Goal: Information Seeking & Learning: Find contact information

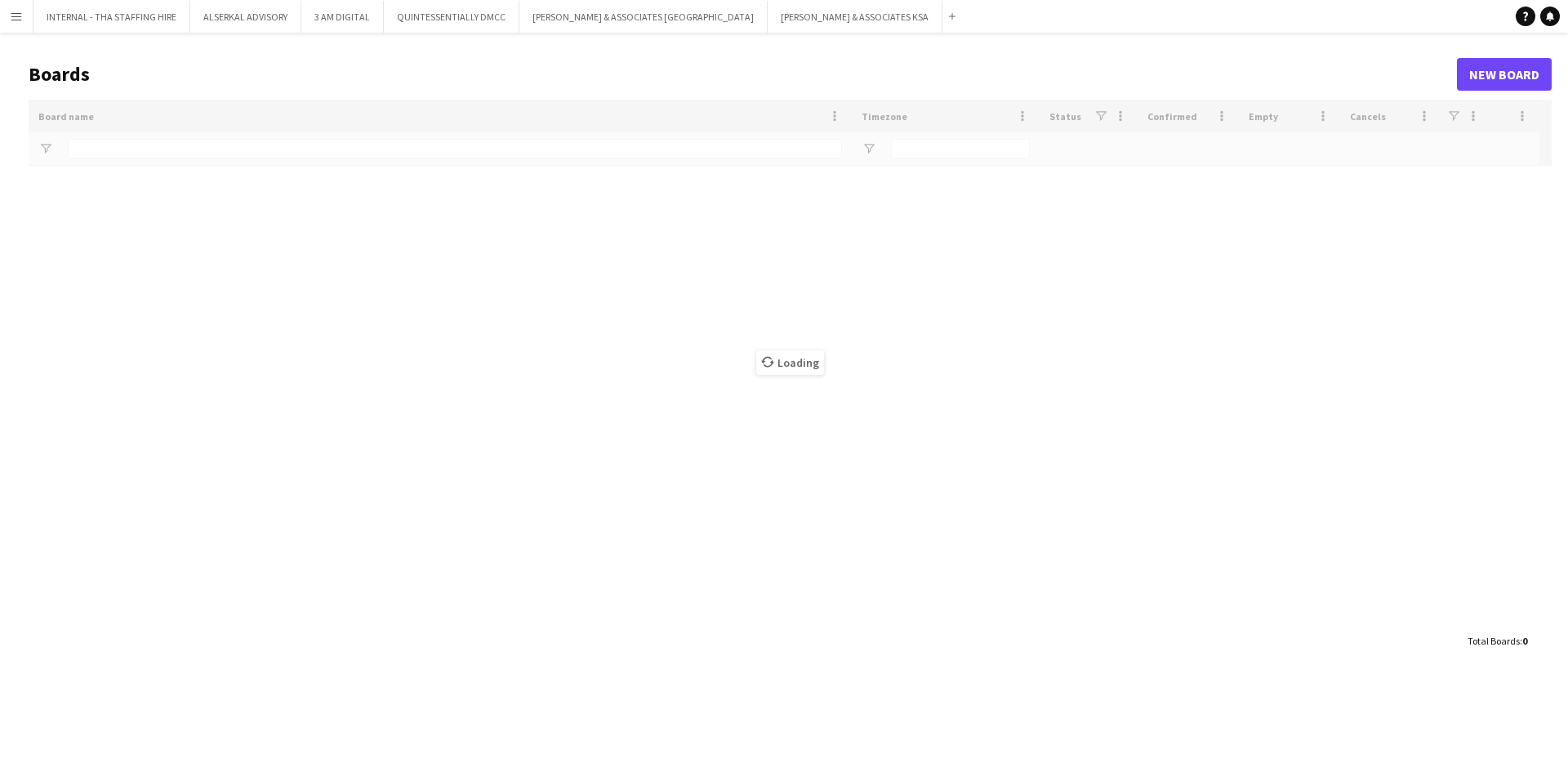
type input "*****"
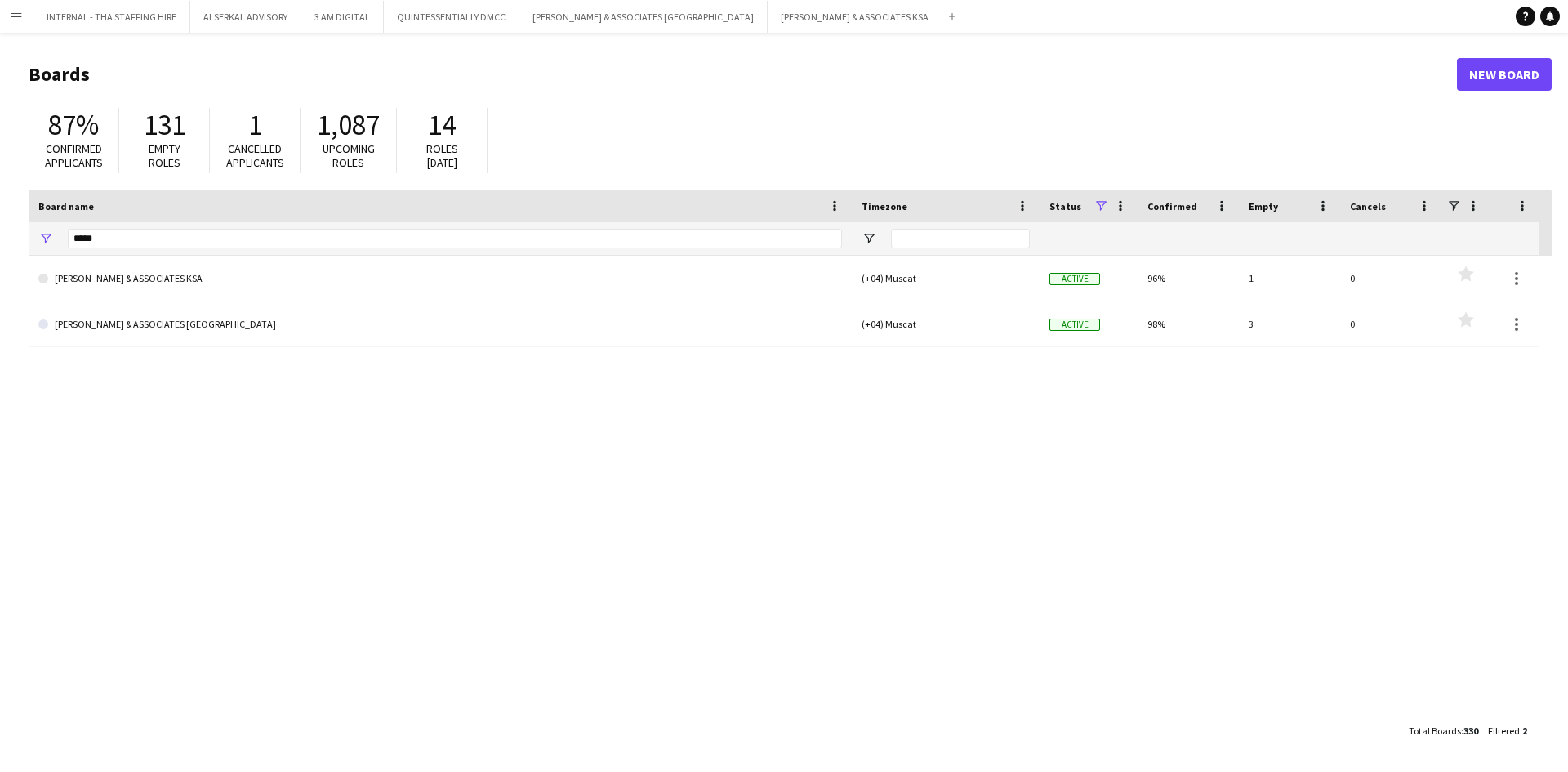
click at [11, 12] on app-icon "Menu" at bounding box center [17, 17] width 13 height 13
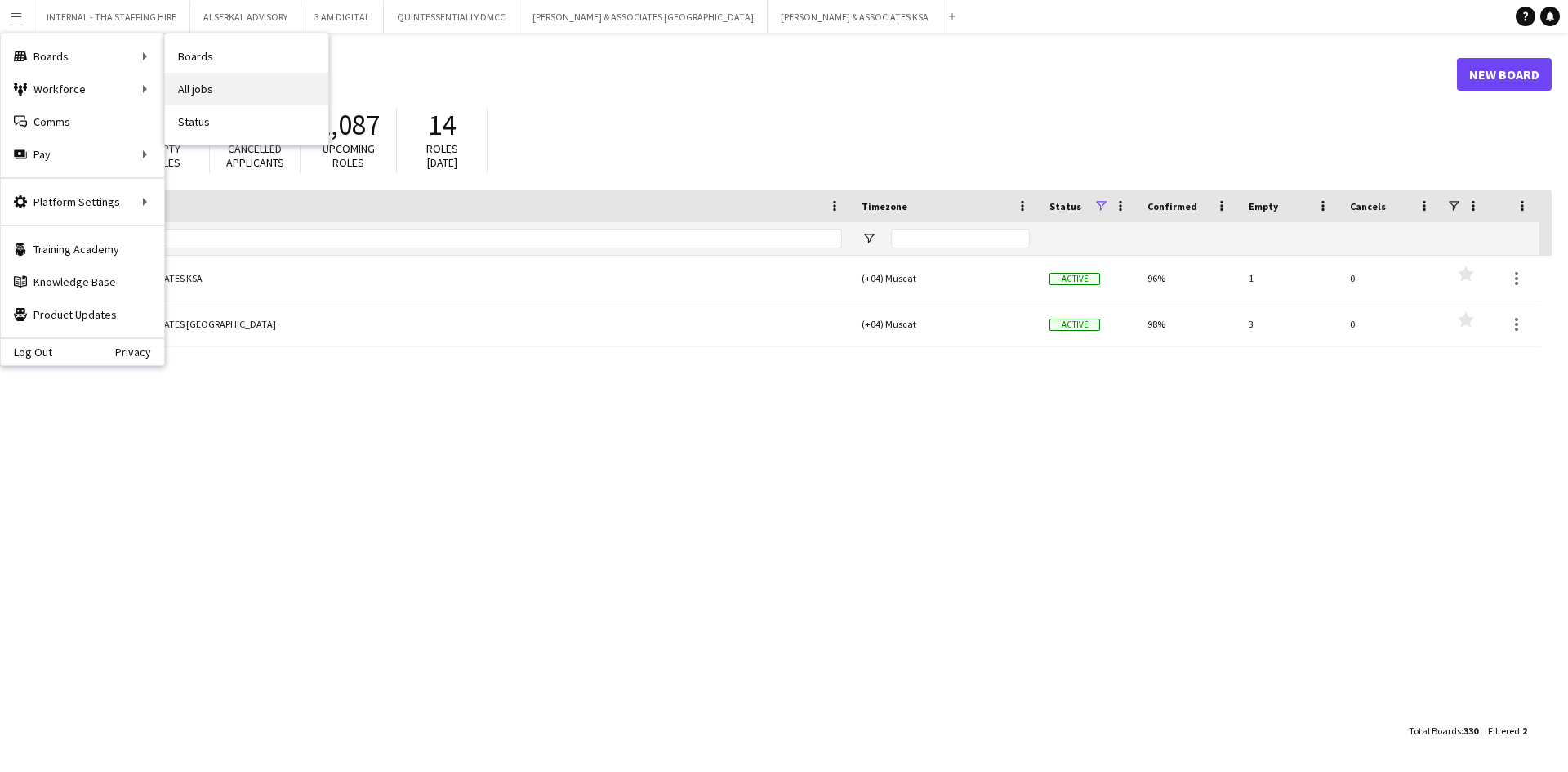
click at [250, 95] on link "All jobs" at bounding box center [246, 88] width 163 height 32
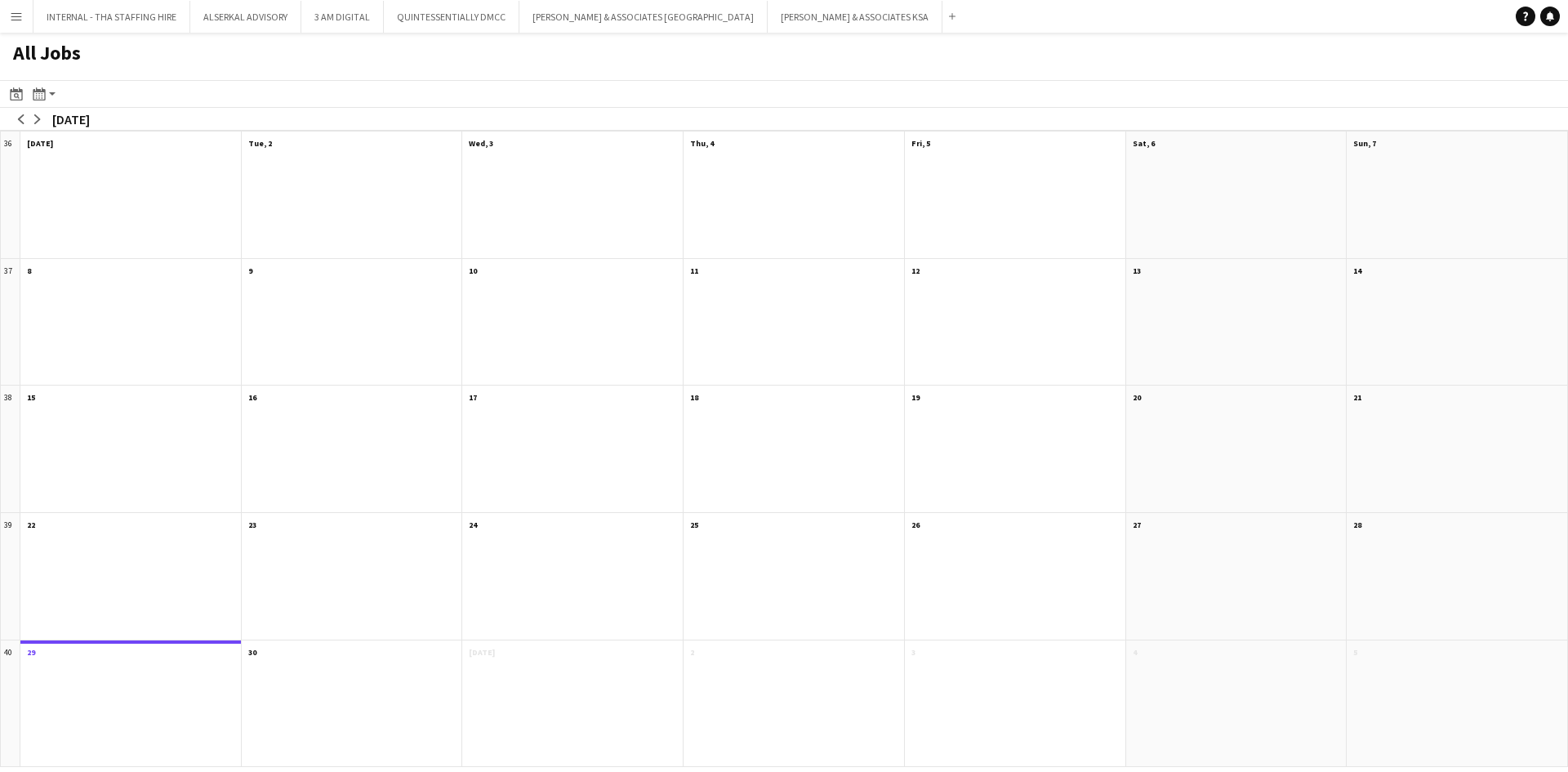
click at [17, 15] on app-icon "Menu" at bounding box center [17, 17] width 13 height 13
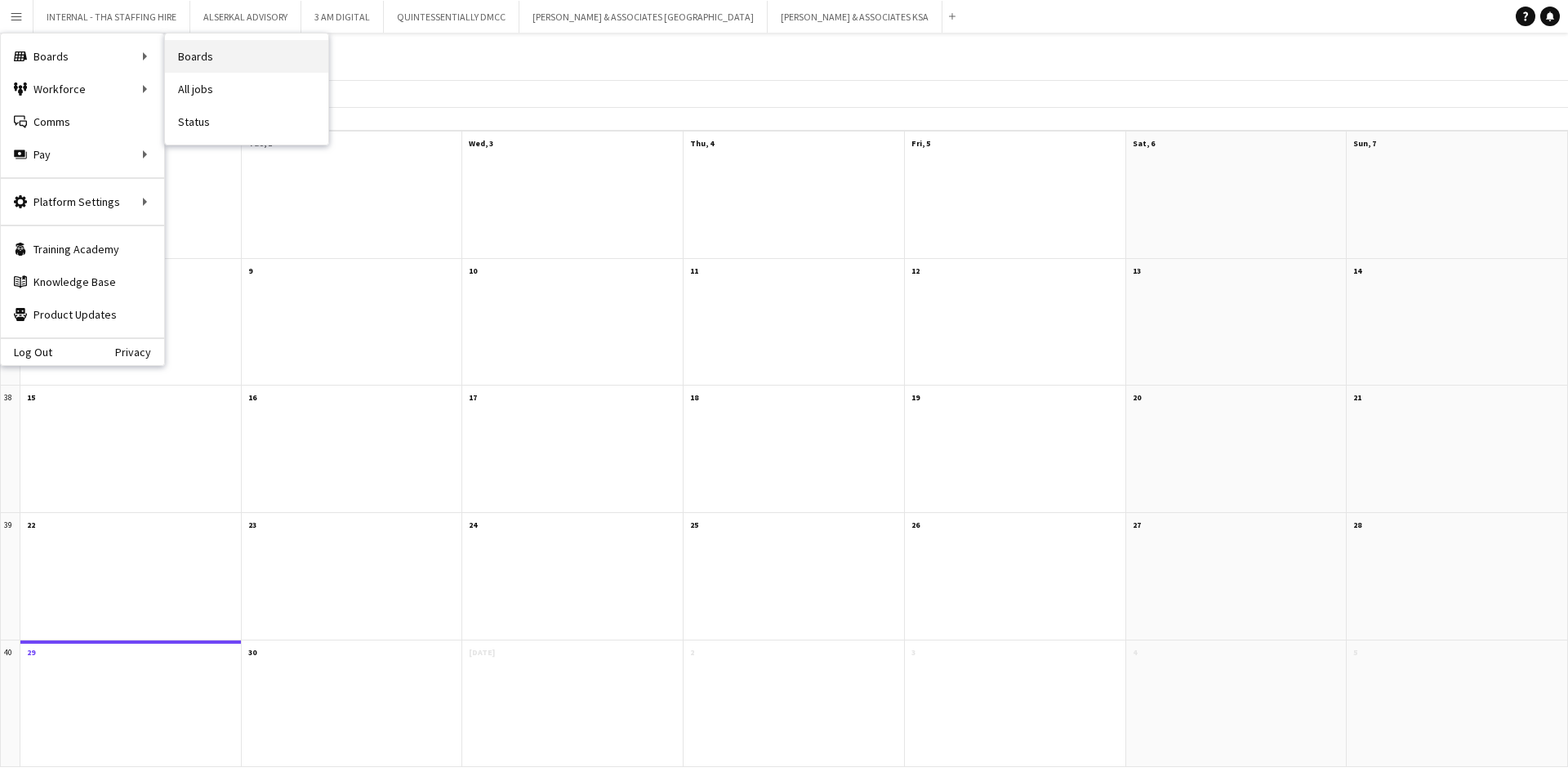
click at [277, 58] on link "Boards" at bounding box center [246, 55] width 163 height 32
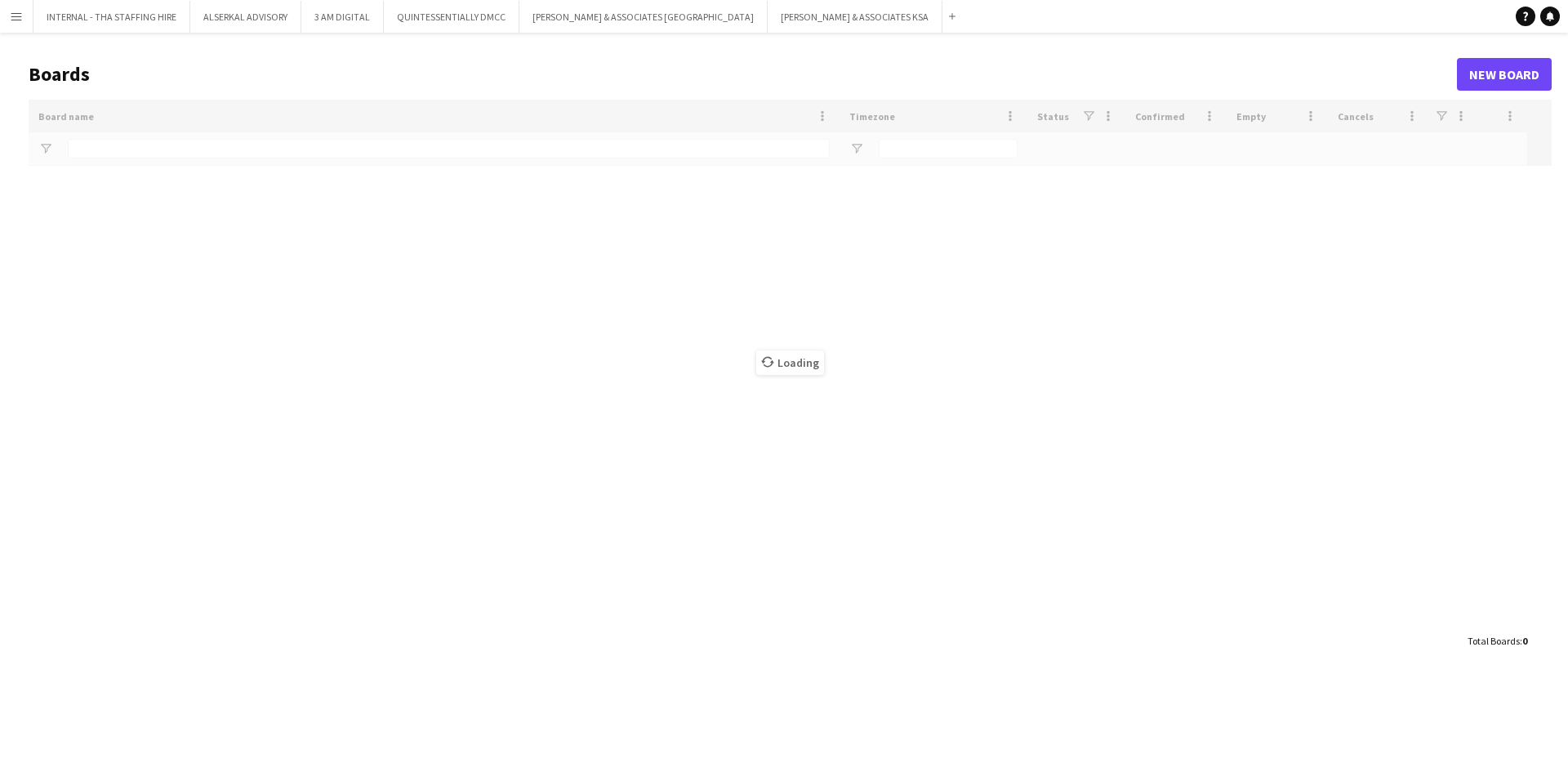
type input "*****"
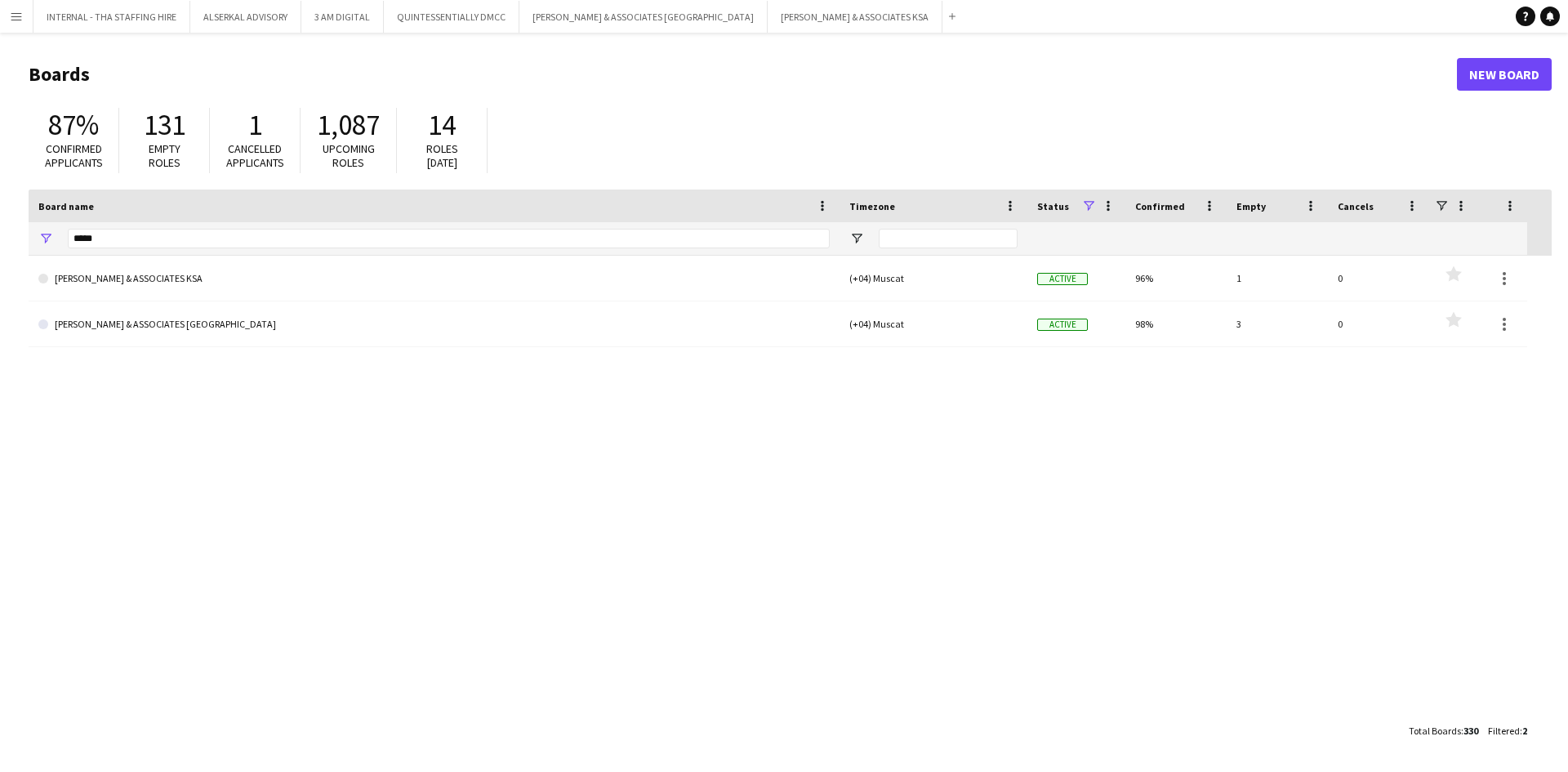
click at [12, 9] on button "Menu" at bounding box center [16, 16] width 32 height 32
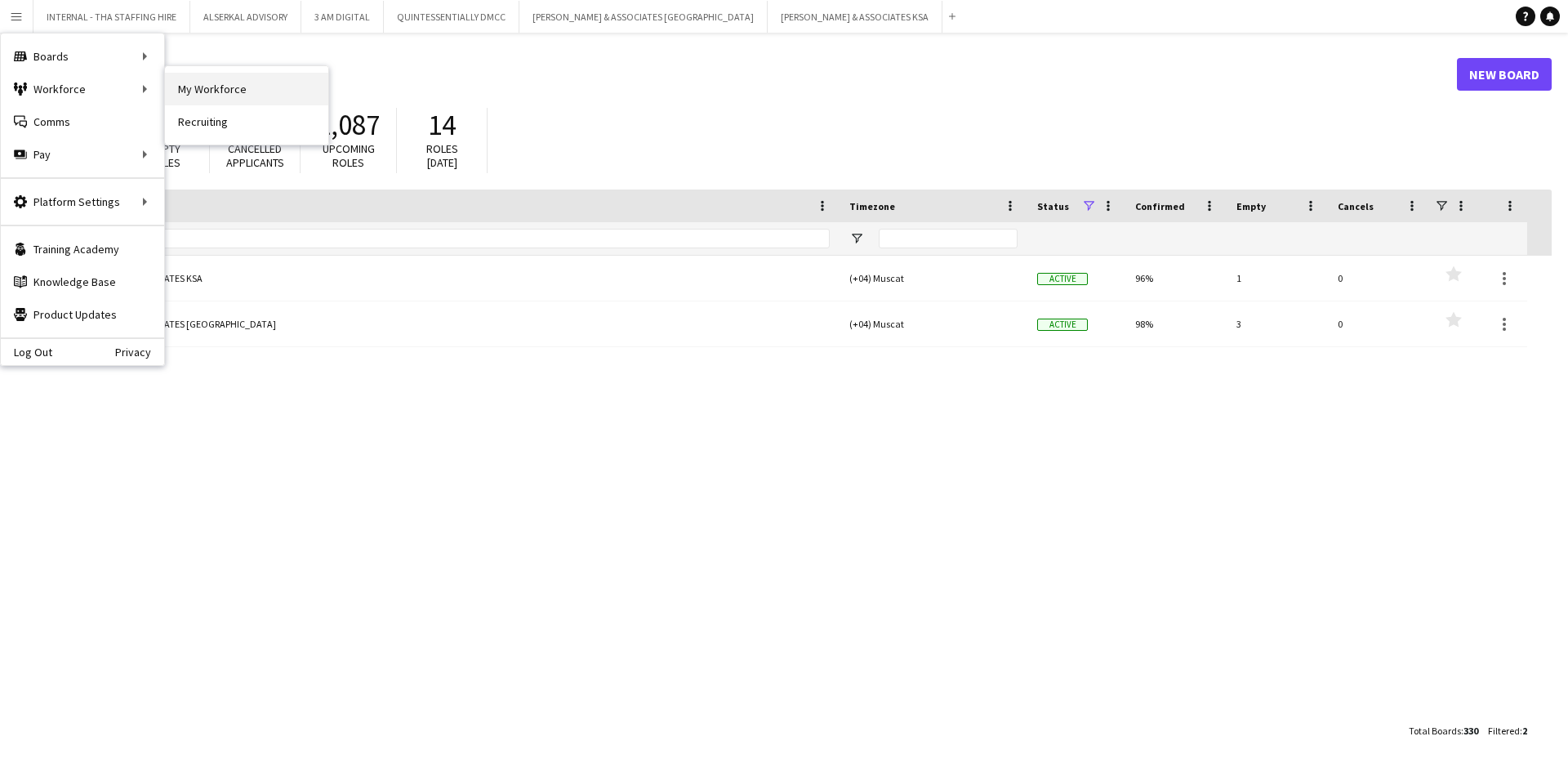
click at [229, 94] on link "My Workforce" at bounding box center [246, 88] width 163 height 32
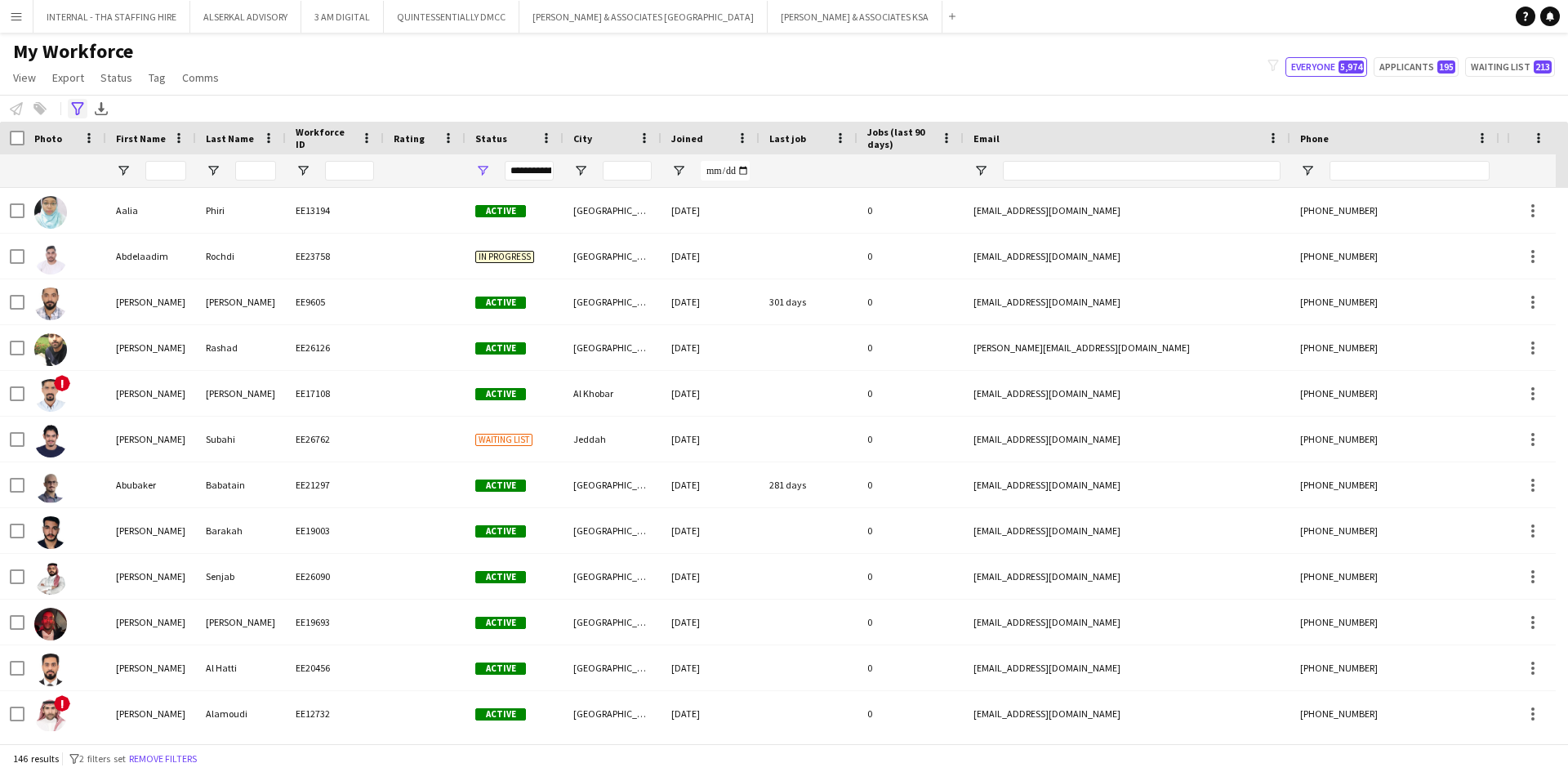
click at [78, 108] on icon "Advanced filters" at bounding box center [77, 109] width 13 height 13
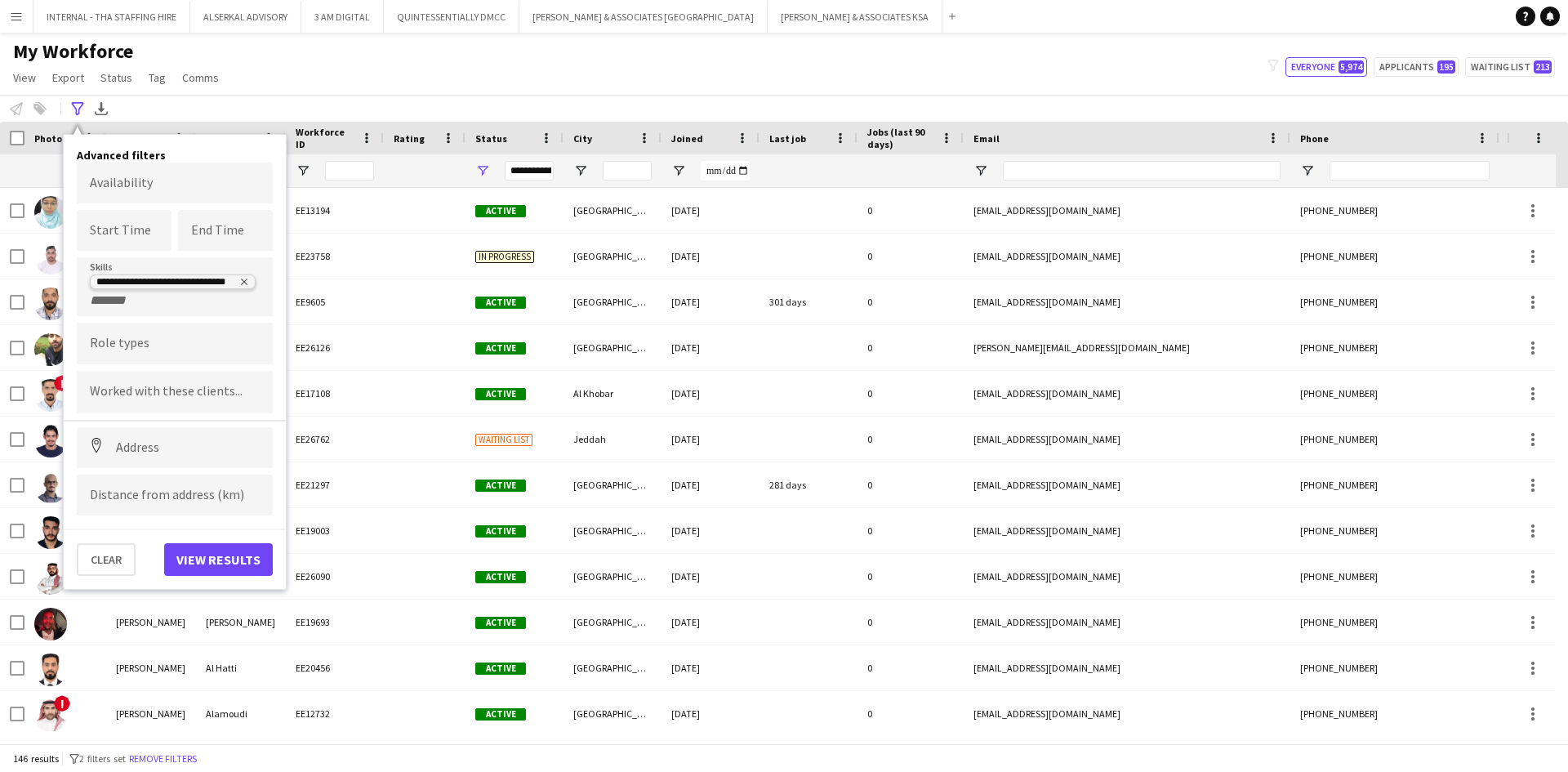
click at [242, 283] on icon "Remove tag" at bounding box center [244, 282] width 10 height 10
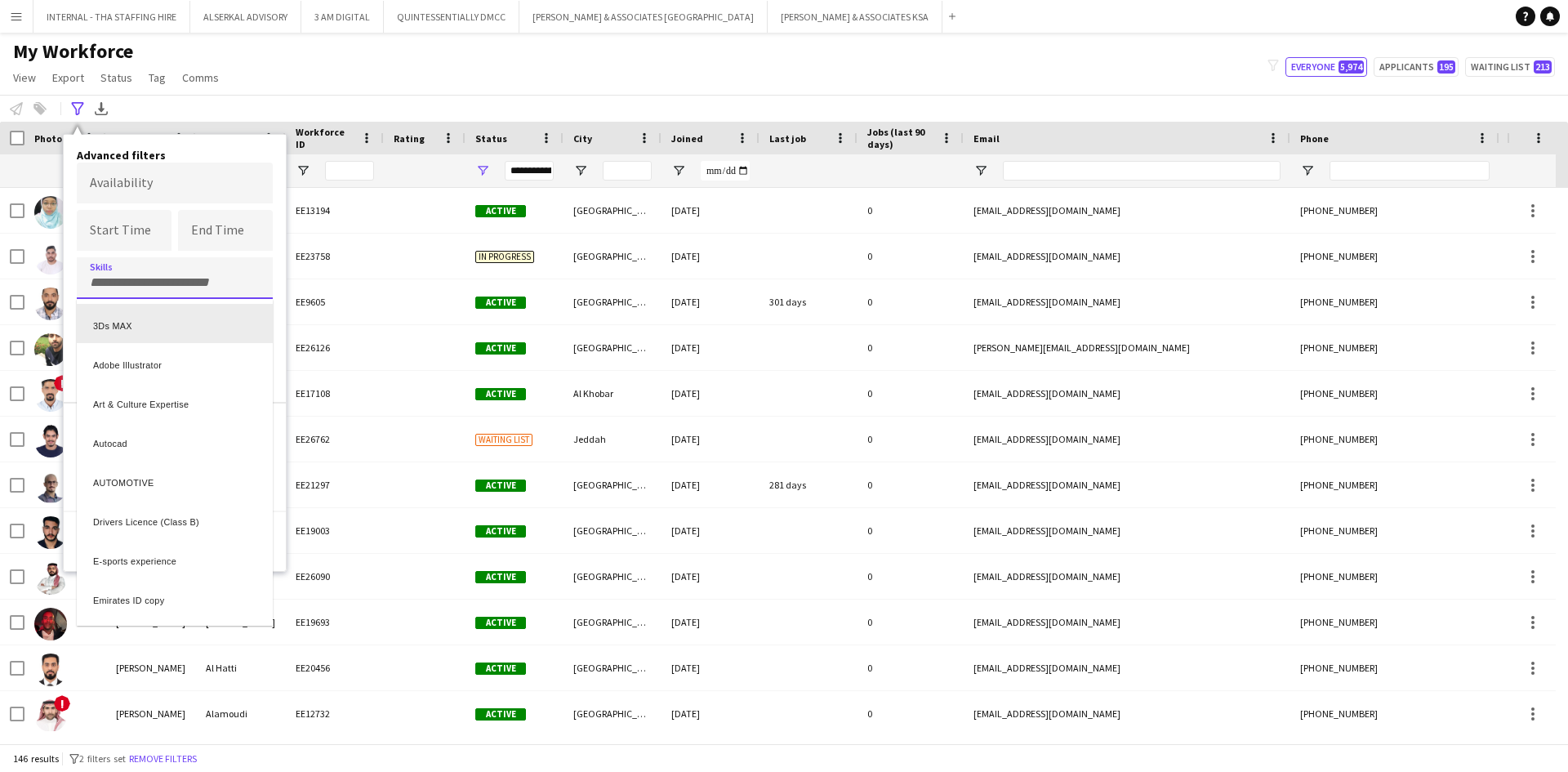
click at [283, 325] on div at bounding box center [784, 386] width 1568 height 772
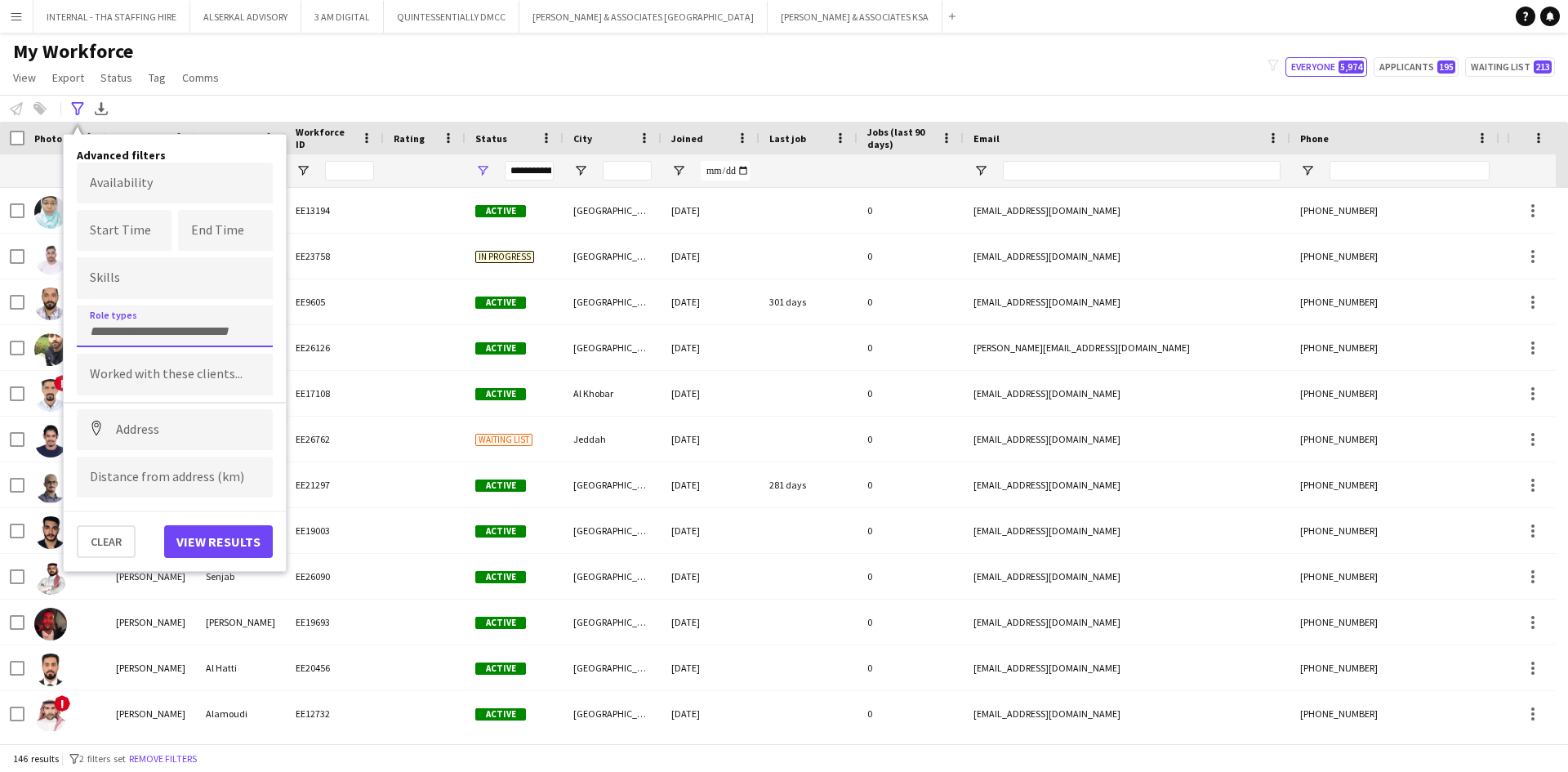
click at [134, 330] on input "Type to search role types..." at bounding box center [175, 332] width 169 height 15
type input "****"
click at [112, 402] on div "Branding Manager" at bounding box center [174, 411] width 196 height 40
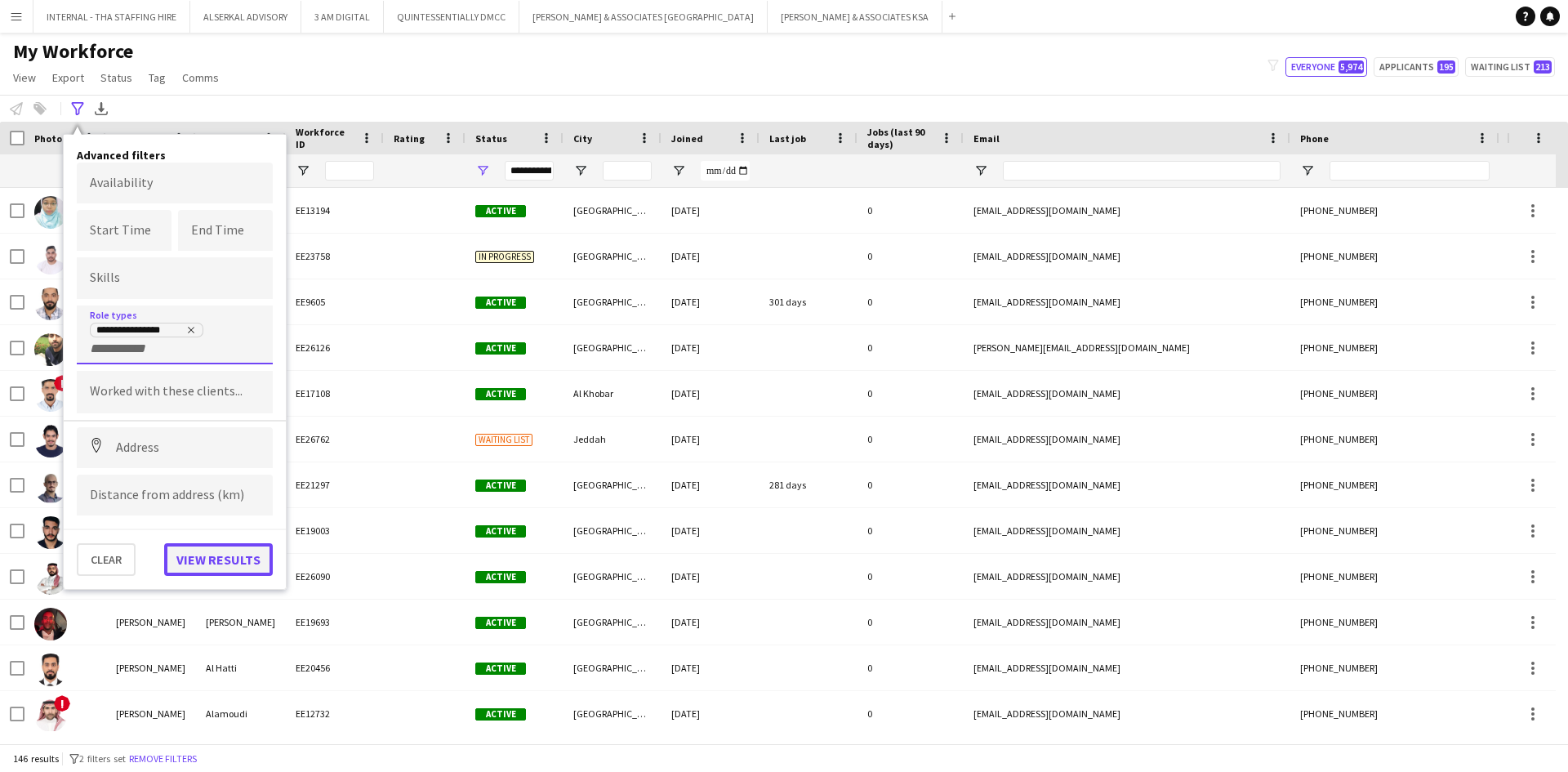
click at [207, 556] on button "View results" at bounding box center [218, 559] width 109 height 32
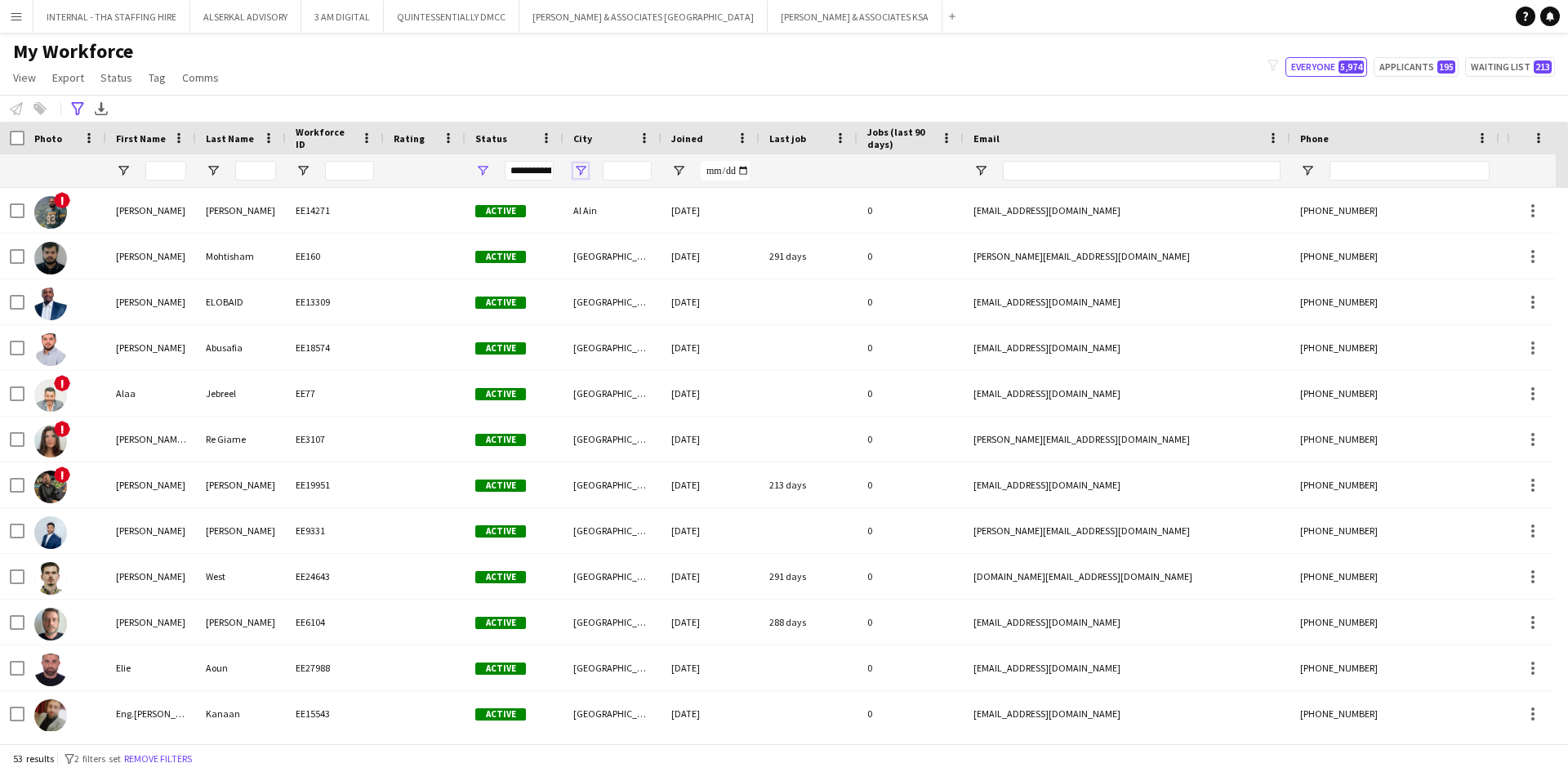
click at [580, 167] on span "Open Filter Menu" at bounding box center [581, 170] width 15 height 15
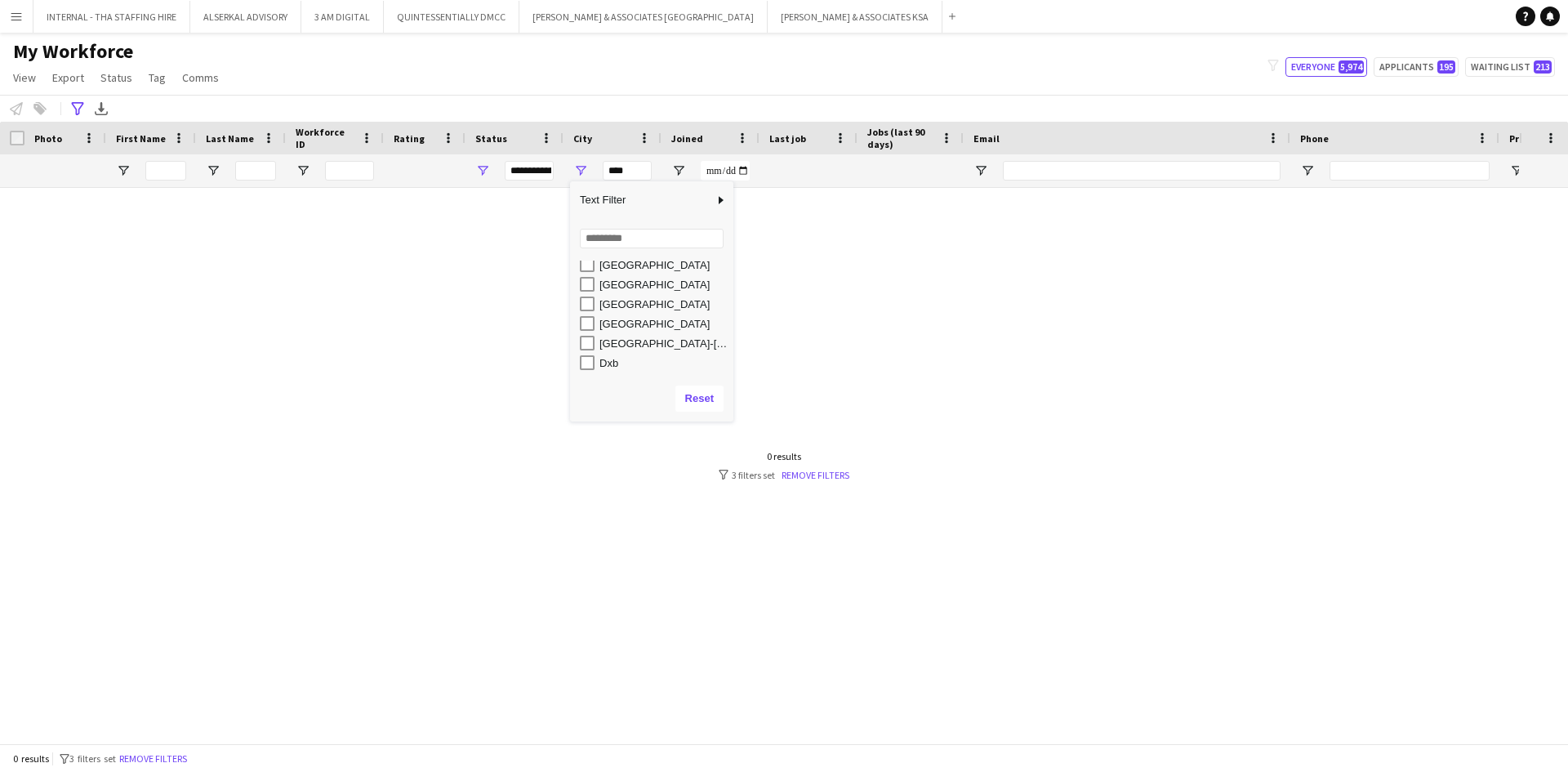
scroll to position [163, 0]
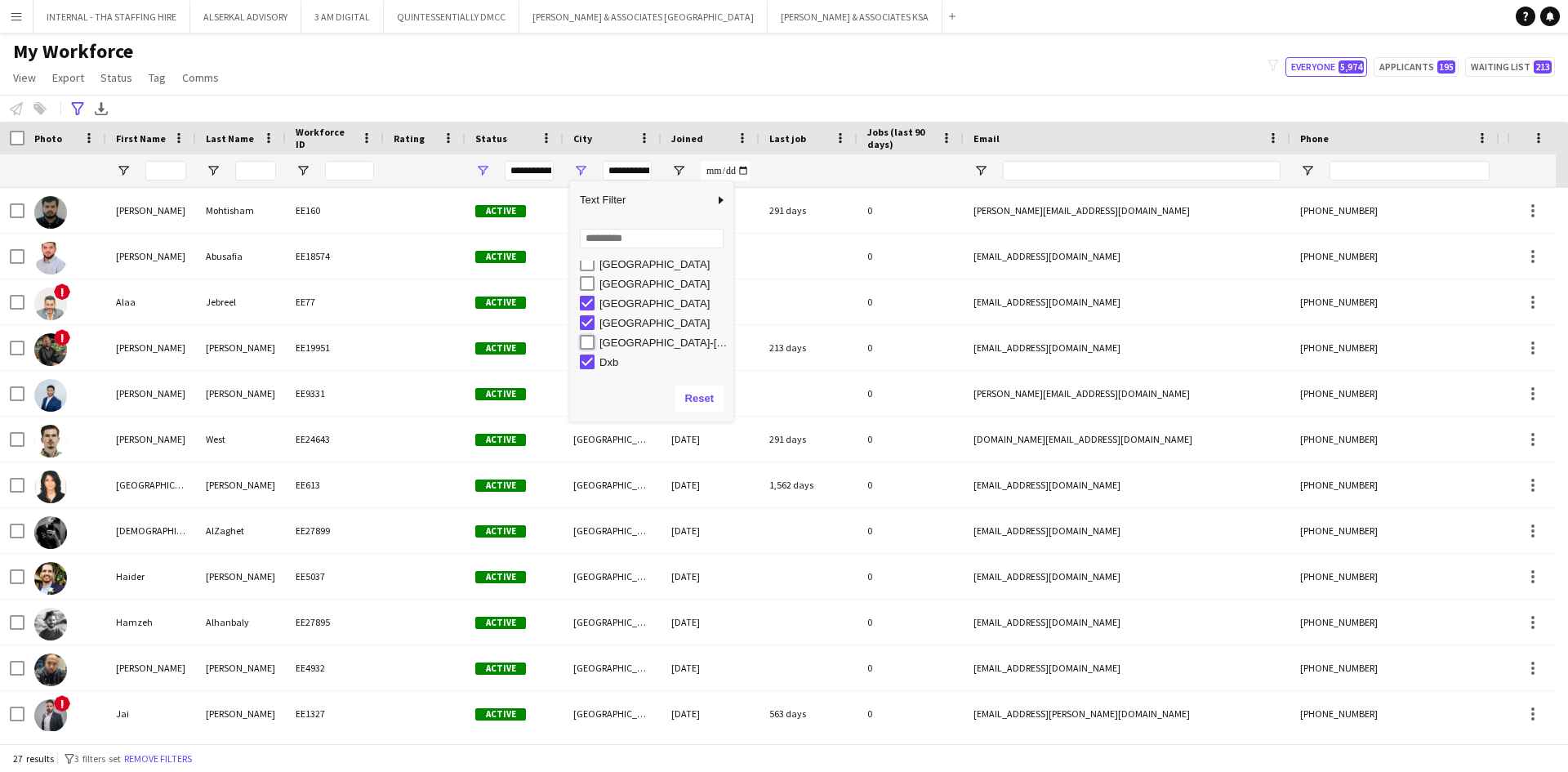
type input "**********"
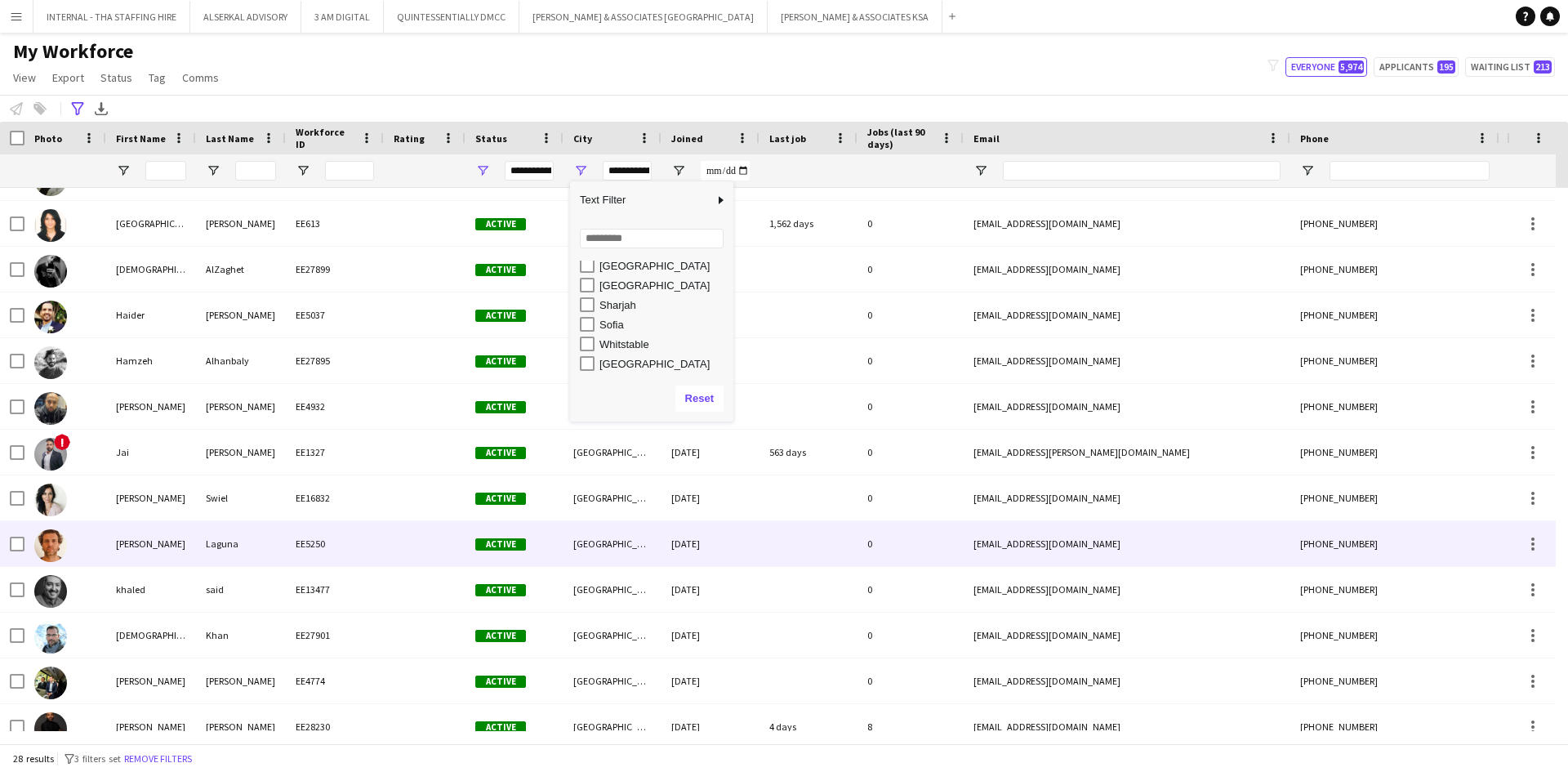
scroll to position [327, 0]
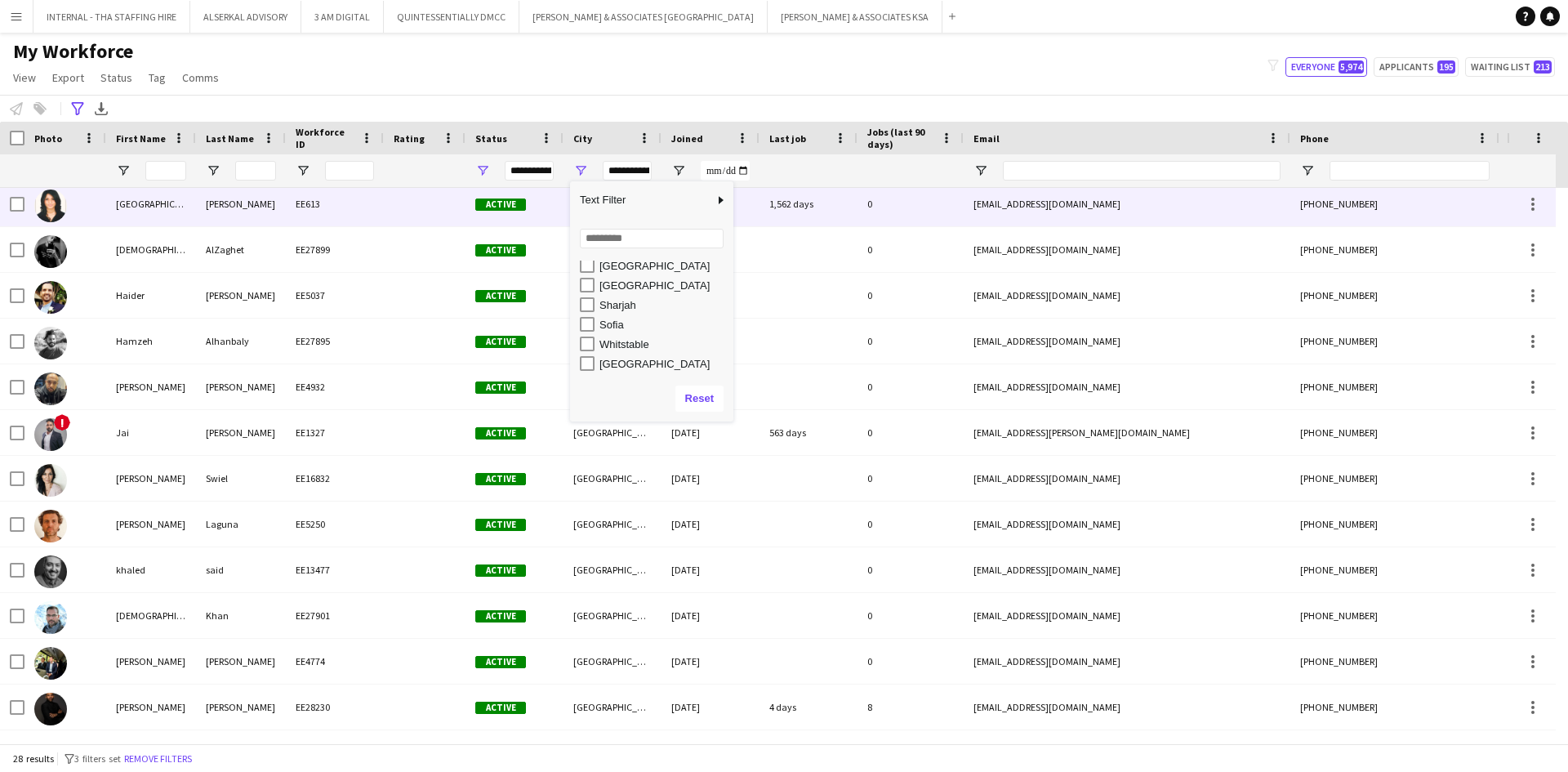
click at [263, 220] on div "[PERSON_NAME]" at bounding box center [241, 204] width 90 height 45
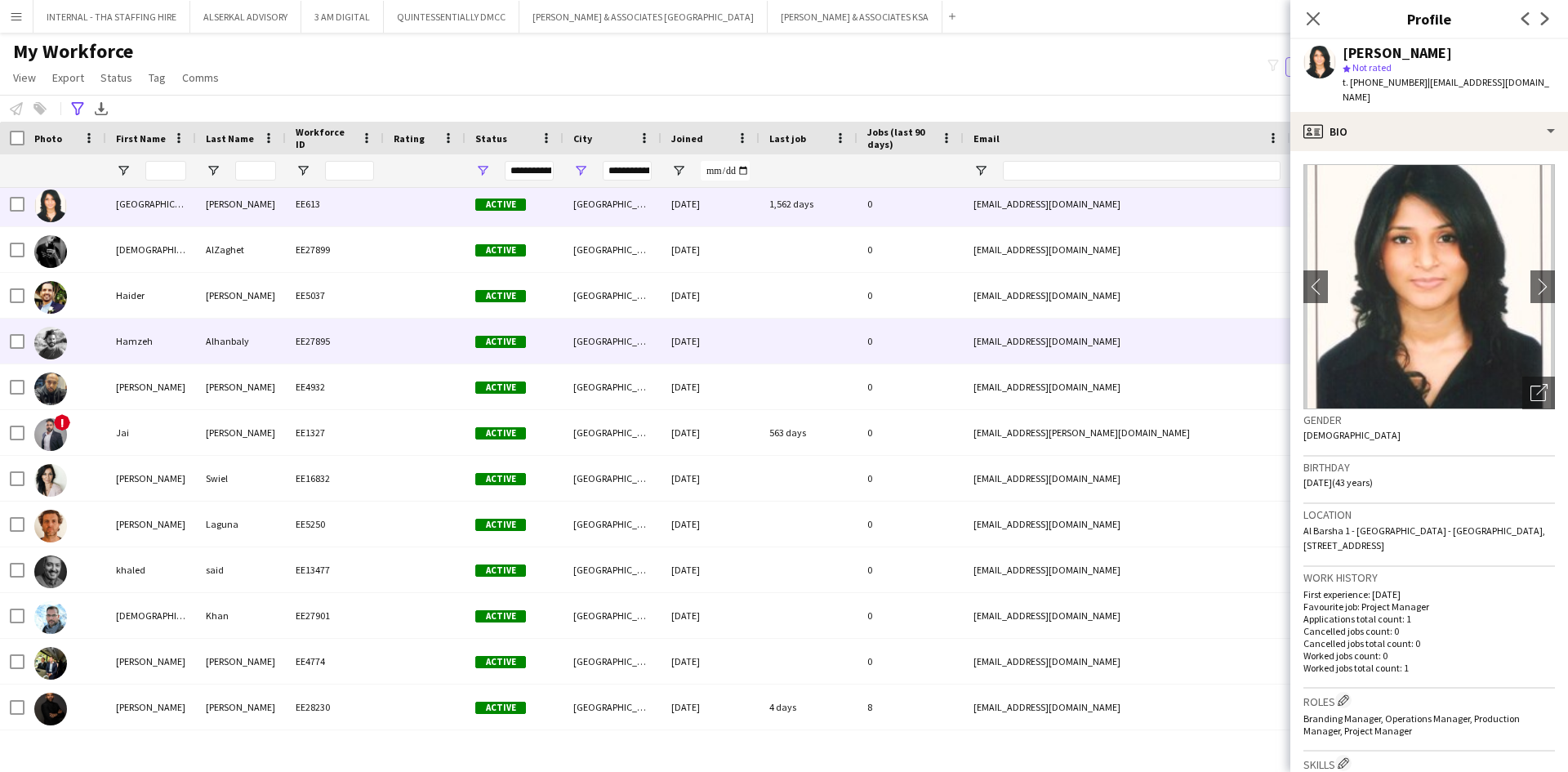
click at [210, 351] on div "Alhanbaly" at bounding box center [241, 341] width 90 height 45
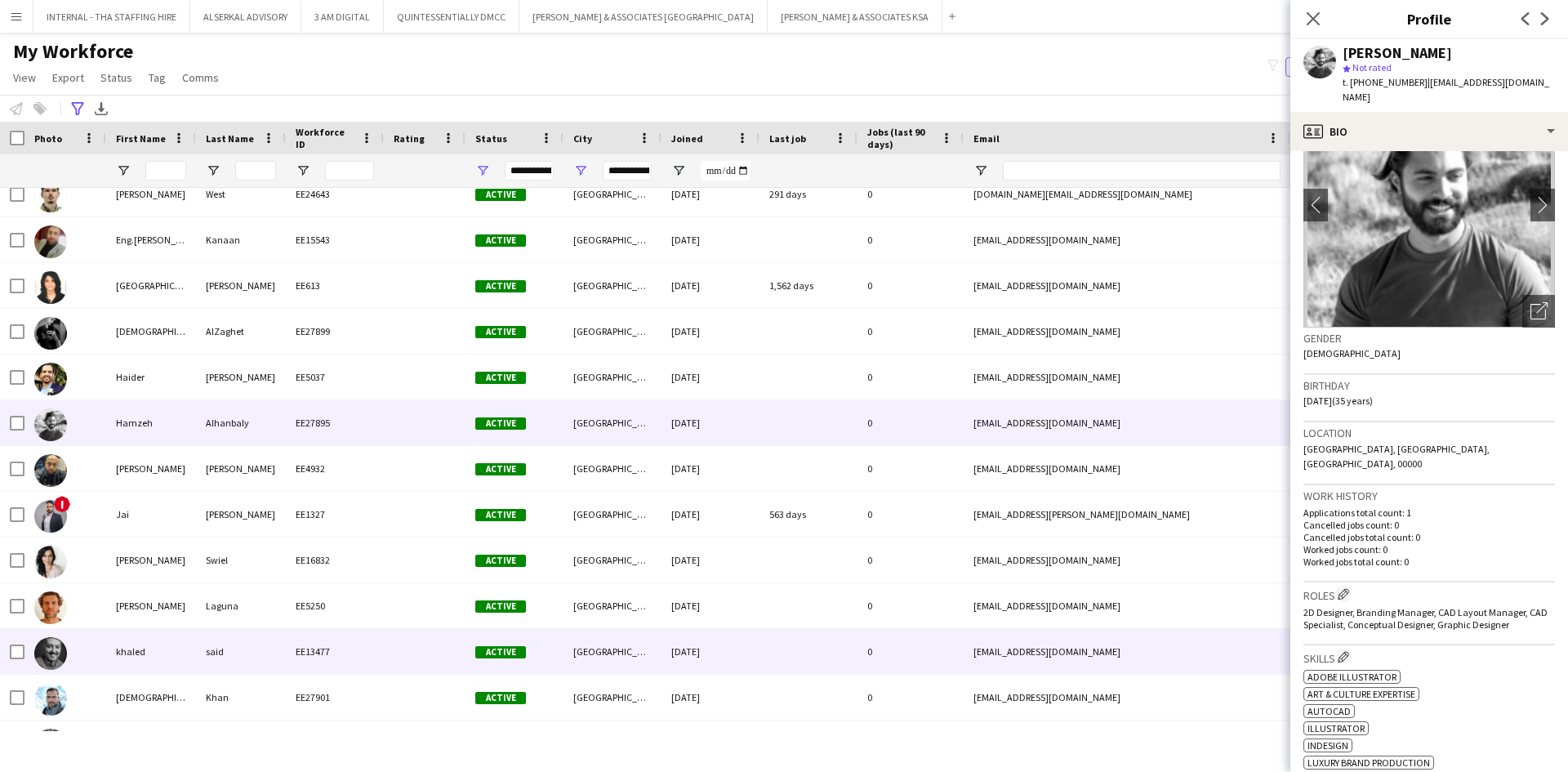
scroll to position [245, 0]
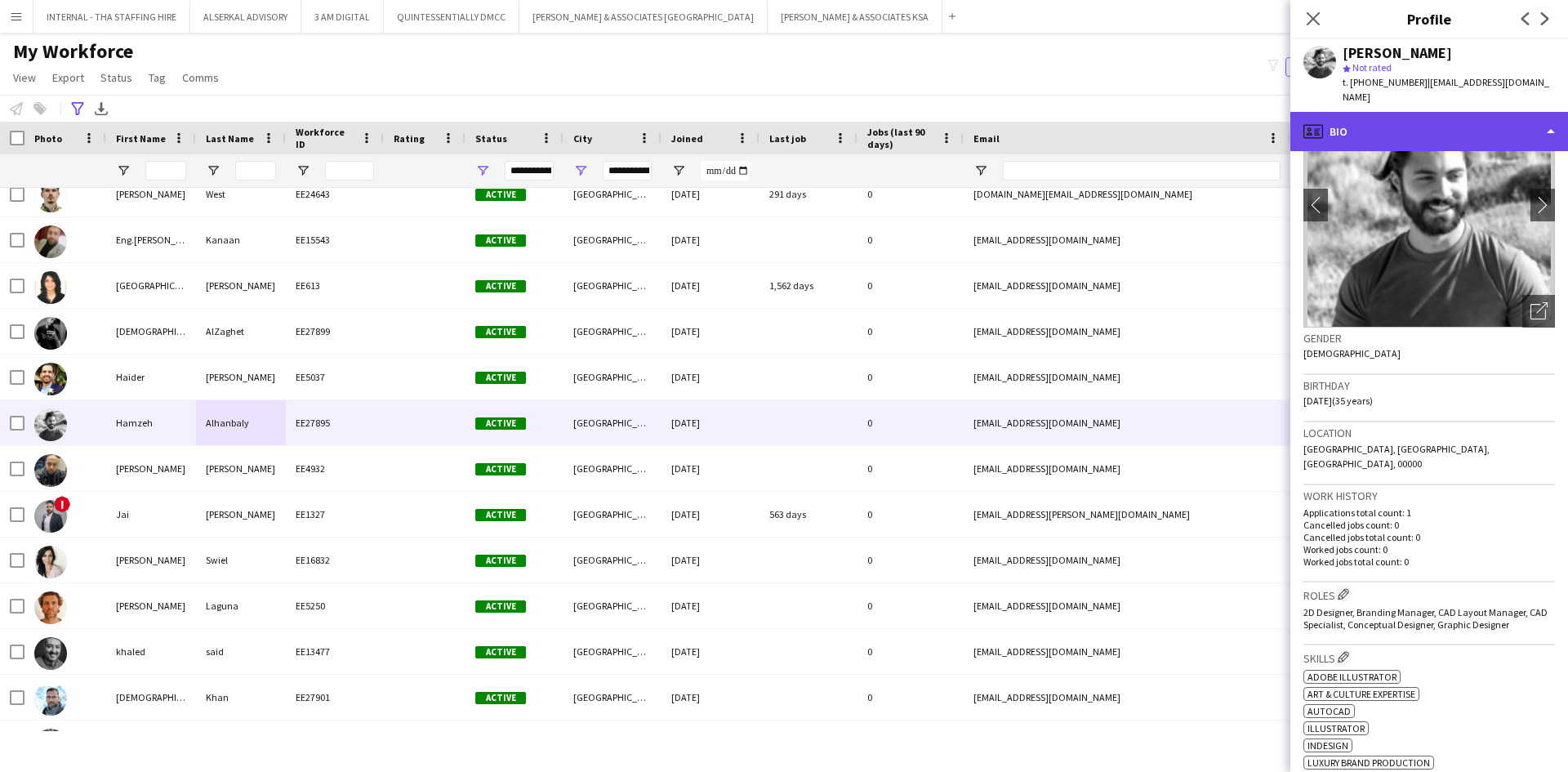
click at [1446, 111] on div "profile Bio" at bounding box center [1429, 131] width 278 height 40
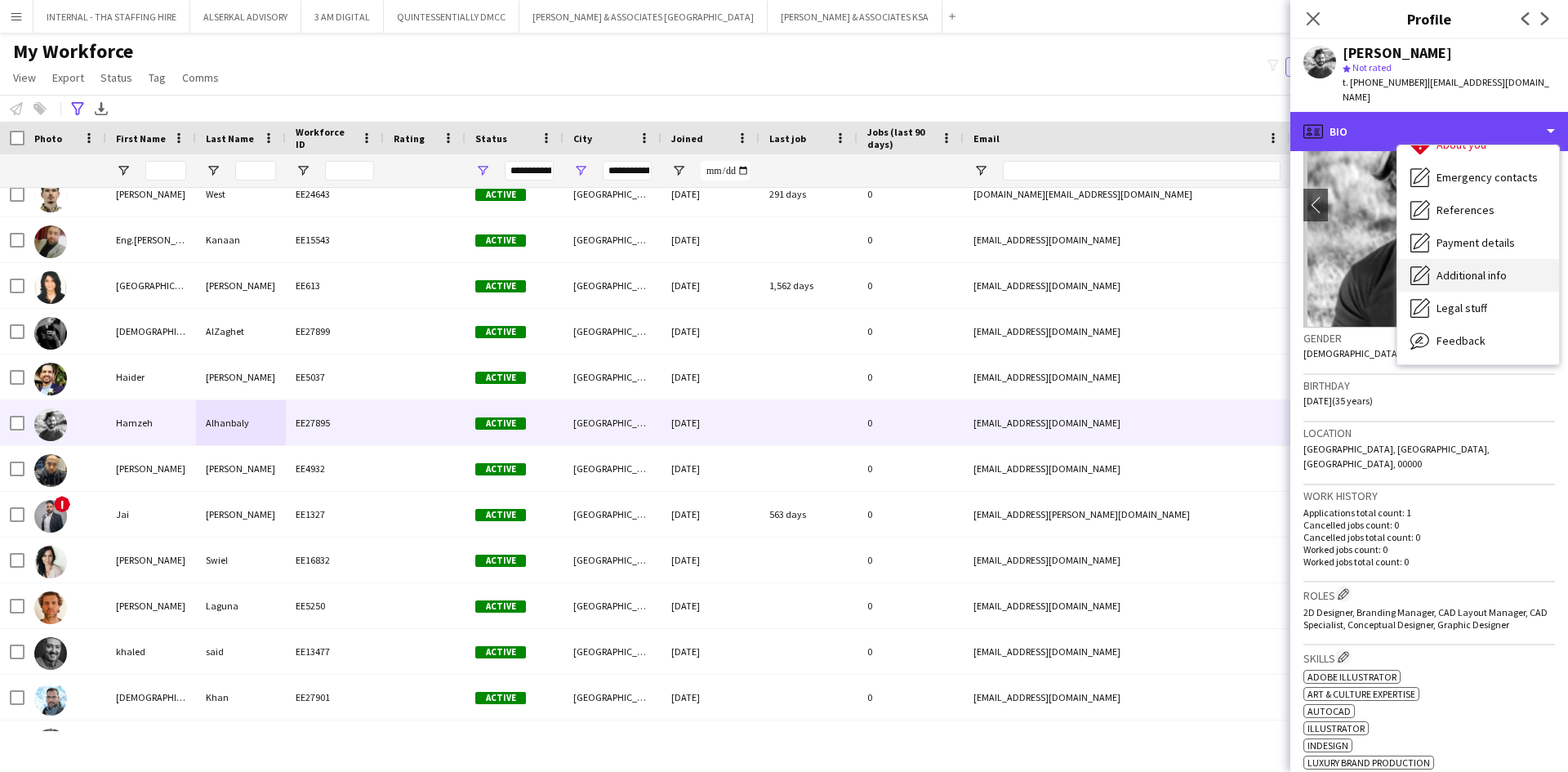
scroll to position [121, 0]
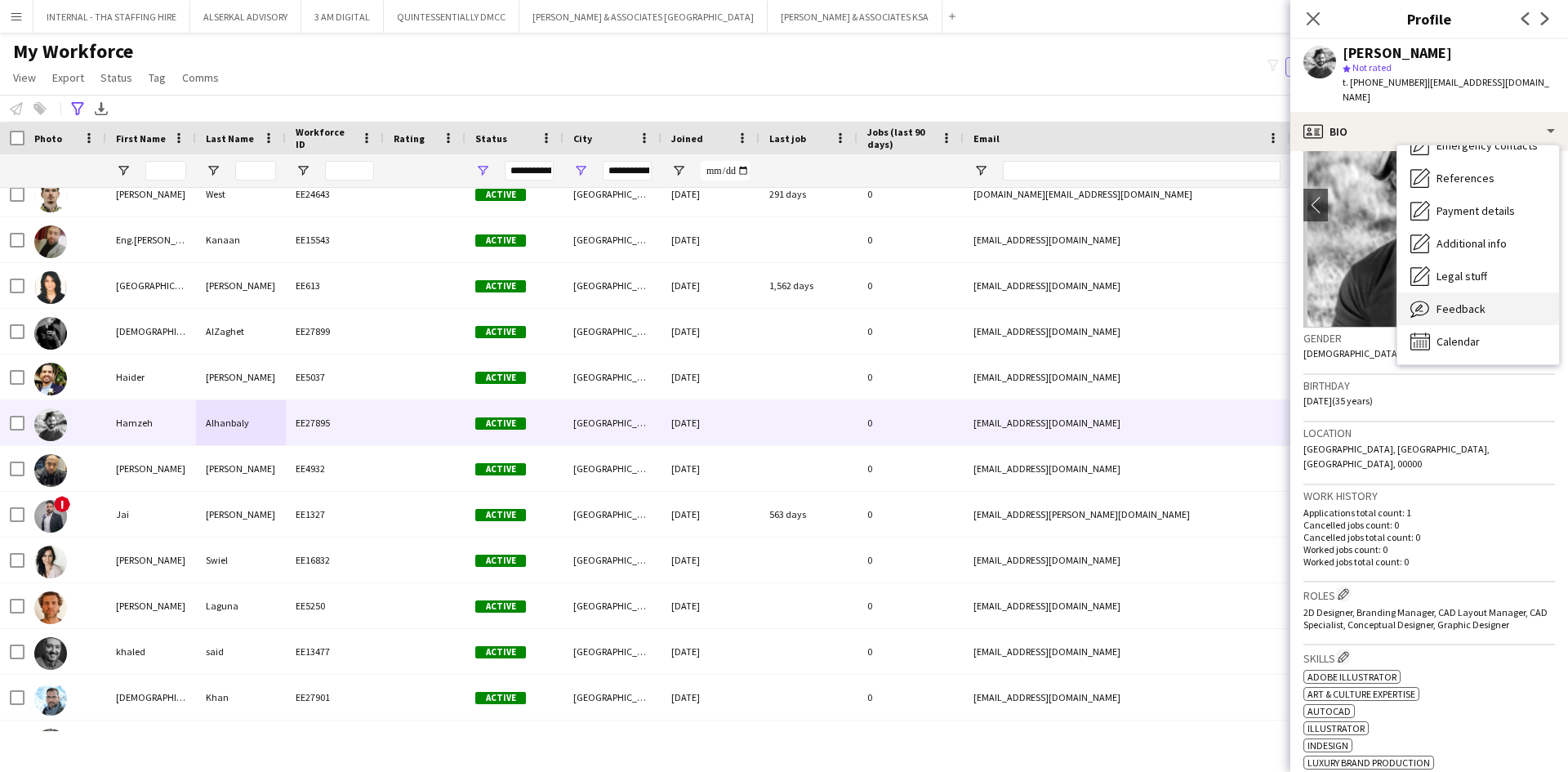
click at [1452, 301] on span "Feedback" at bounding box center [1460, 309] width 49 height 15
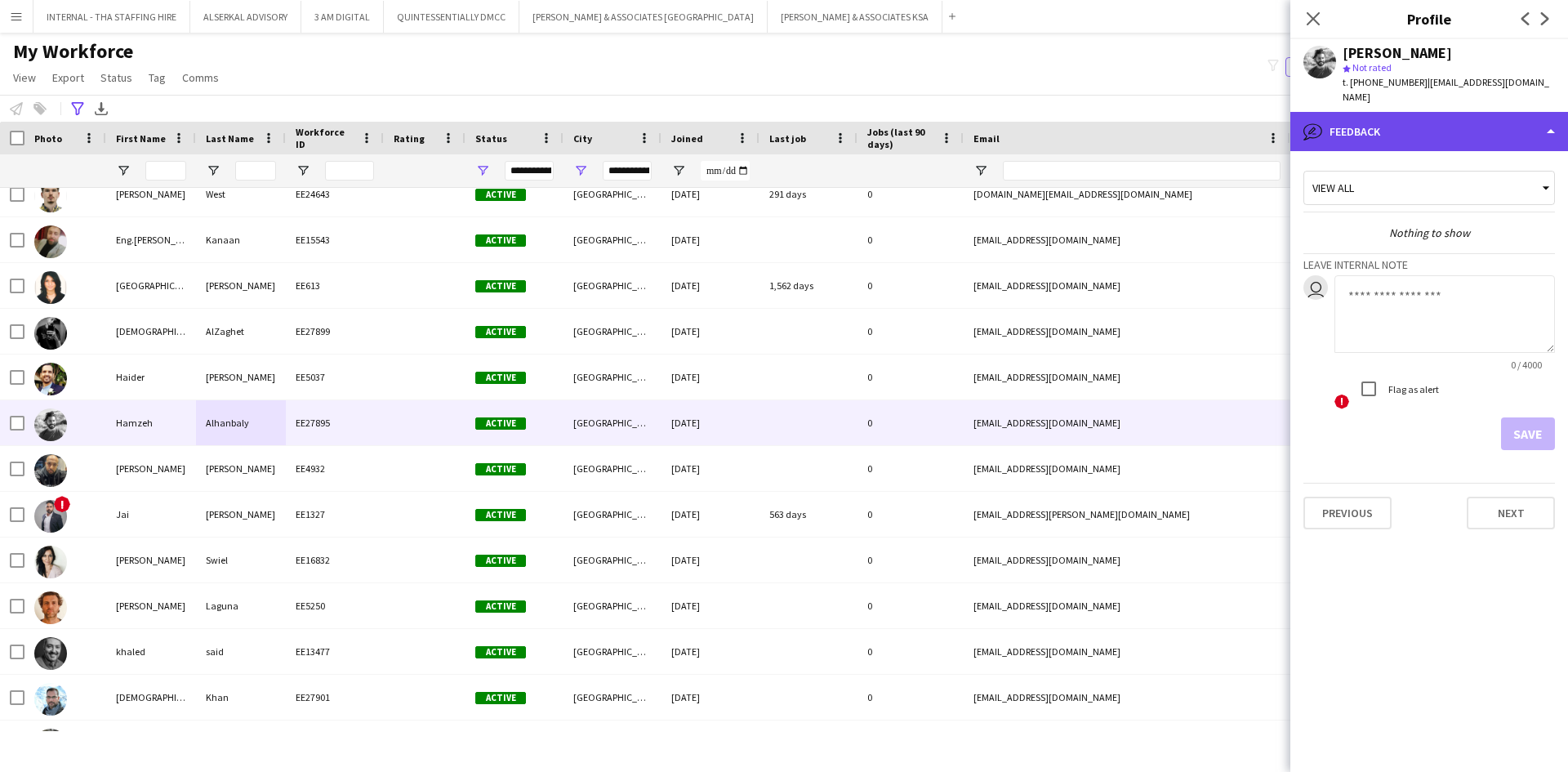
click at [1392, 111] on div "bubble-pencil Feedback" at bounding box center [1429, 131] width 278 height 40
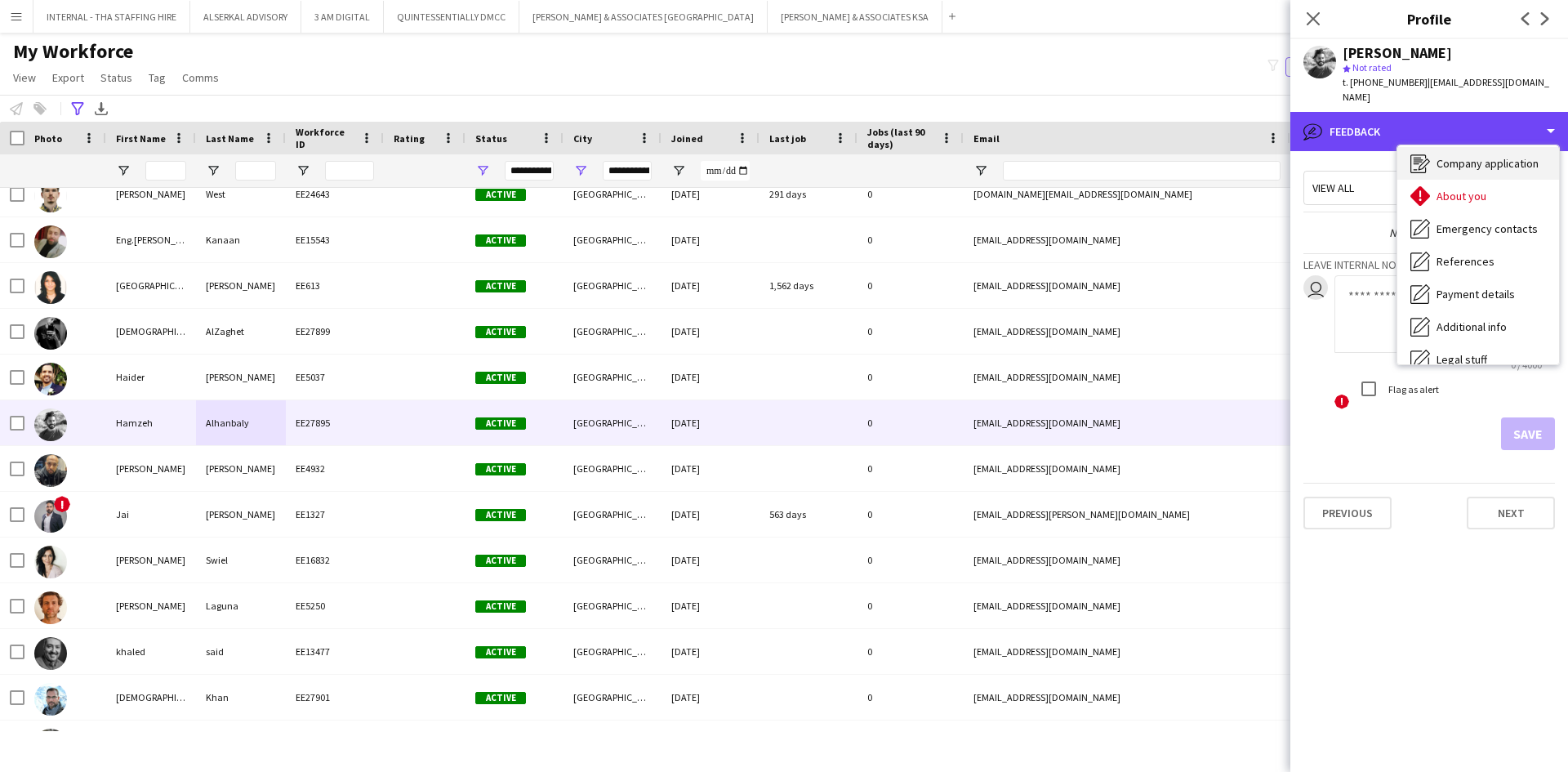
scroll to position [0, 0]
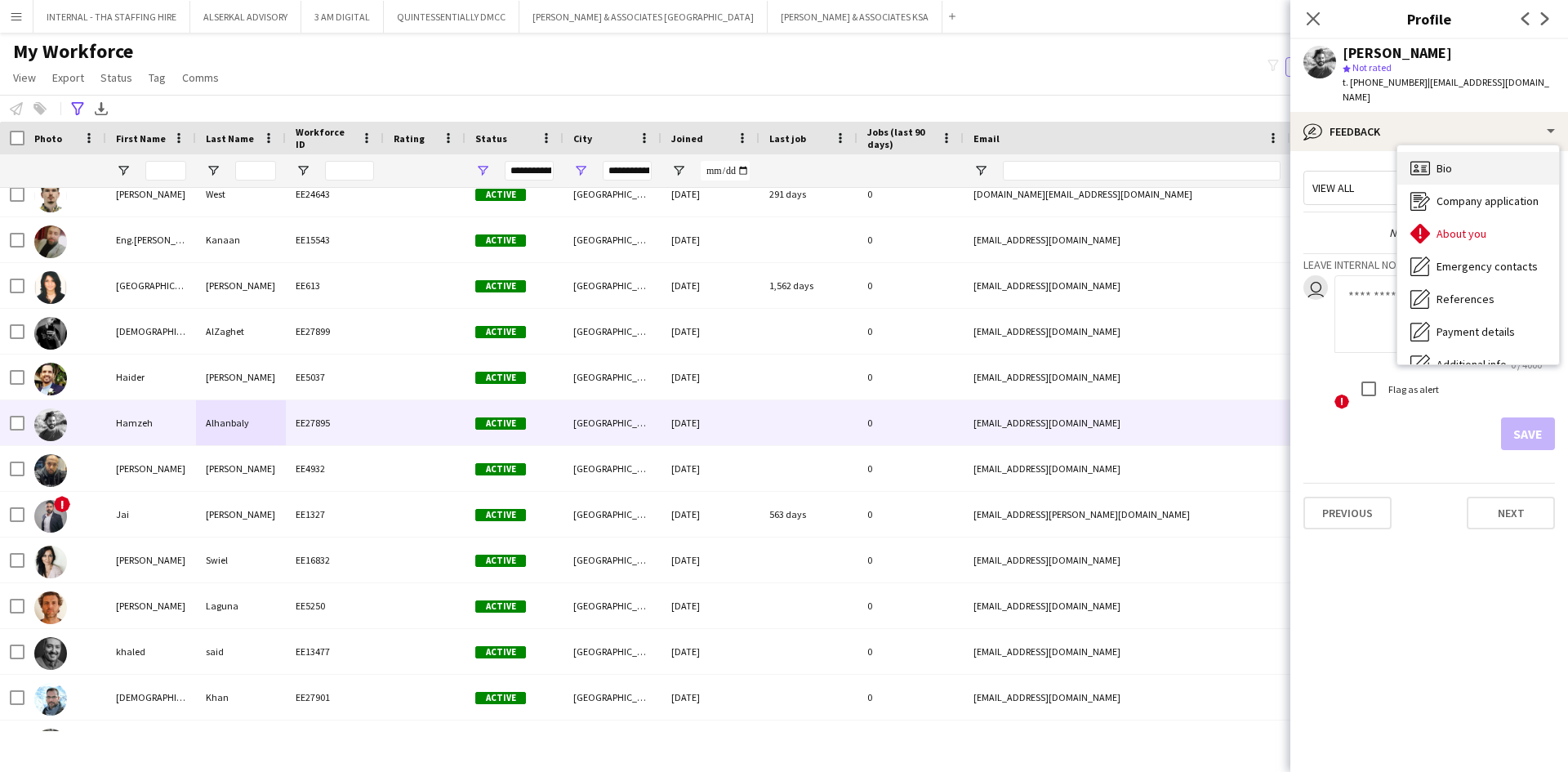
click at [1453, 152] on div "Bio Bio" at bounding box center [1478, 168] width 162 height 32
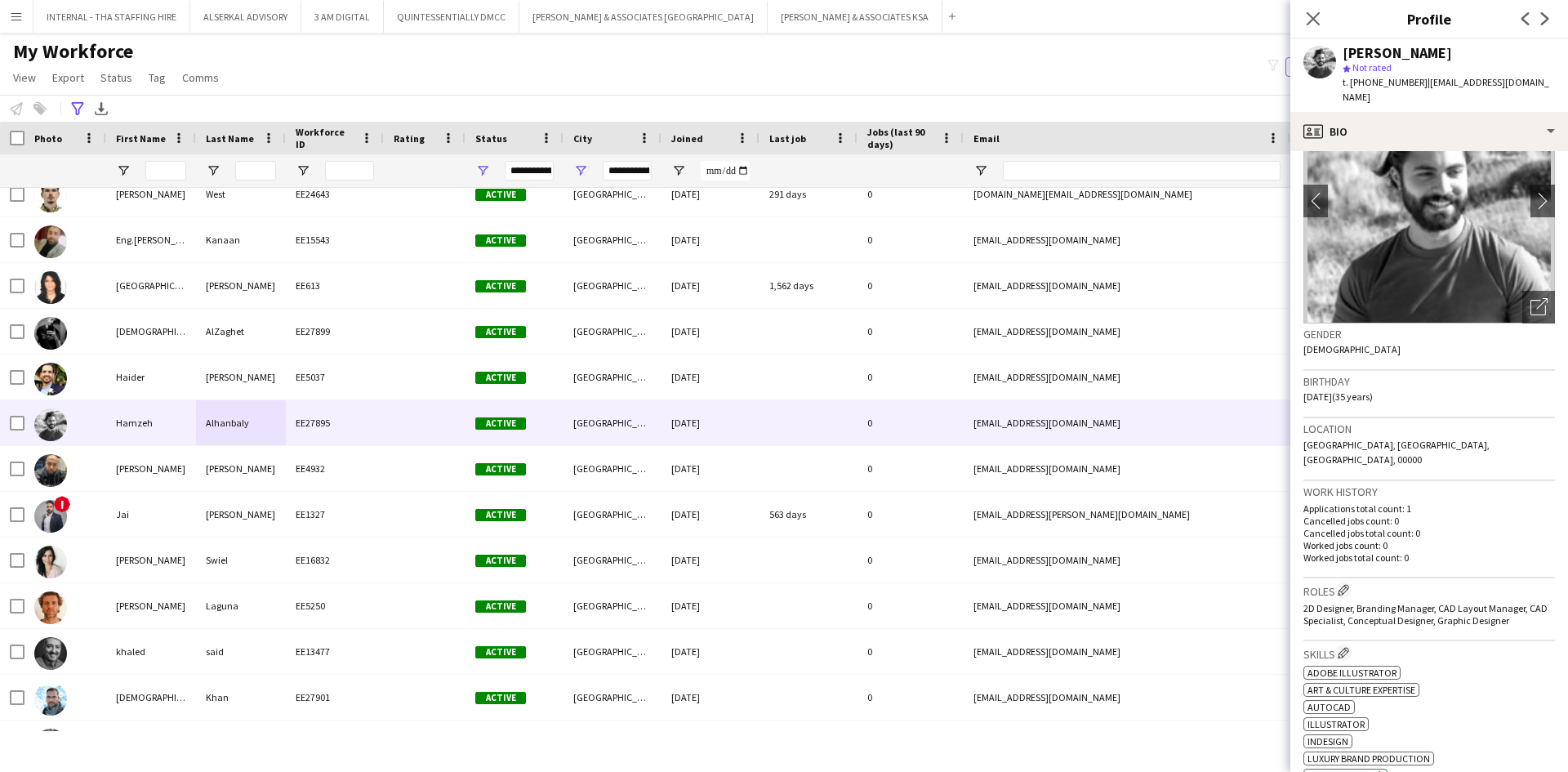
scroll to position [163, 0]
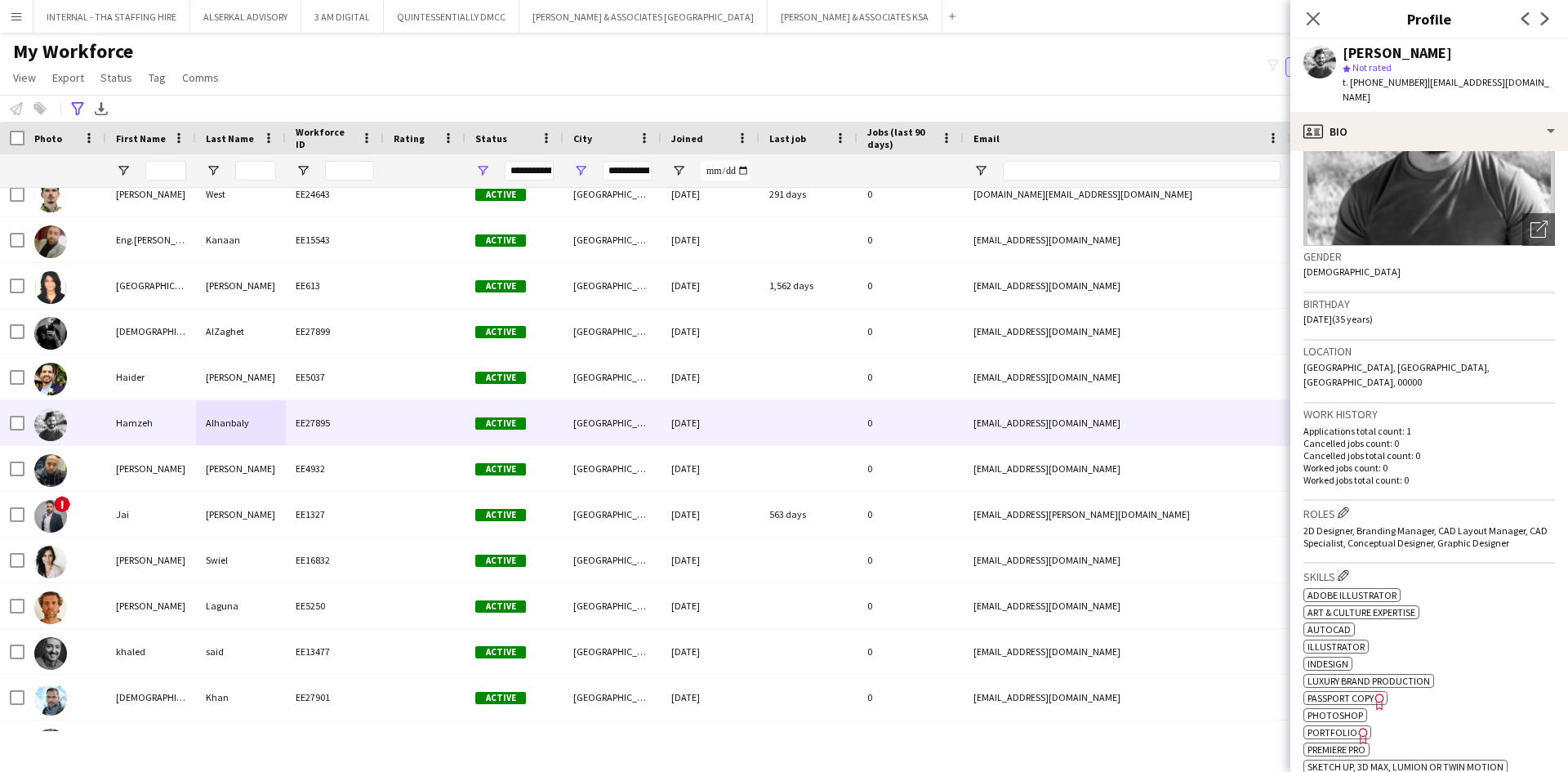
drag, startPoint x: 1412, startPoint y: 85, endPoint x: 1351, endPoint y: 79, distance: 61.3
click at [1351, 79] on span "t. [PHONE_NUMBER]" at bounding box center [1385, 81] width 85 height 12
copy span "[PHONE_NUMBER]"
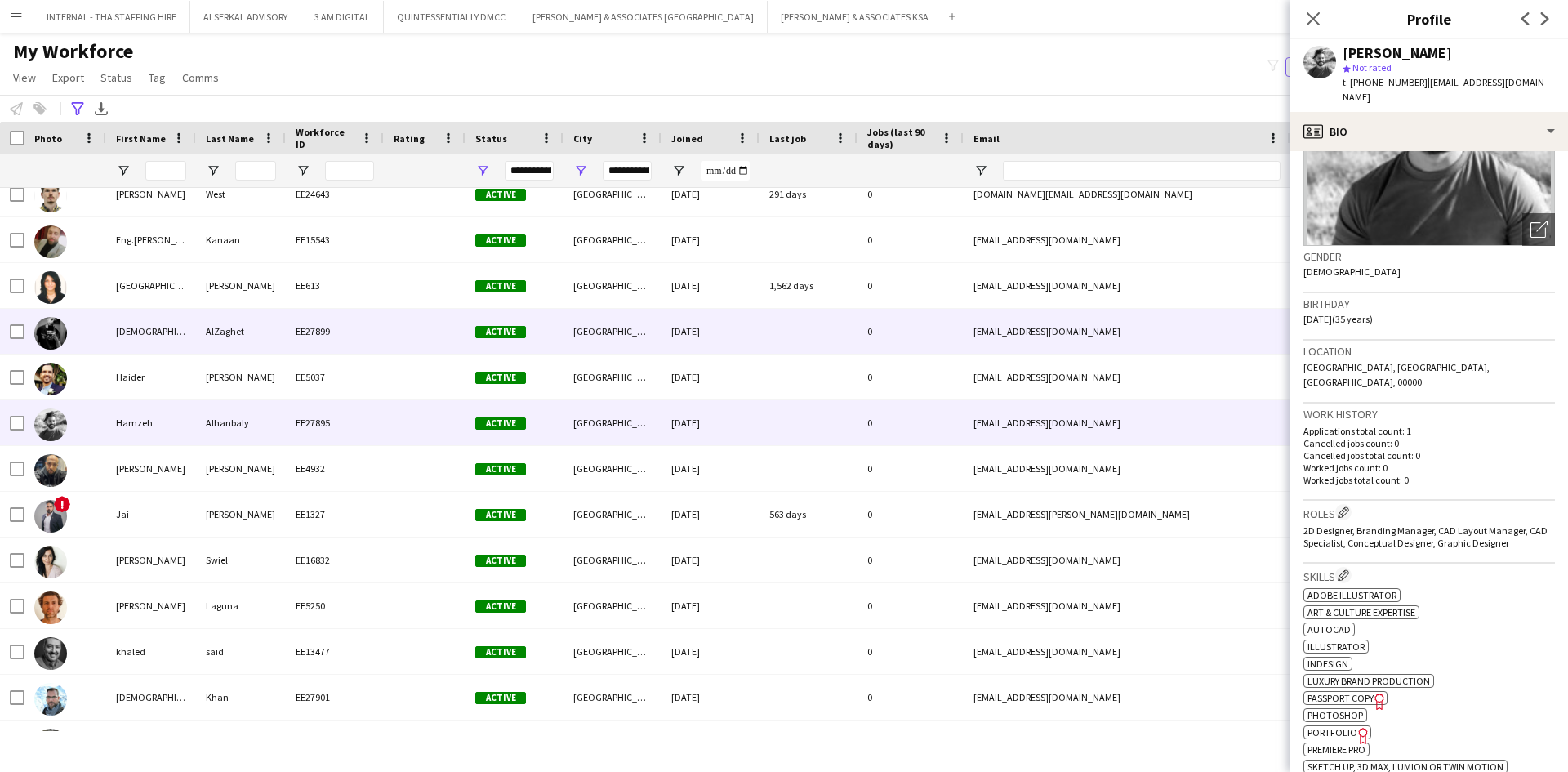
click at [199, 339] on div "AlZaghet" at bounding box center [241, 331] width 90 height 45
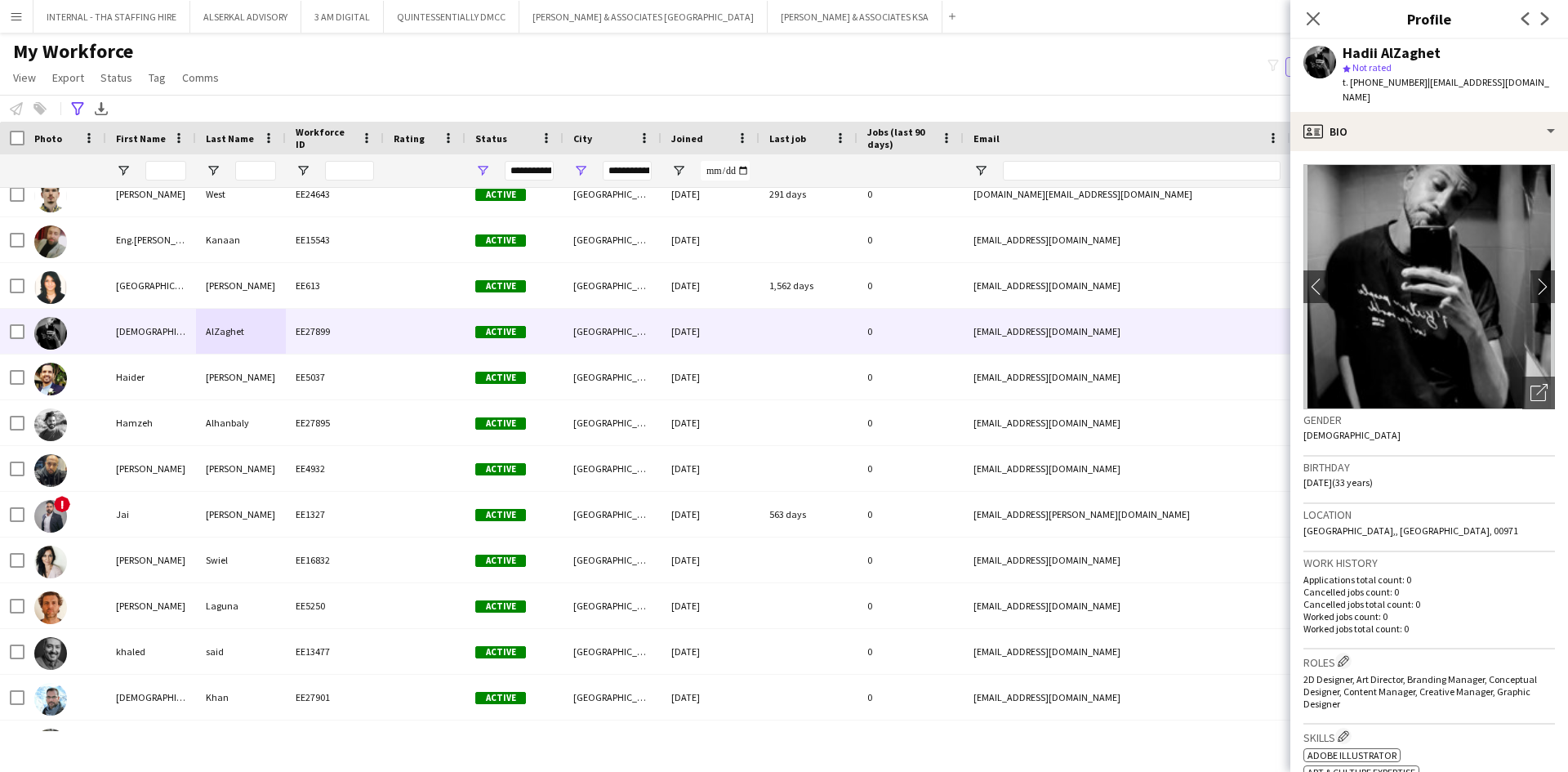
drag, startPoint x: 1413, startPoint y: 83, endPoint x: 1352, endPoint y: 83, distance: 61.0
click at [1352, 83] on span "t. [PHONE_NUMBER]" at bounding box center [1385, 81] width 85 height 12
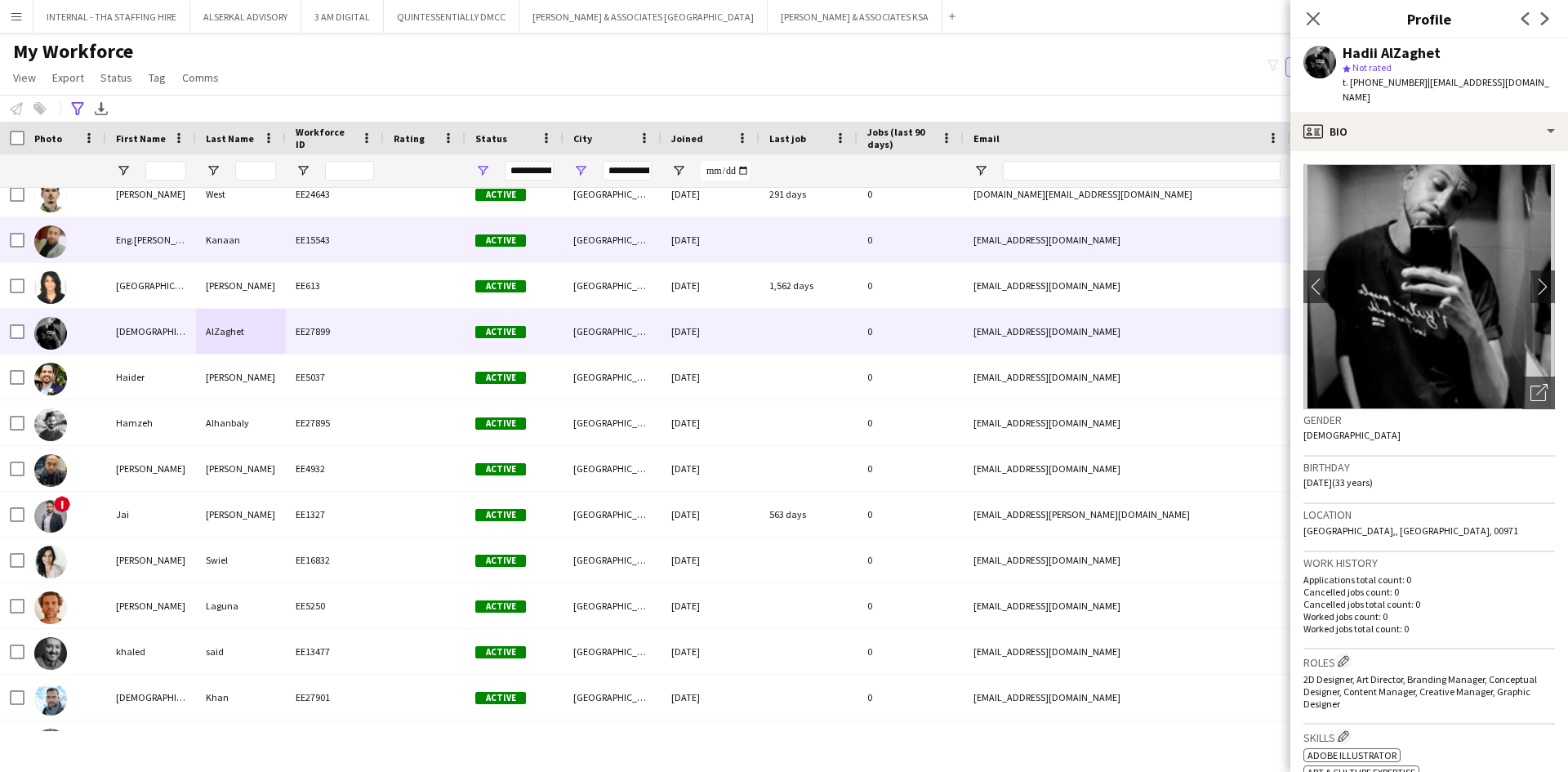
click at [228, 235] on div "Kanaan" at bounding box center [241, 240] width 90 height 45
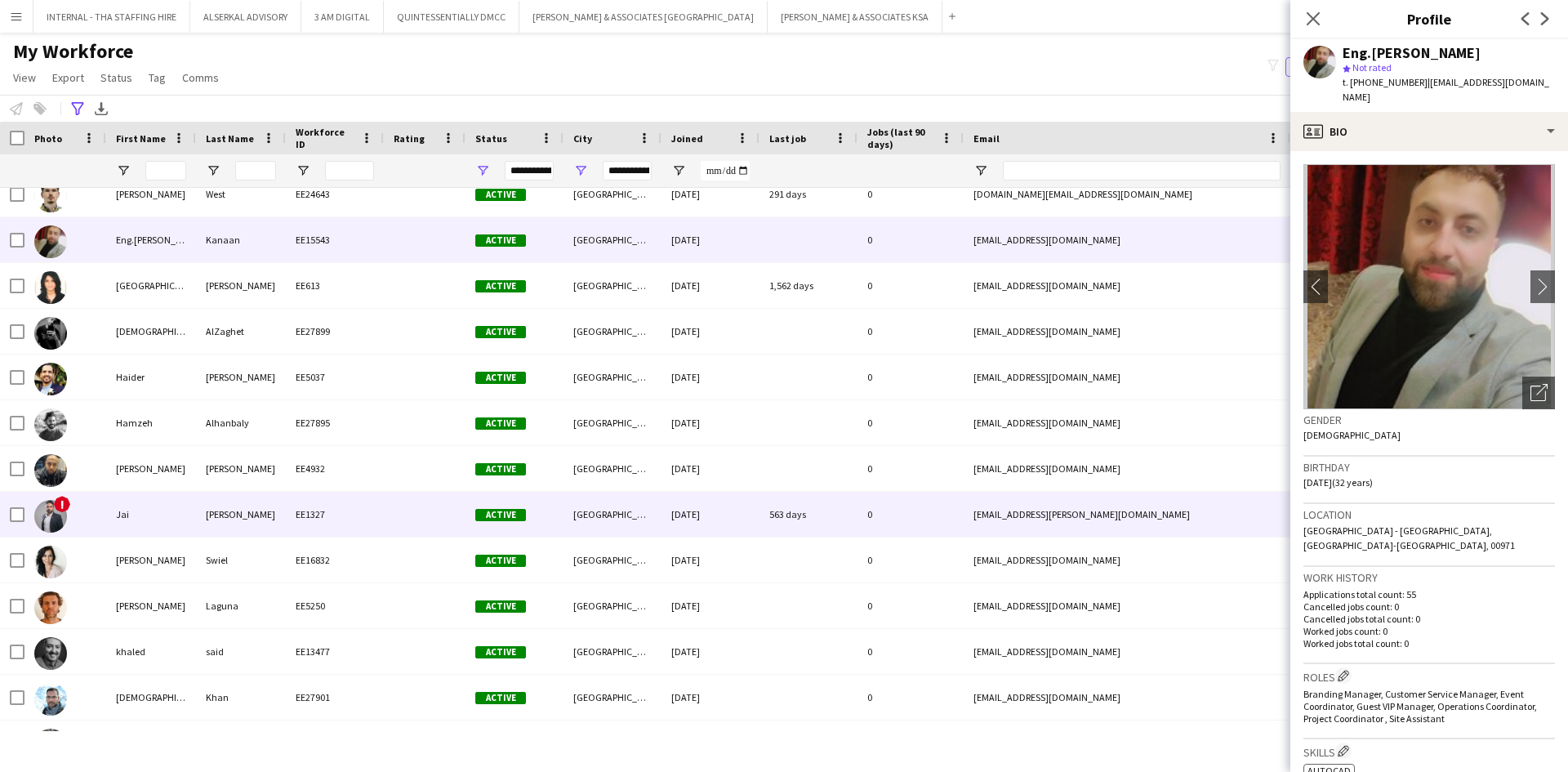
click at [427, 512] on div at bounding box center [424, 514] width 82 height 45
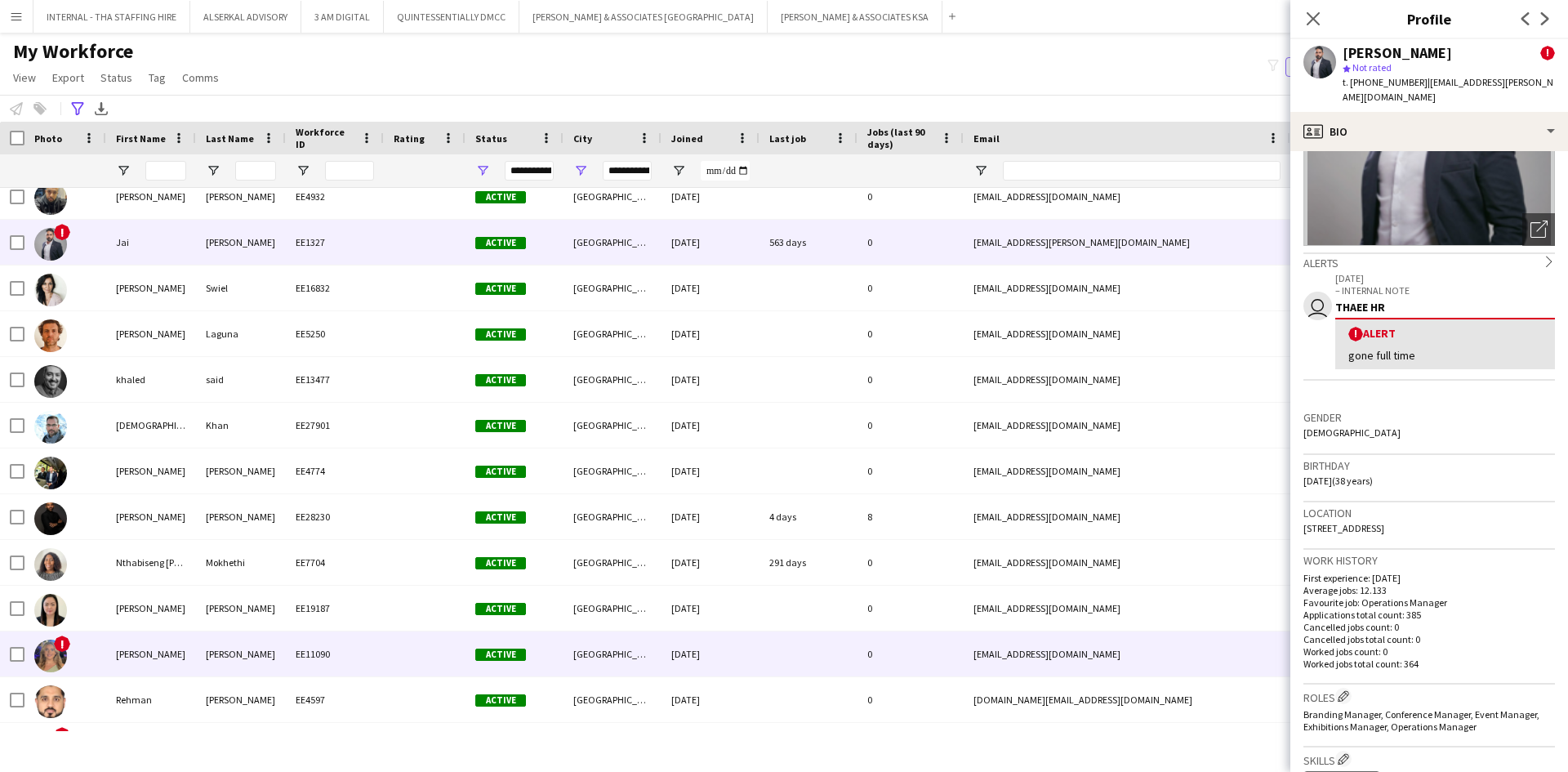
scroll to position [572, 0]
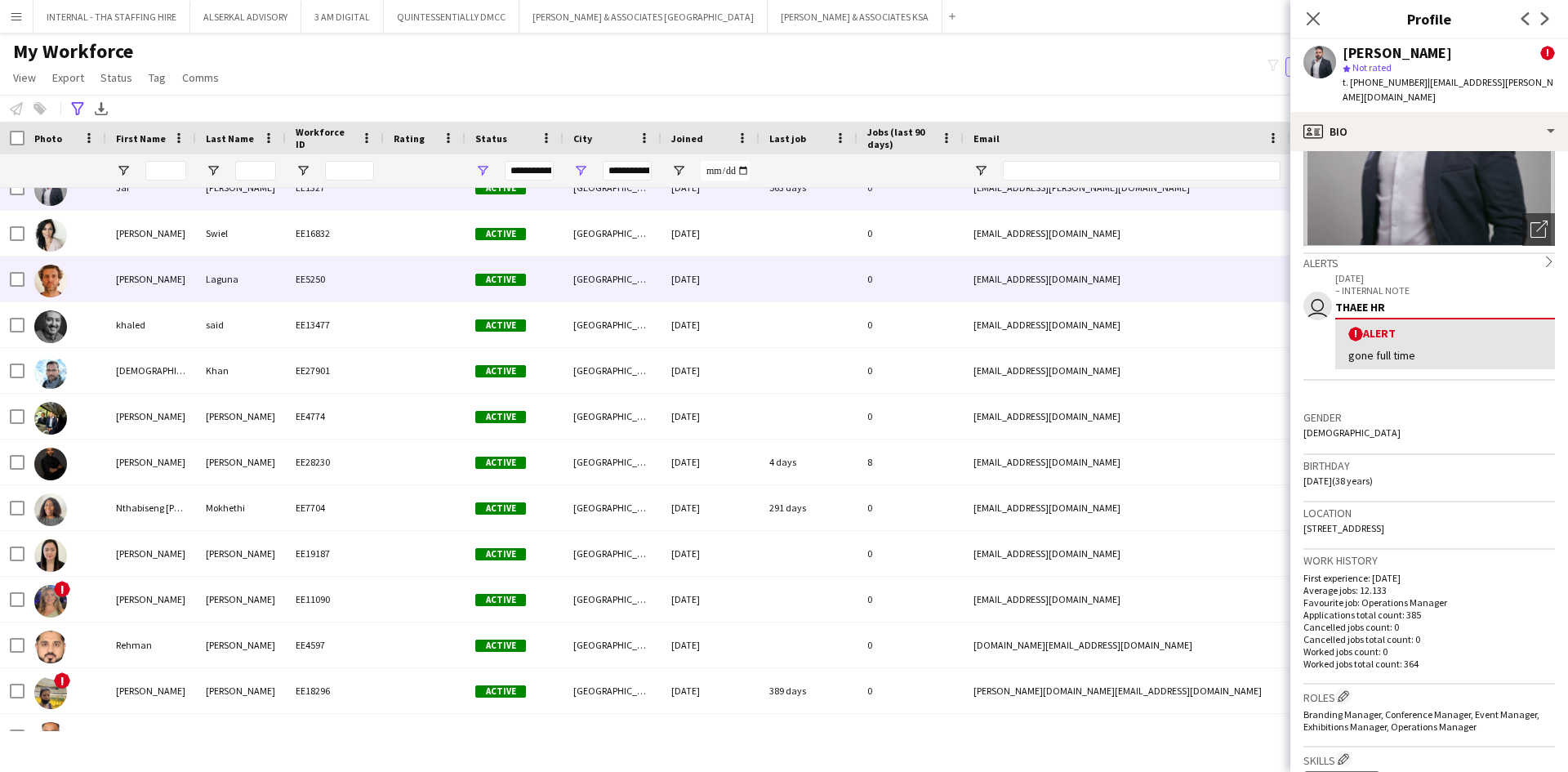
click at [301, 281] on div "EE5250" at bounding box center [334, 278] width 98 height 45
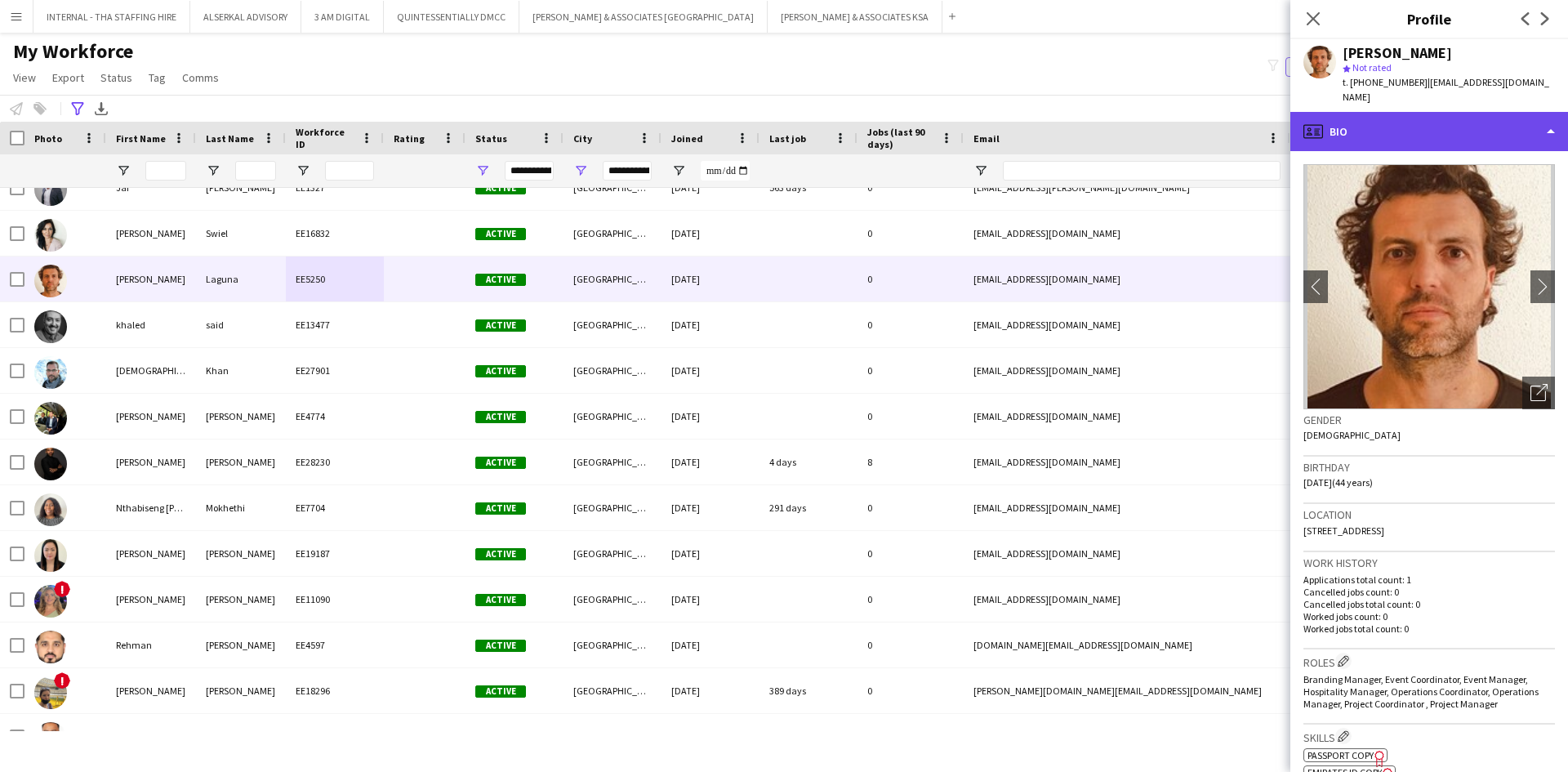
click at [1396, 132] on div "profile Bio" at bounding box center [1429, 131] width 278 height 40
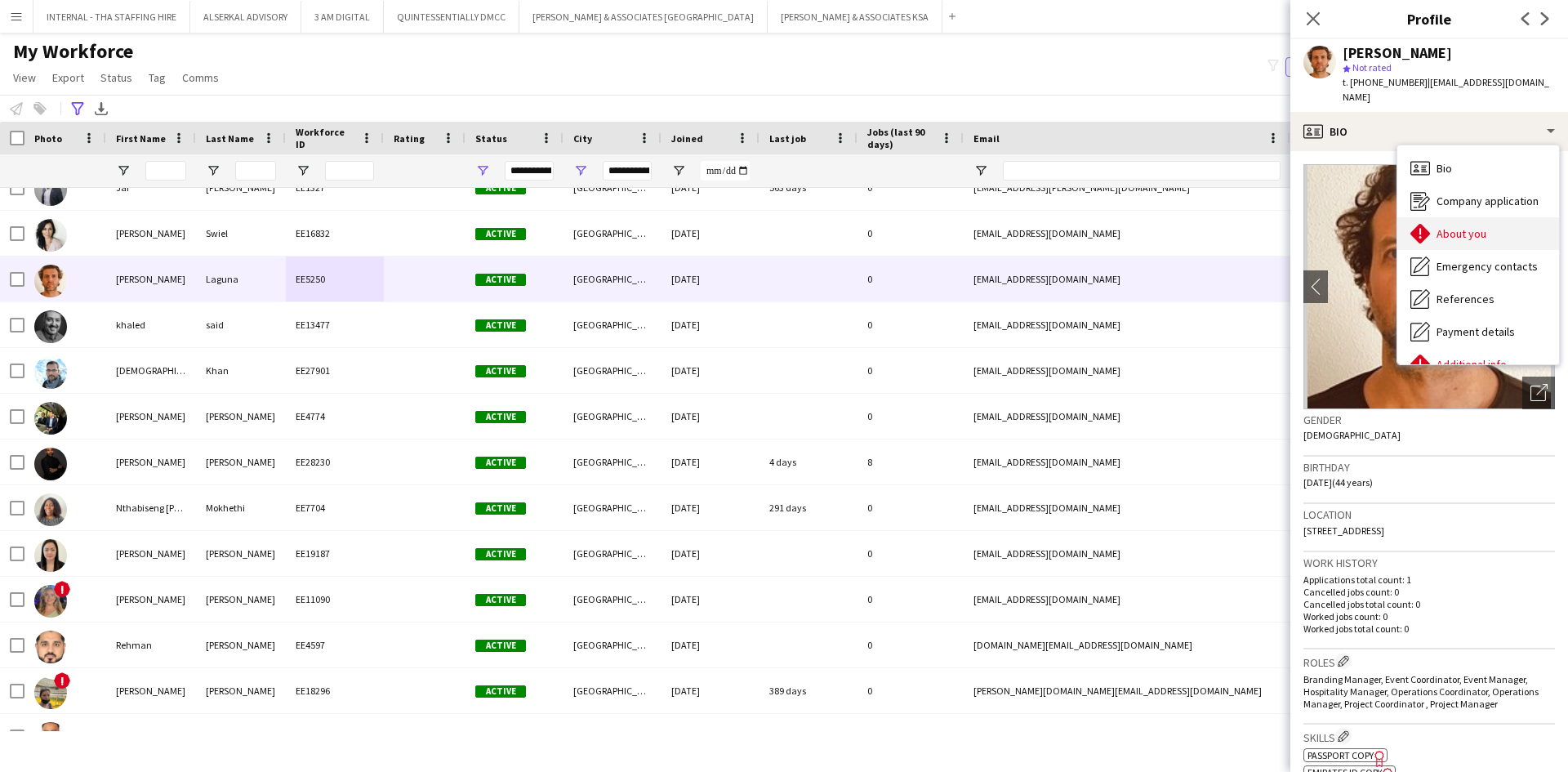
click at [1437, 227] on span "About you" at bounding box center [1461, 234] width 50 height 15
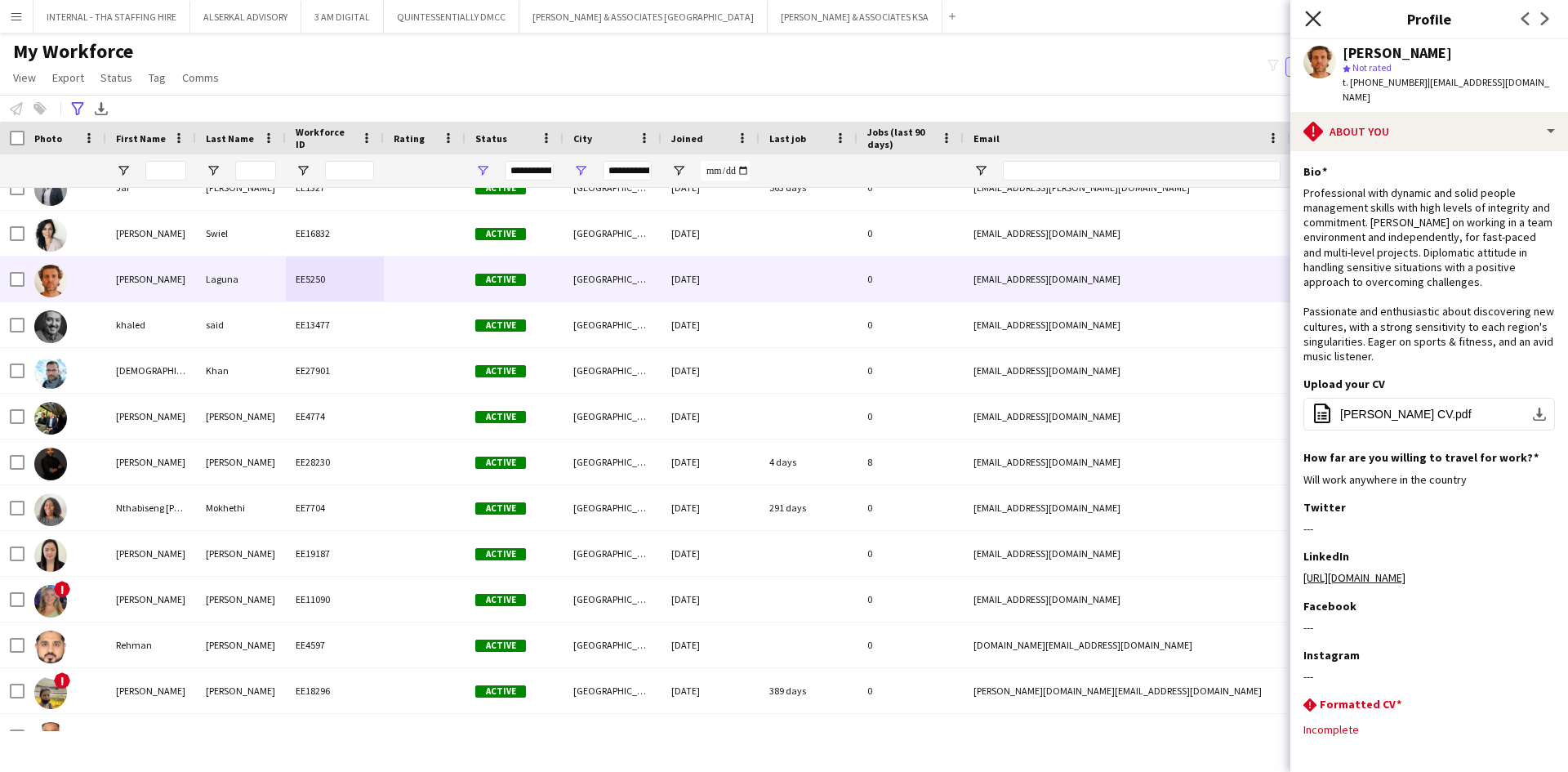
click at [1314, 18] on icon at bounding box center [1312, 18] width 16 height 16
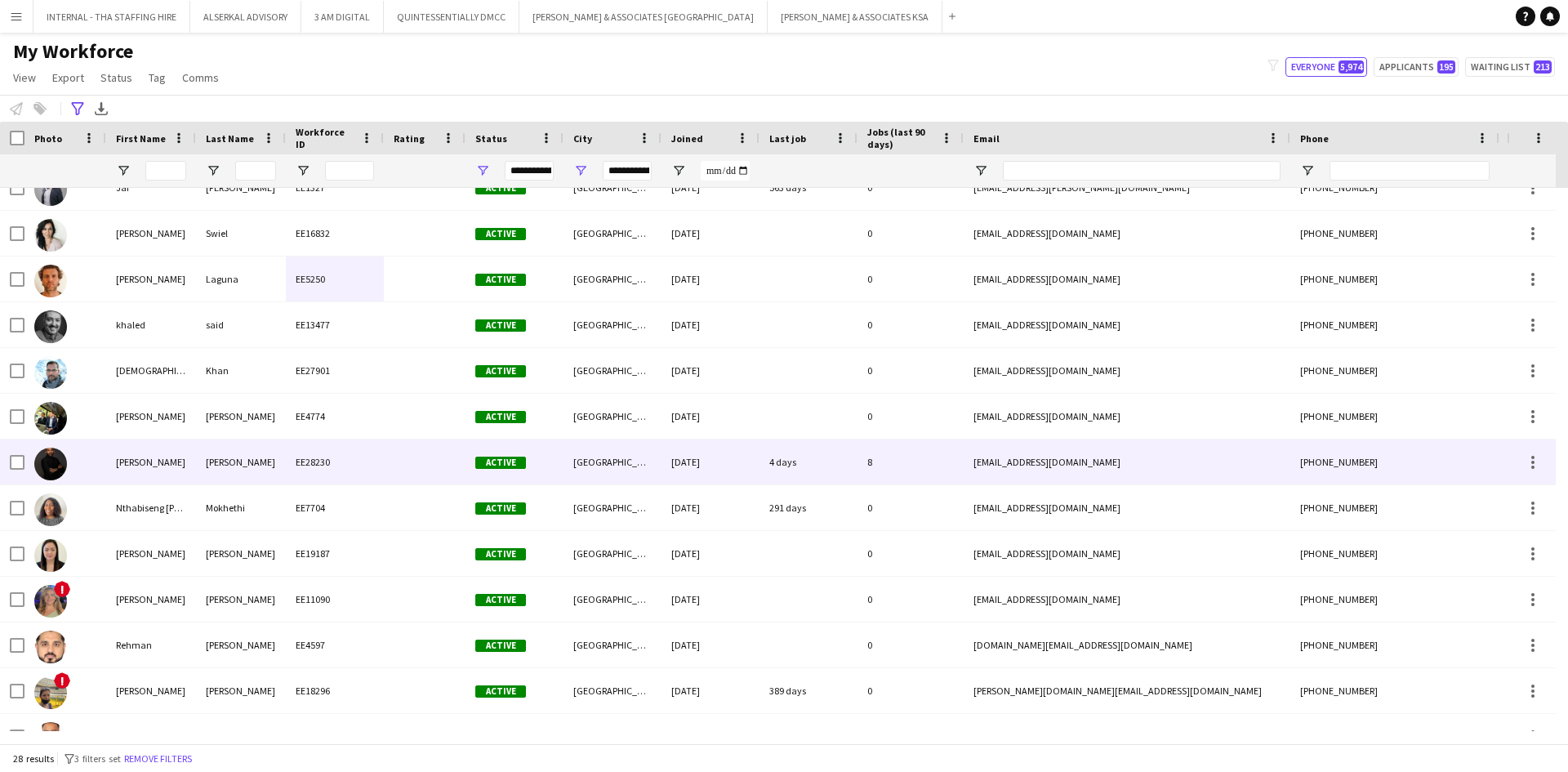
click at [407, 462] on div at bounding box center [424, 462] width 82 height 45
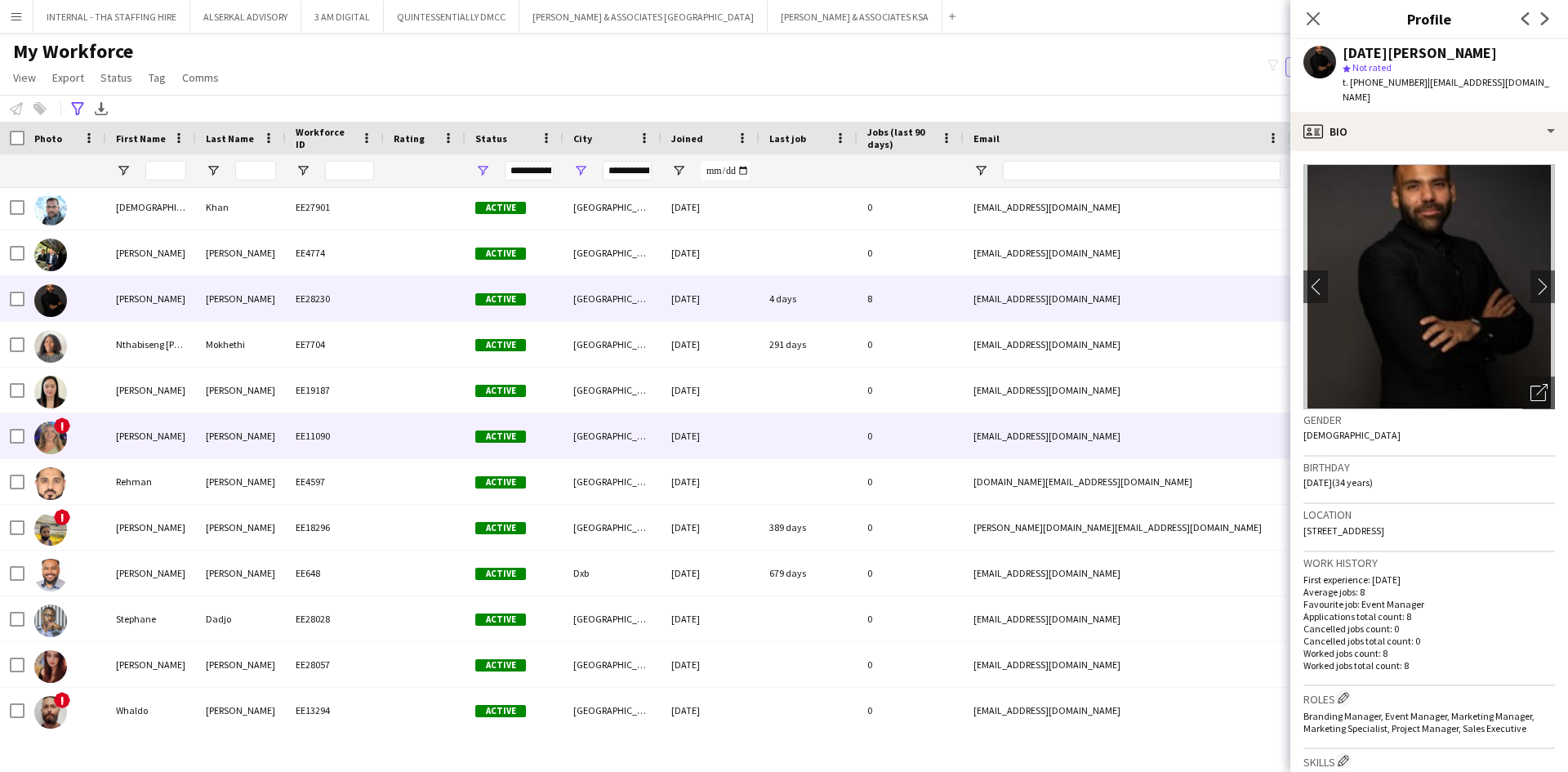
scroll to position [738, 0]
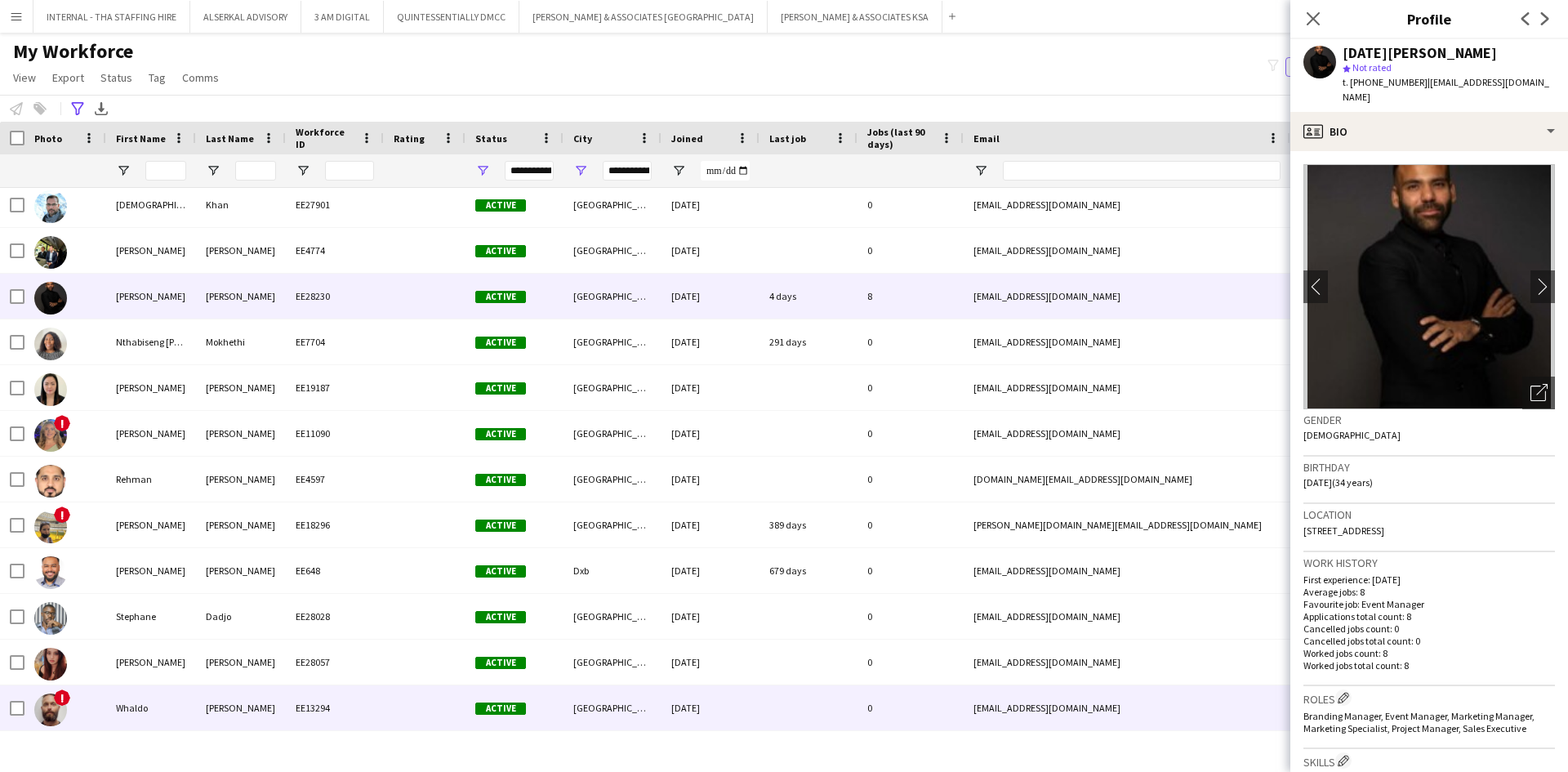
click at [678, 707] on div "[DATE]" at bounding box center [710, 708] width 98 height 45
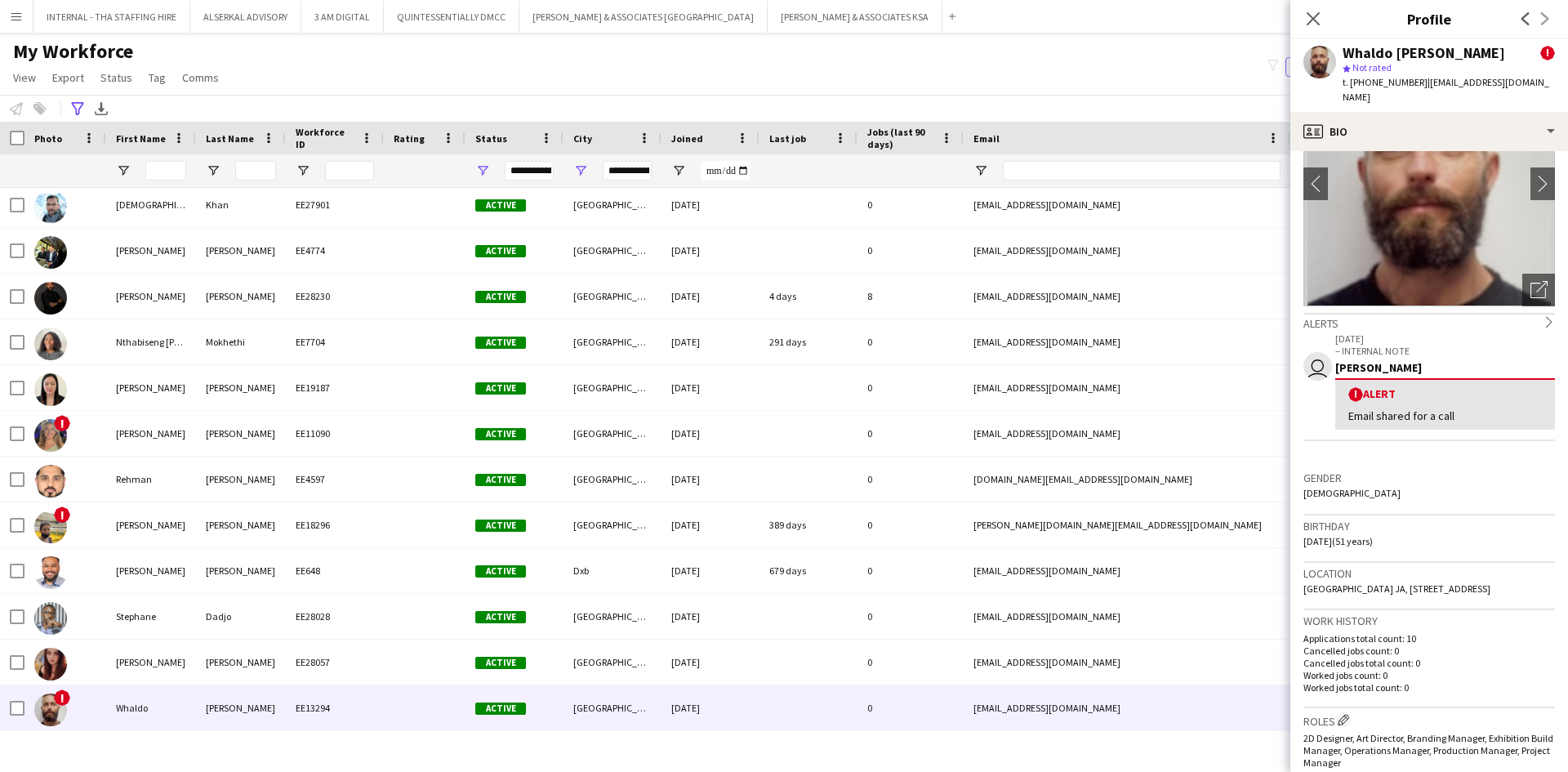
scroll to position [408, 0]
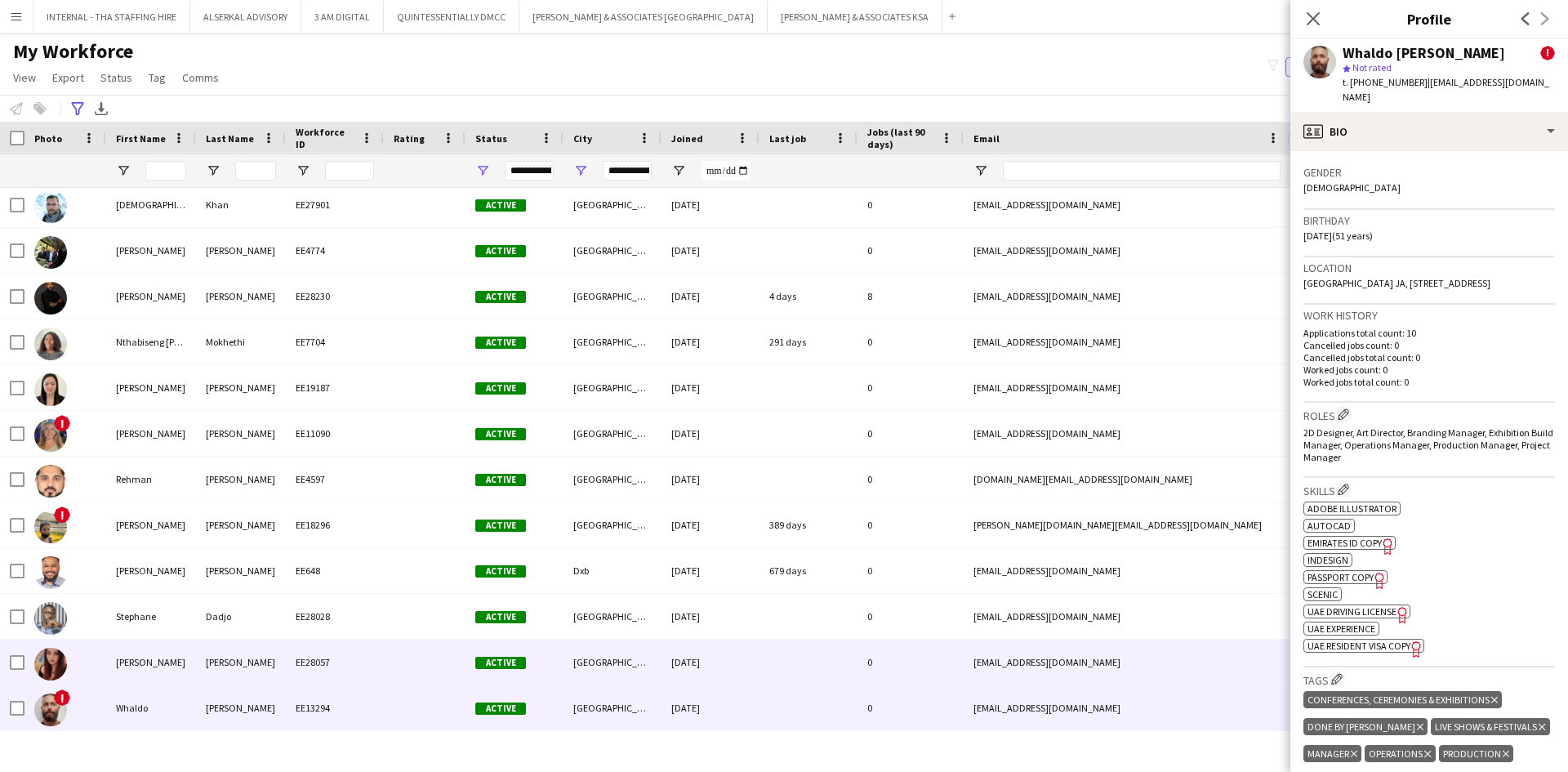
click at [952, 655] on div "0" at bounding box center [910, 661] width 106 height 45
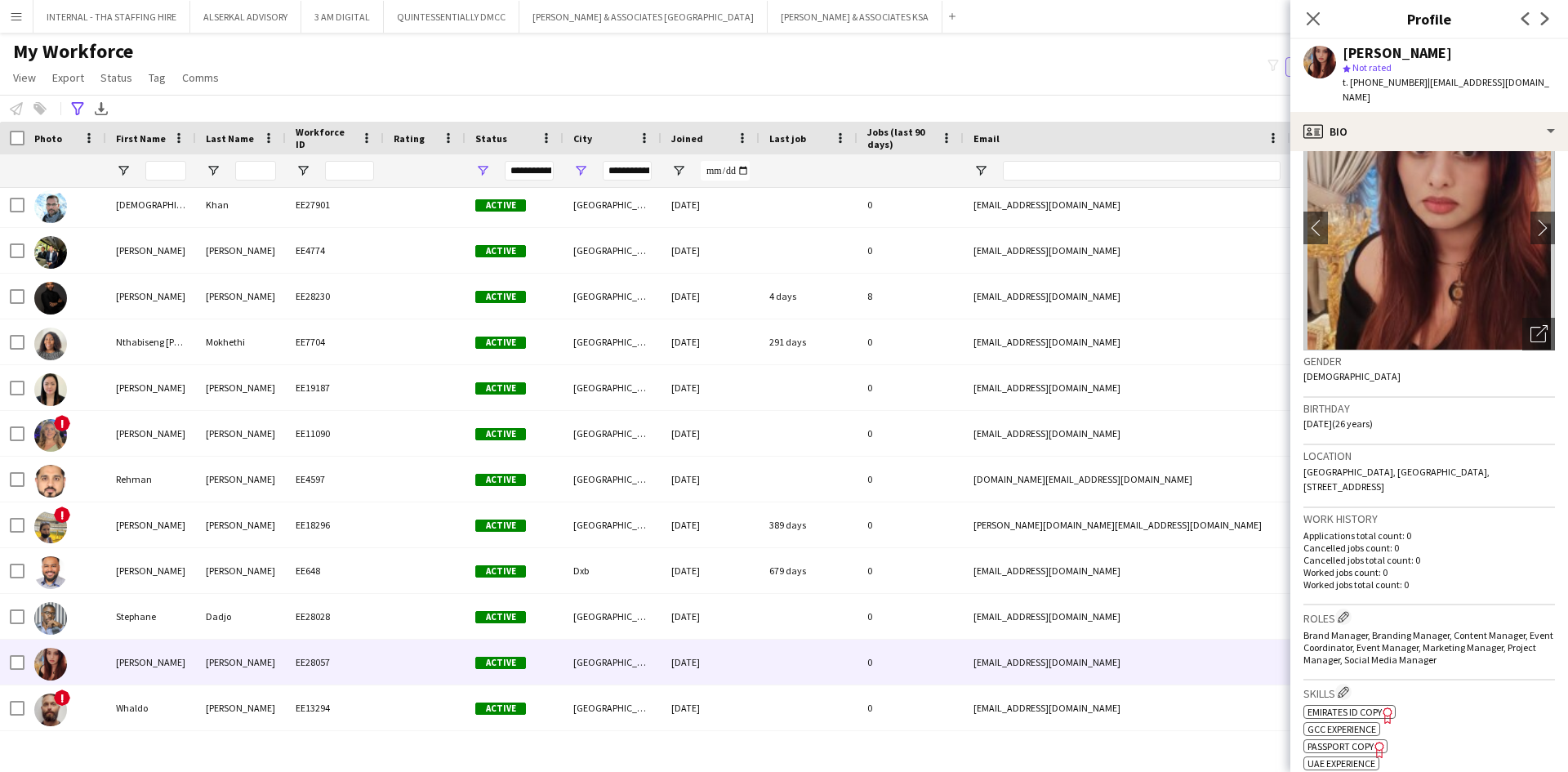
scroll to position [82, 0]
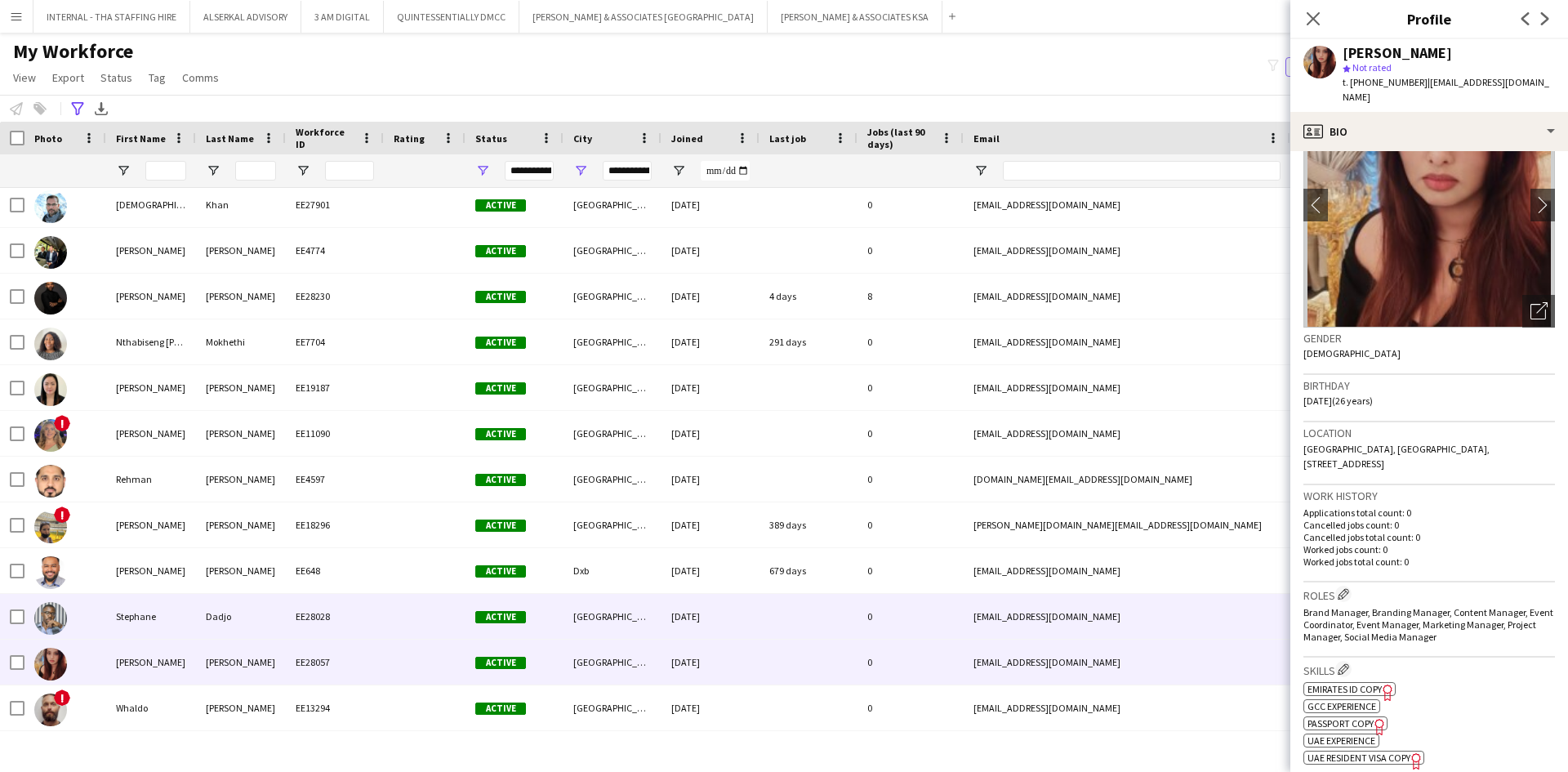
click at [1056, 615] on div "[EMAIL_ADDRESS][DOMAIN_NAME]" at bounding box center [1126, 616] width 327 height 45
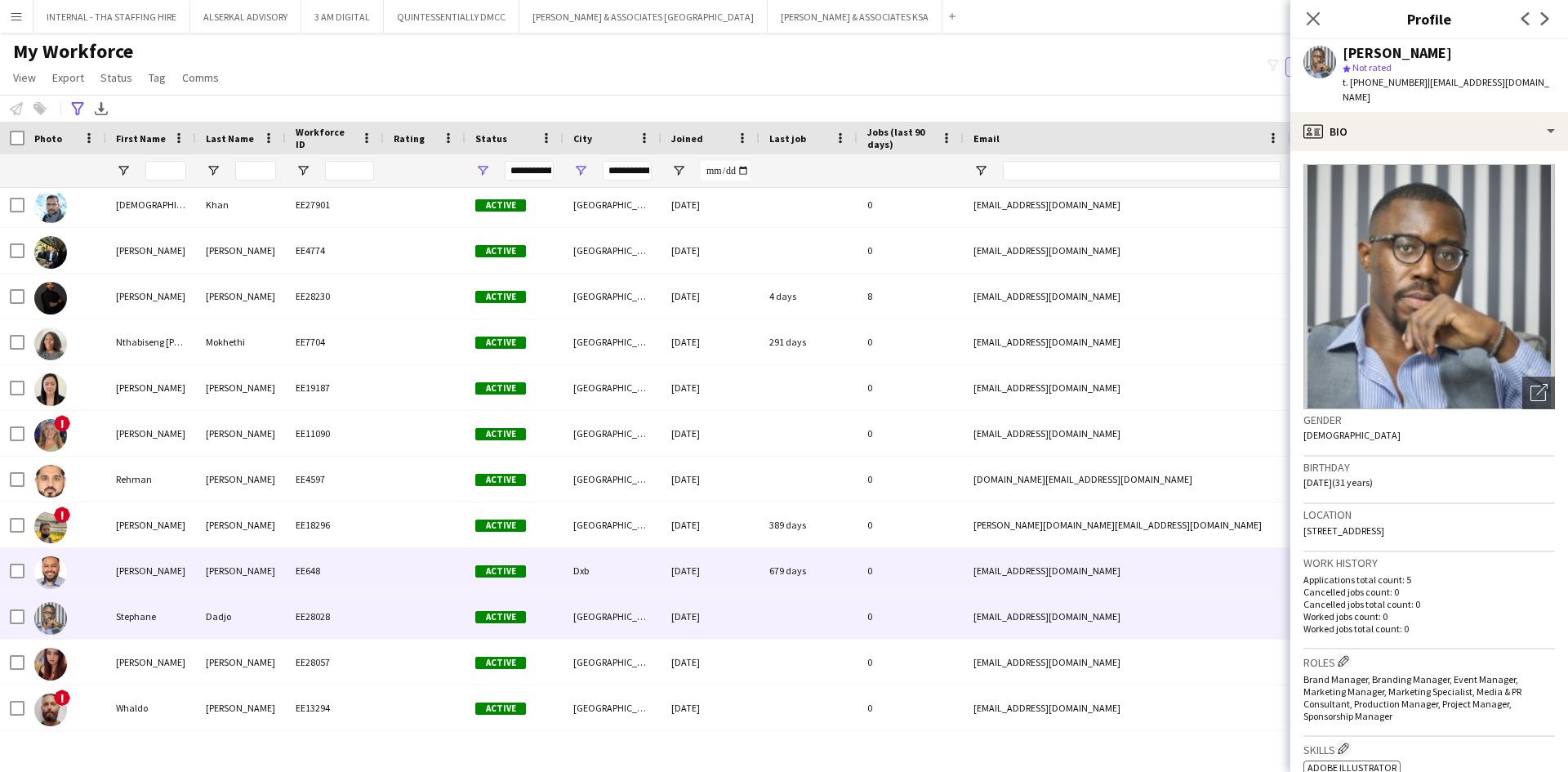
click at [1116, 560] on div "[EMAIL_ADDRESS][DOMAIN_NAME]" at bounding box center [1126, 570] width 327 height 45
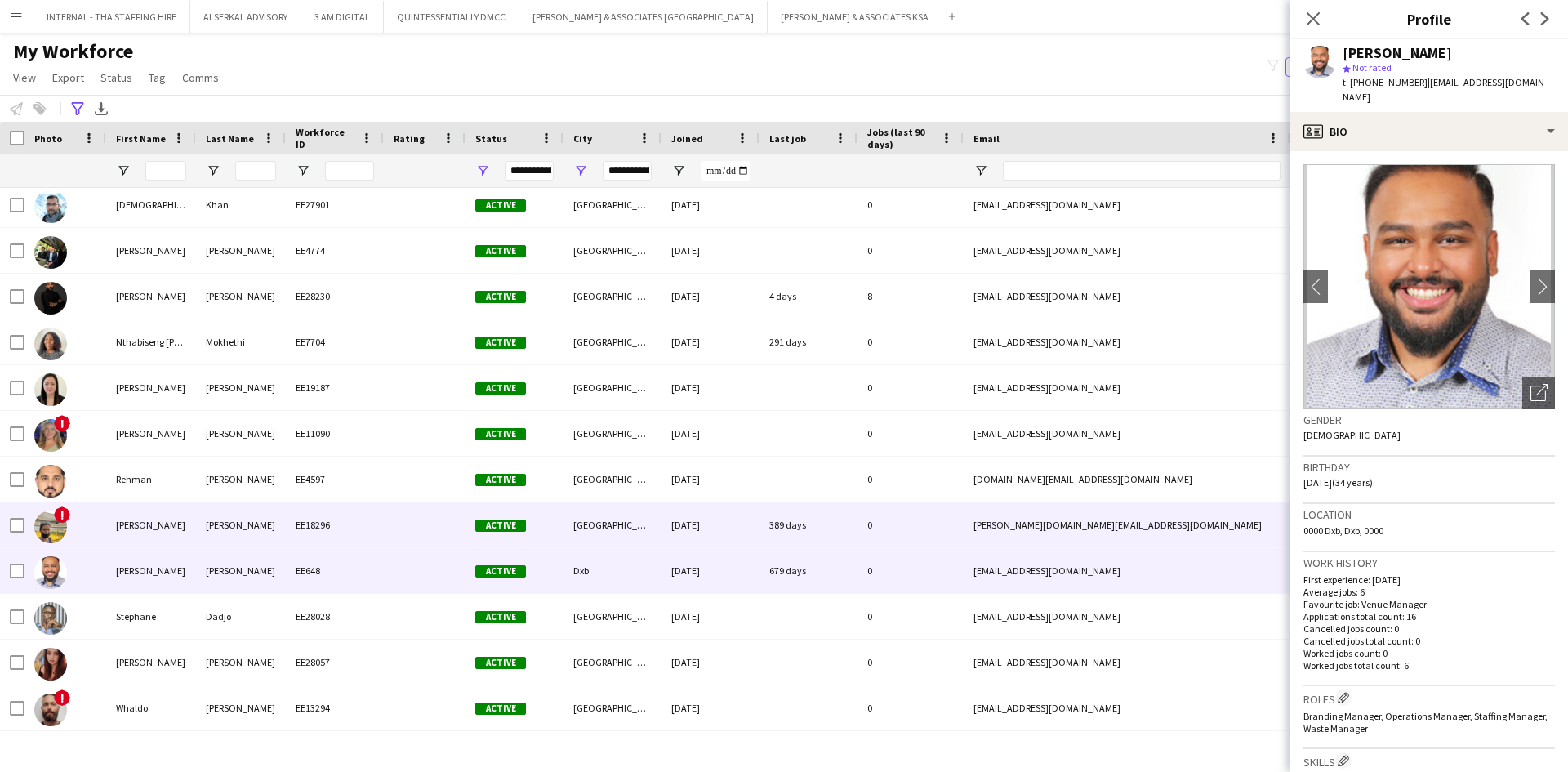
click at [1063, 518] on div "[PERSON_NAME][DOMAIN_NAME][EMAIL_ADDRESS][DOMAIN_NAME]" at bounding box center [1126, 524] width 327 height 45
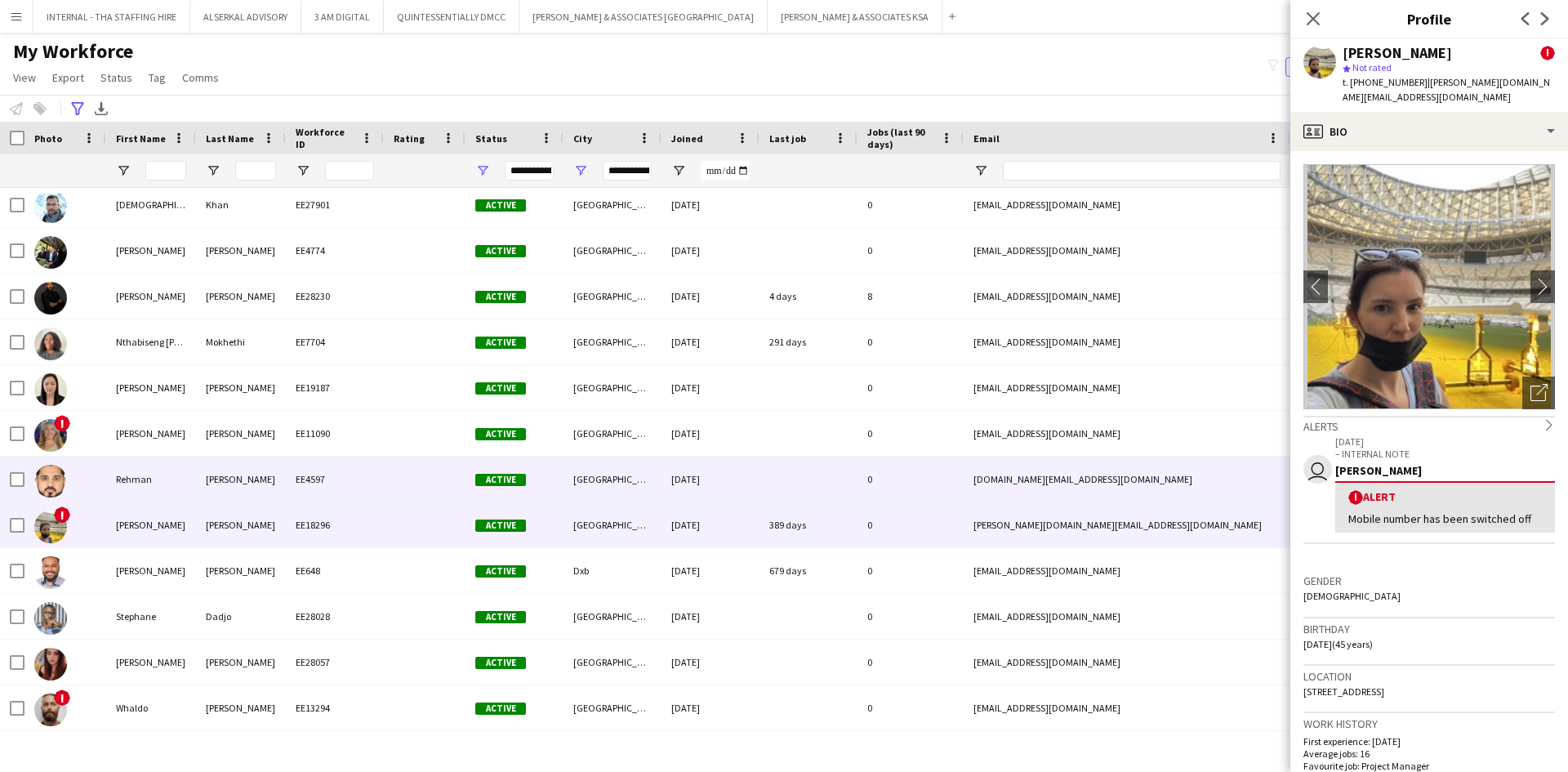
click at [1072, 476] on div "[DOMAIN_NAME][EMAIL_ADDRESS][DOMAIN_NAME]" at bounding box center [1126, 479] width 327 height 45
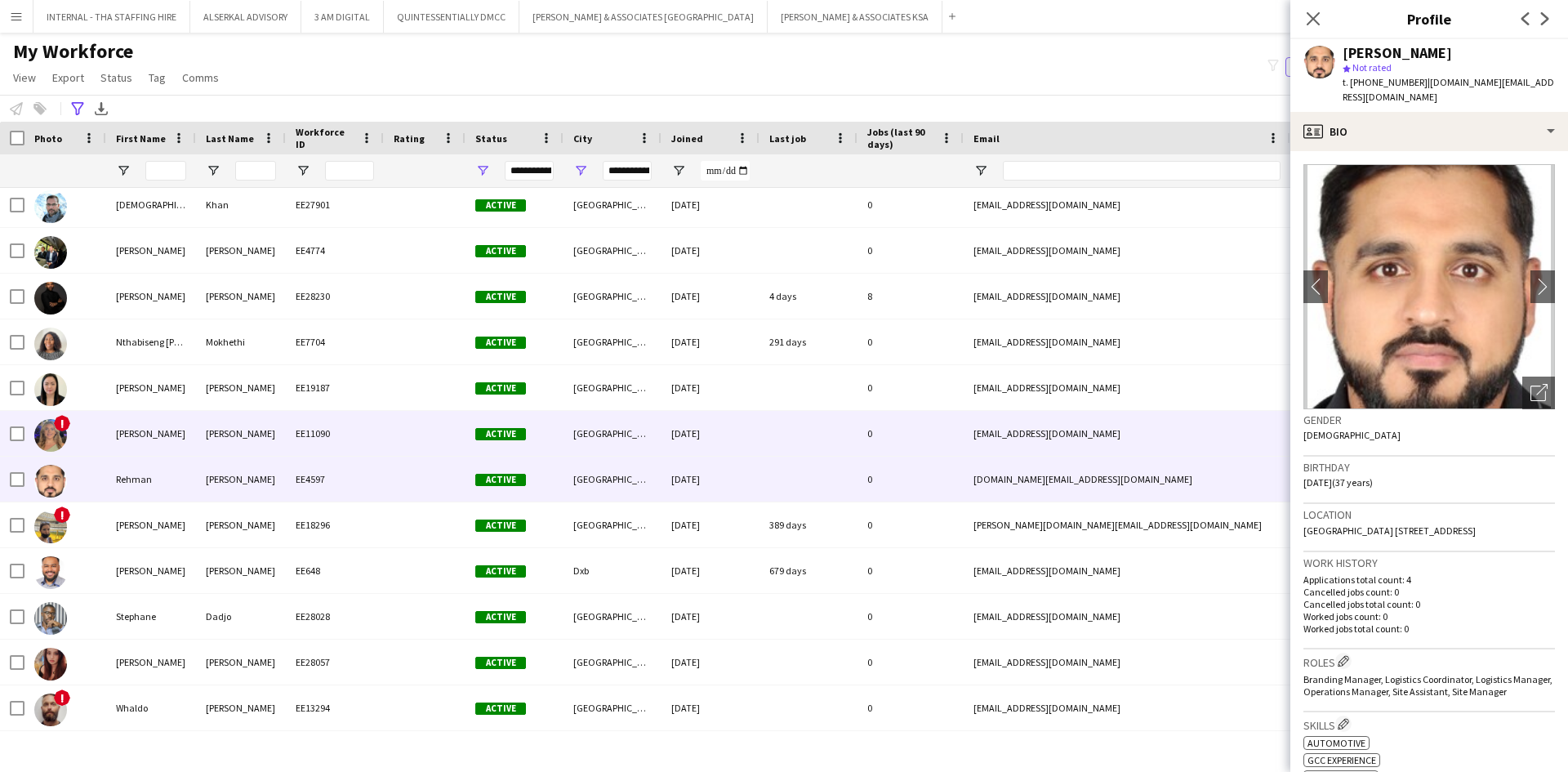
click at [1151, 415] on div "[EMAIL_ADDRESS][DOMAIN_NAME]" at bounding box center [1126, 433] width 327 height 45
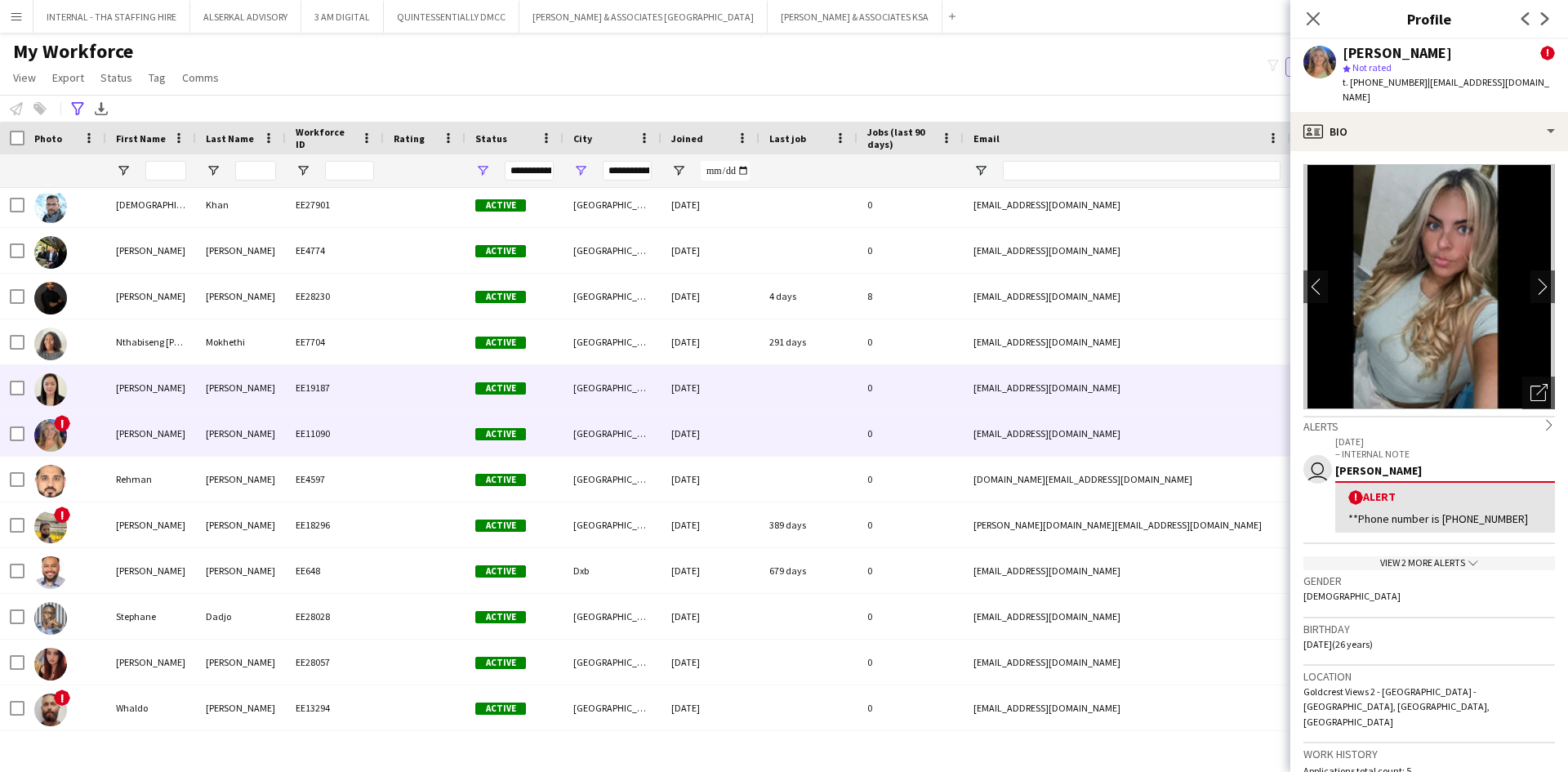
click at [1140, 388] on div "[EMAIL_ADDRESS][DOMAIN_NAME]" at bounding box center [1126, 387] width 327 height 45
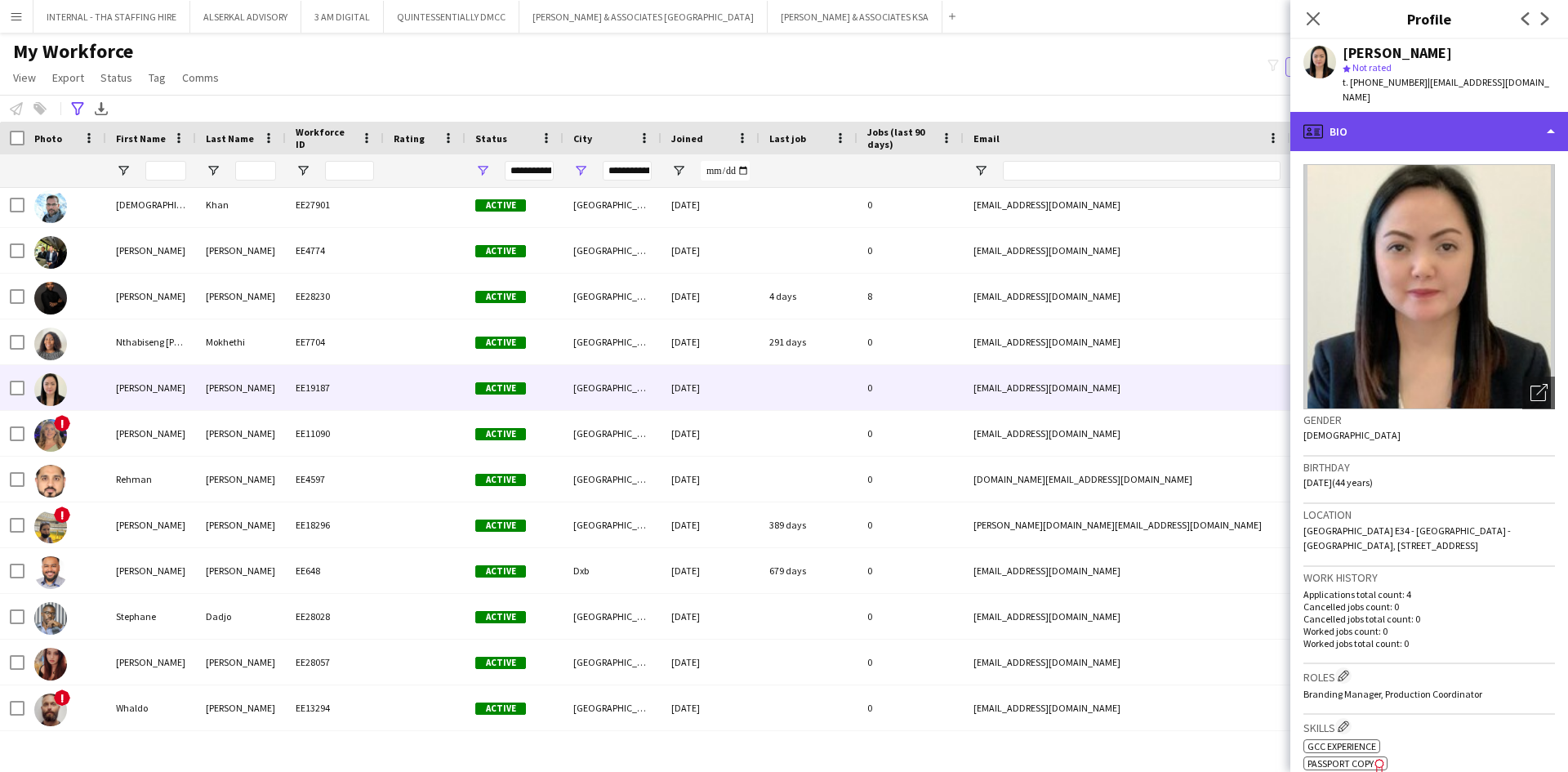
click at [1414, 124] on div "profile Bio" at bounding box center [1429, 131] width 278 height 40
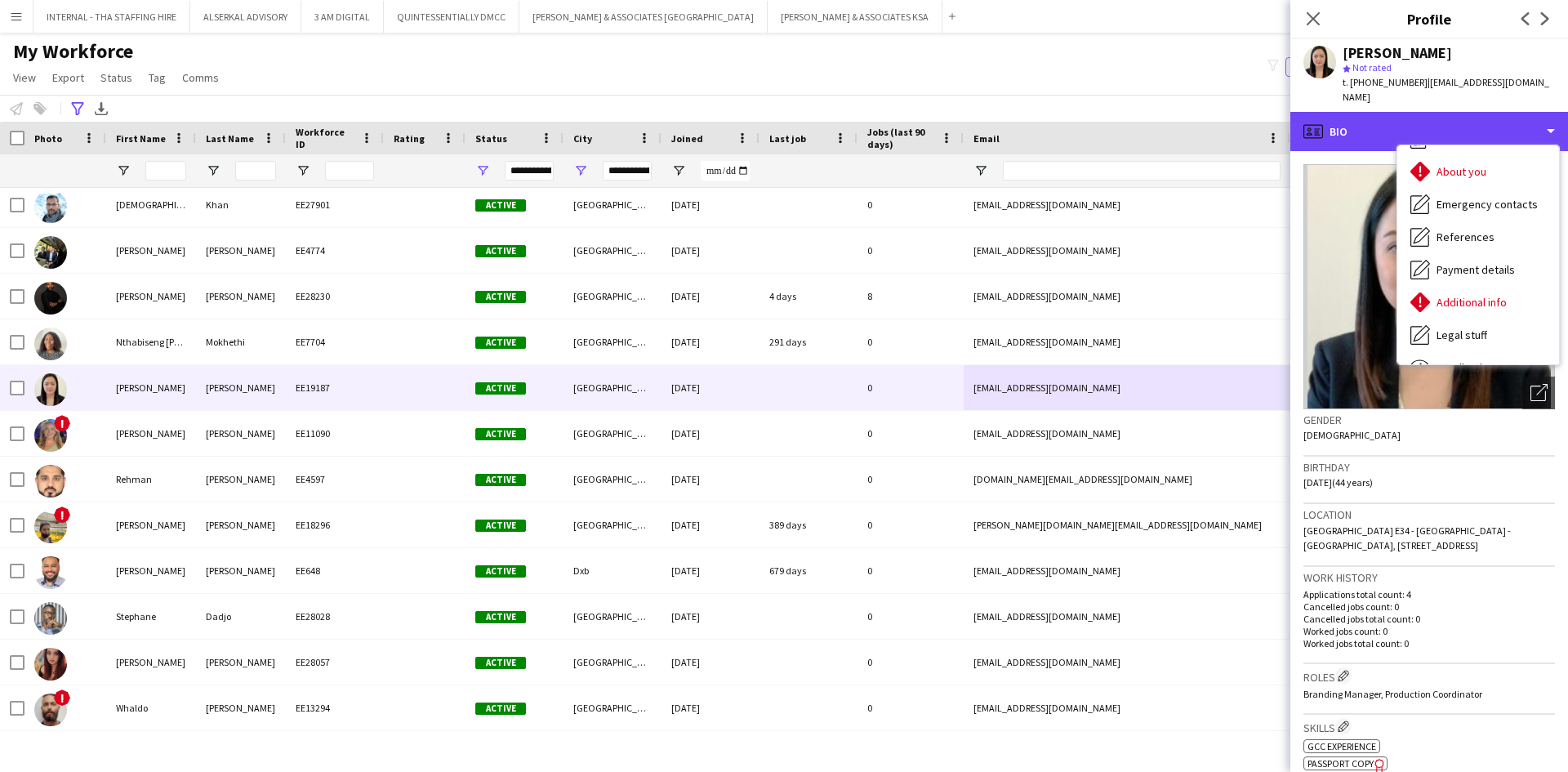
scroll to position [121, 0]
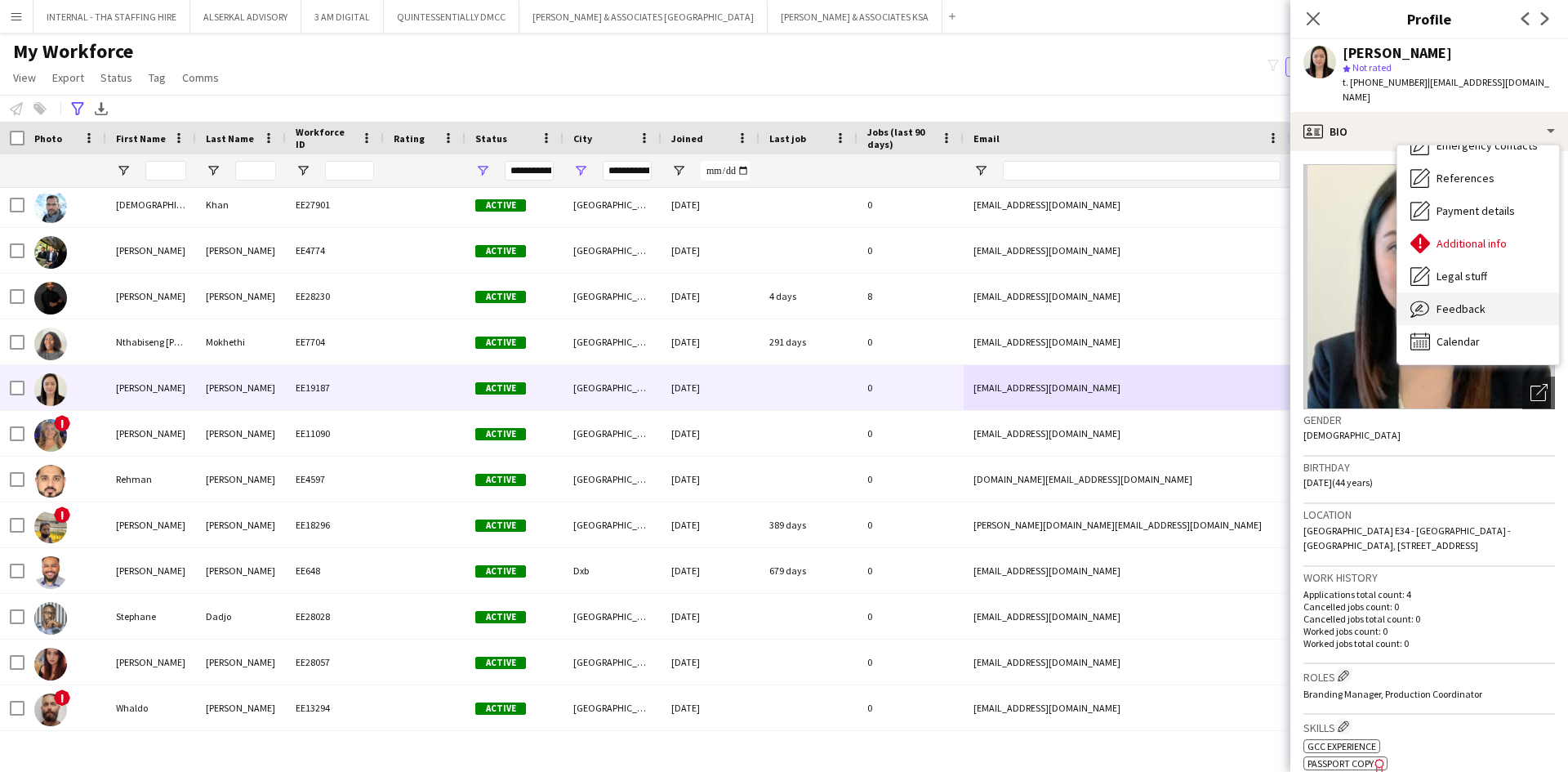
click at [1469, 301] on span "Feedback" at bounding box center [1460, 309] width 49 height 15
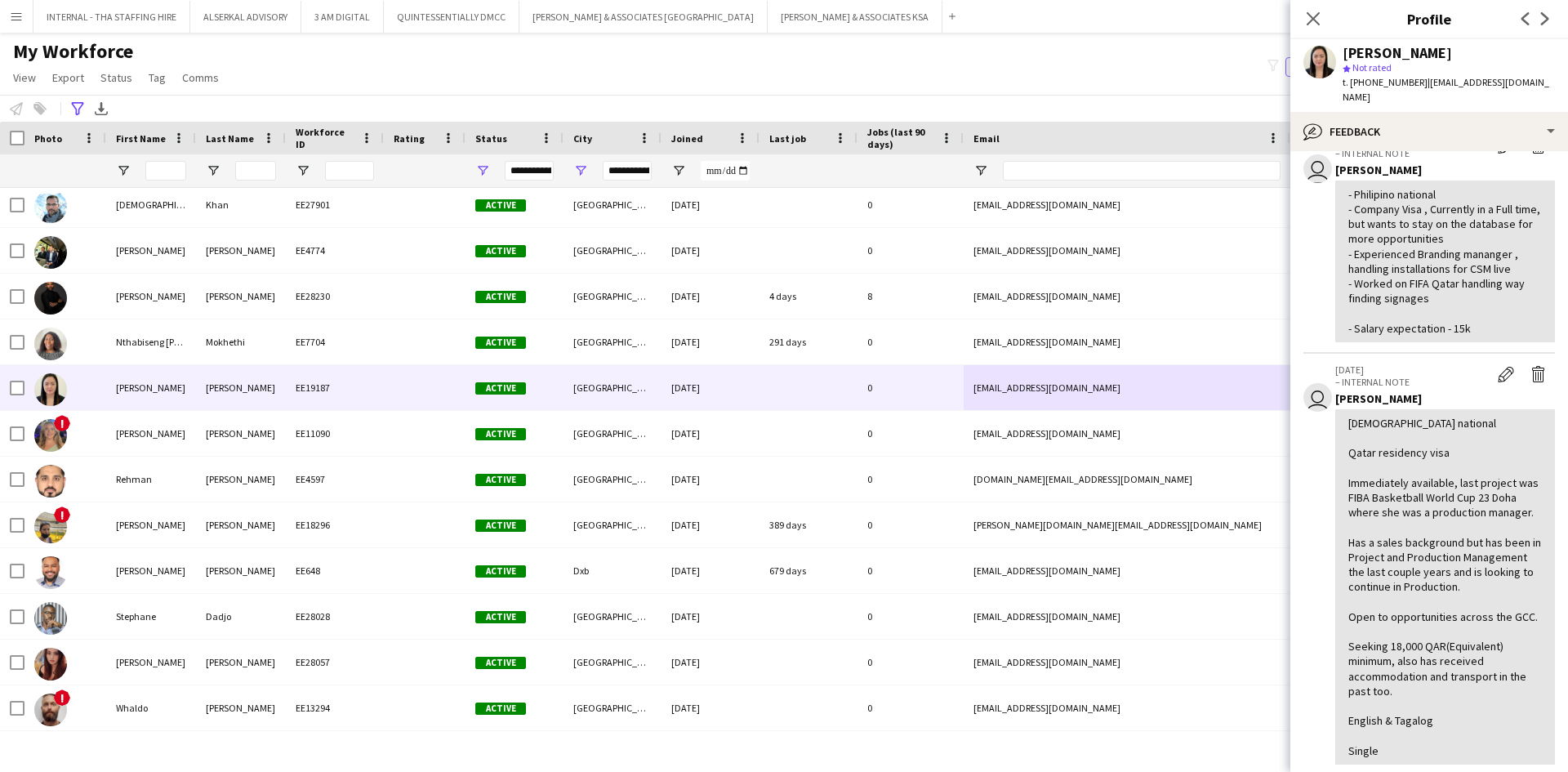
scroll to position [0, 0]
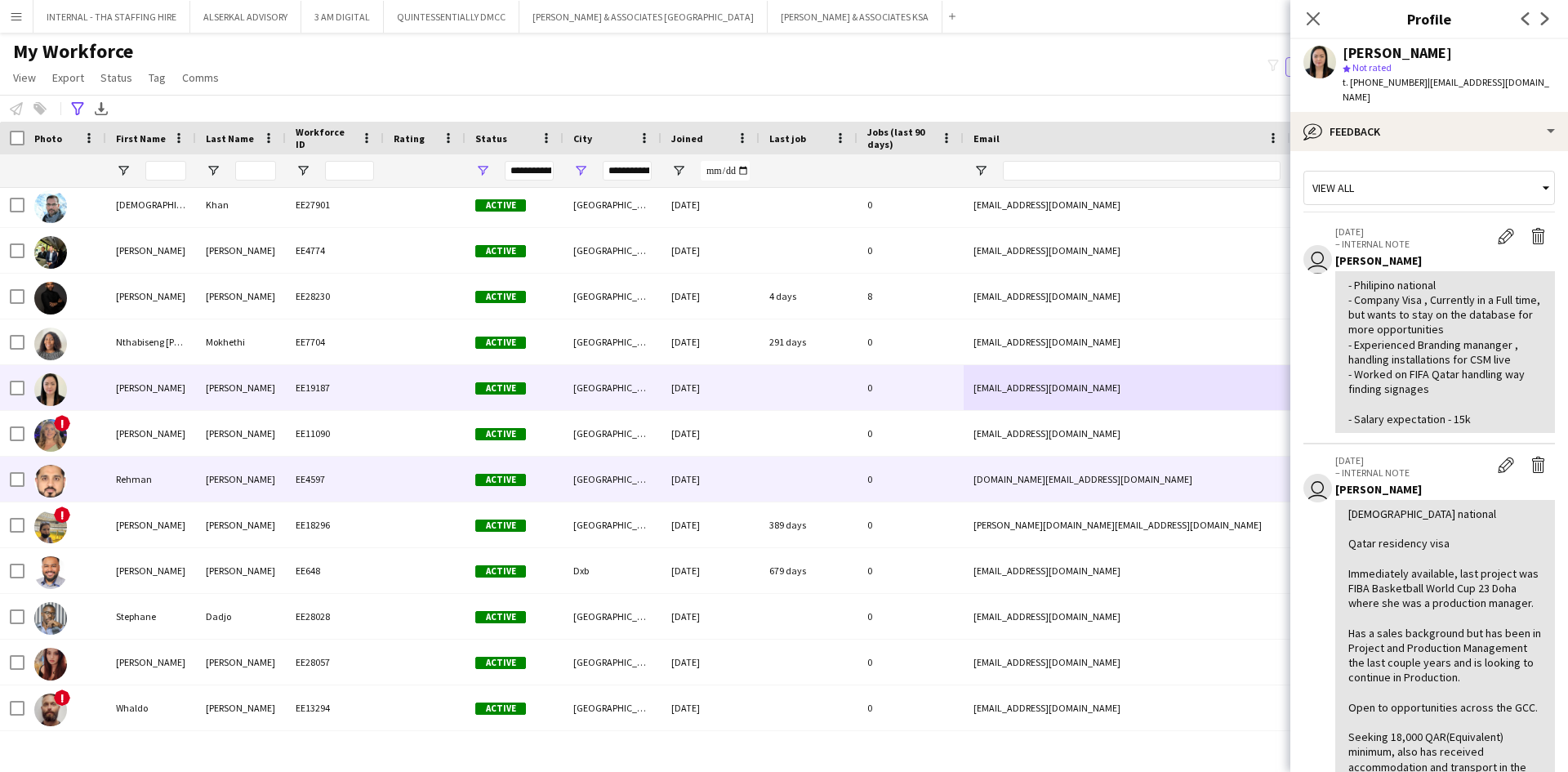
click at [642, 465] on div "[GEOGRAPHIC_DATA]" at bounding box center [612, 479] width 98 height 45
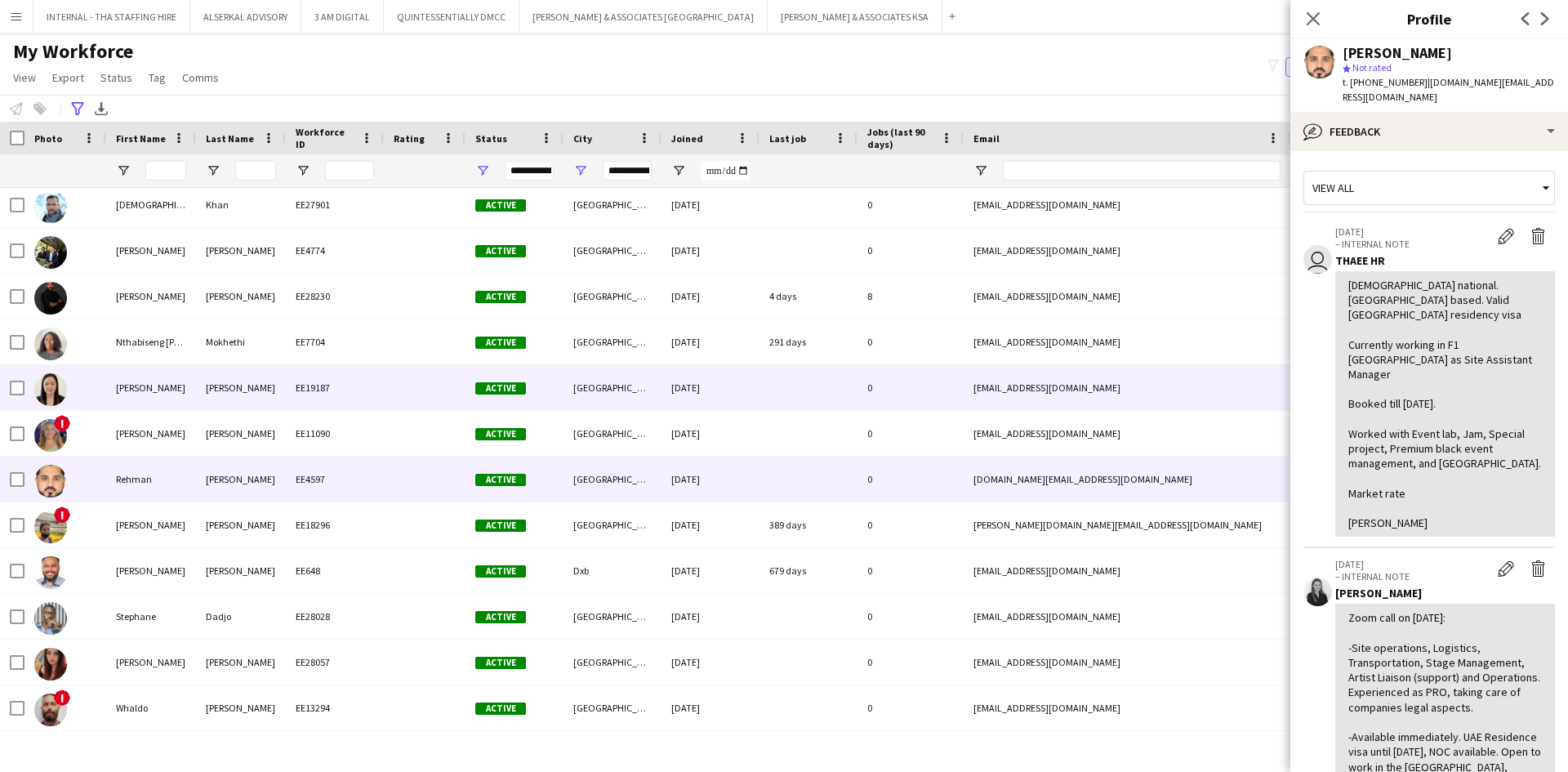
click at [668, 388] on div "[DATE]" at bounding box center [710, 387] width 98 height 45
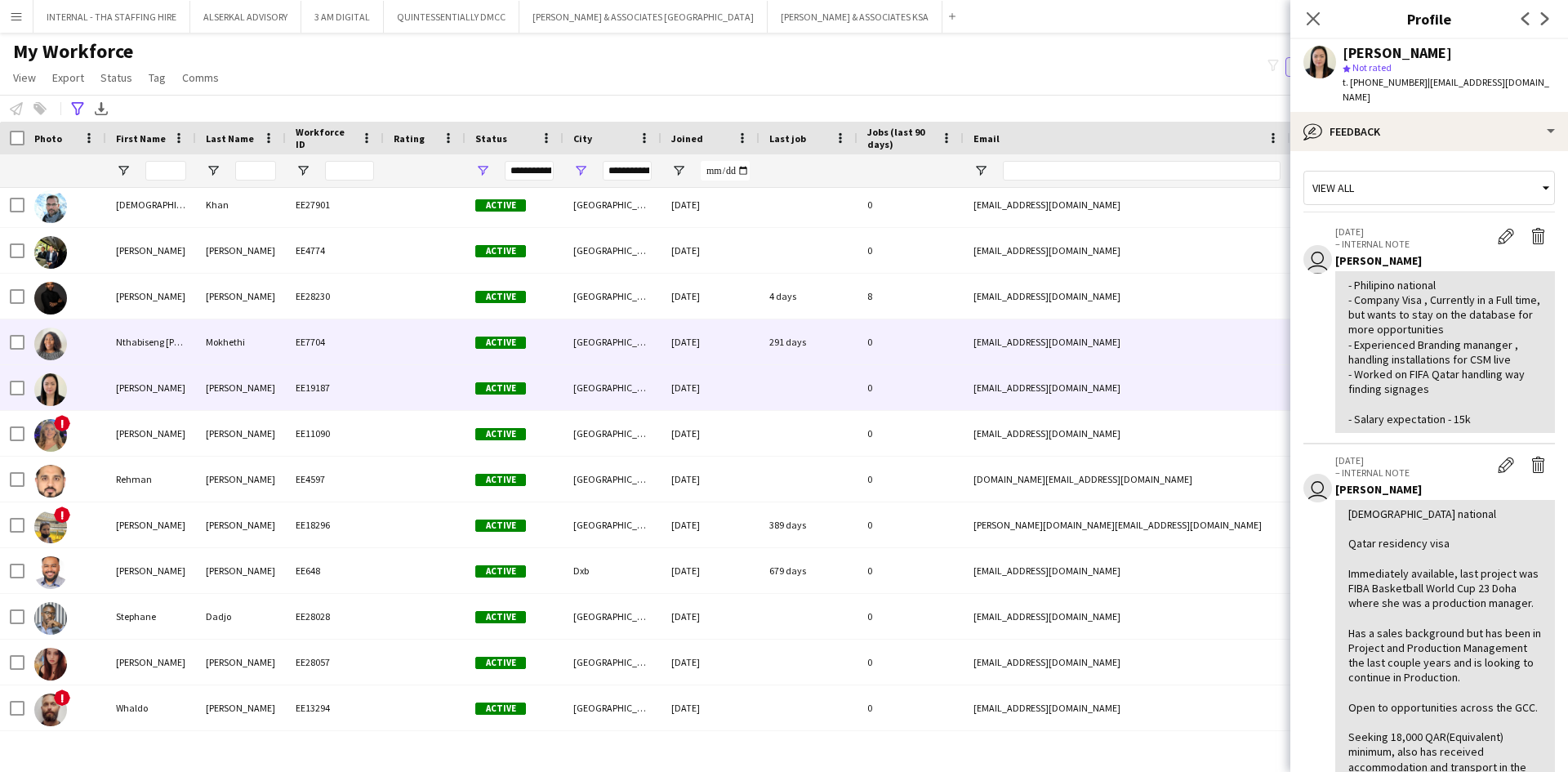
click at [968, 335] on div "[EMAIL_ADDRESS][DOMAIN_NAME]" at bounding box center [1126, 342] width 327 height 45
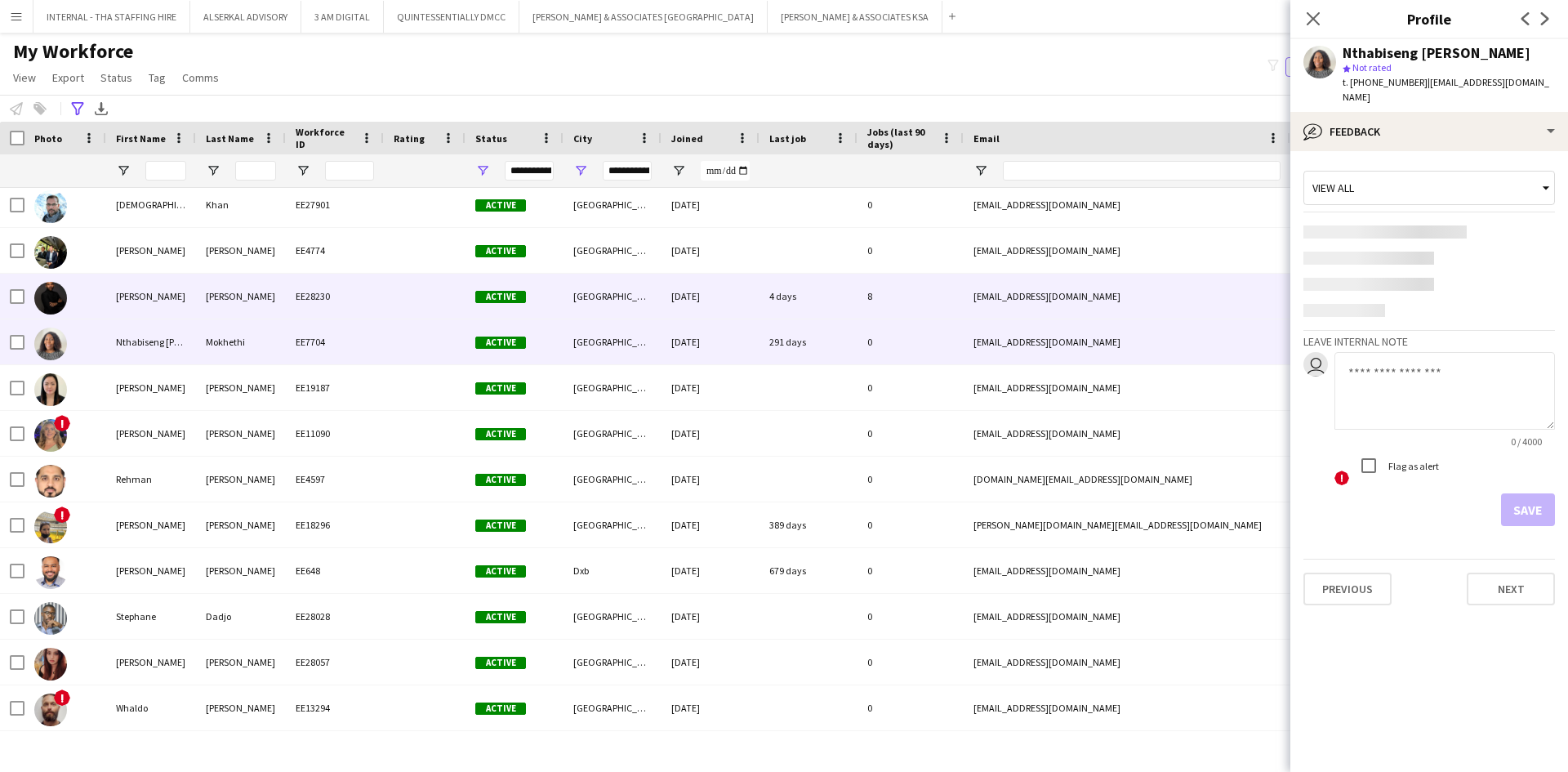
click at [970, 294] on div "[EMAIL_ADDRESS][DOMAIN_NAME]" at bounding box center [1126, 296] width 327 height 45
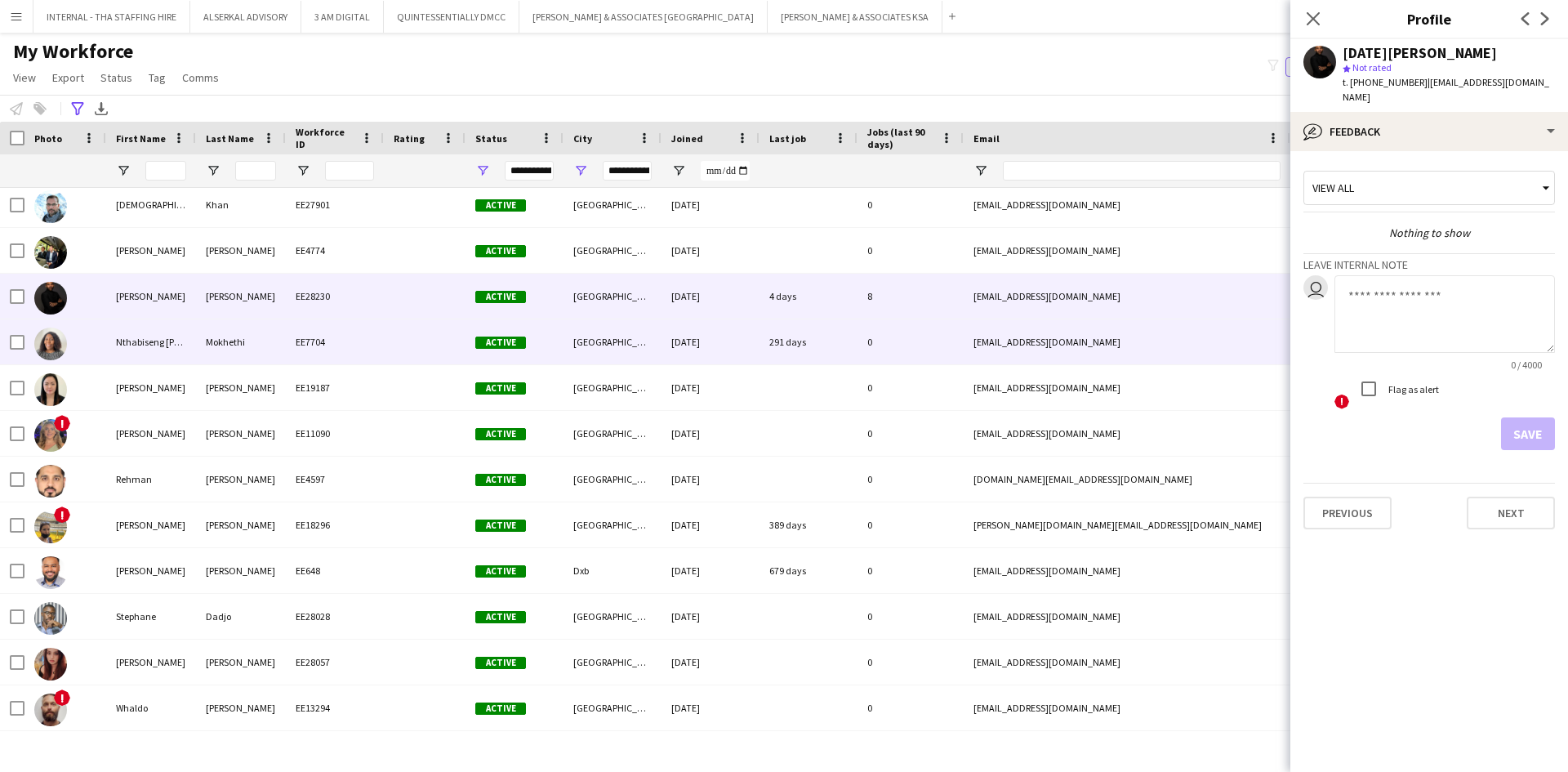
click at [962, 342] on div "0" at bounding box center [910, 342] width 106 height 45
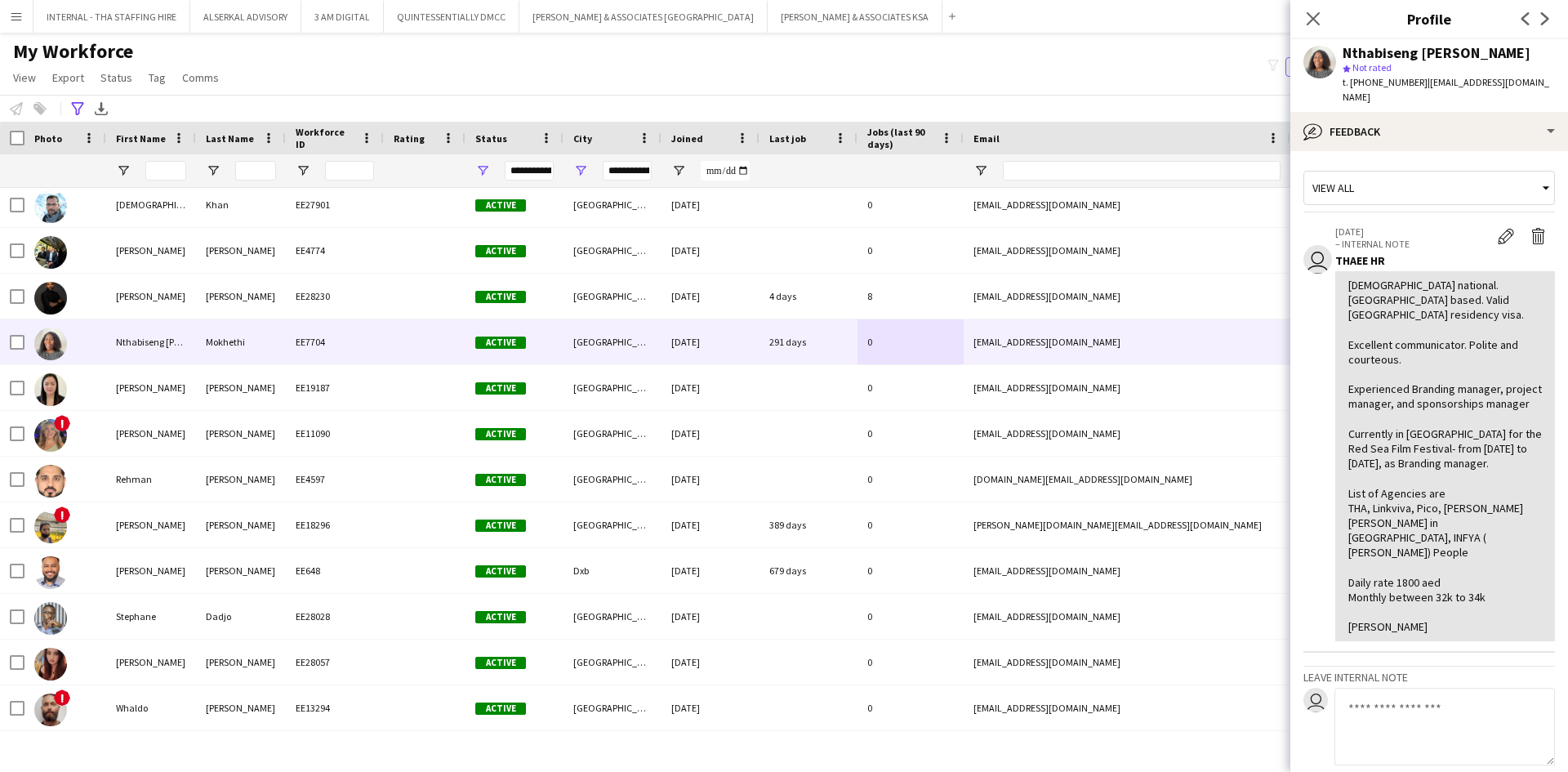
drag, startPoint x: 1412, startPoint y: 80, endPoint x: 1352, endPoint y: 90, distance: 60.8
click at [1352, 90] on div "Nthabiseng [PERSON_NAME] star Not rated t. [PHONE_NUMBER] | [EMAIL_ADDRESS][DOM…" at bounding box center [1429, 76] width 278 height 73
copy span "[PHONE_NUMBER]"
click at [1468, 68] on div "star Not rated" at bounding box center [1448, 68] width 213 height 15
drag, startPoint x: 1411, startPoint y: 83, endPoint x: 1352, endPoint y: 93, distance: 59.8
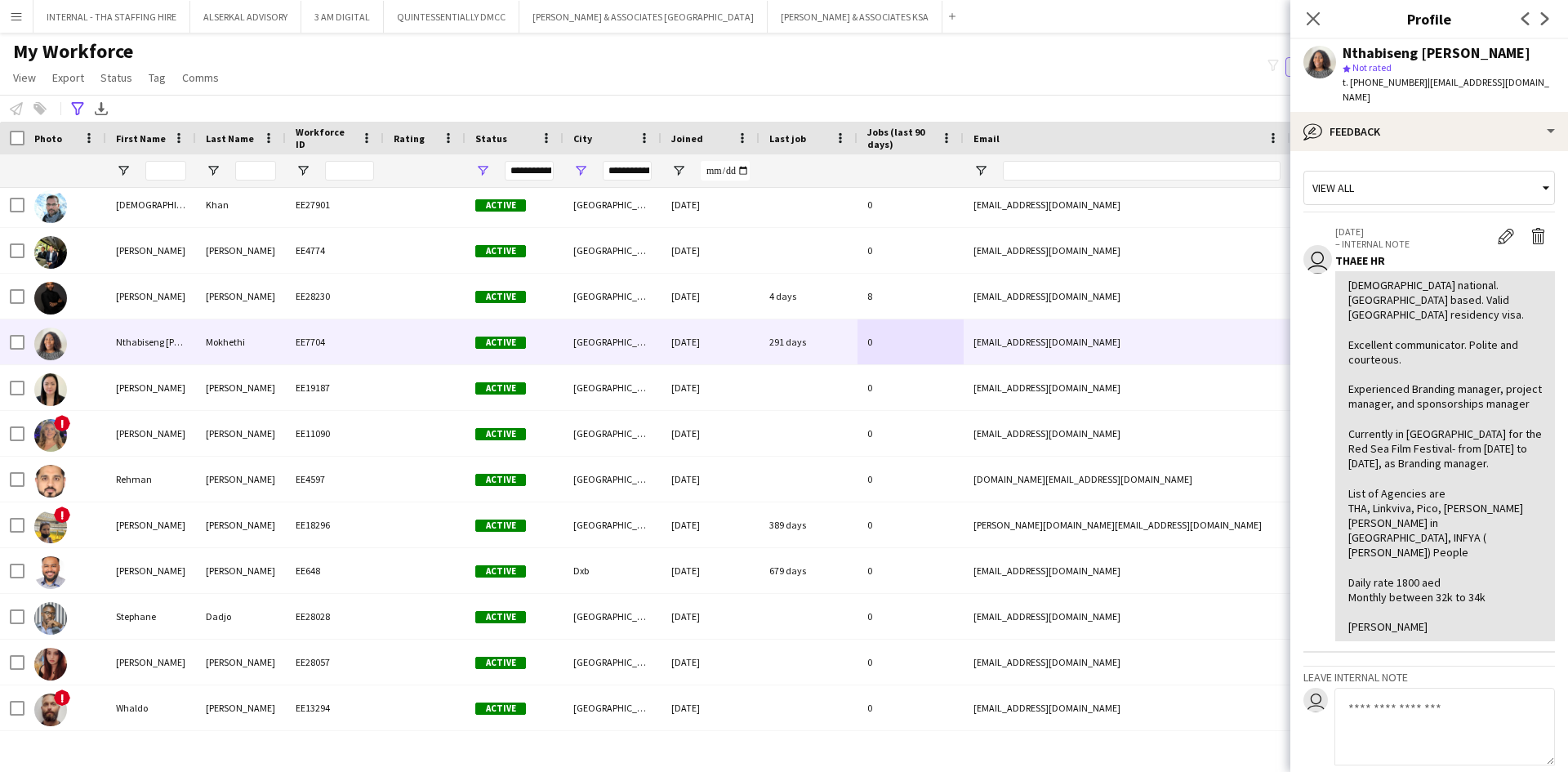
click at [1352, 93] on div "Nthabiseng [PERSON_NAME] star Not rated t. [PHONE_NUMBER] | [EMAIL_ADDRESS][DOM…" at bounding box center [1429, 76] width 278 height 73
copy span "[PHONE_NUMBER]"
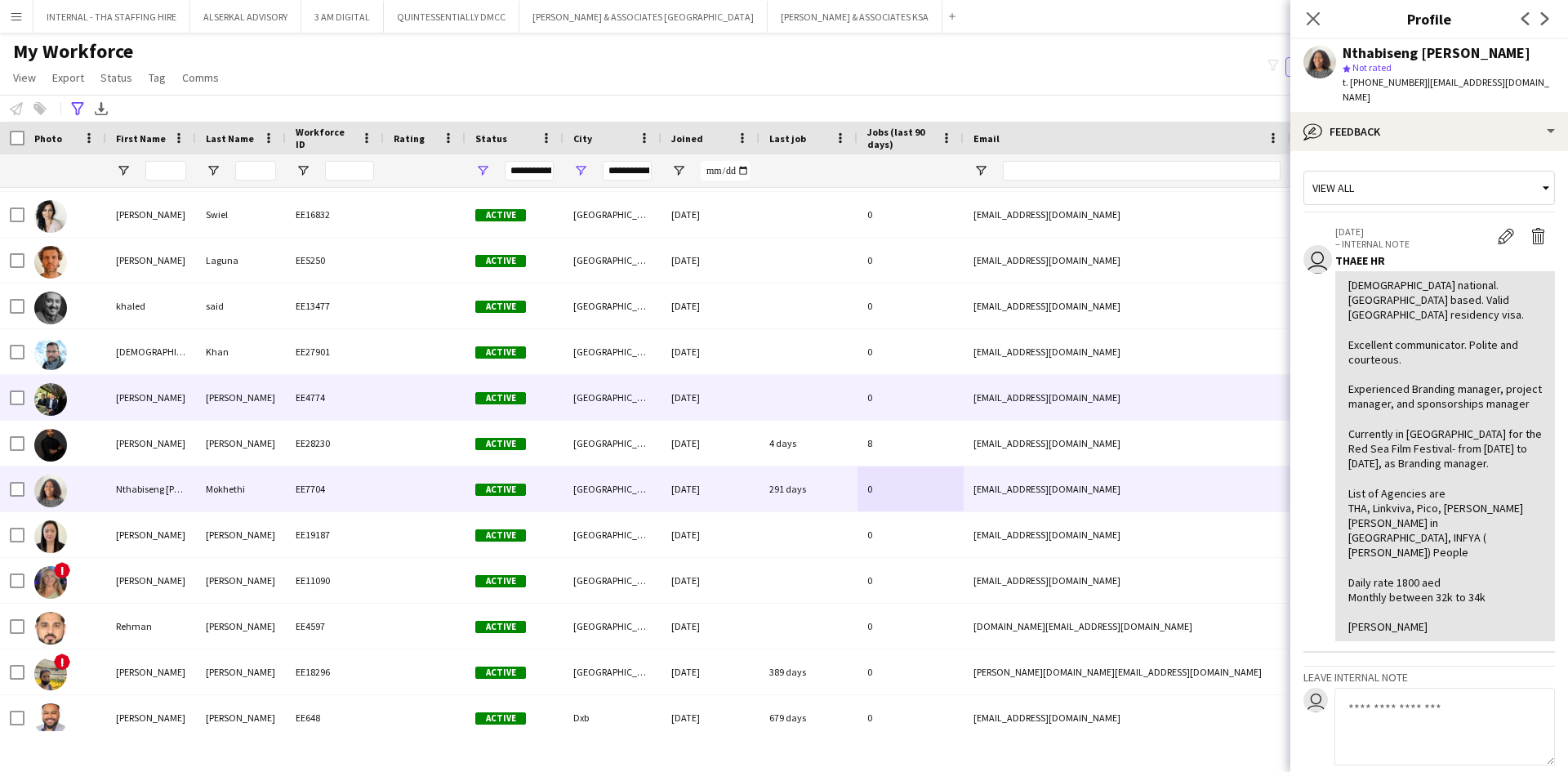
scroll to position [493, 0]
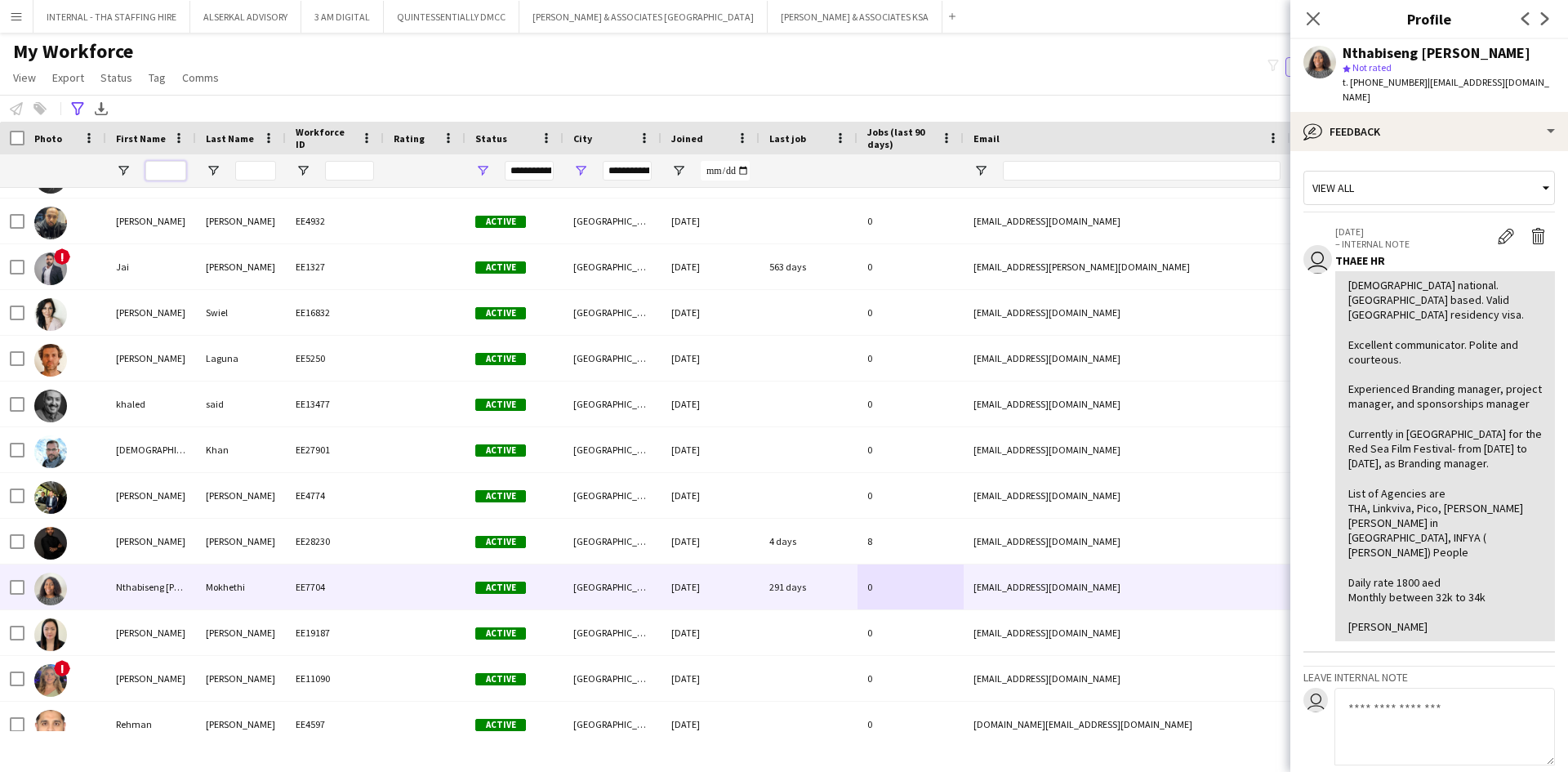
click at [167, 167] on input "First Name Filter Input" at bounding box center [166, 170] width 41 height 19
type input "******"
type input "*********"
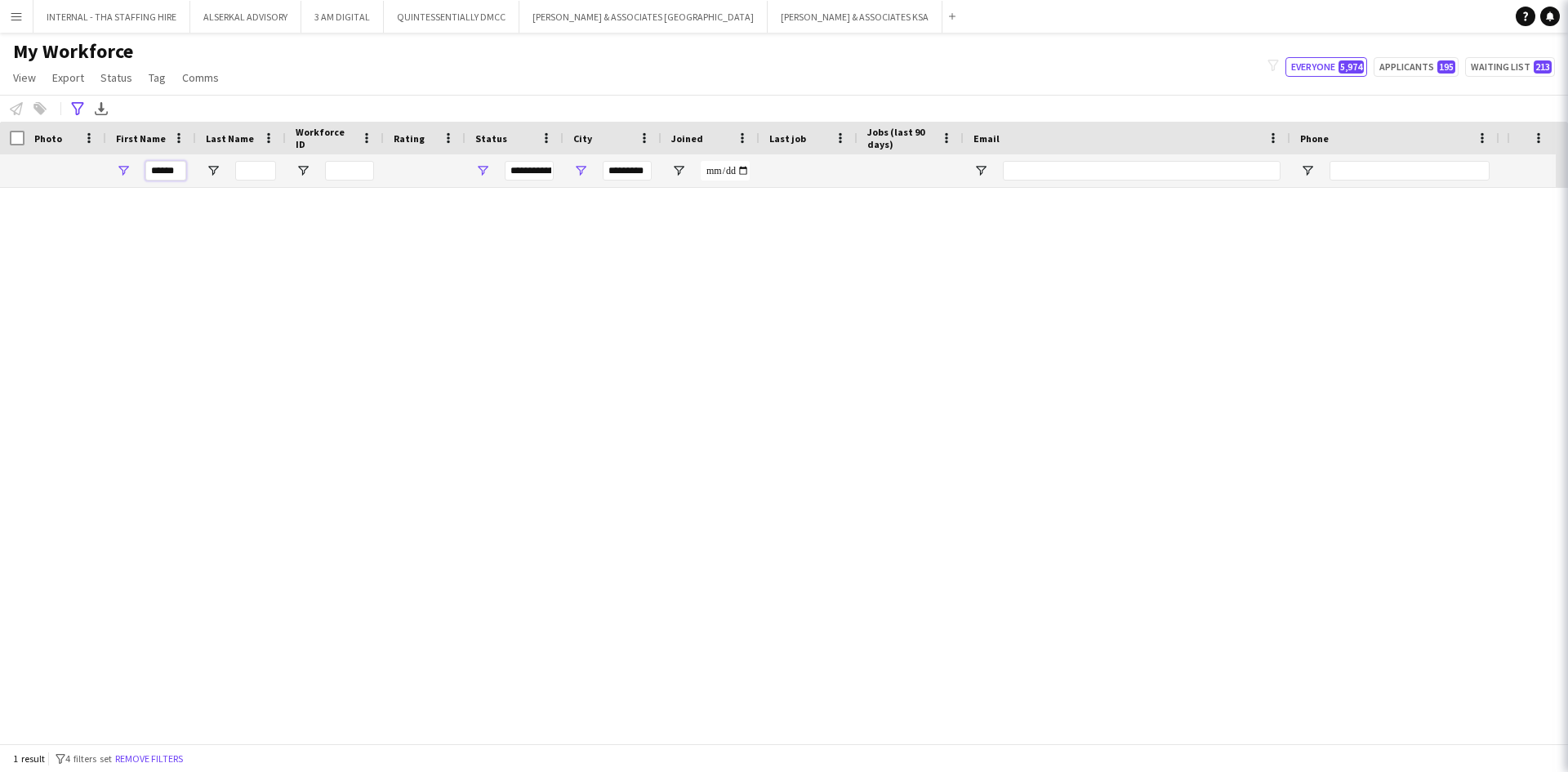
scroll to position [0, 0]
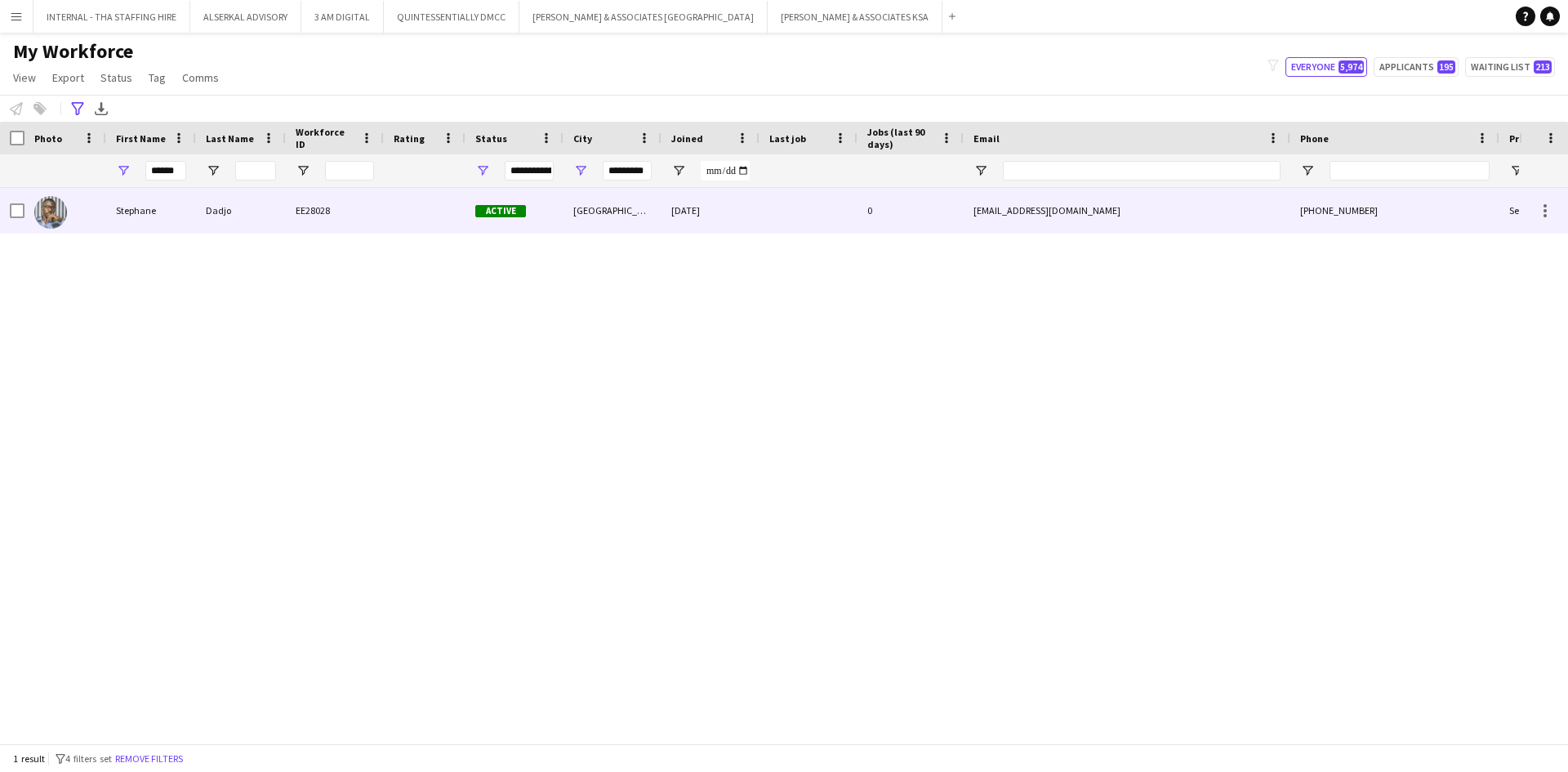
click at [235, 209] on div "Dadjo" at bounding box center [241, 210] width 90 height 45
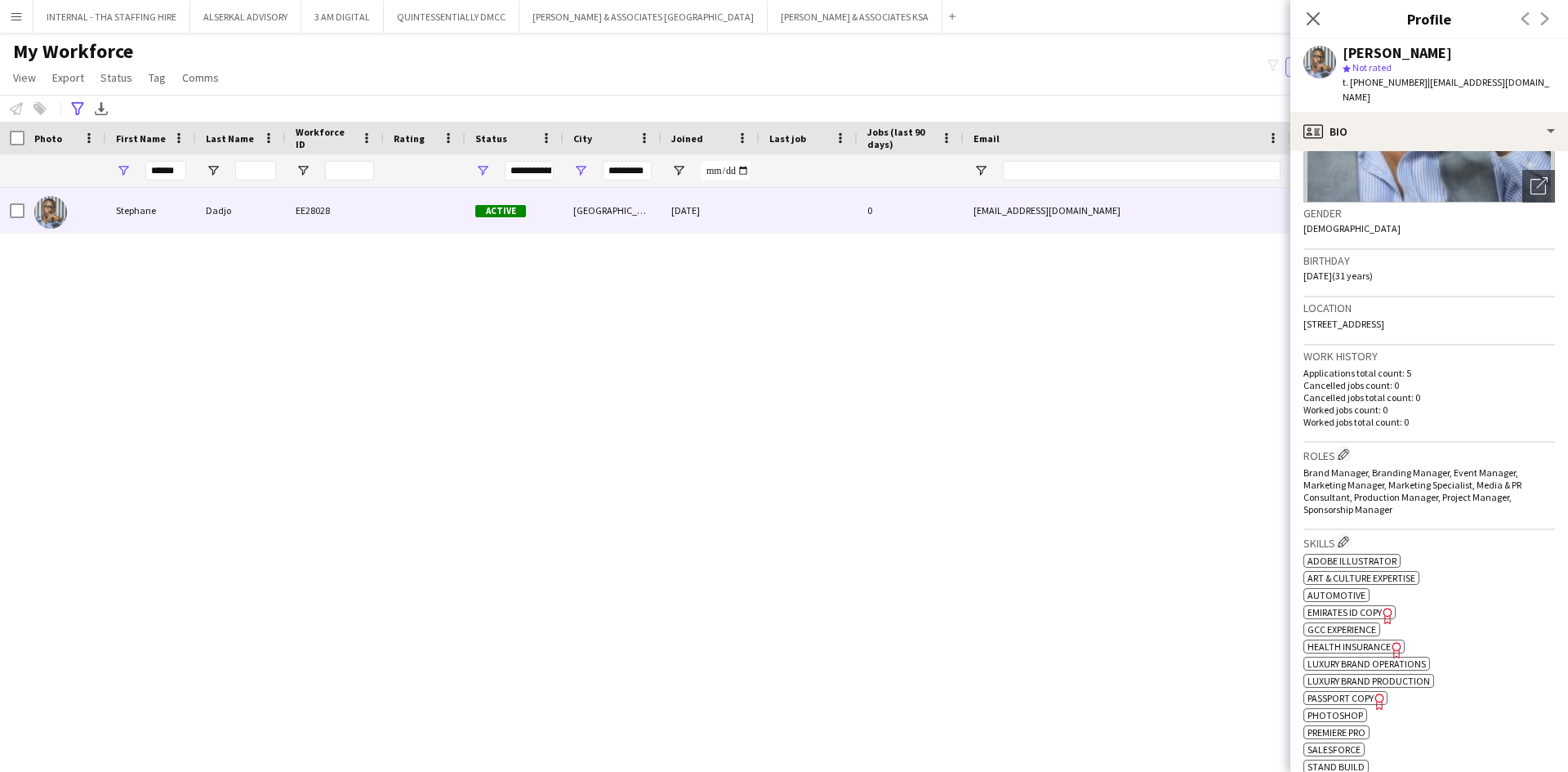
scroll to position [82, 0]
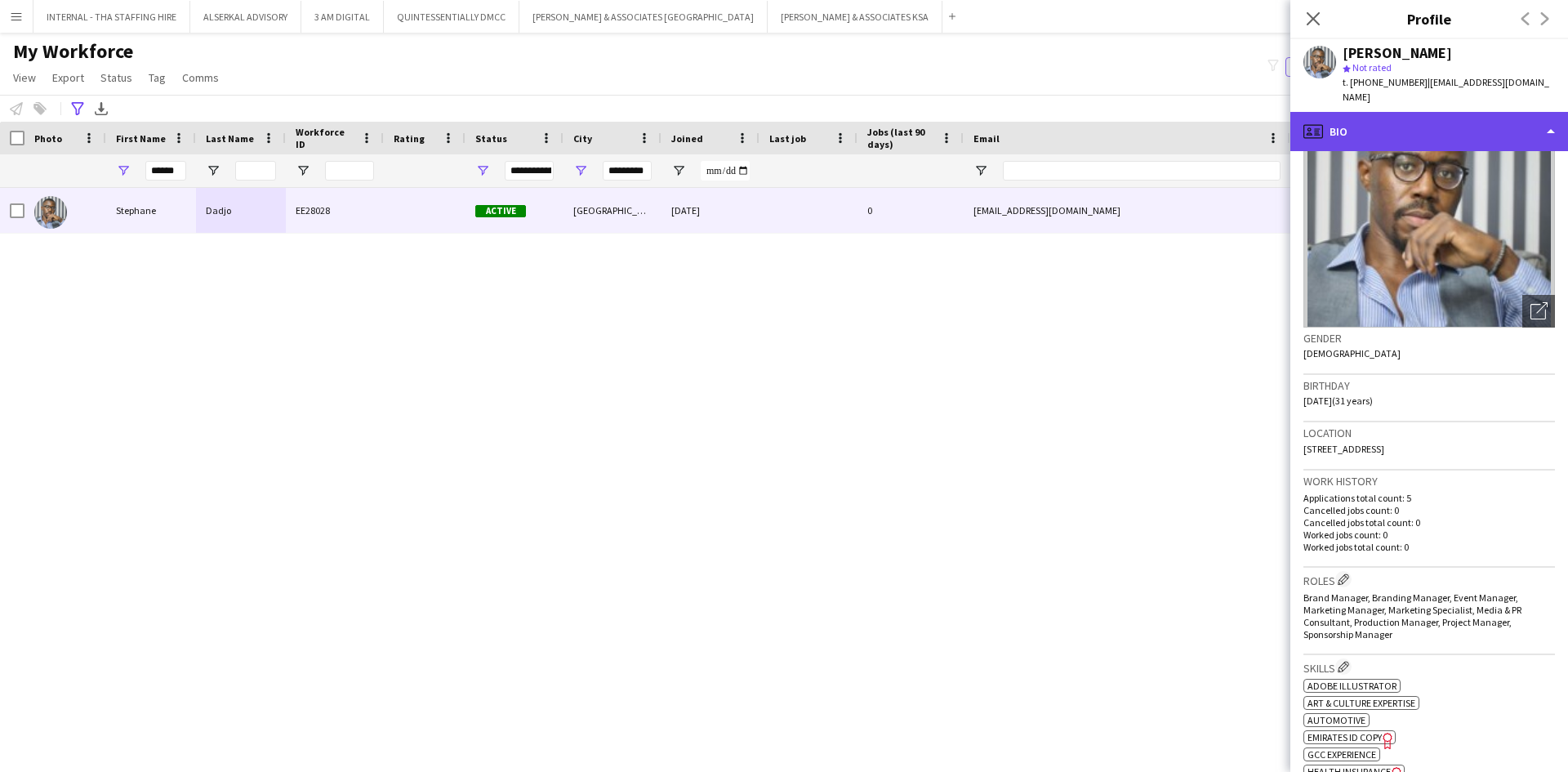
click at [1384, 111] on div "profile Bio" at bounding box center [1429, 131] width 278 height 40
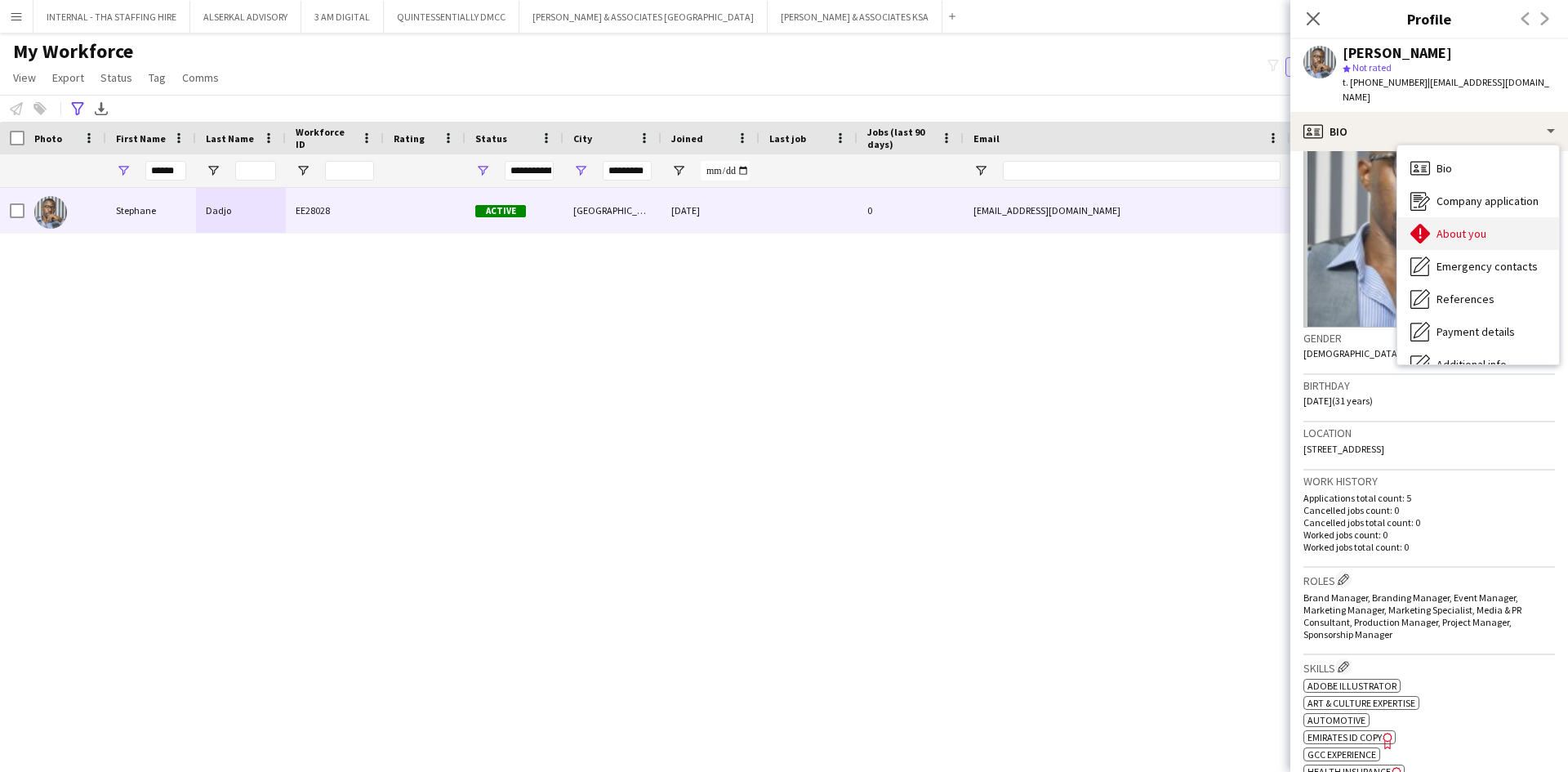
click at [1458, 227] on span "About you" at bounding box center [1461, 234] width 50 height 15
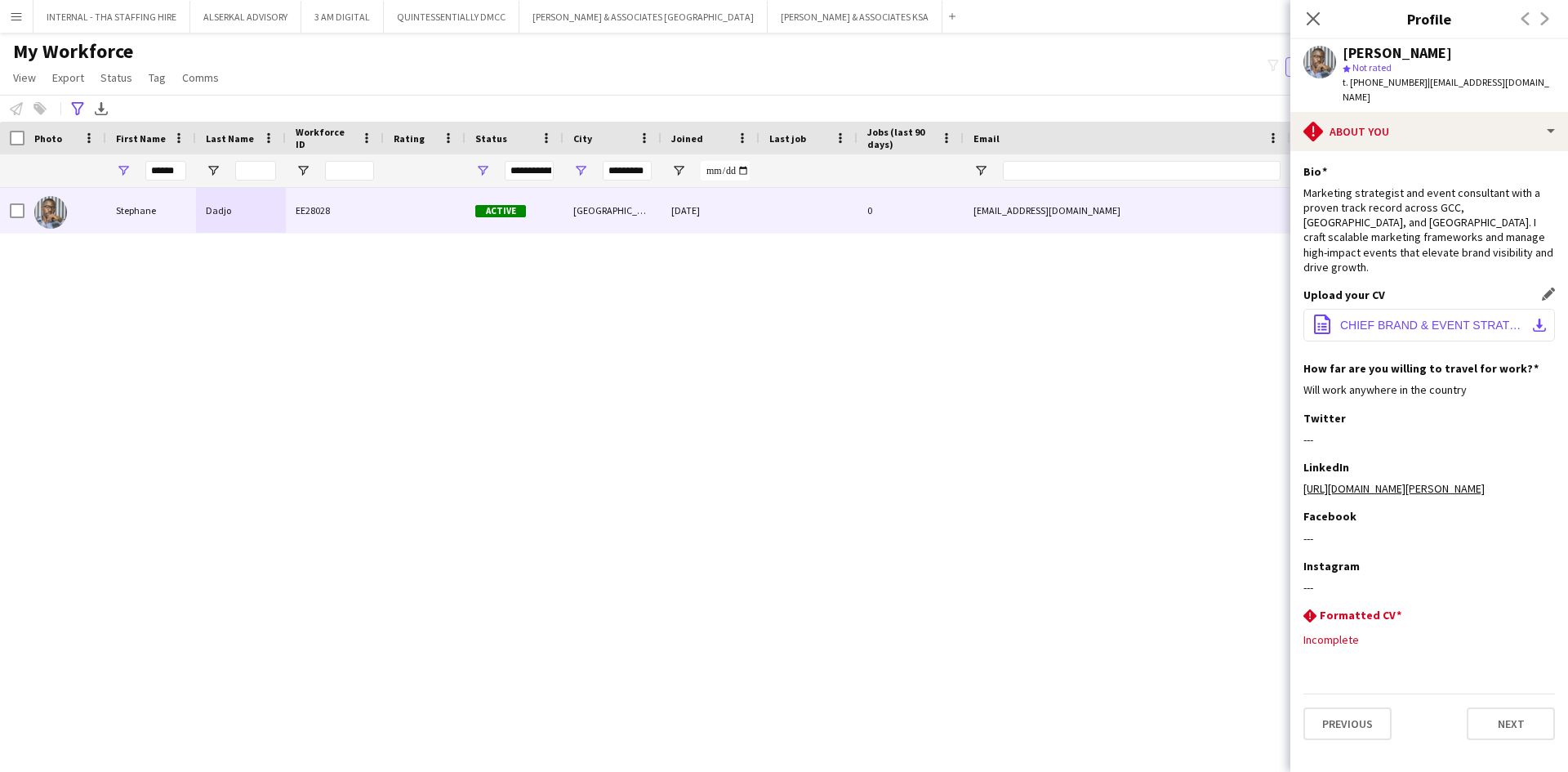
click at [1412, 309] on button "office-file-sheet CHIEF BRAND & EVENT STRATEGY CONSULTANT.pdf download-bottom" at bounding box center [1428, 324] width 251 height 32
drag, startPoint x: 180, startPoint y: 172, endPoint x: 104, endPoint y: 164, distance: 76.4
click at [105, 164] on div "******" at bounding box center [885, 170] width 1771 height 32
type input "****"
type input "***"
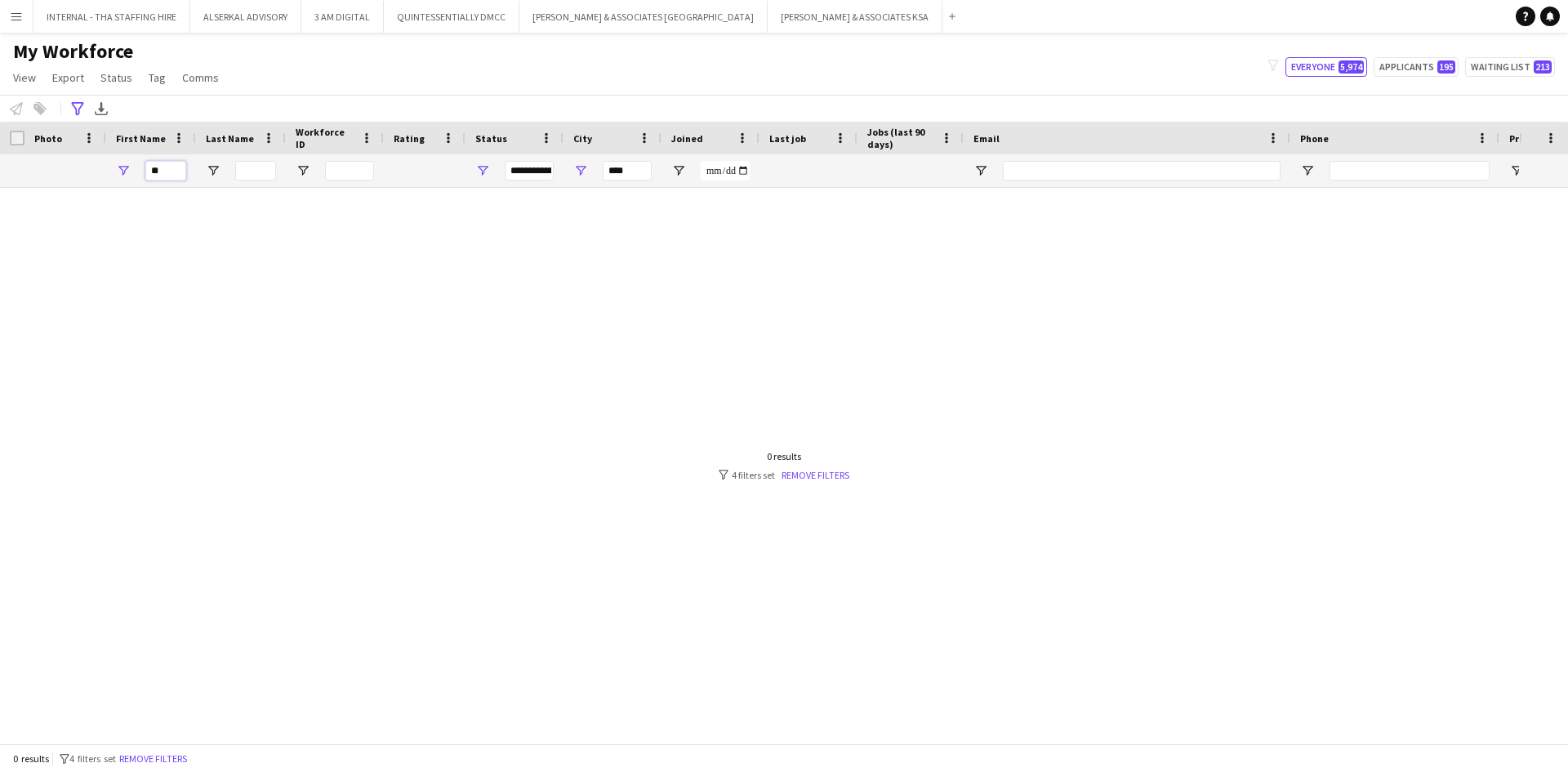
type input "*"
type input "**********"
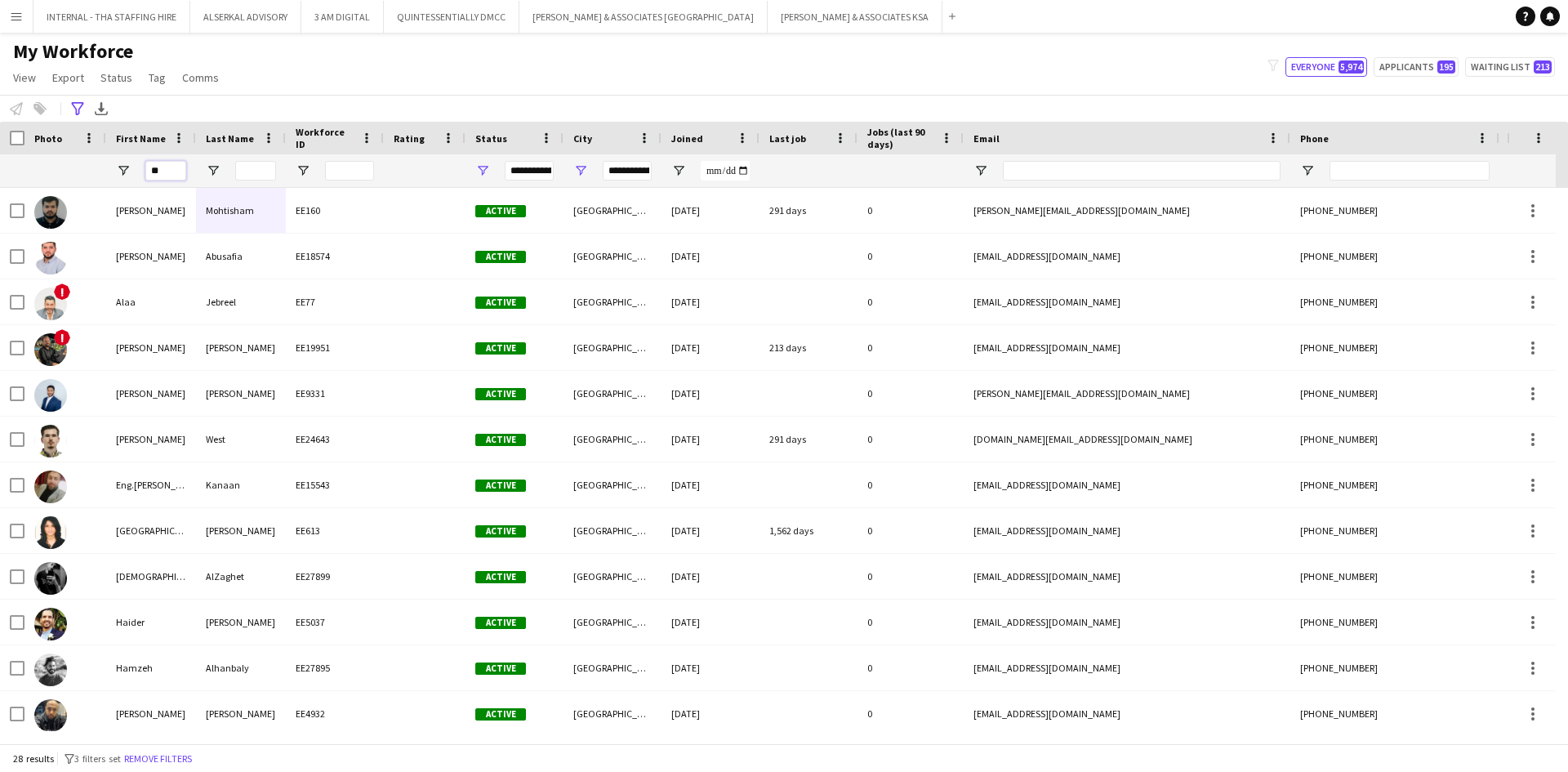
type input "***"
type input "*********"
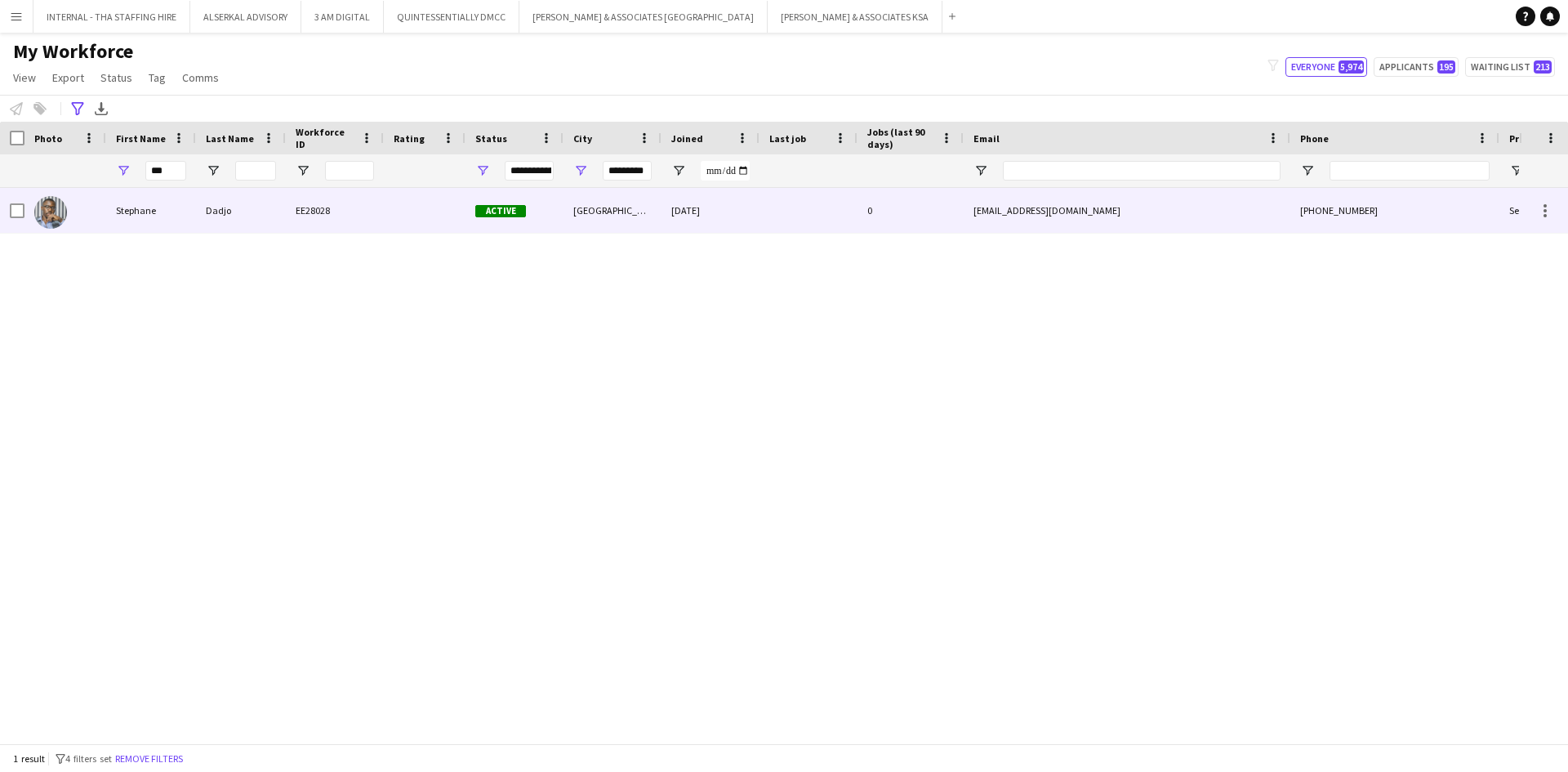
click at [150, 206] on div "Stephane" at bounding box center [151, 210] width 90 height 45
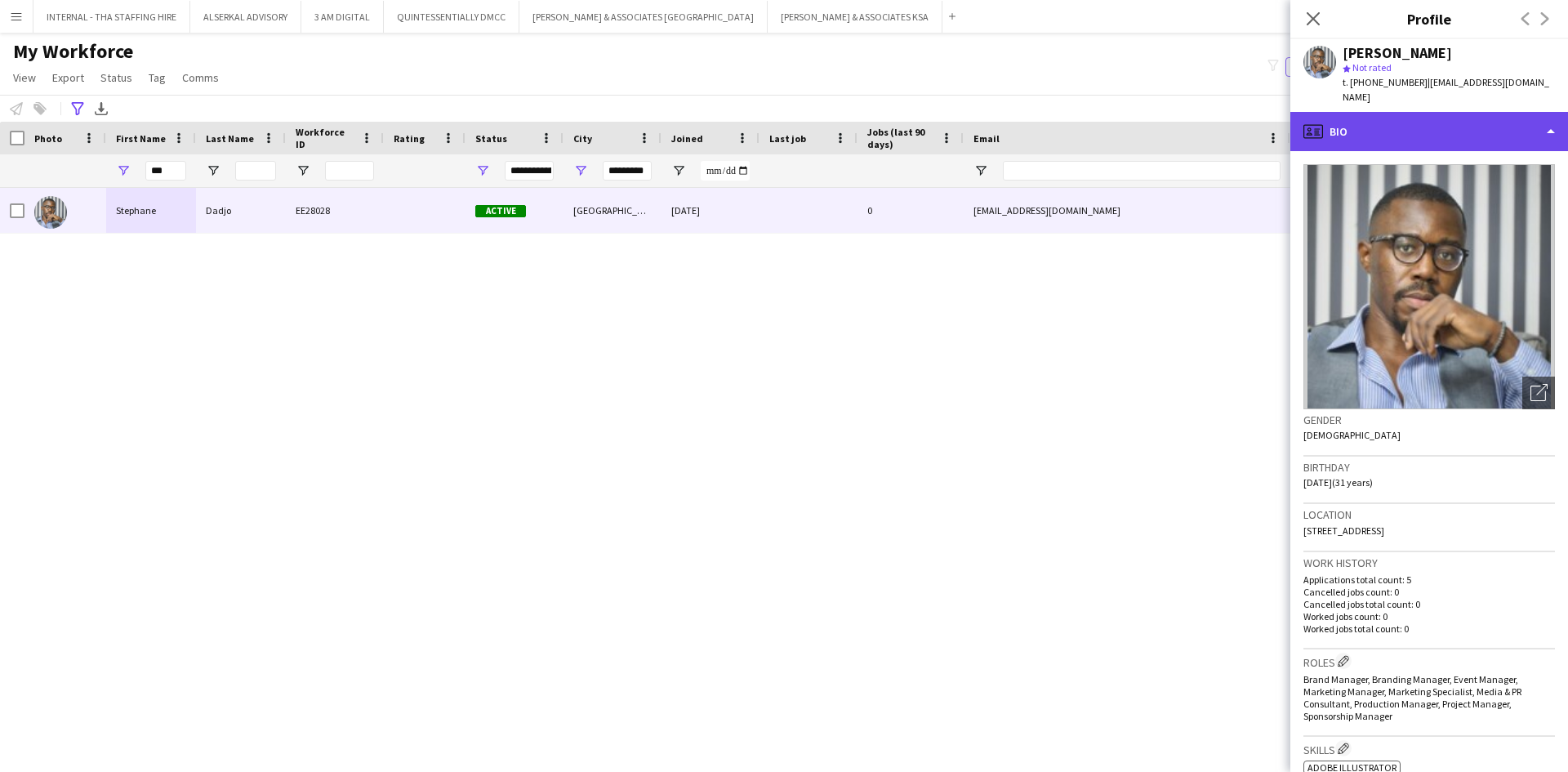
click at [1381, 123] on div "profile Bio" at bounding box center [1429, 131] width 278 height 40
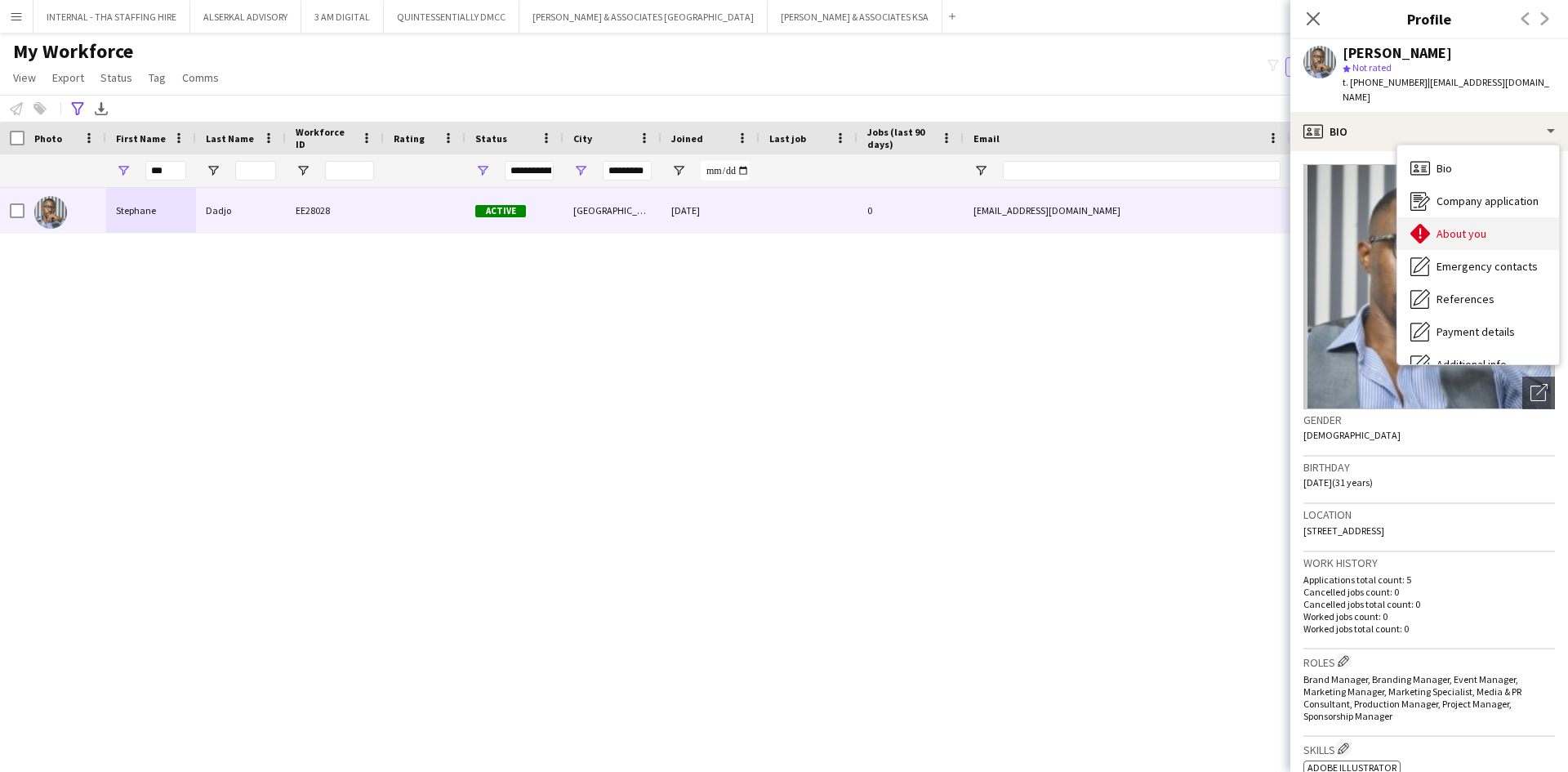
click at [1469, 227] on span "About you" at bounding box center [1461, 234] width 50 height 15
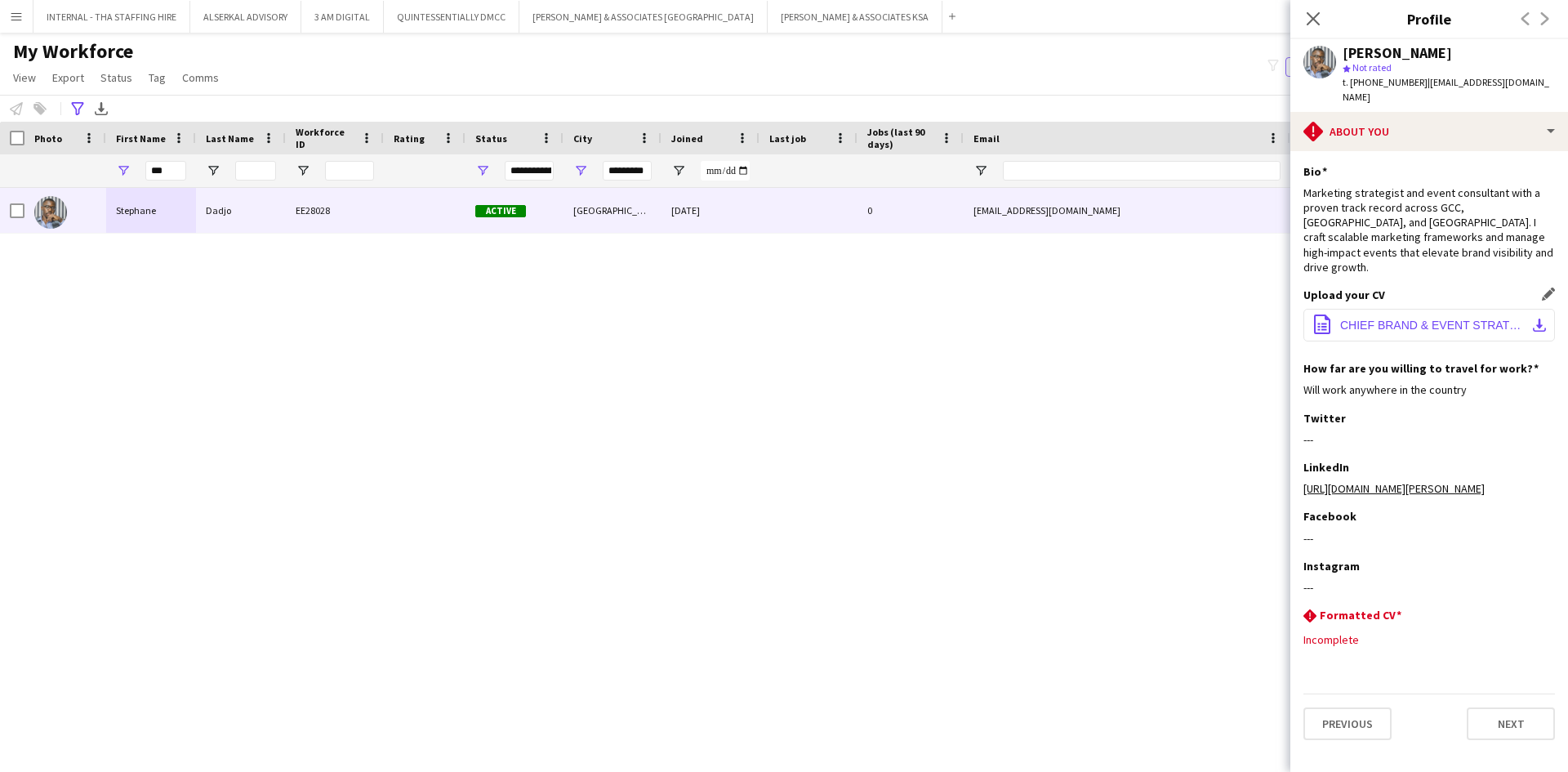
click at [1373, 319] on span "CHIEF BRAND & EVENT STRATEGY CONSULTANT.pdf" at bounding box center [1432, 325] width 184 height 13
drag, startPoint x: 163, startPoint y: 167, endPoint x: 141, endPoint y: 162, distance: 22.6
click at [141, 162] on div "***" at bounding box center [151, 170] width 90 height 32
type input "**"
type input "**********"
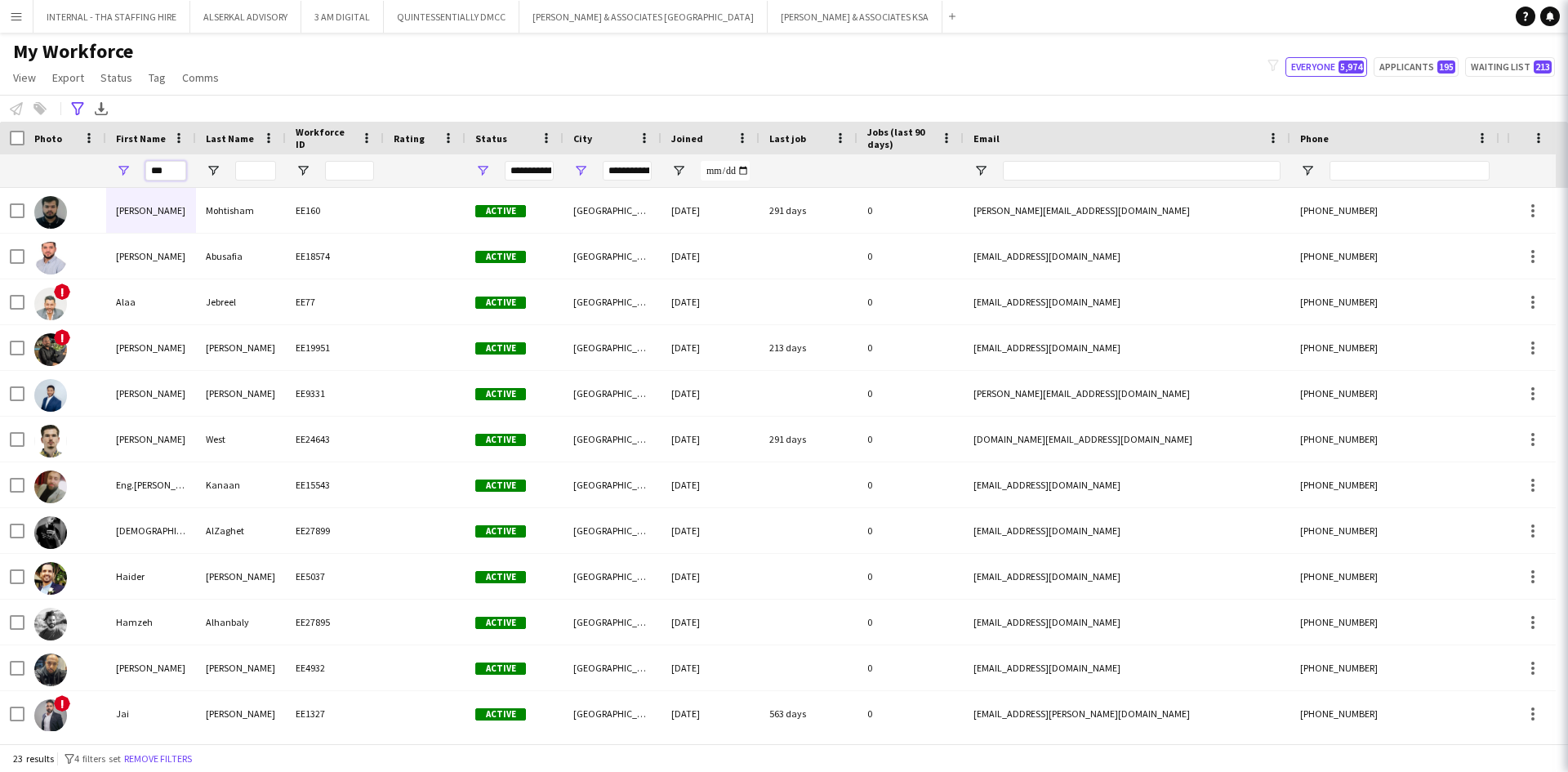
type input "****"
type input "*********"
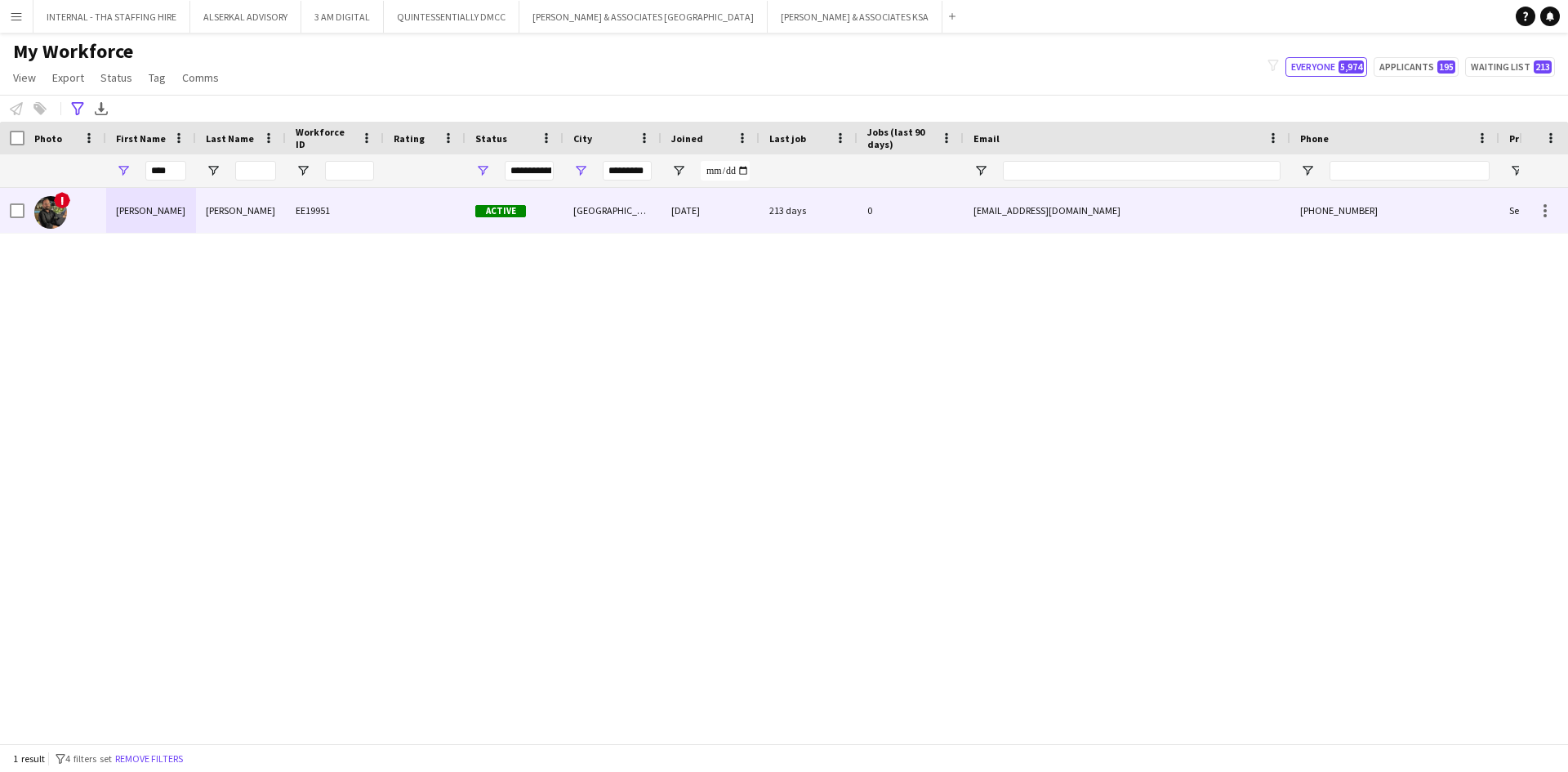
click at [239, 211] on div "[PERSON_NAME]" at bounding box center [241, 210] width 90 height 45
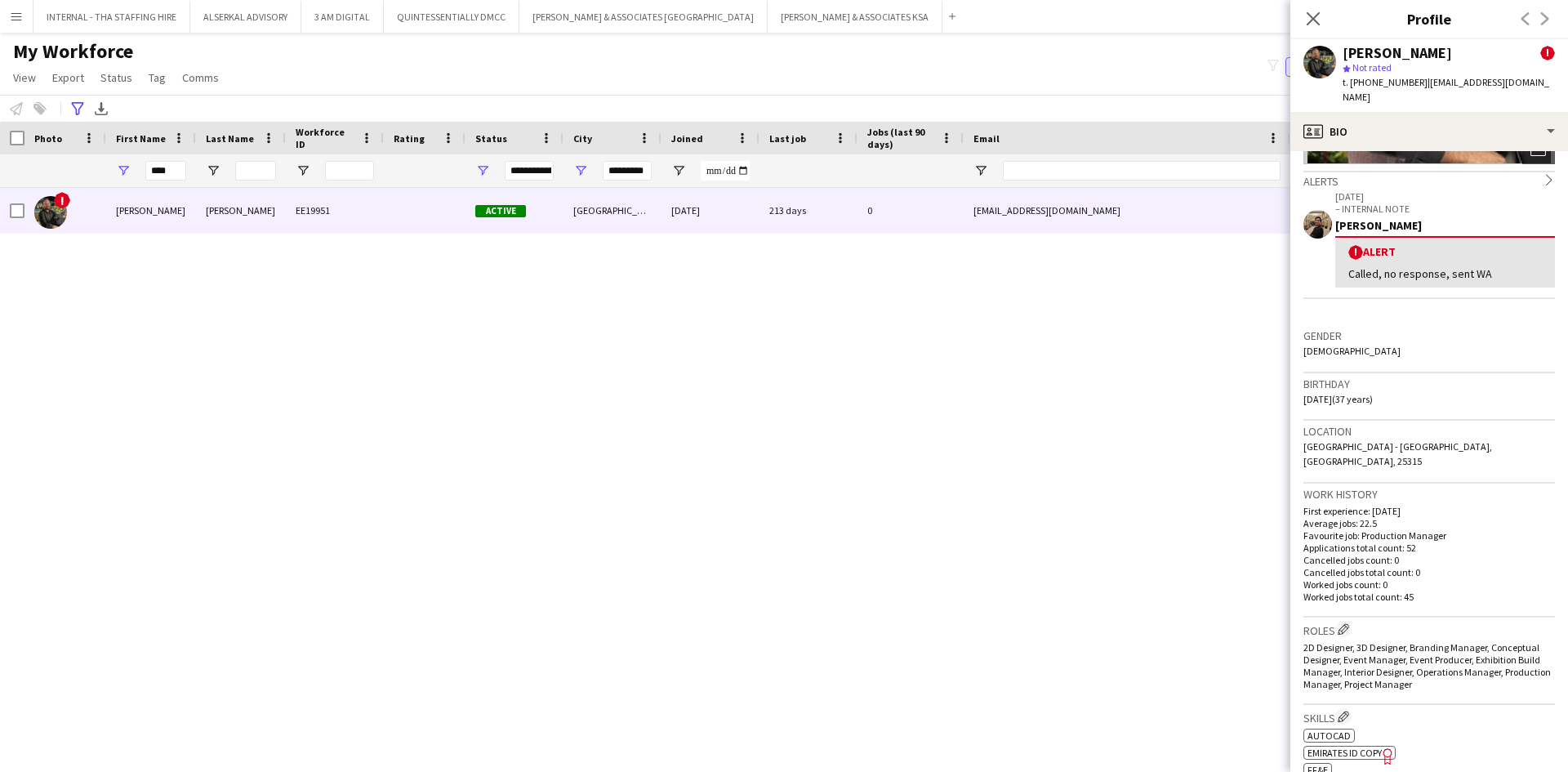
scroll to position [0, 0]
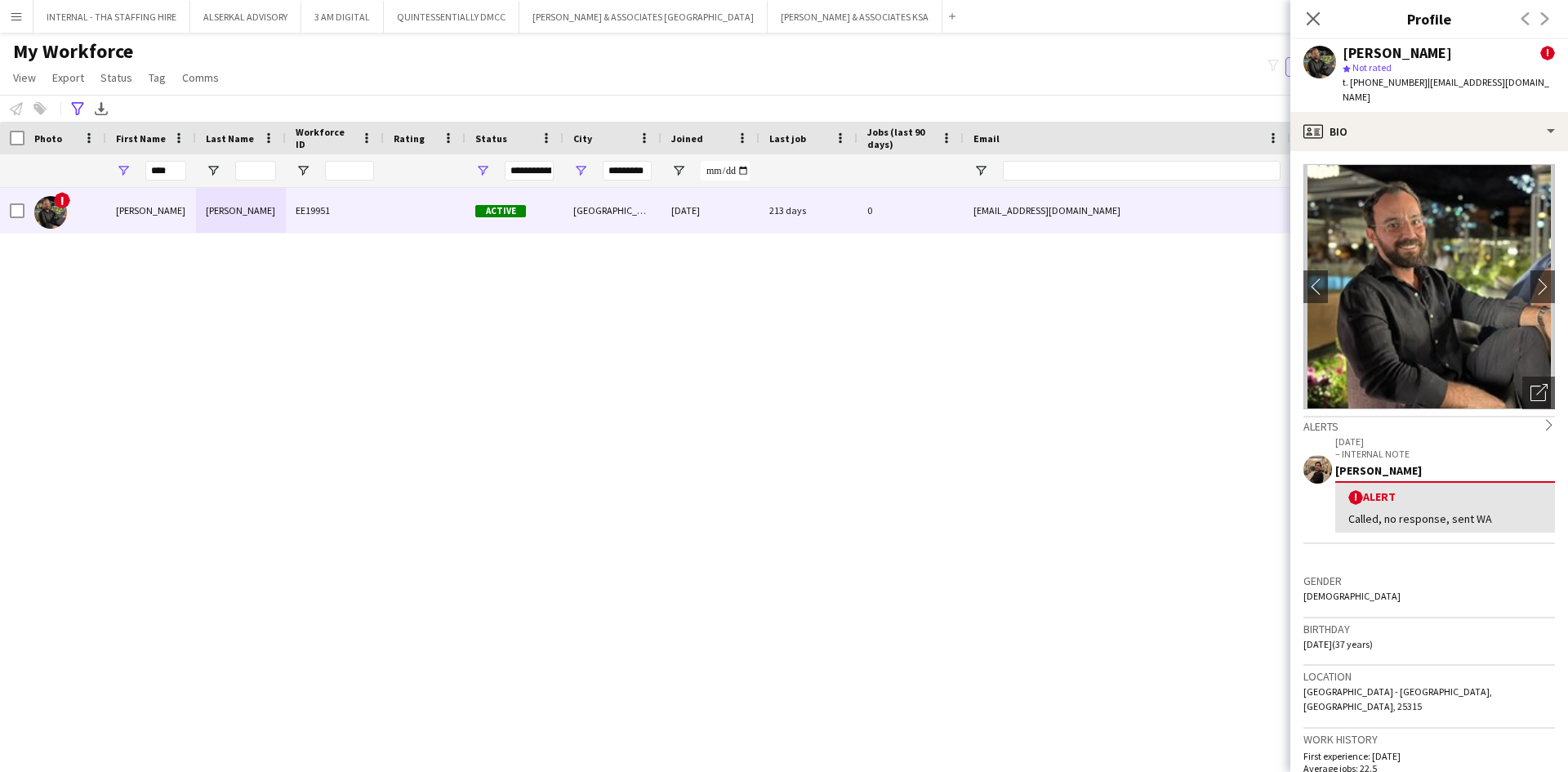
drag, startPoint x: 1413, startPoint y: 80, endPoint x: 1352, endPoint y: 84, distance: 61.1
click at [1352, 84] on span "t. [PHONE_NUMBER]" at bounding box center [1385, 81] width 85 height 12
copy span "[PHONE_NUMBER]"
drag, startPoint x: 177, startPoint y: 171, endPoint x: 130, endPoint y: 157, distance: 49.0
click at [132, 158] on div "****" at bounding box center [151, 170] width 90 height 32
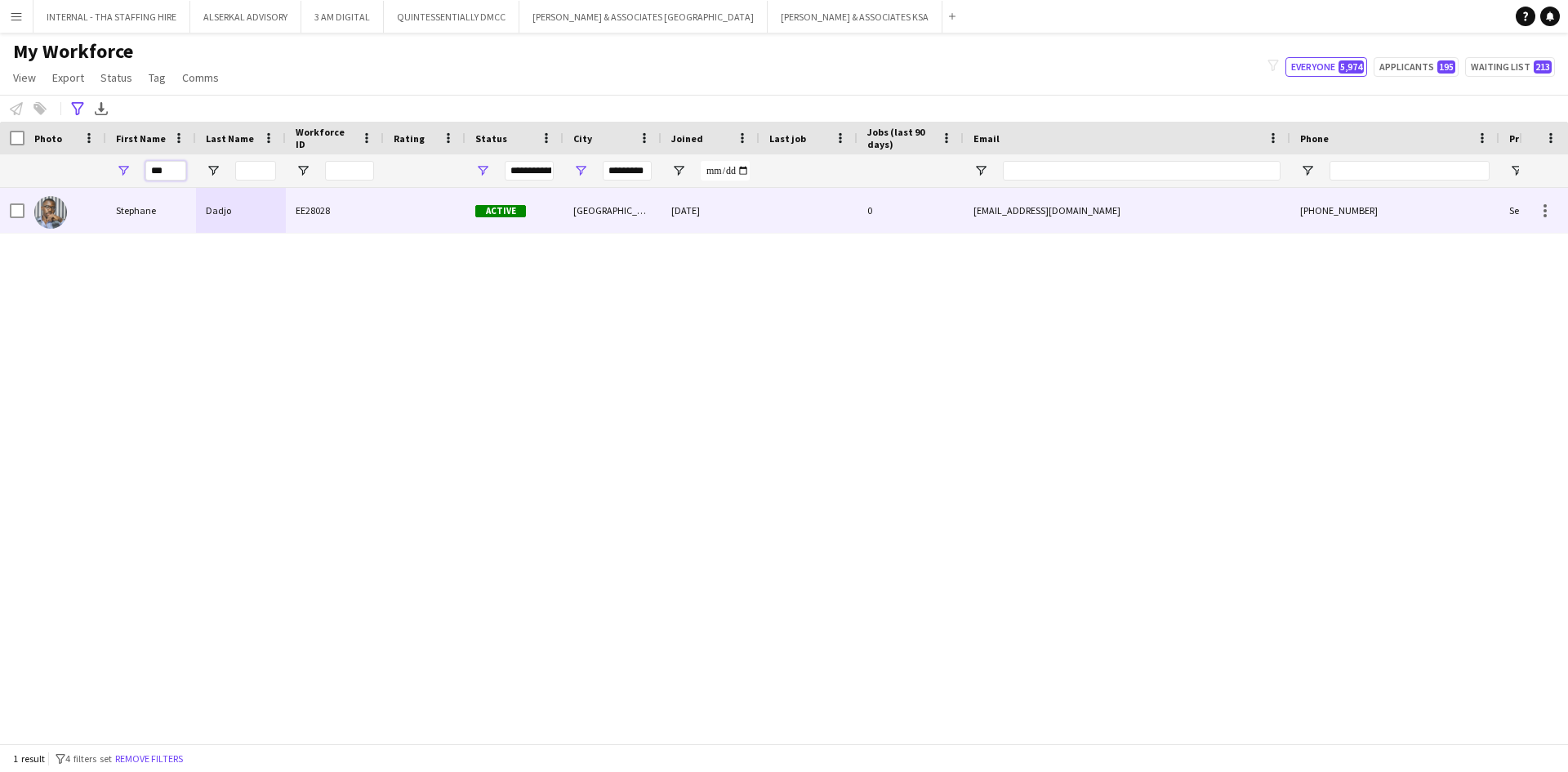
type input "***"
click at [157, 213] on div "Stephane" at bounding box center [151, 210] width 90 height 45
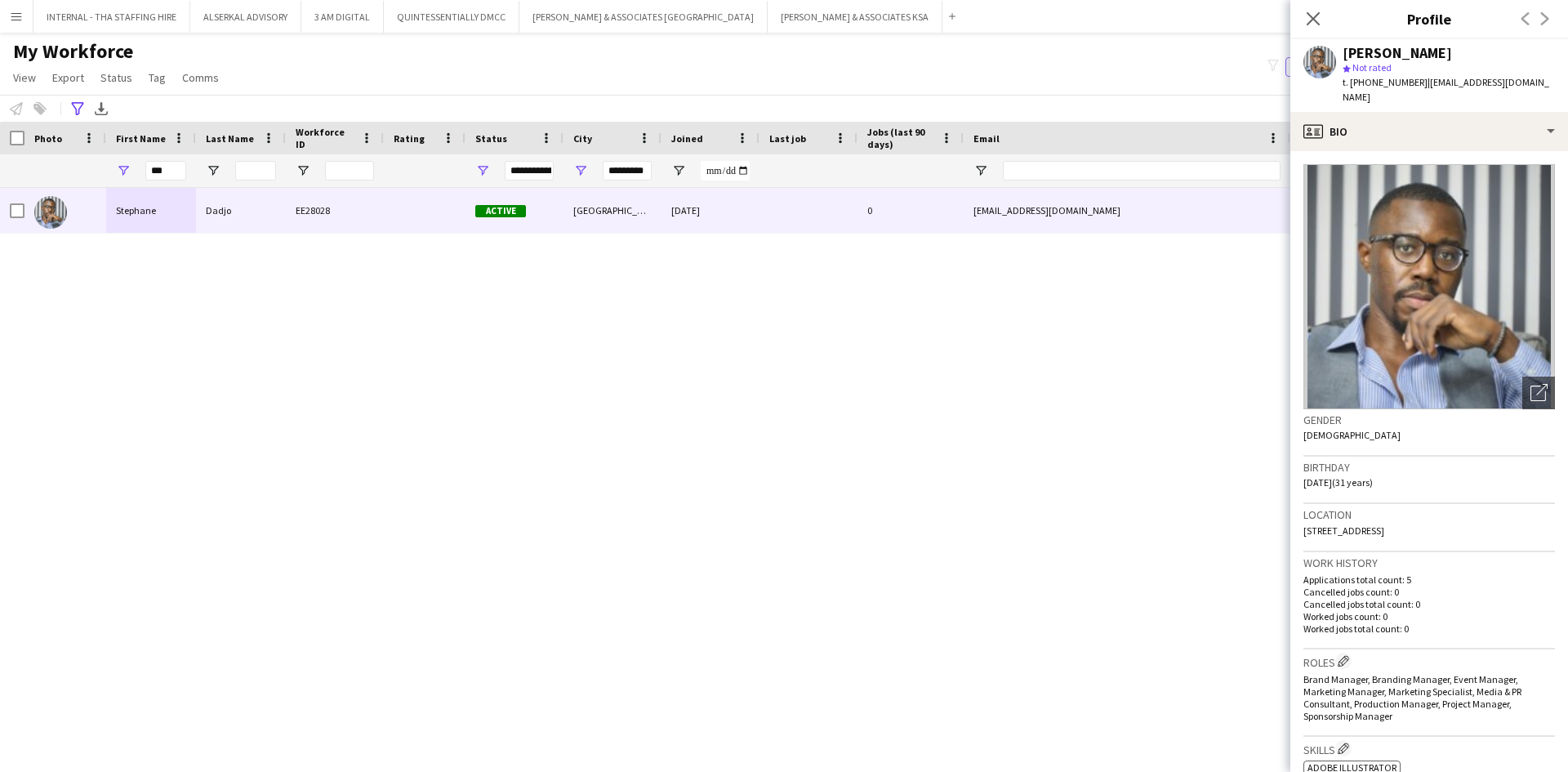
drag, startPoint x: 1413, startPoint y: 83, endPoint x: 1350, endPoint y: 82, distance: 63.0
click at [1350, 82] on span "t. [PHONE_NUMBER]" at bounding box center [1385, 81] width 85 height 12
copy span "[PHONE_NUMBER]"
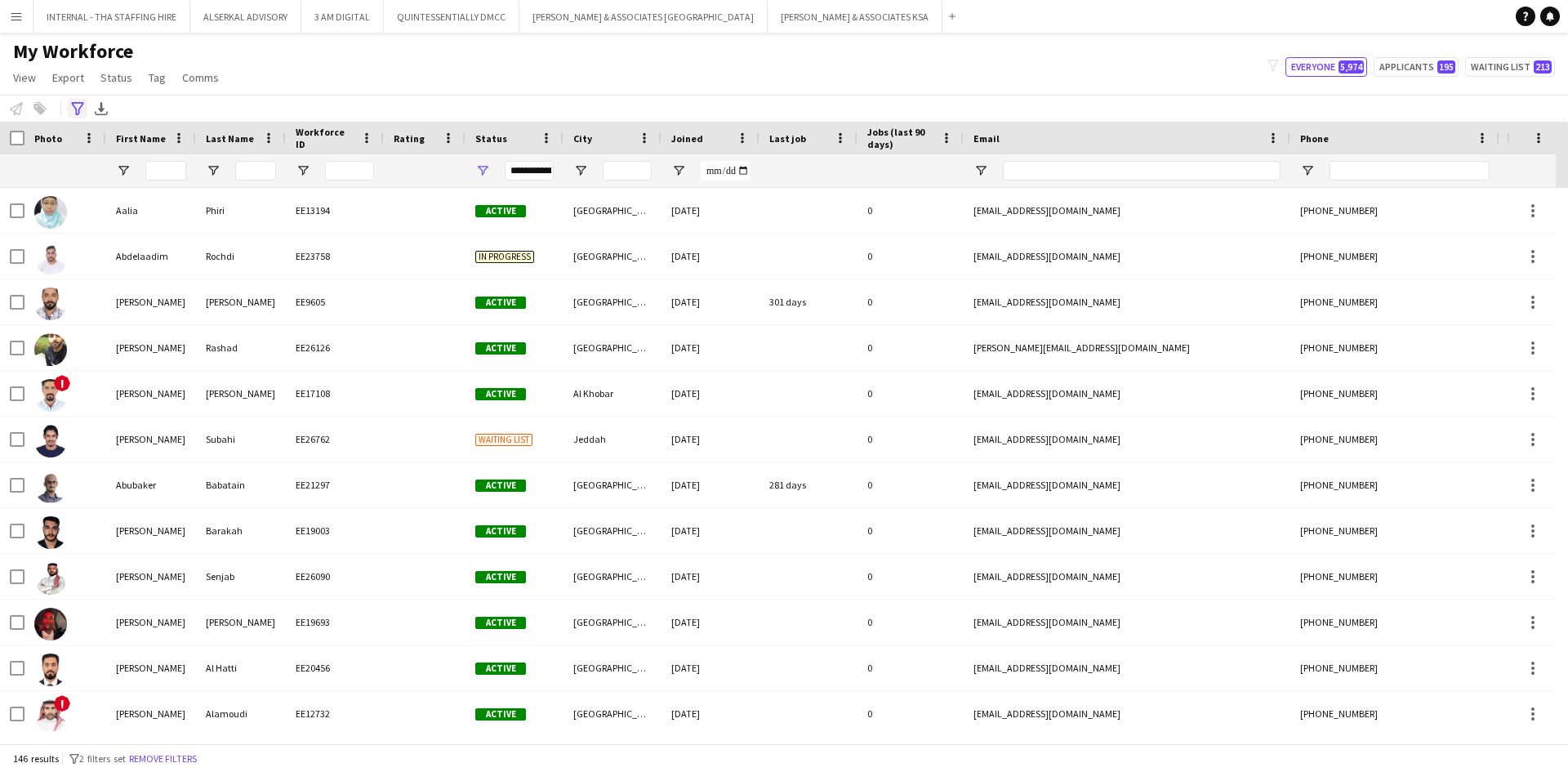
click at [75, 103] on icon at bounding box center [76, 109] width 12 height 13
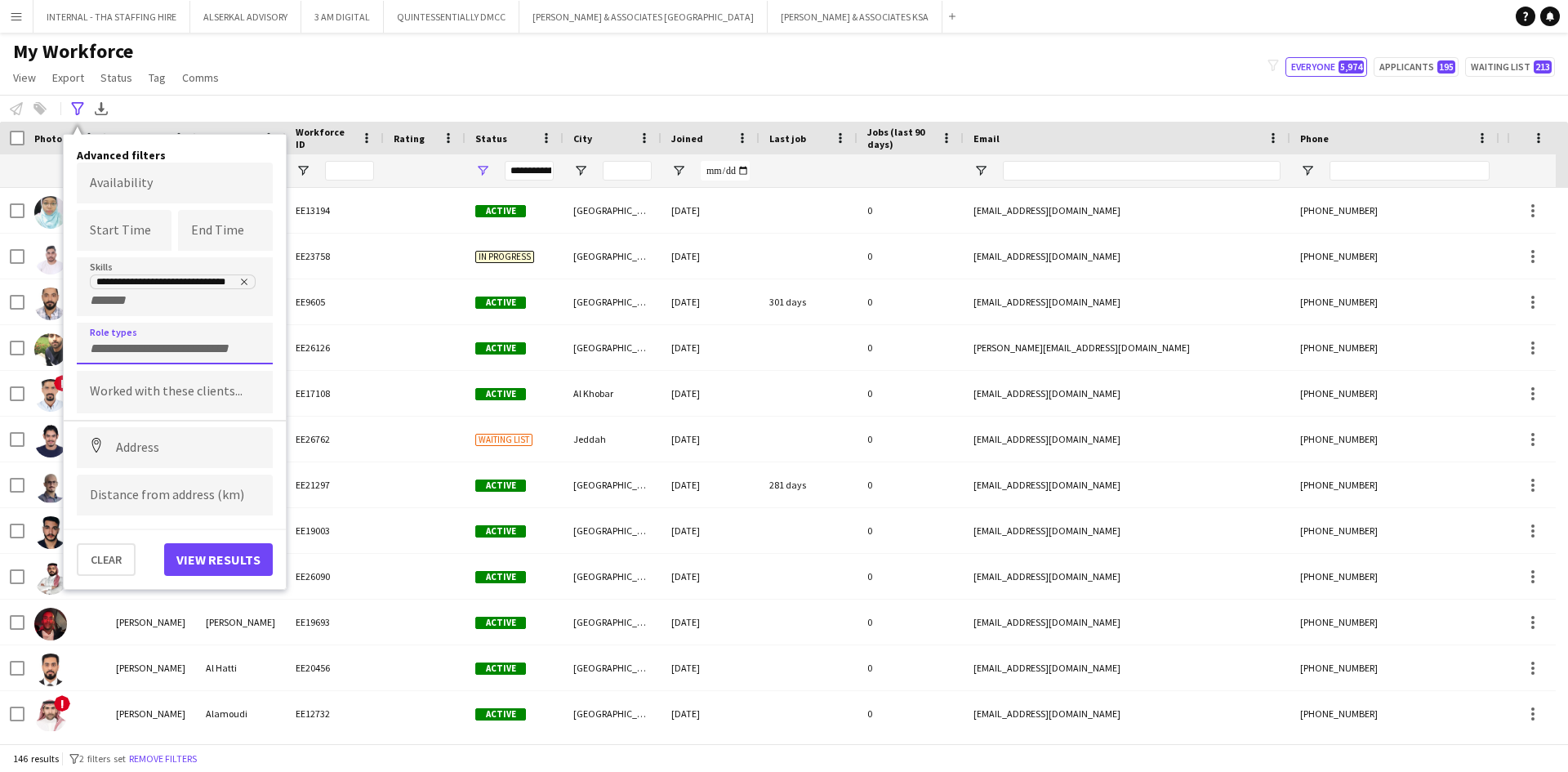
click at [111, 348] on input "Type to search role types..." at bounding box center [175, 349] width 169 height 15
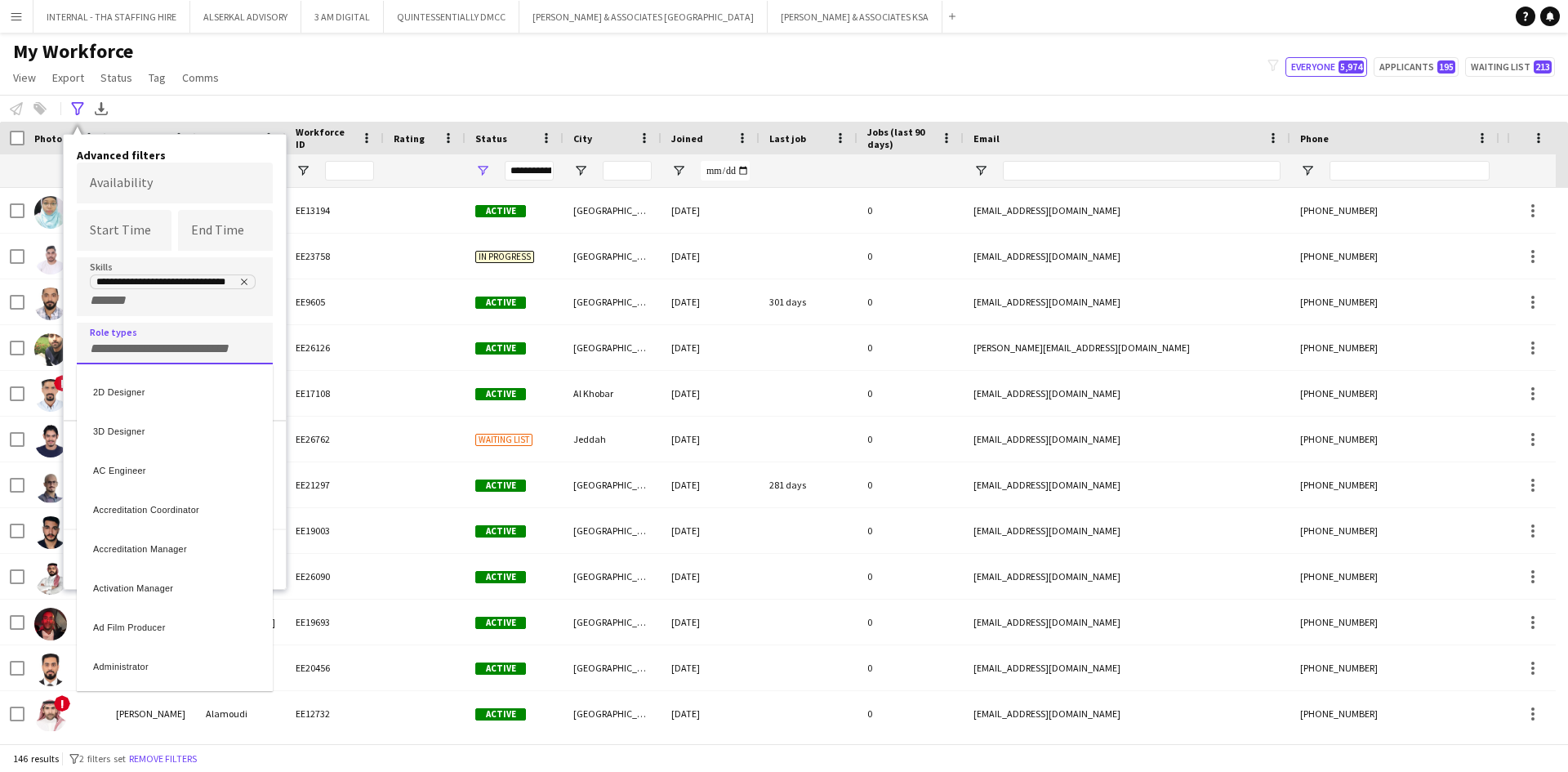
click at [357, 68] on div at bounding box center [784, 386] width 1568 height 772
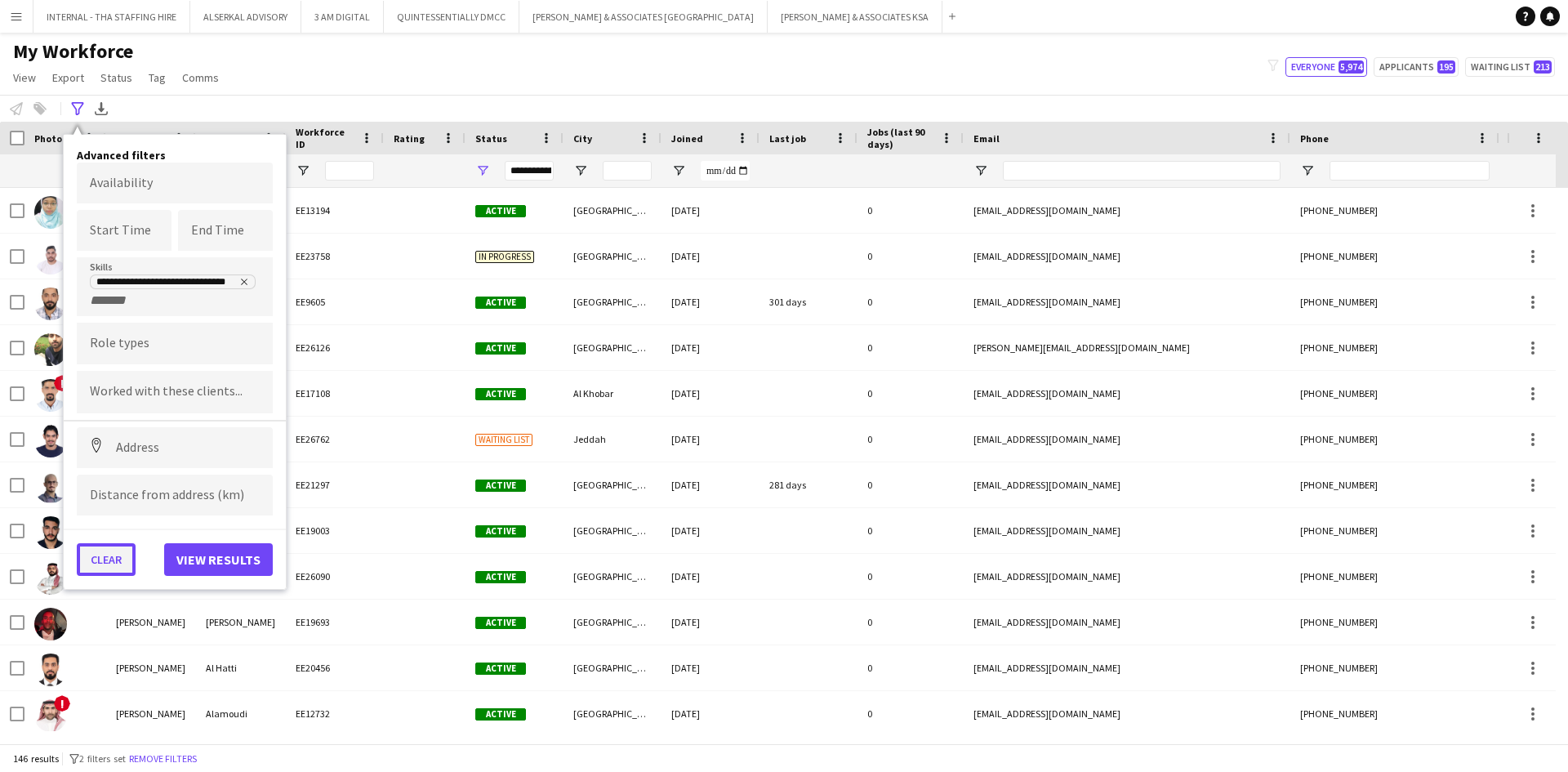
click at [100, 557] on button "Clear" at bounding box center [106, 559] width 59 height 32
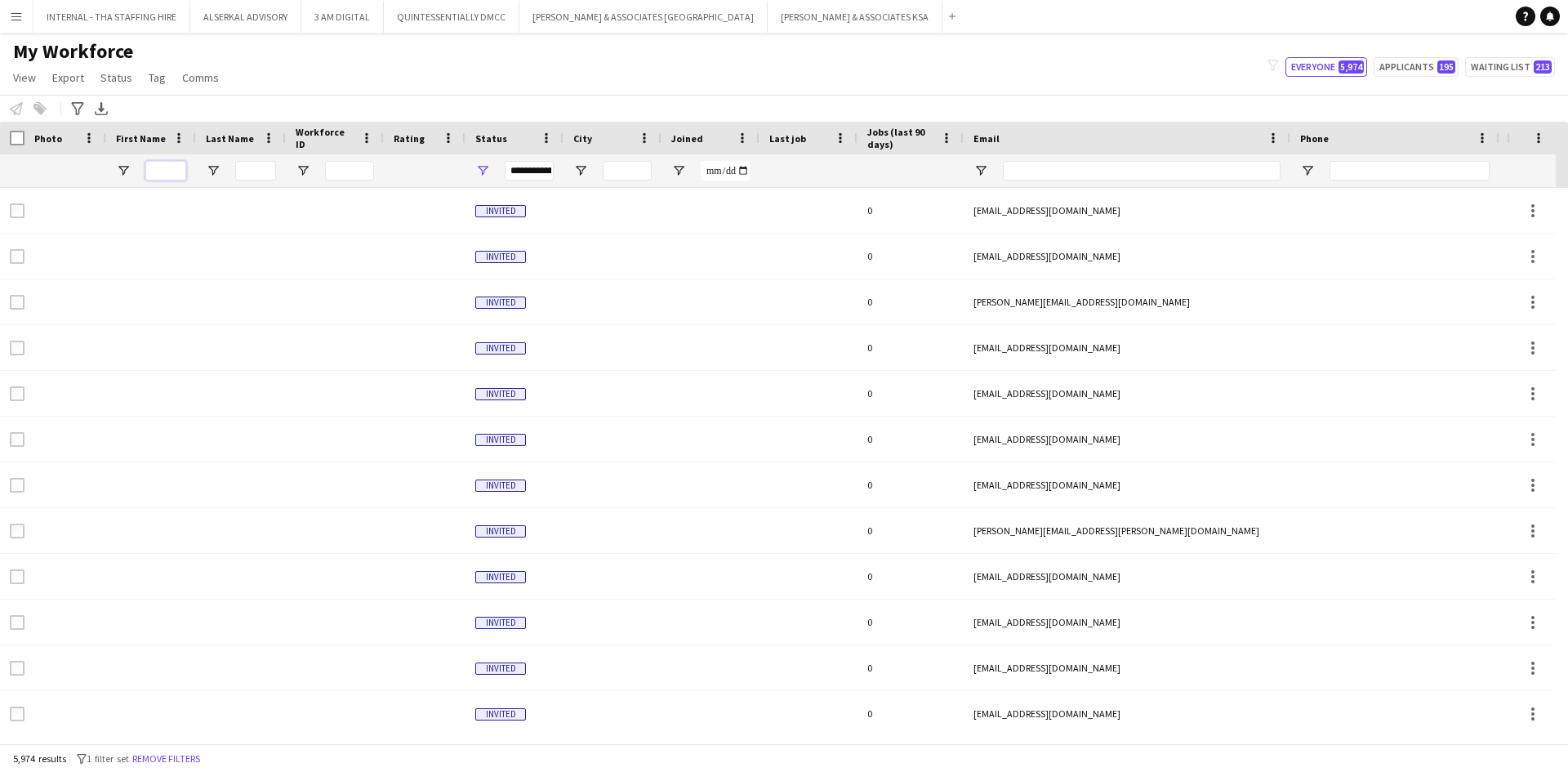
click at [154, 170] on input "First Name Filter Input" at bounding box center [166, 170] width 41 height 19
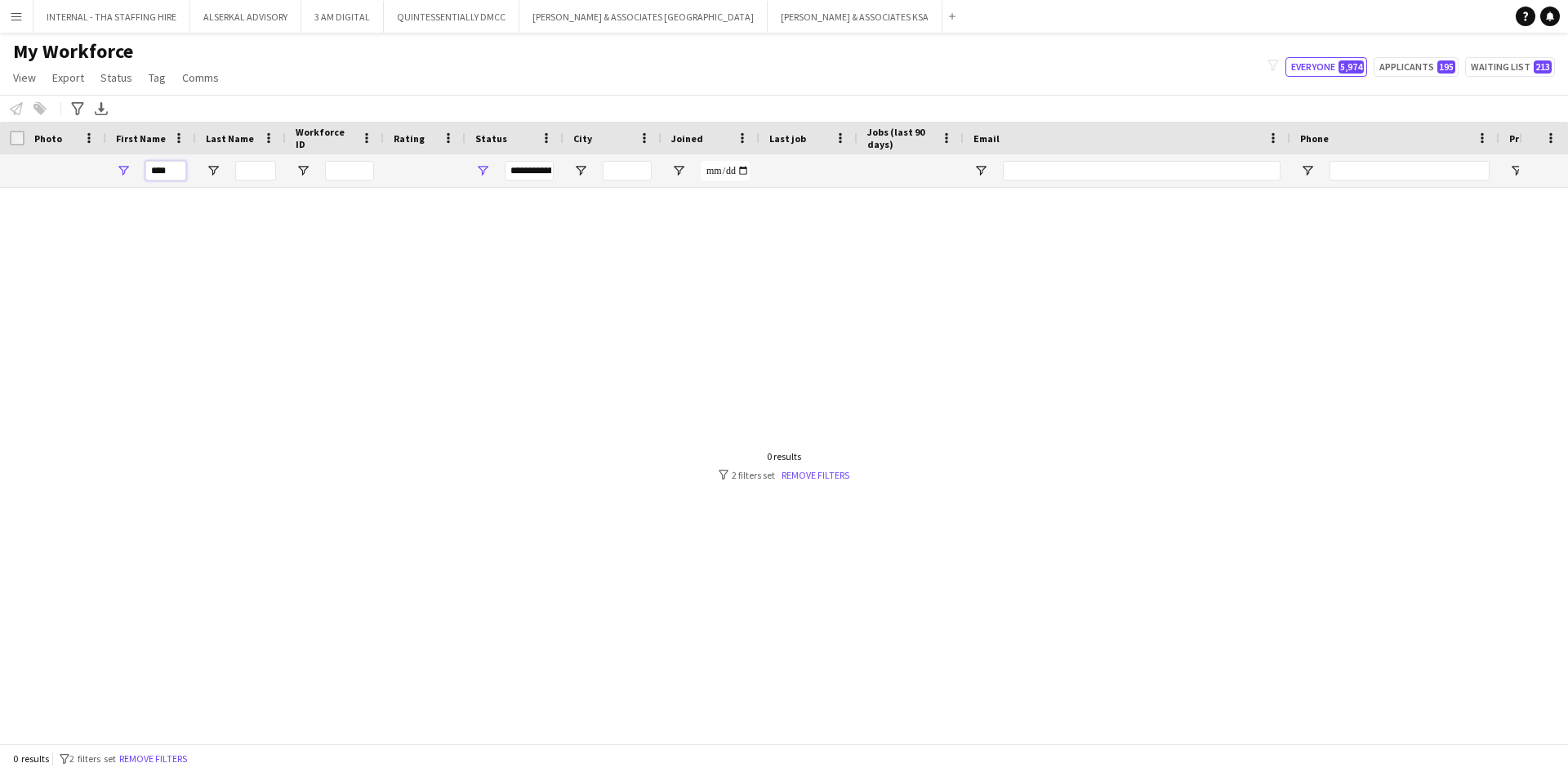
drag, startPoint x: 169, startPoint y: 172, endPoint x: 123, endPoint y: 164, distance: 46.7
click at [124, 164] on div "****" at bounding box center [151, 170] width 90 height 32
type input "*"
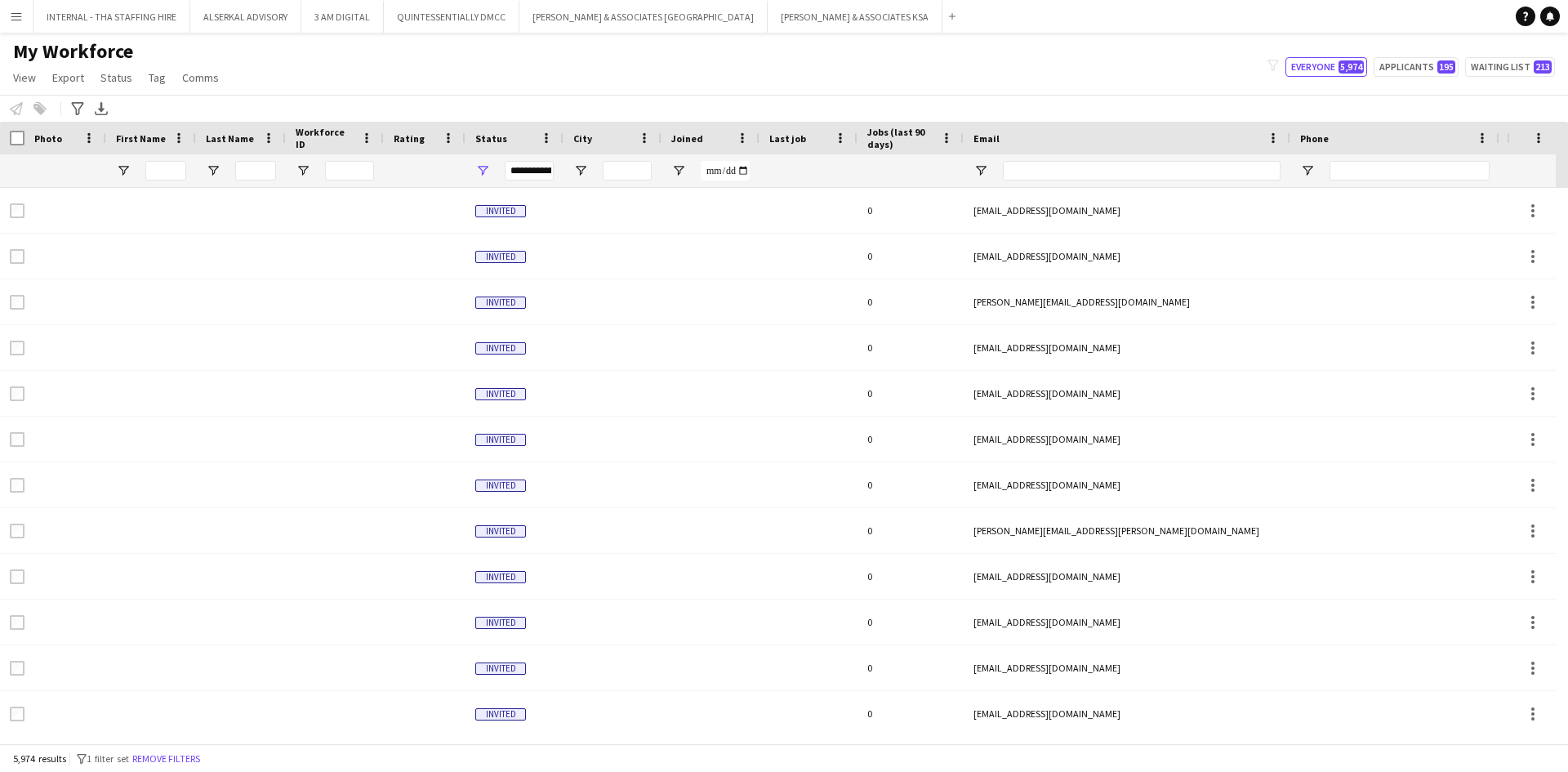
click at [267, 88] on div "My Workforce View Views Default view Julie New view Update view Delete view Edi…" at bounding box center [784, 67] width 1568 height 55
click at [80, 105] on icon "Advanced filters" at bounding box center [77, 109] width 13 height 13
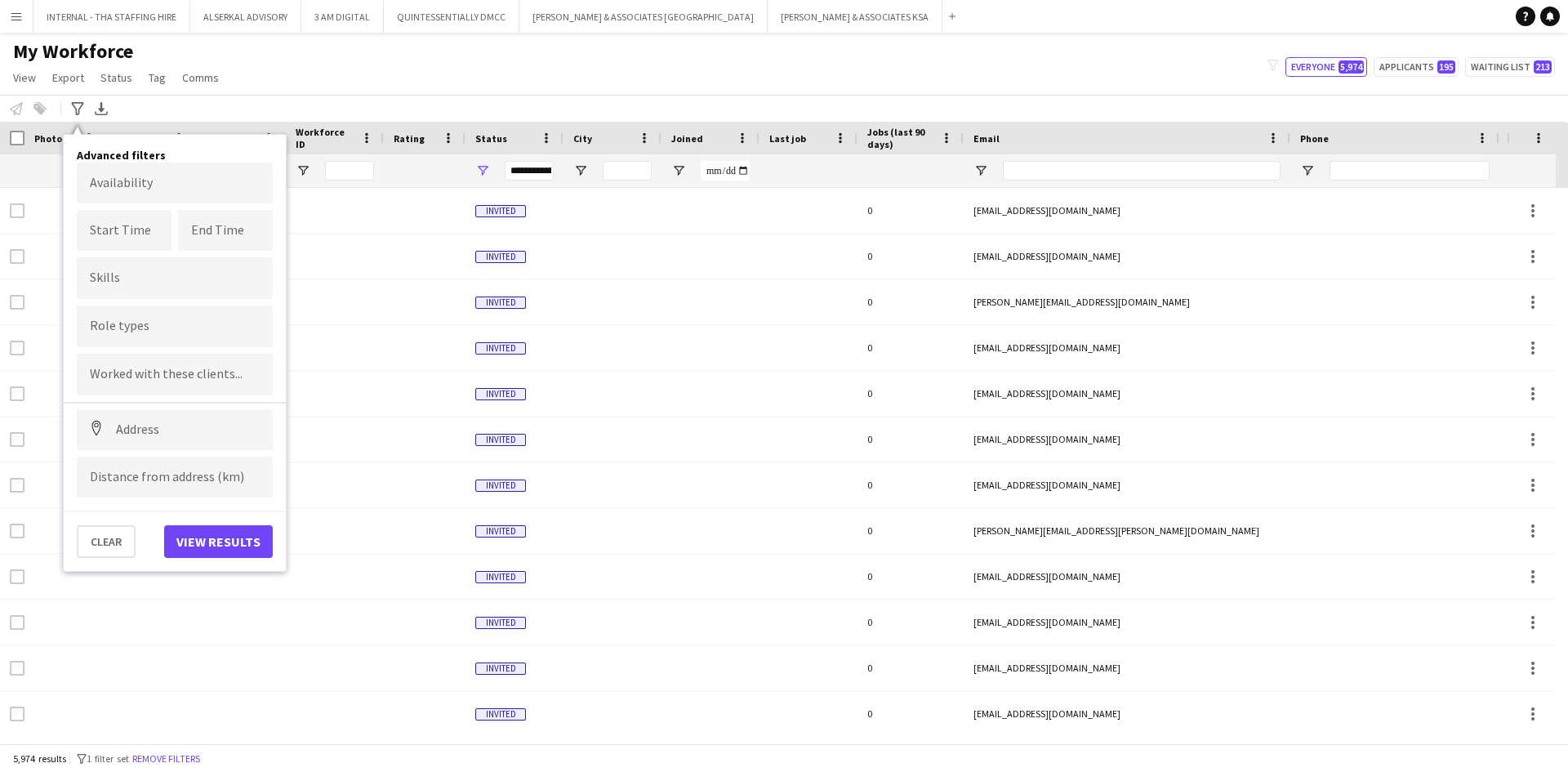
click at [792, 76] on div "My Workforce View Views Default view Julie New view Update view Delete view Edi…" at bounding box center [784, 67] width 1568 height 55
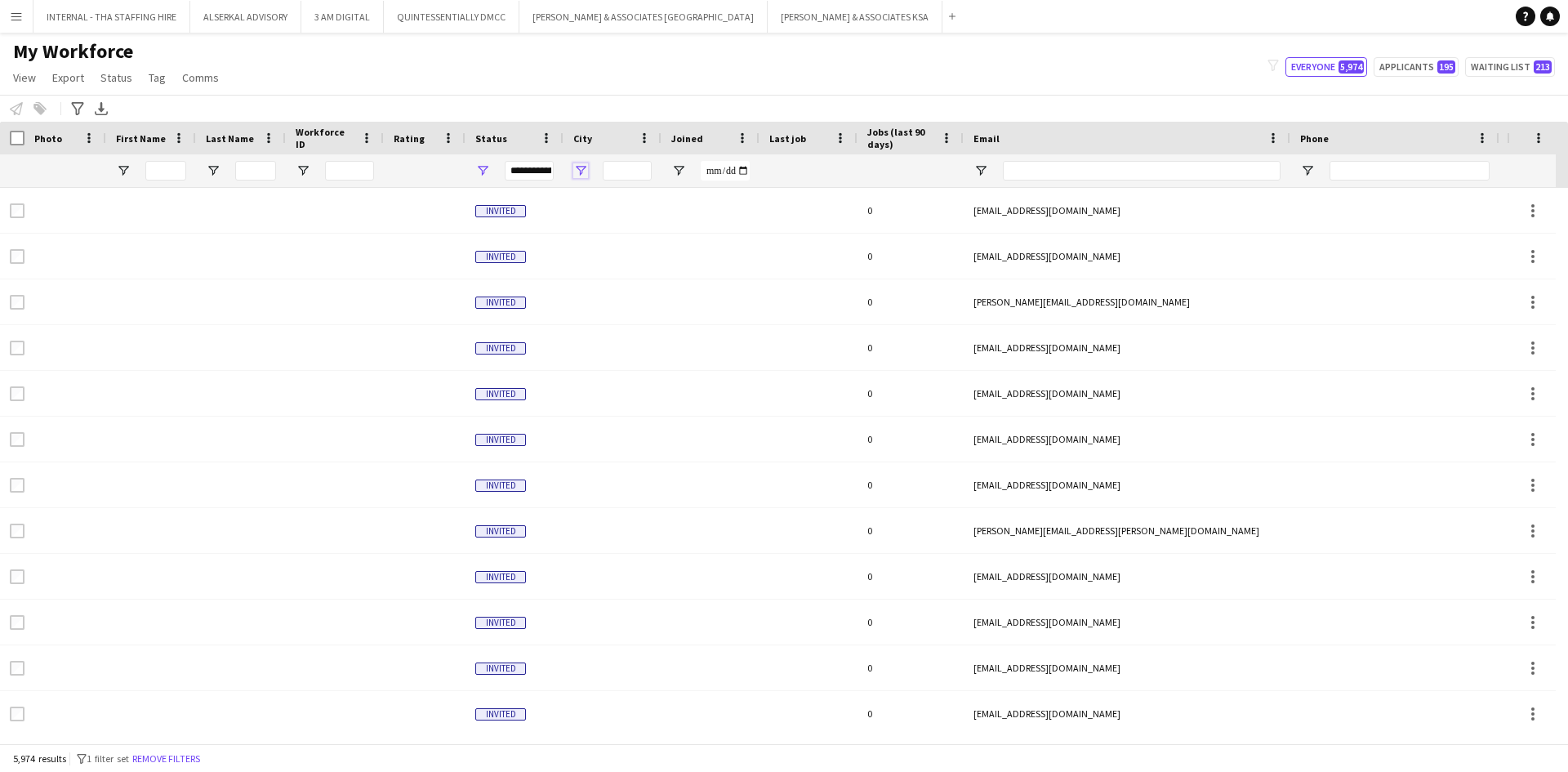
click at [581, 170] on span "Open Filter Menu" at bounding box center [581, 170] width 15 height 15
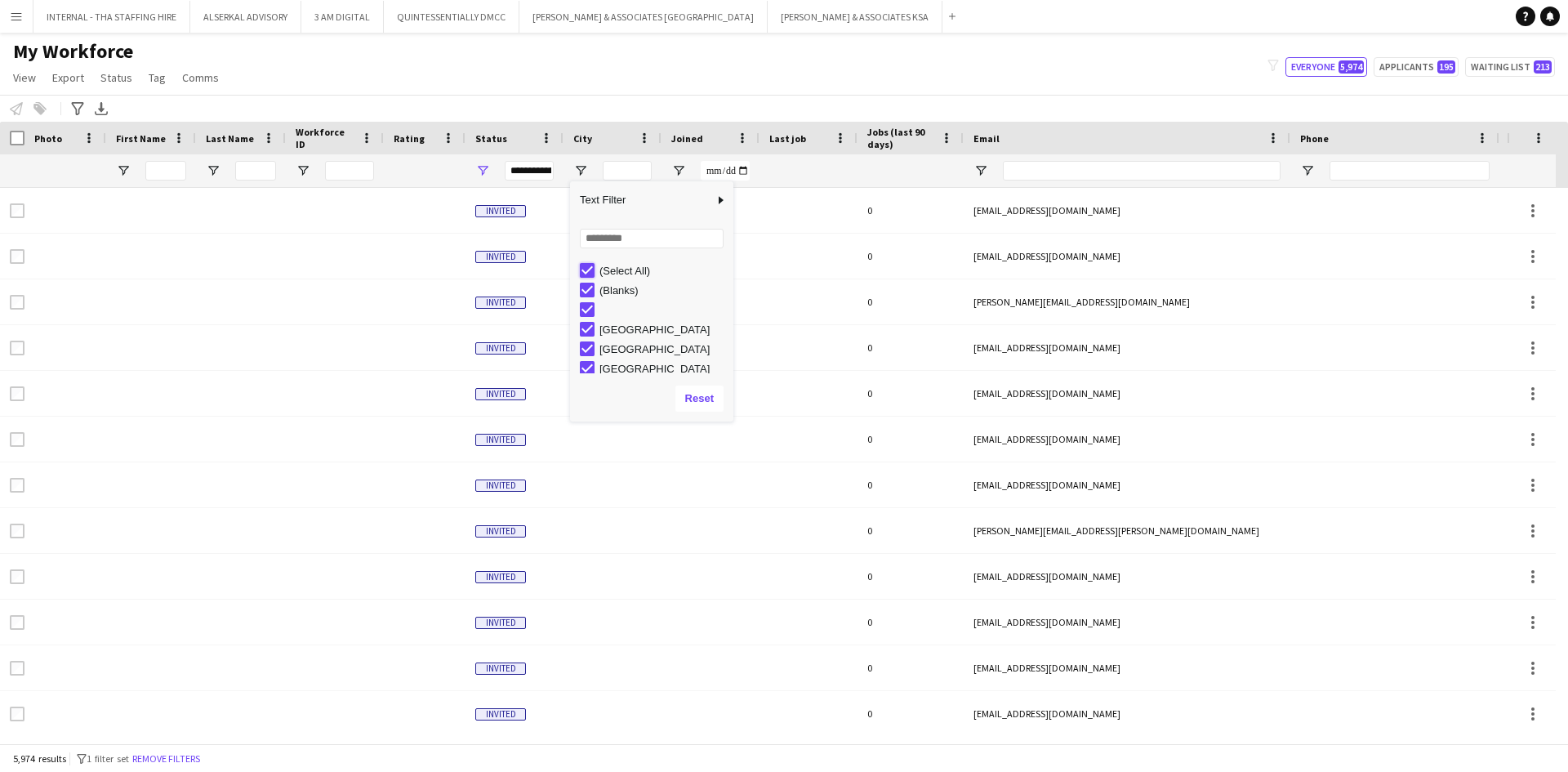
type input "***"
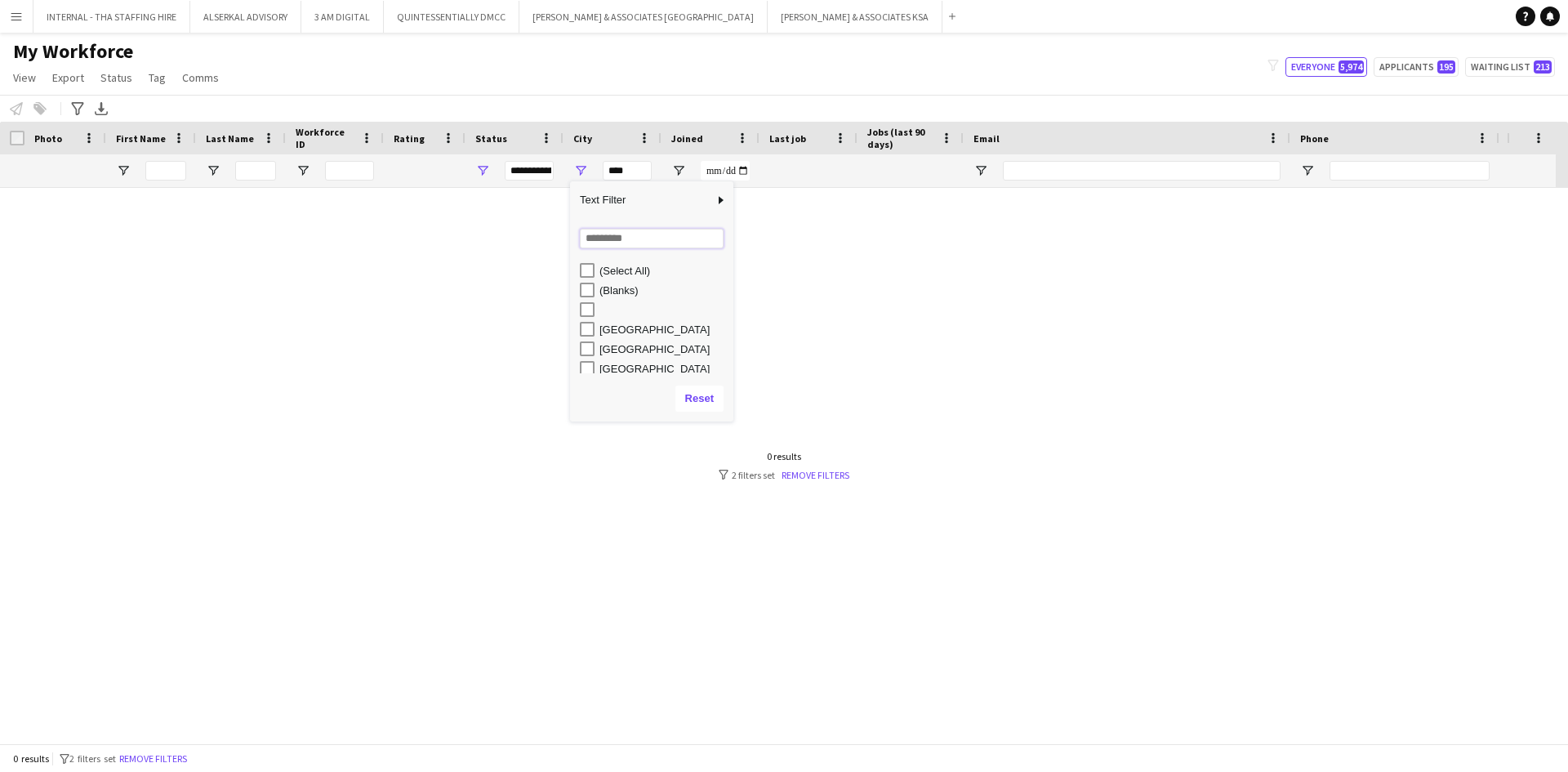
click at [617, 238] on input "Search filter values" at bounding box center [652, 238] width 144 height 19
type input "***"
click at [602, 289] on div "[GEOGRAPHIC_DATA]" at bounding box center [664, 290] width 129 height 12
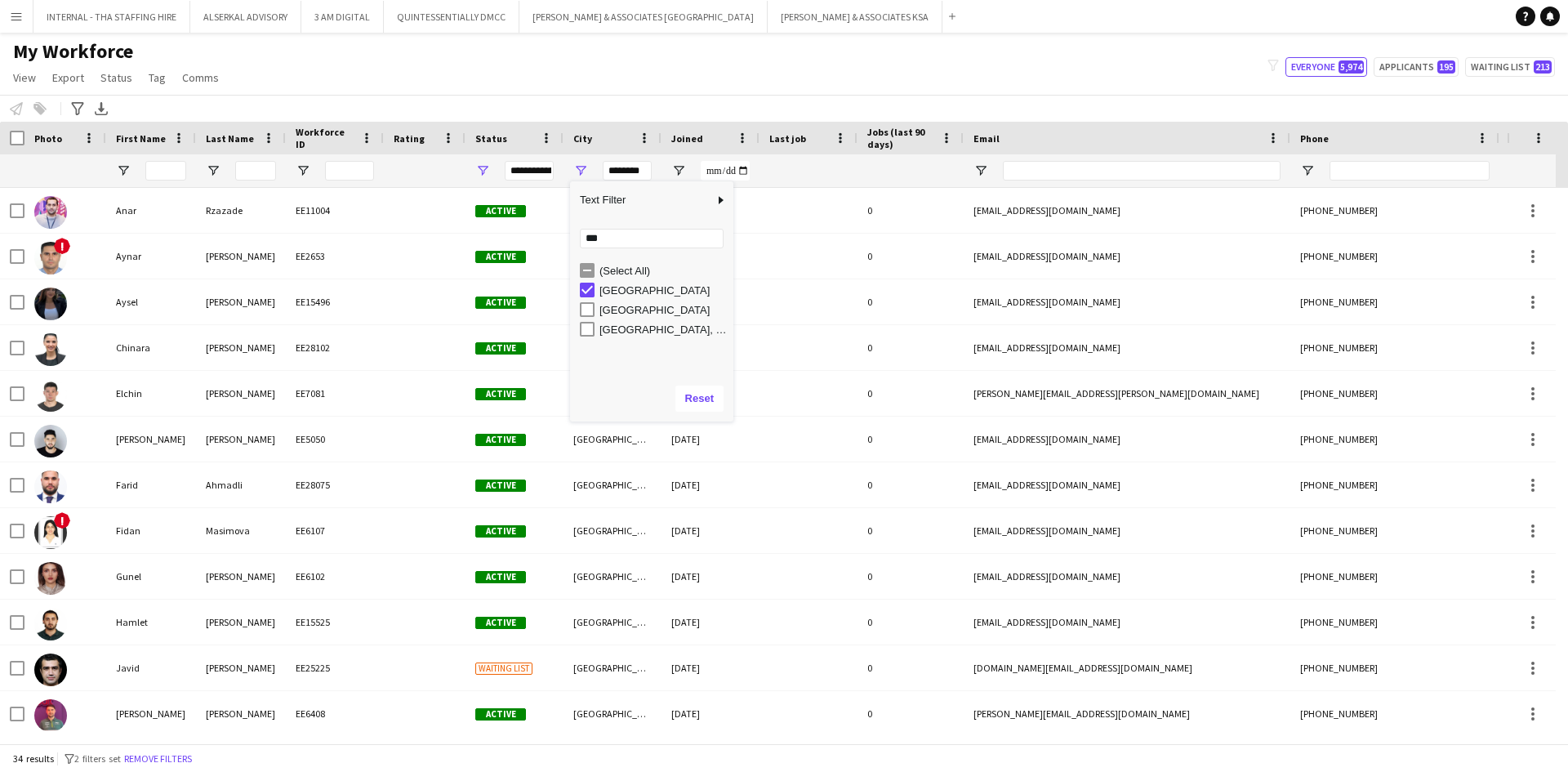
click at [608, 311] on div "[GEOGRAPHIC_DATA]" at bounding box center [664, 310] width 129 height 12
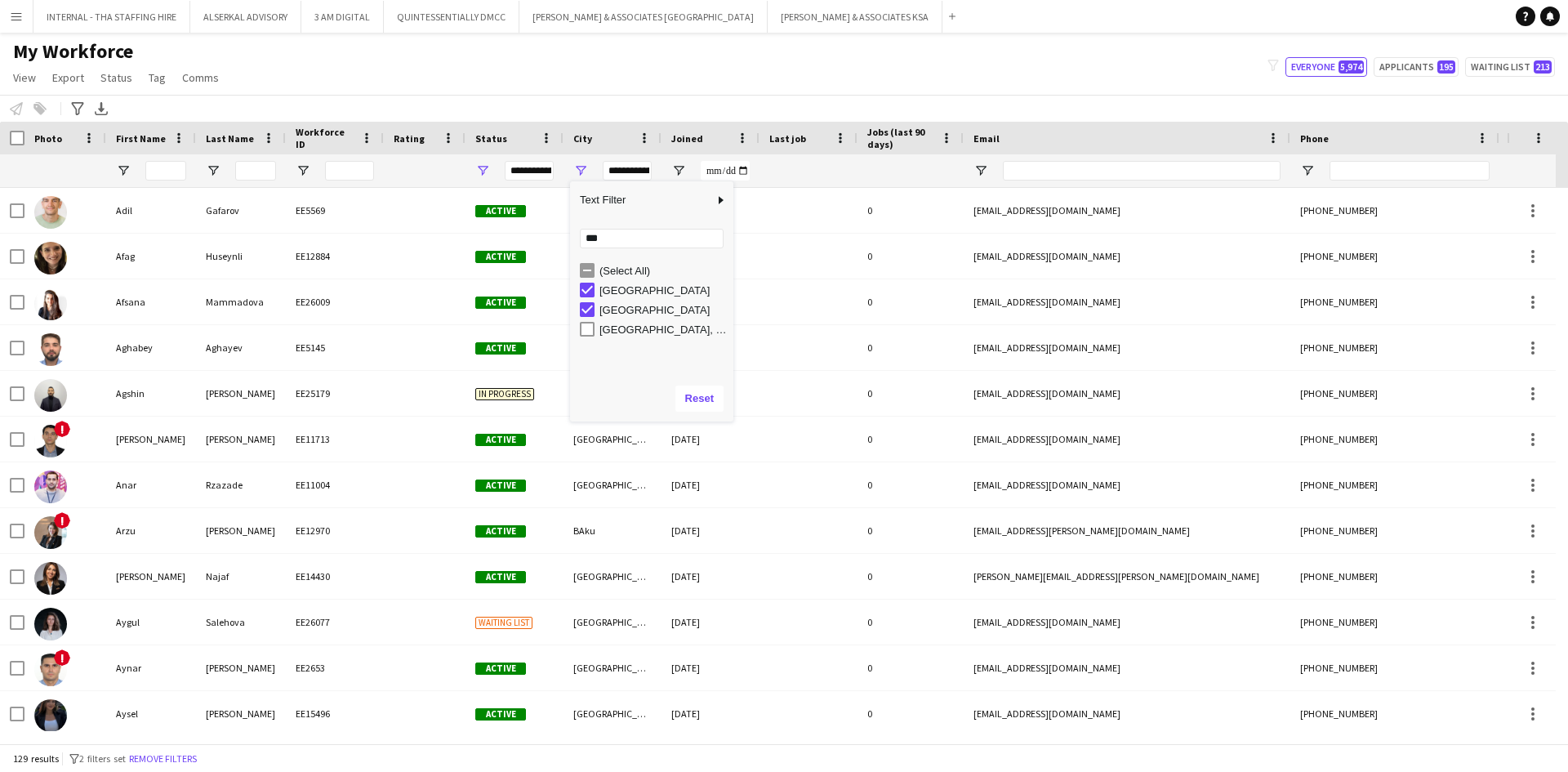
click at [605, 326] on div "Baku, Azerbaijan" at bounding box center [664, 329] width 129 height 12
type input "**********"
click at [82, 109] on icon "Advanced filters" at bounding box center [77, 109] width 13 height 13
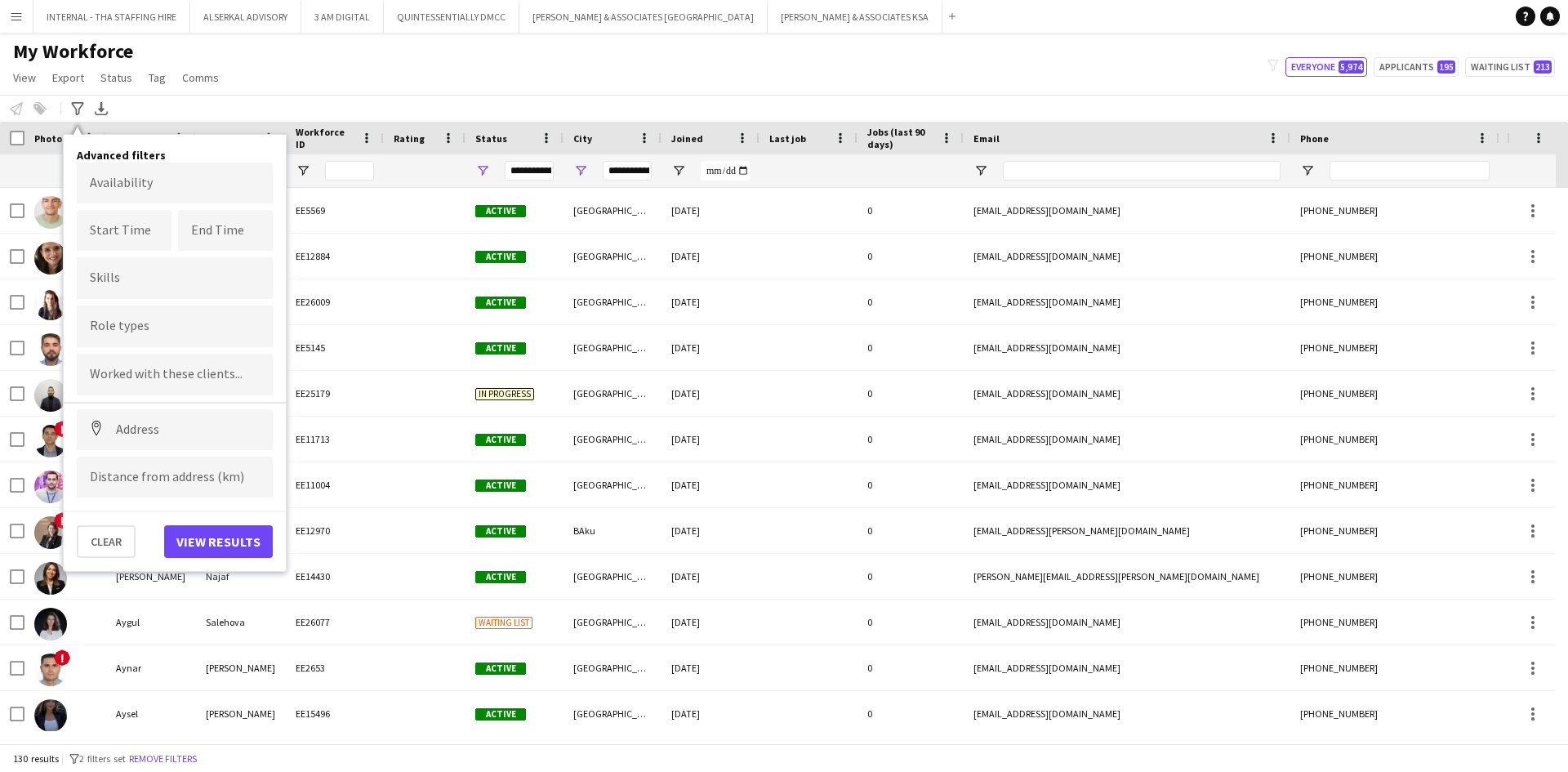
click at [145, 277] on input "Type to search skills..." at bounding box center [175, 278] width 169 height 15
type input "***"
click at [169, 444] on div "Project Management Certification" at bounding box center [174, 441] width 196 height 40
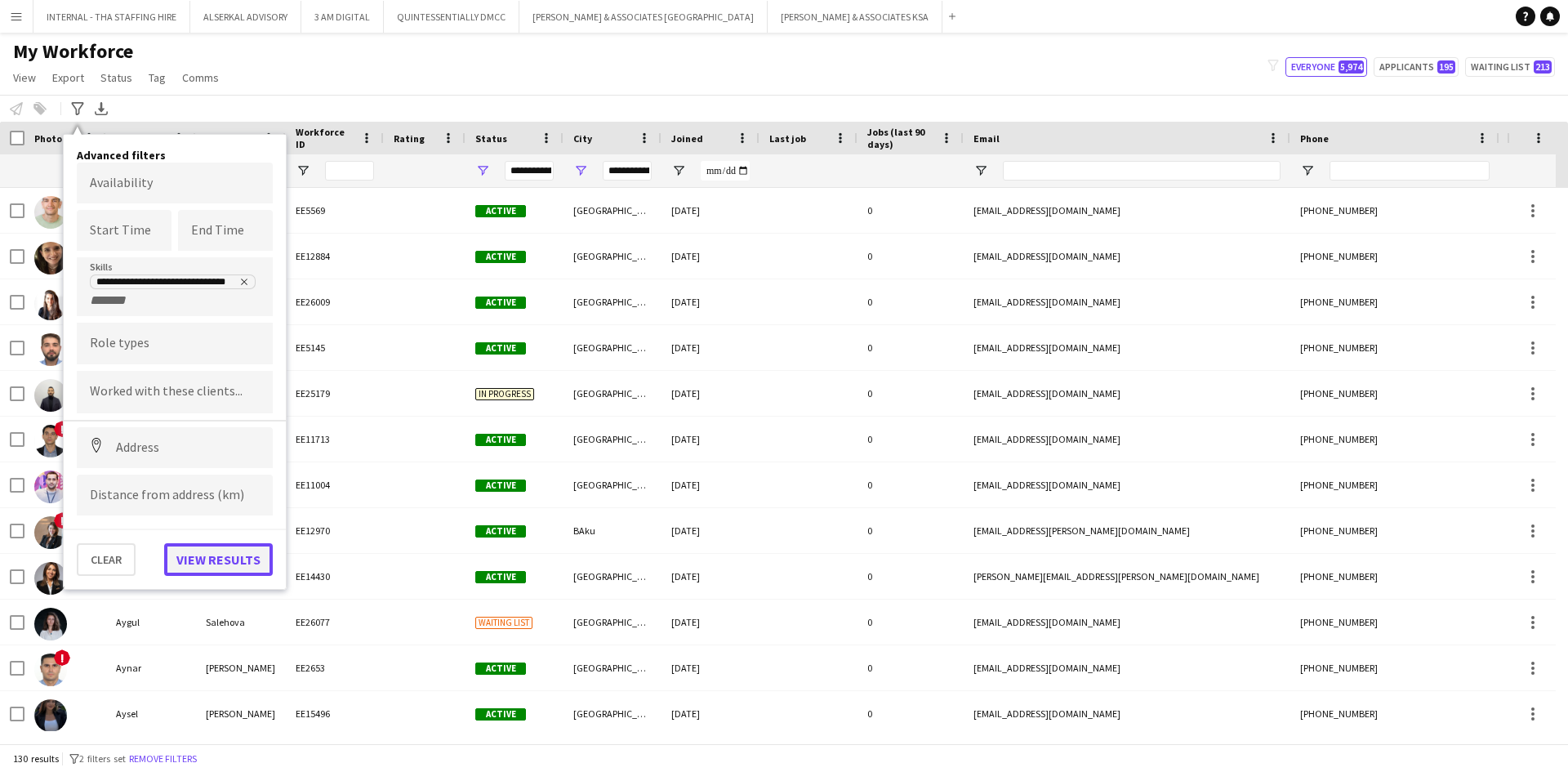
click at [198, 563] on button "View results" at bounding box center [218, 559] width 109 height 32
type input "**********"
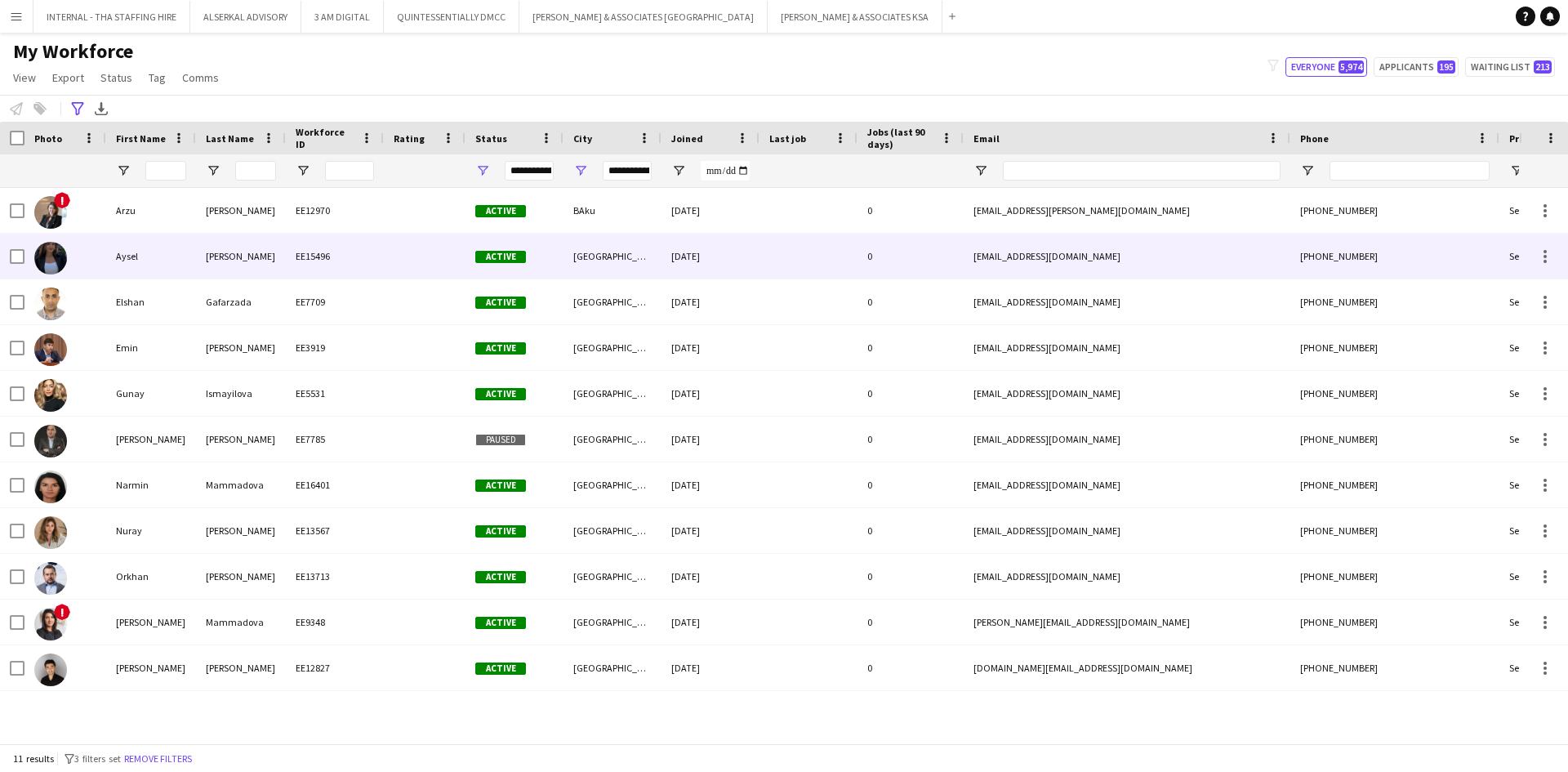
click at [149, 256] on div "Aysel" at bounding box center [151, 256] width 90 height 45
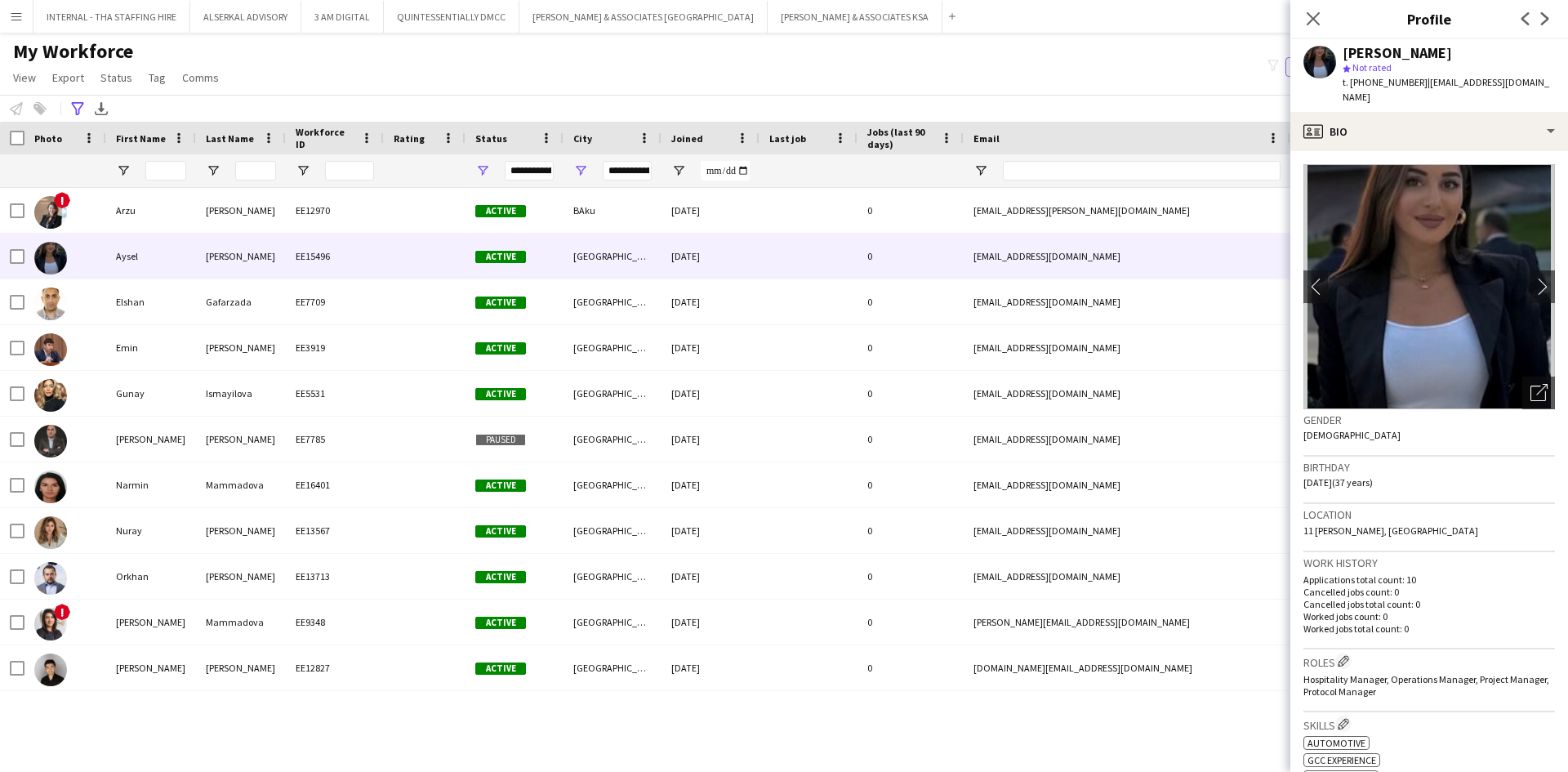
scroll to position [245, 0]
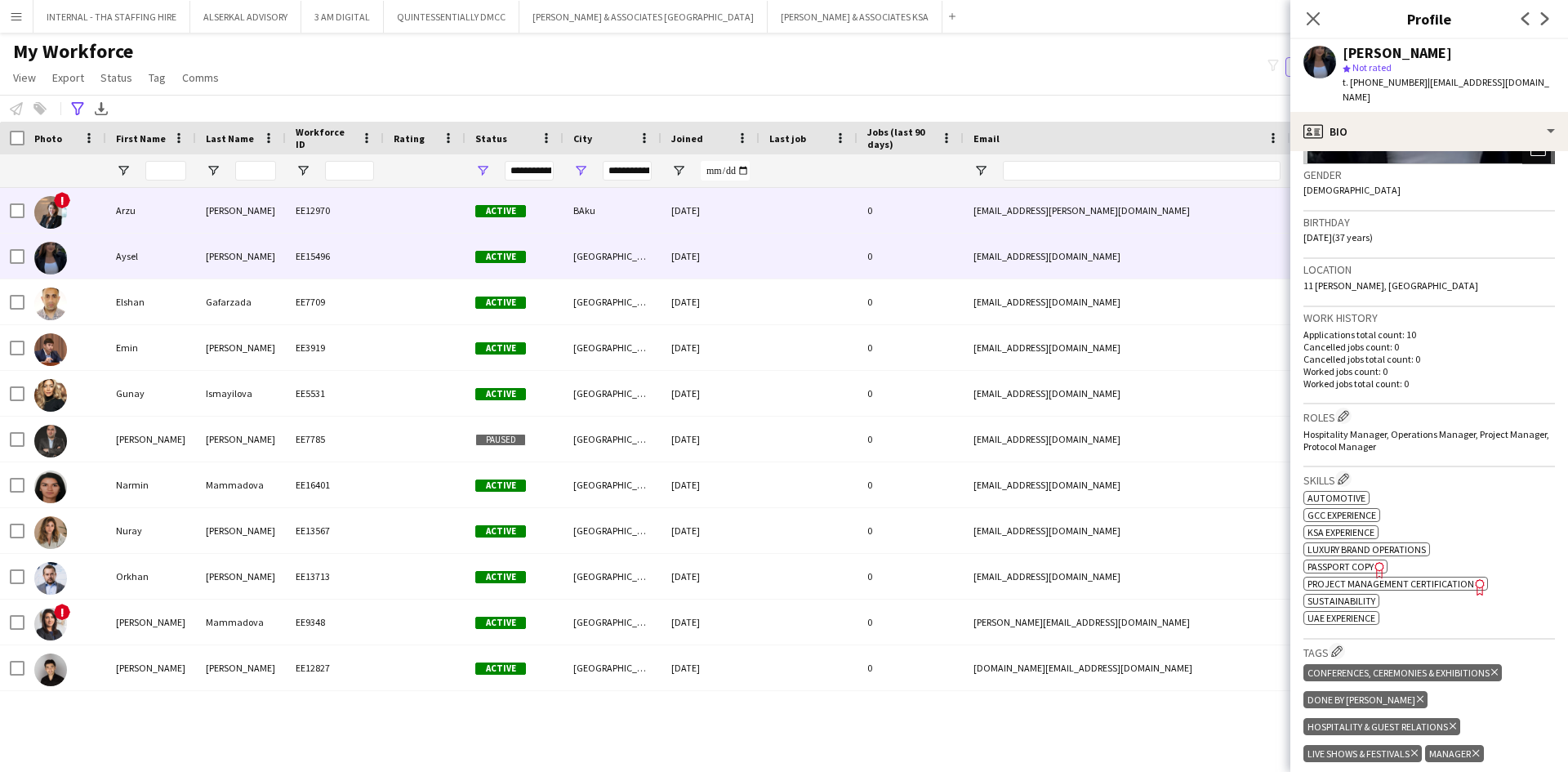
click at [122, 205] on div "Arzu" at bounding box center [151, 210] width 90 height 45
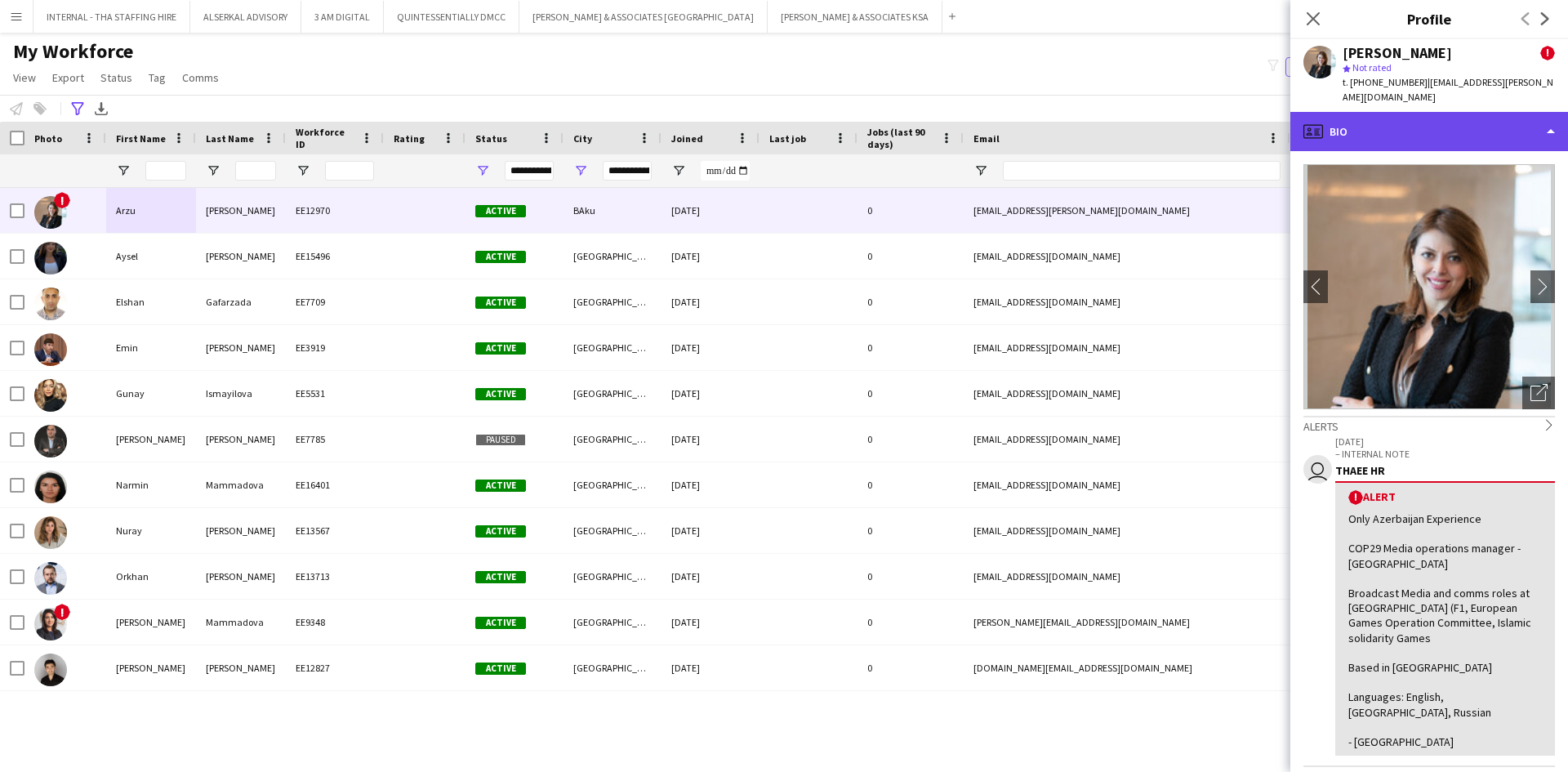
click at [1433, 112] on div "profile Bio" at bounding box center [1429, 131] width 278 height 40
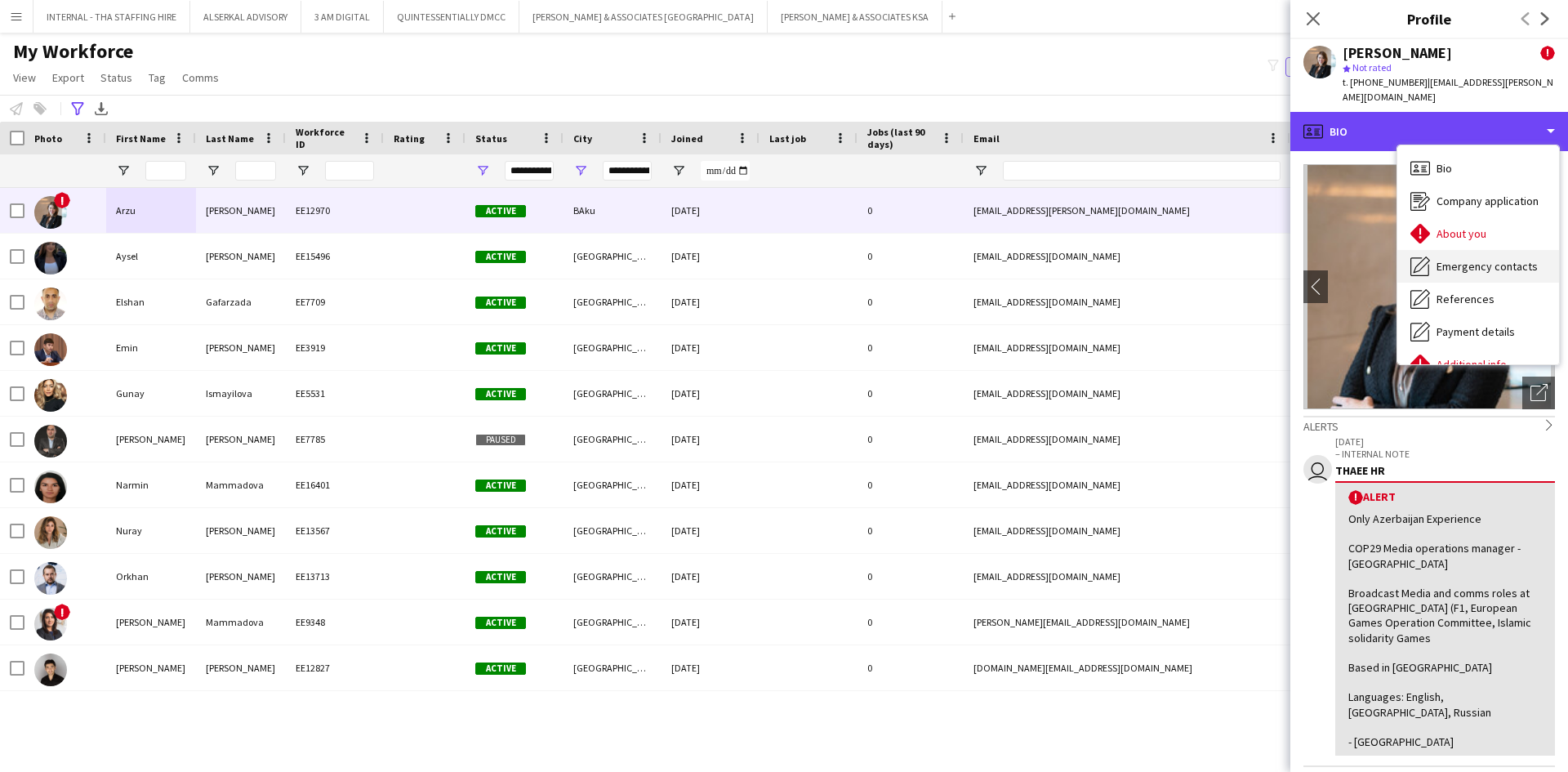
scroll to position [121, 0]
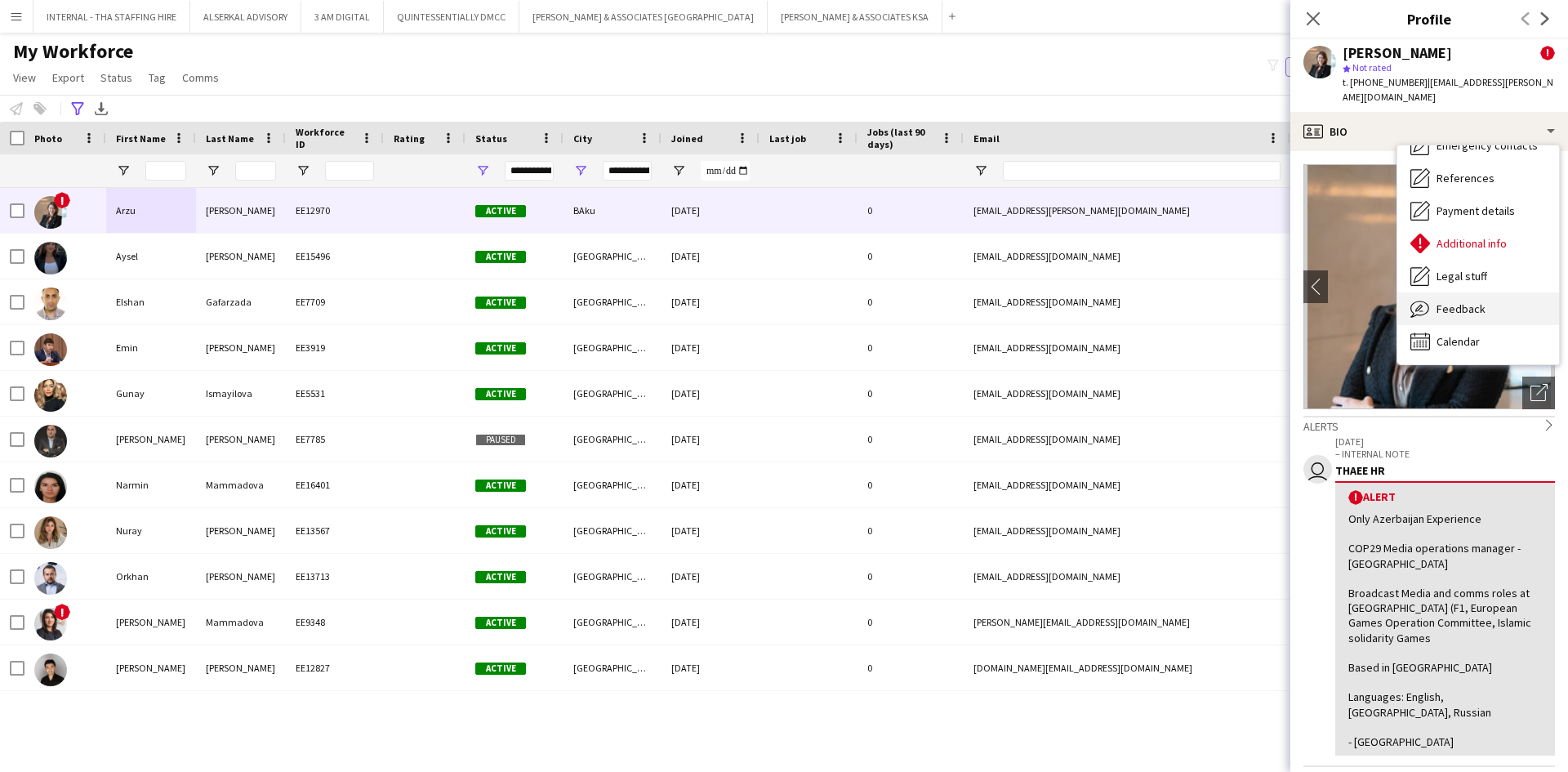
click at [1472, 301] on span "Feedback" at bounding box center [1460, 309] width 49 height 15
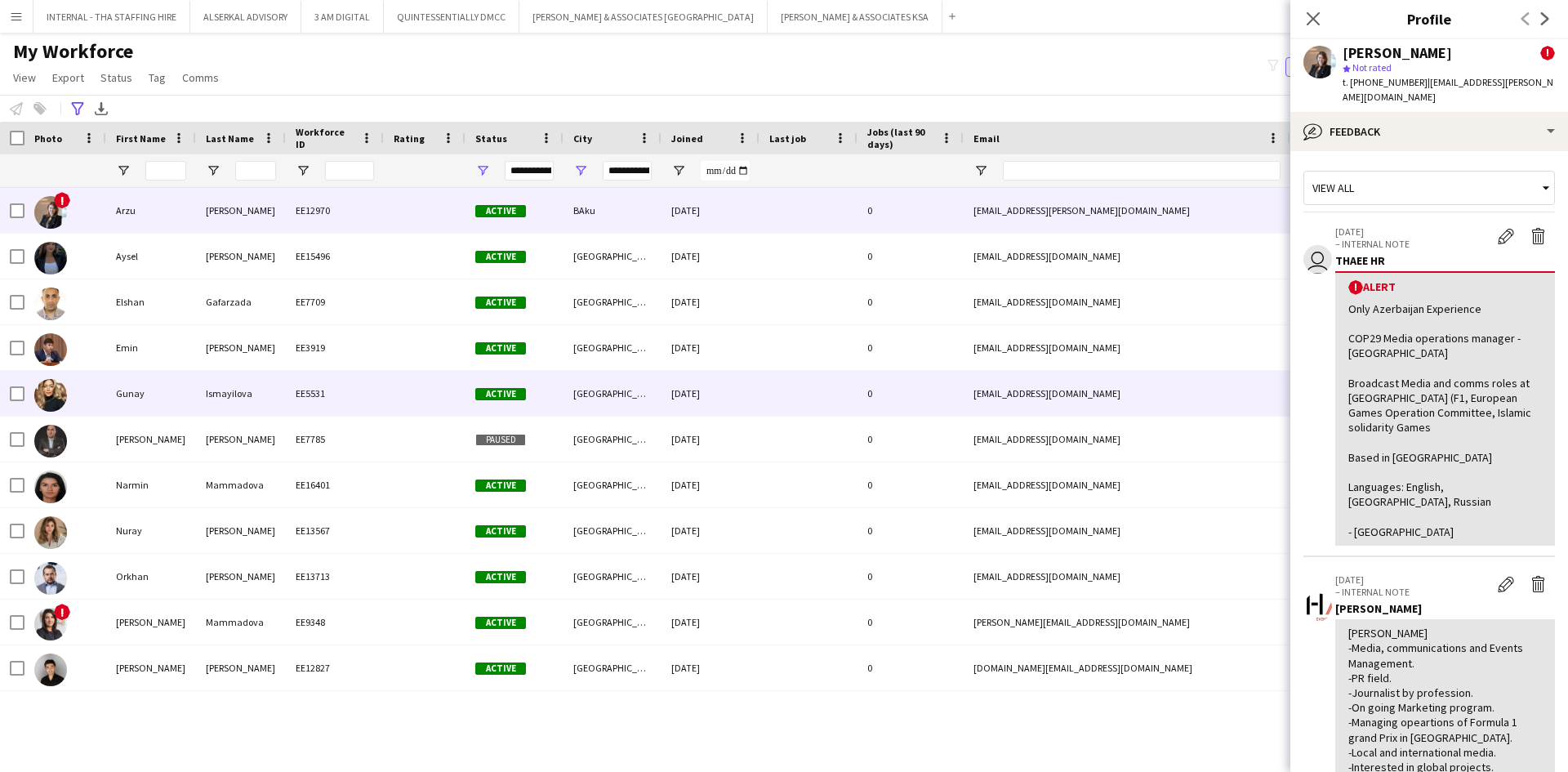
click at [202, 392] on div "Ismayilova" at bounding box center [241, 393] width 90 height 45
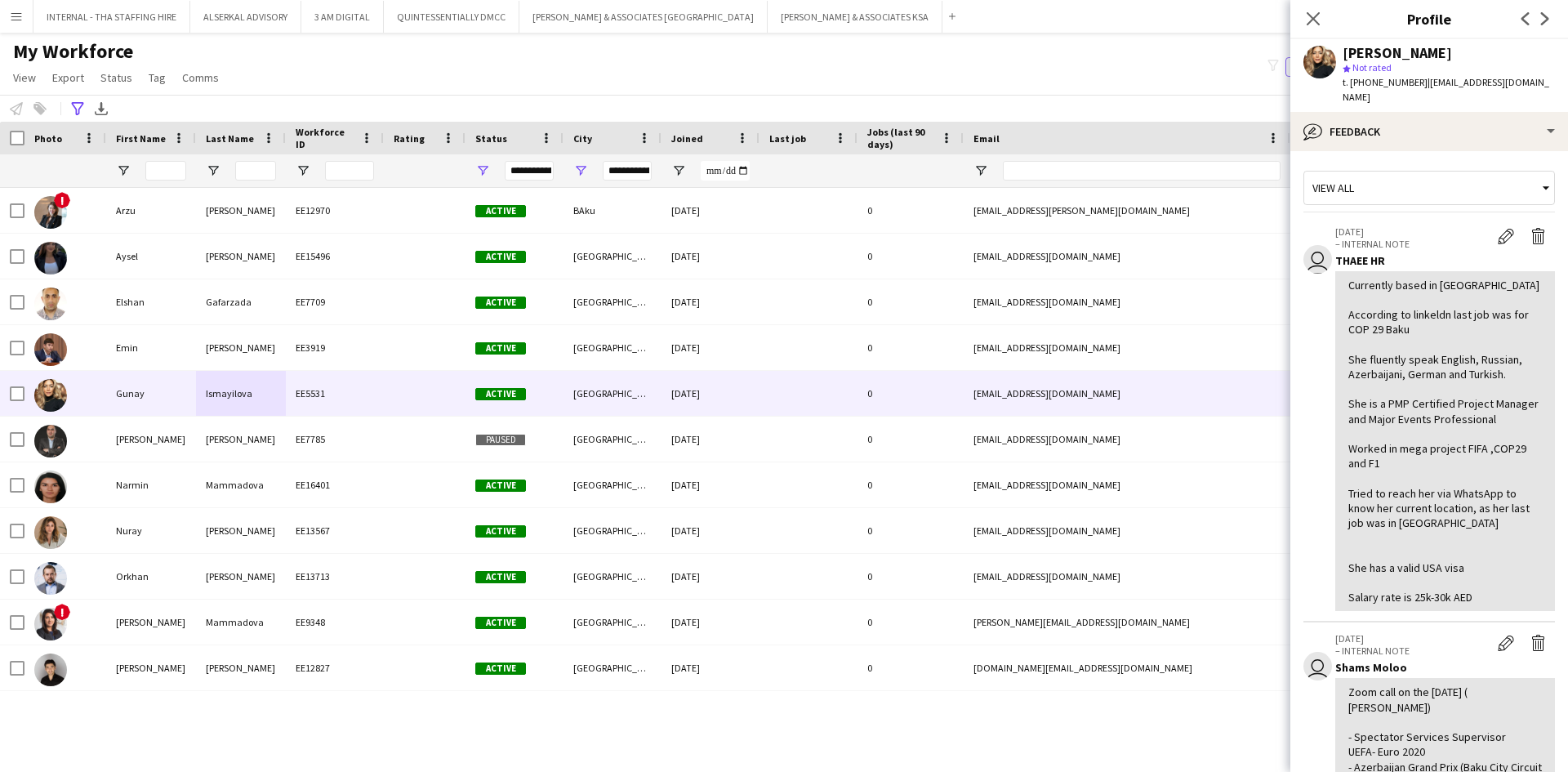
drag, startPoint x: 1412, startPoint y: 82, endPoint x: 1351, endPoint y: 77, distance: 61.2
click at [1351, 77] on span "t. +994705759080" at bounding box center [1385, 81] width 85 height 12
copy span "+994705759080"
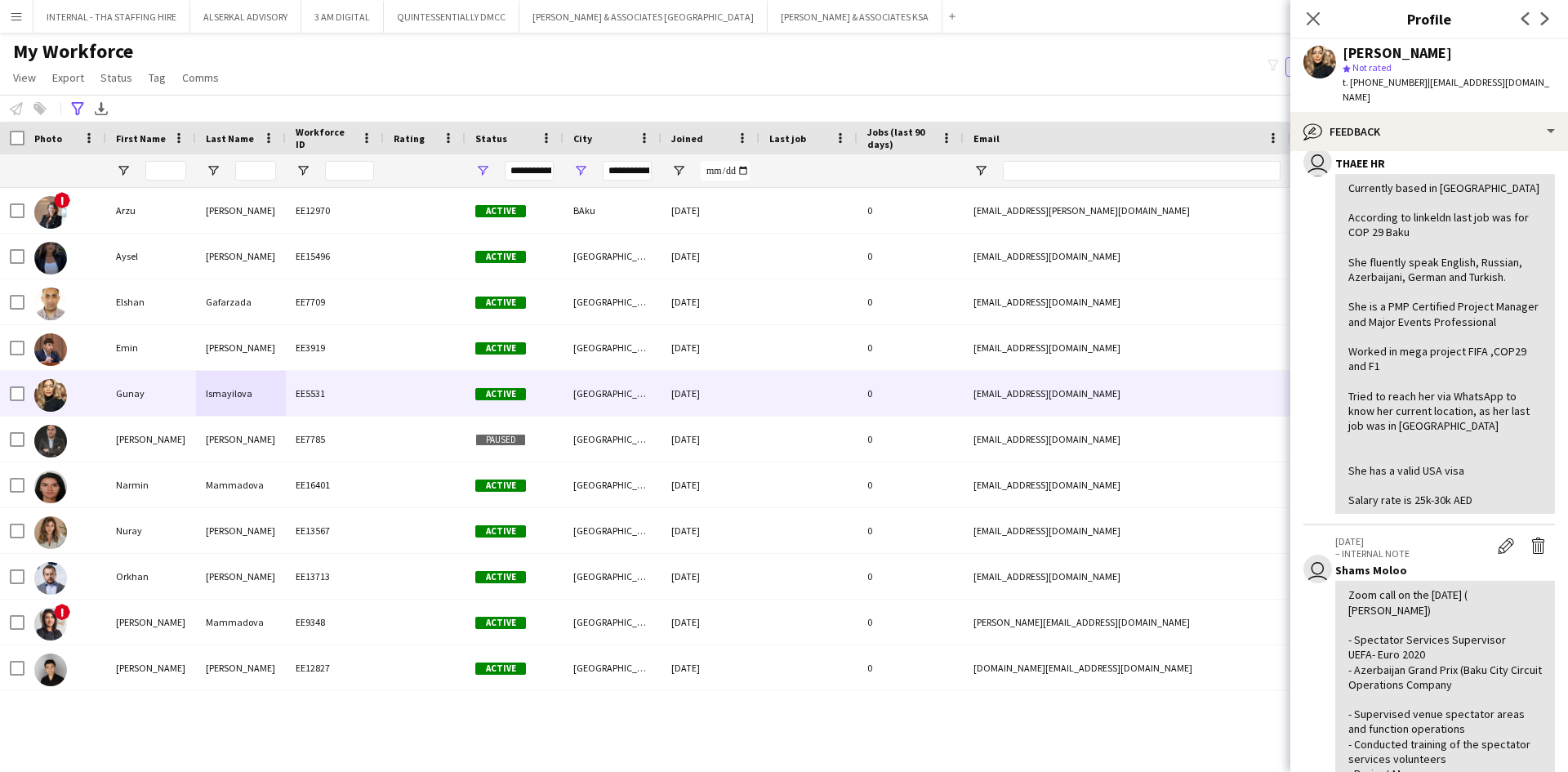
scroll to position [245, 0]
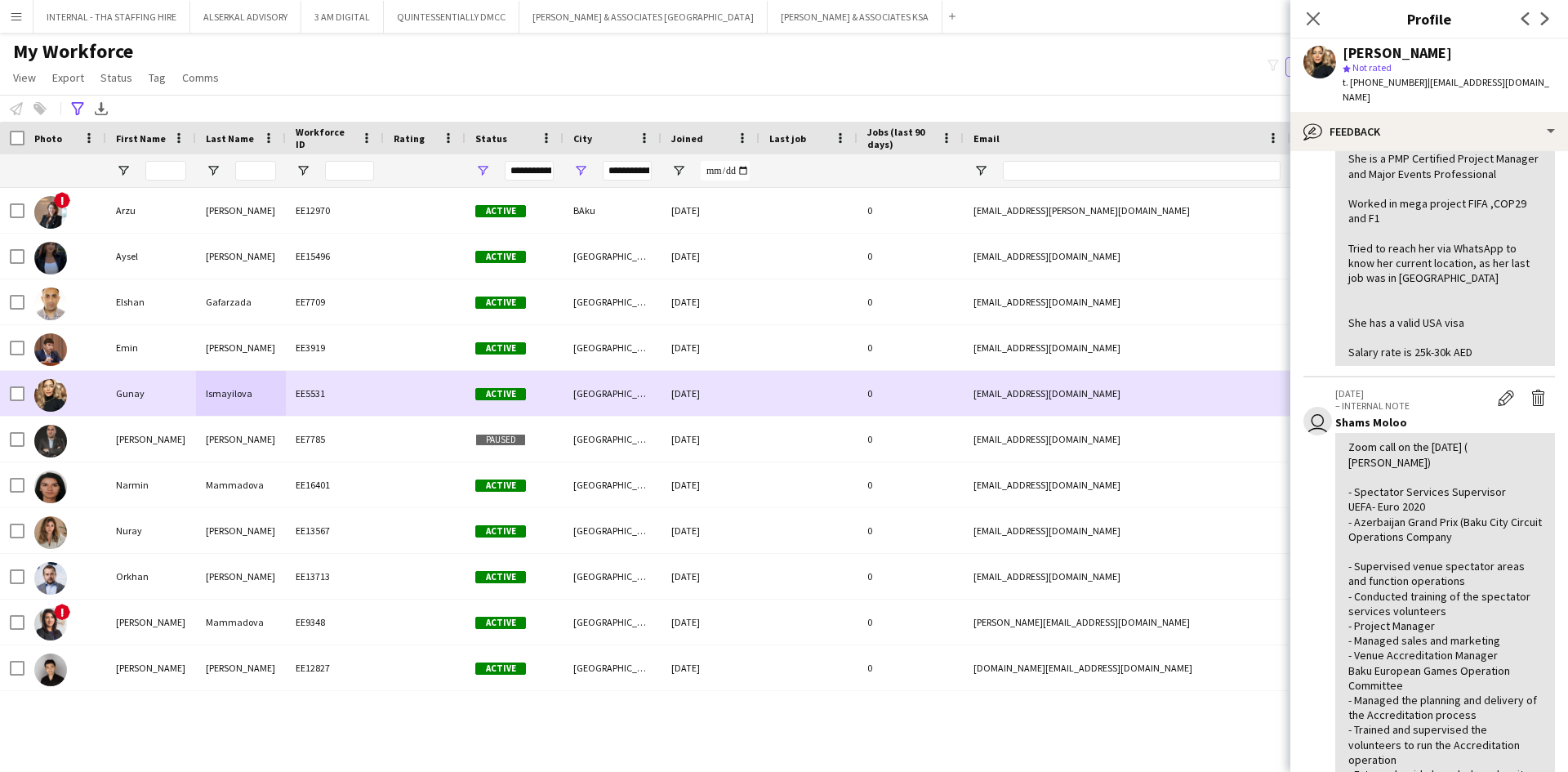
click at [1168, 388] on div "gismayilova134@gmail.com" at bounding box center [1126, 393] width 327 height 45
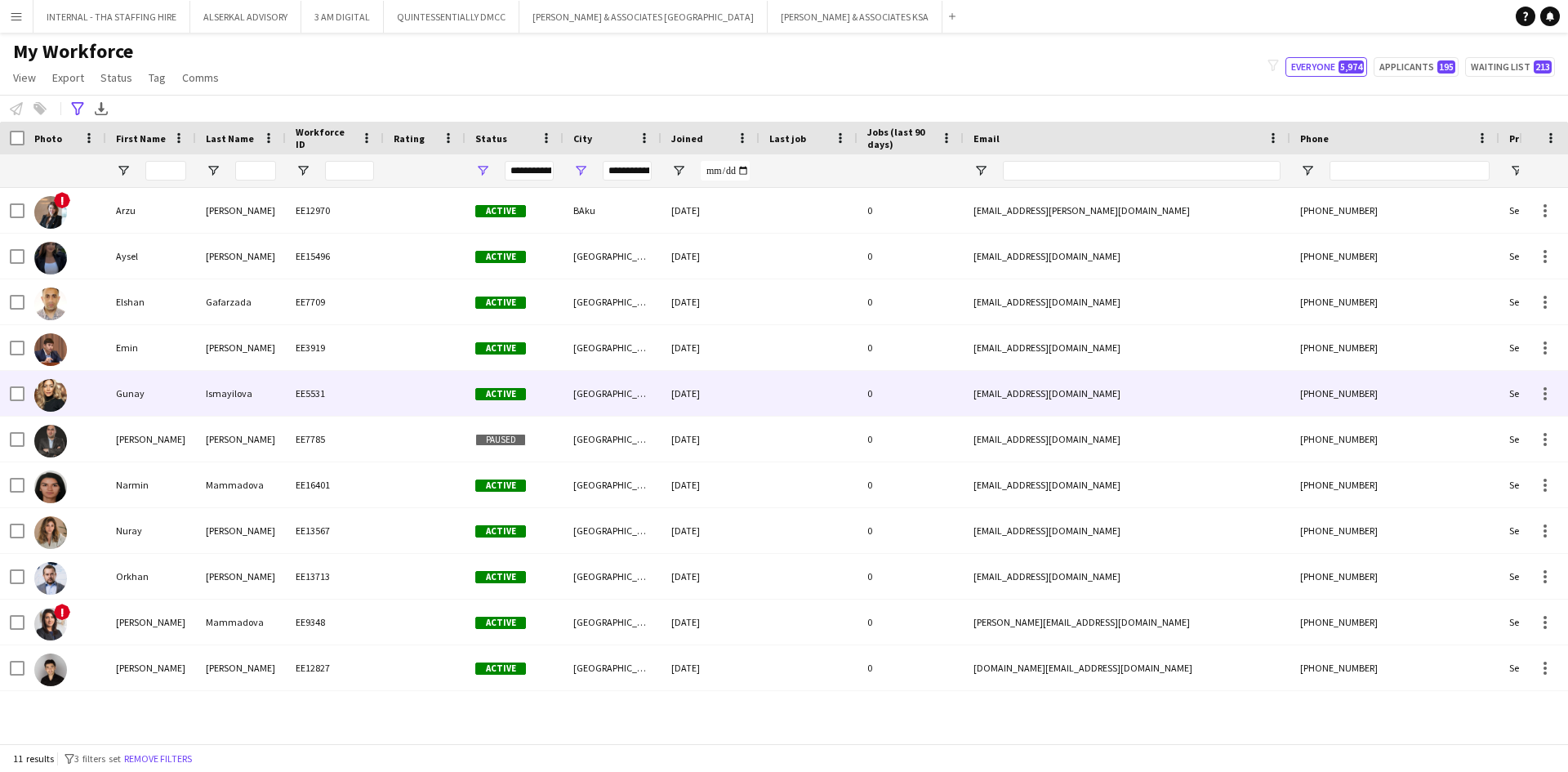
click at [1167, 388] on div "gismayilova134@gmail.com" at bounding box center [1126, 393] width 327 height 45
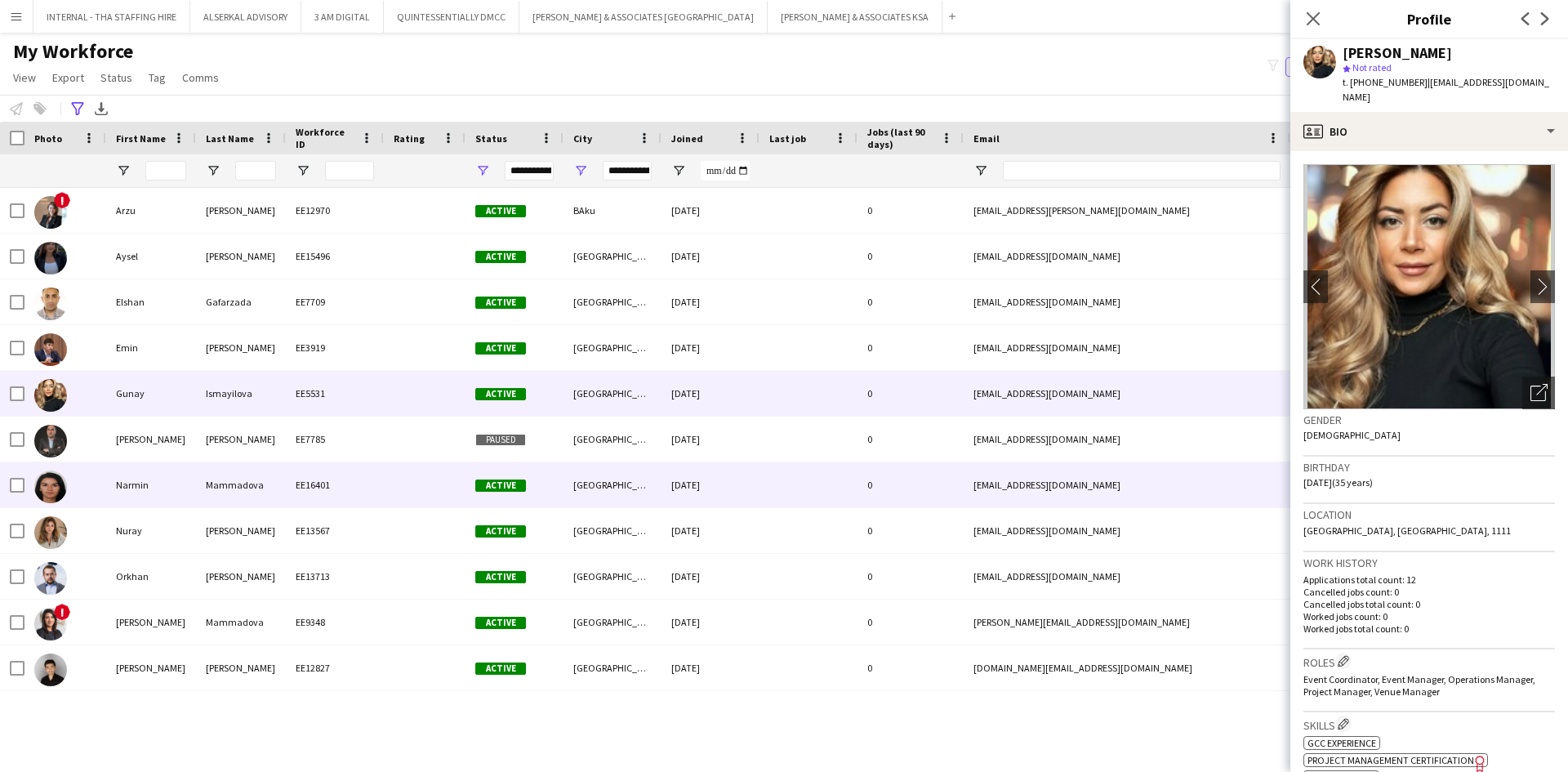
click at [133, 489] on div "Narmin" at bounding box center [151, 485] width 90 height 45
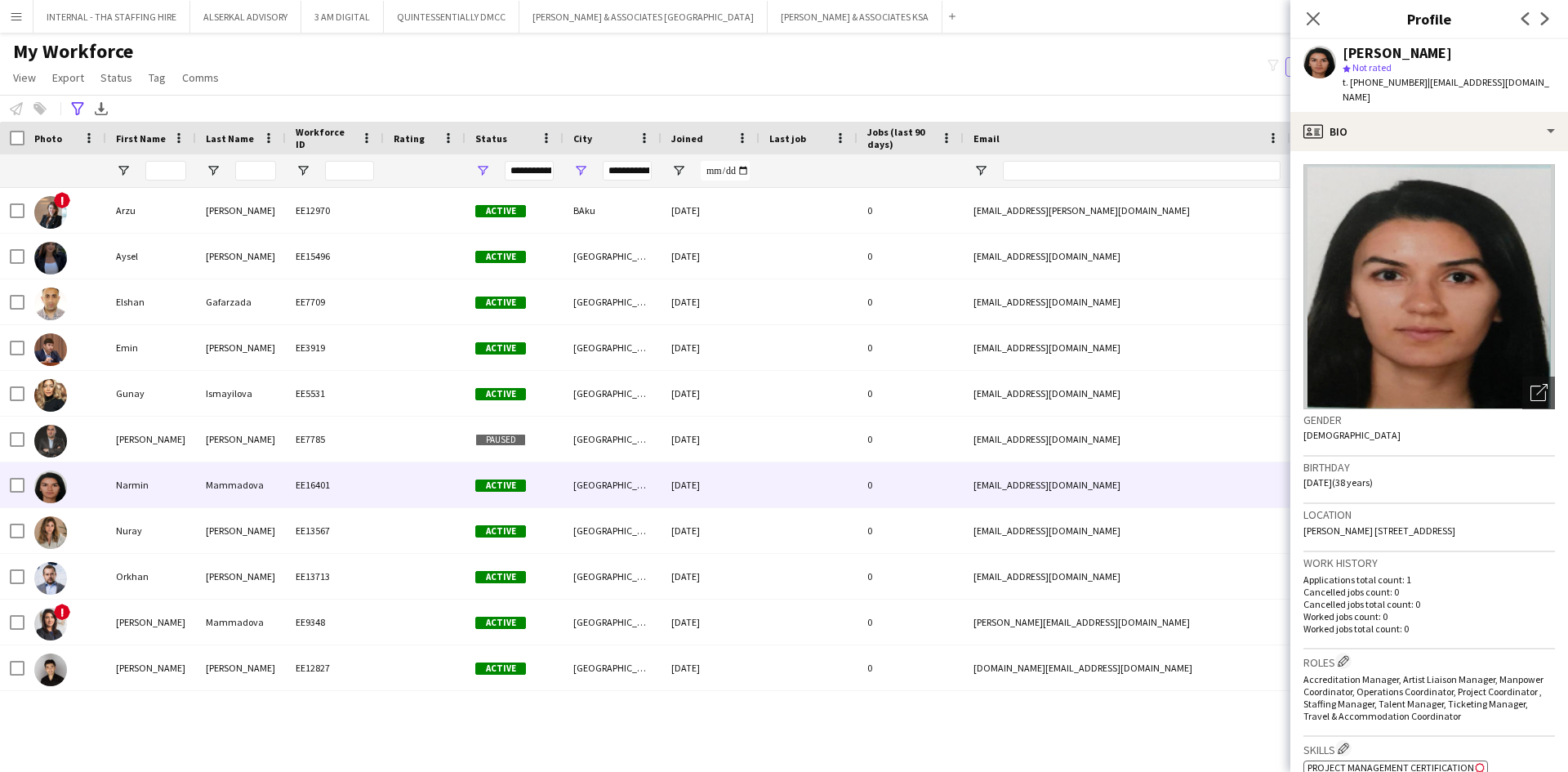
scroll to position [163, 0]
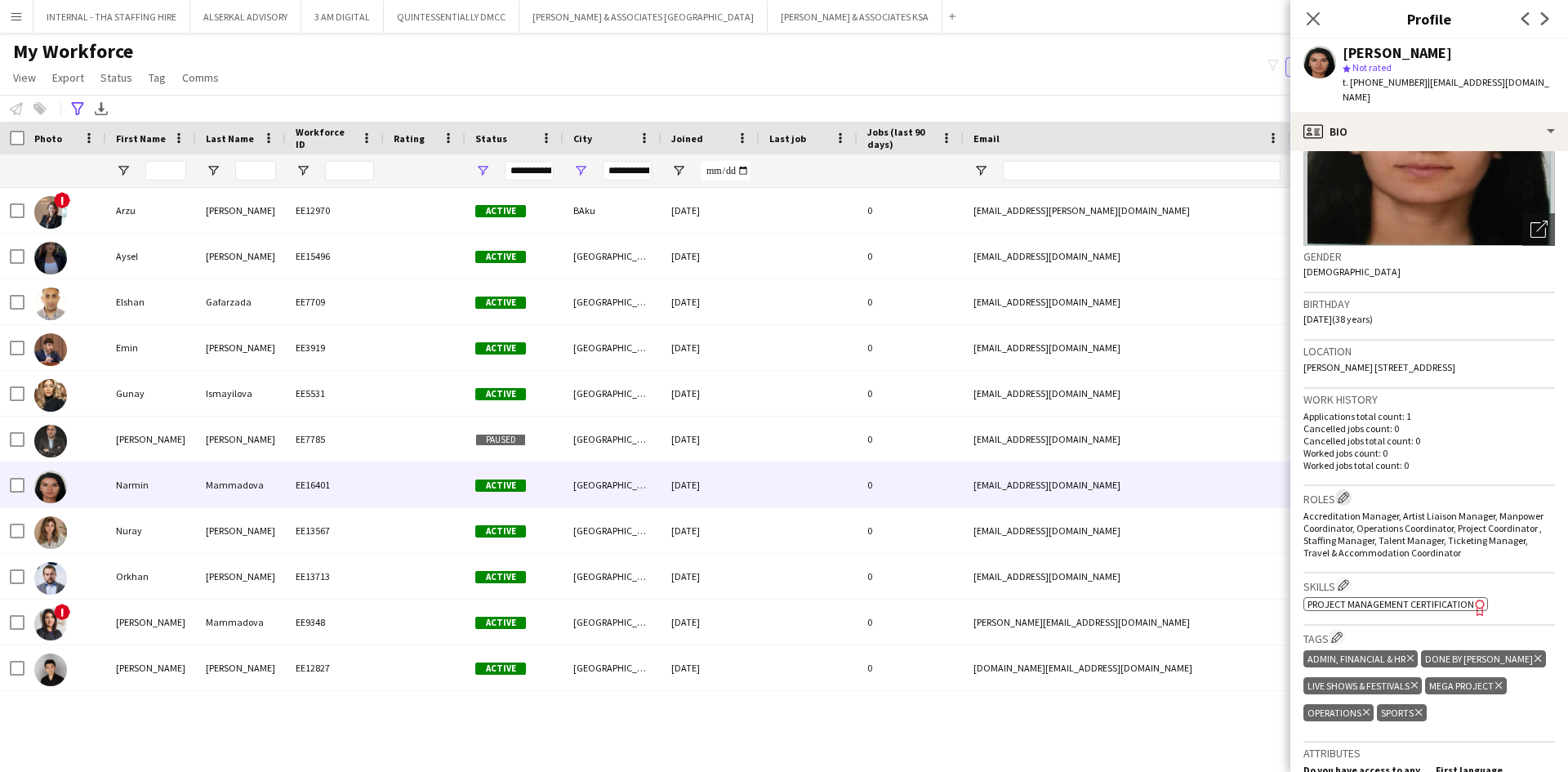
click at [1345, 492] on app-icon "Edit crew company roles" at bounding box center [1343, 497] width 11 height 11
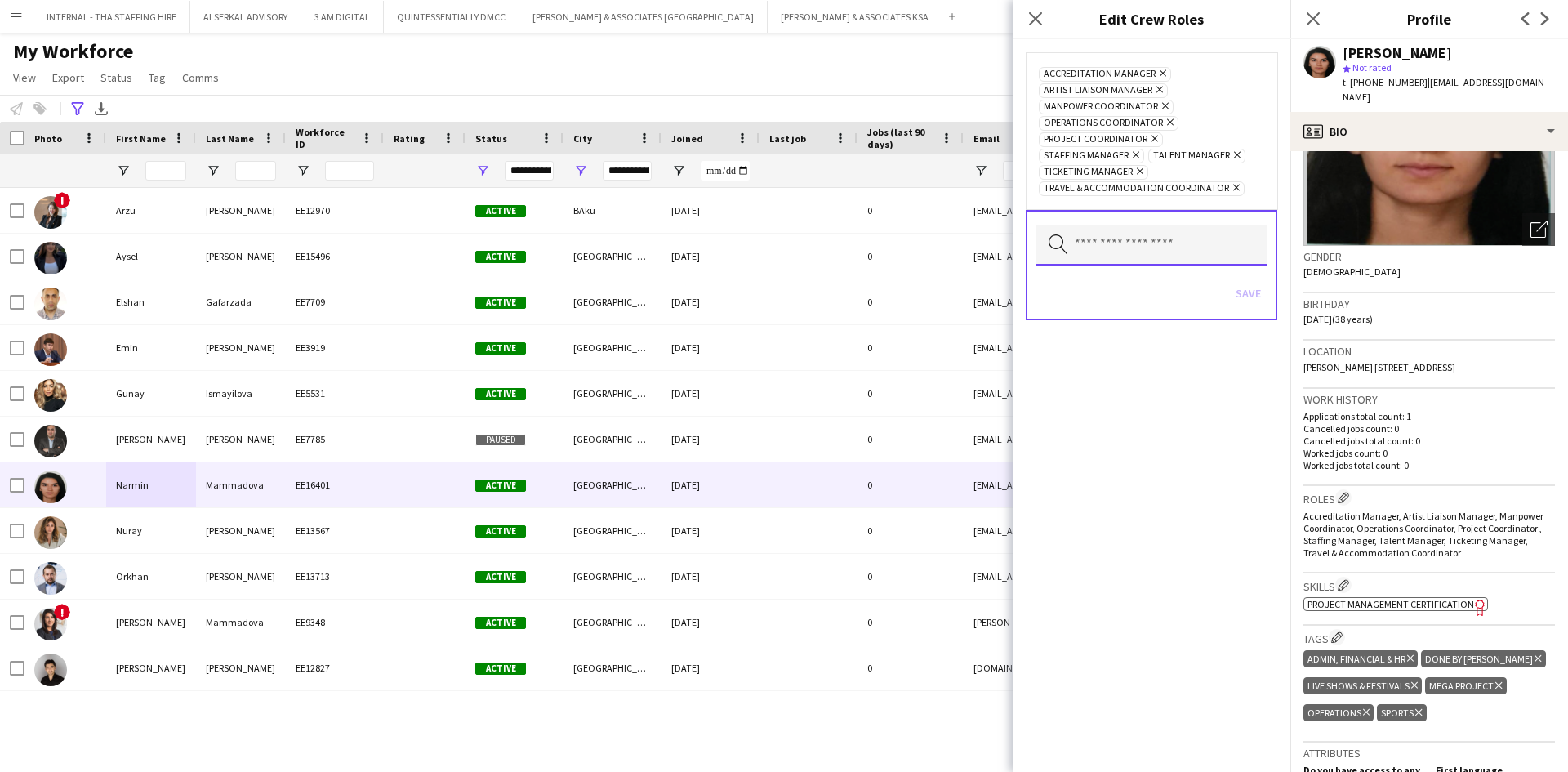
click at [1082, 247] on input "text" at bounding box center [1151, 245] width 232 height 41
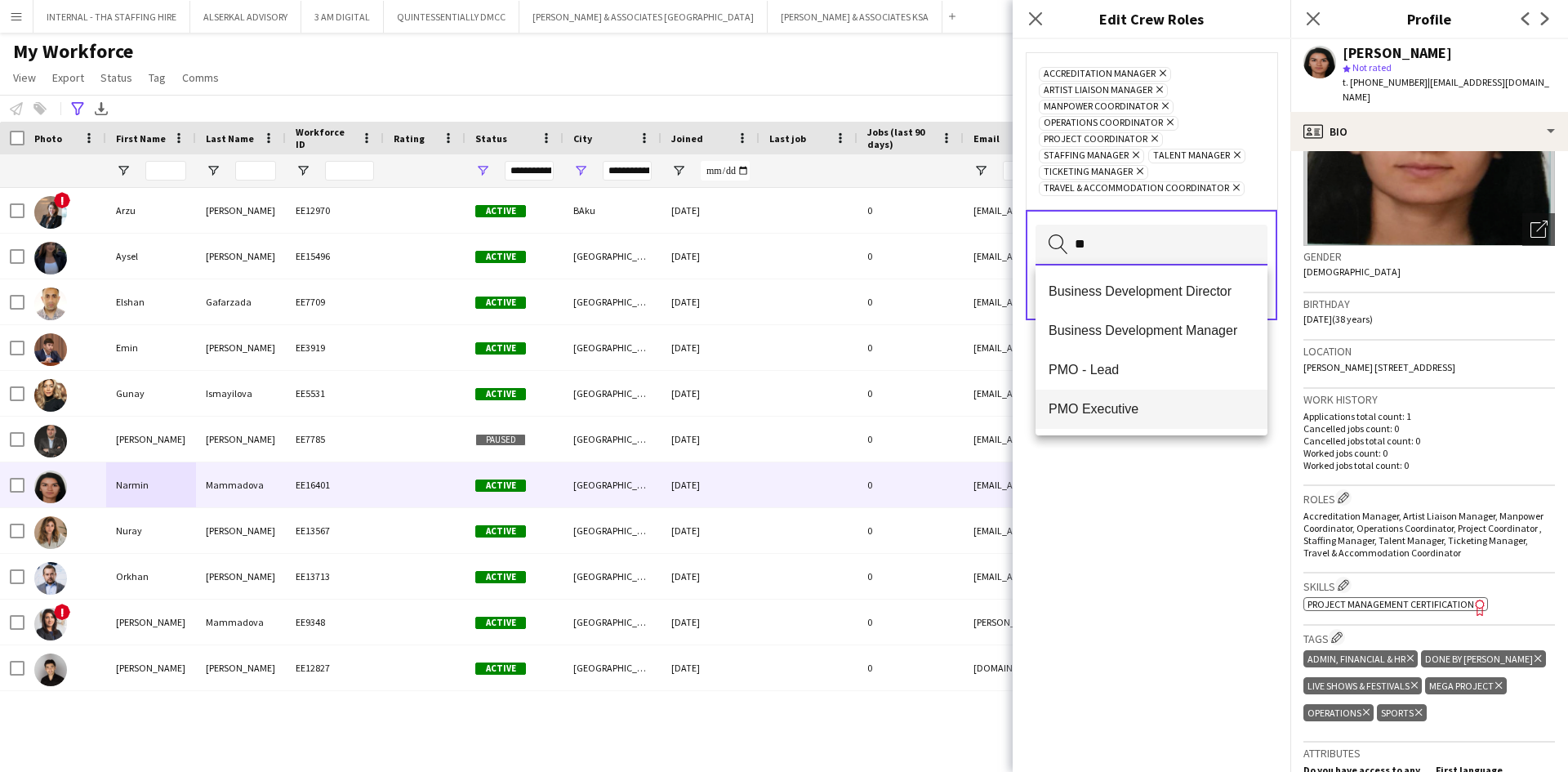
type input "**"
click at [1122, 404] on span "PMO Executive" at bounding box center [1151, 408] width 205 height 16
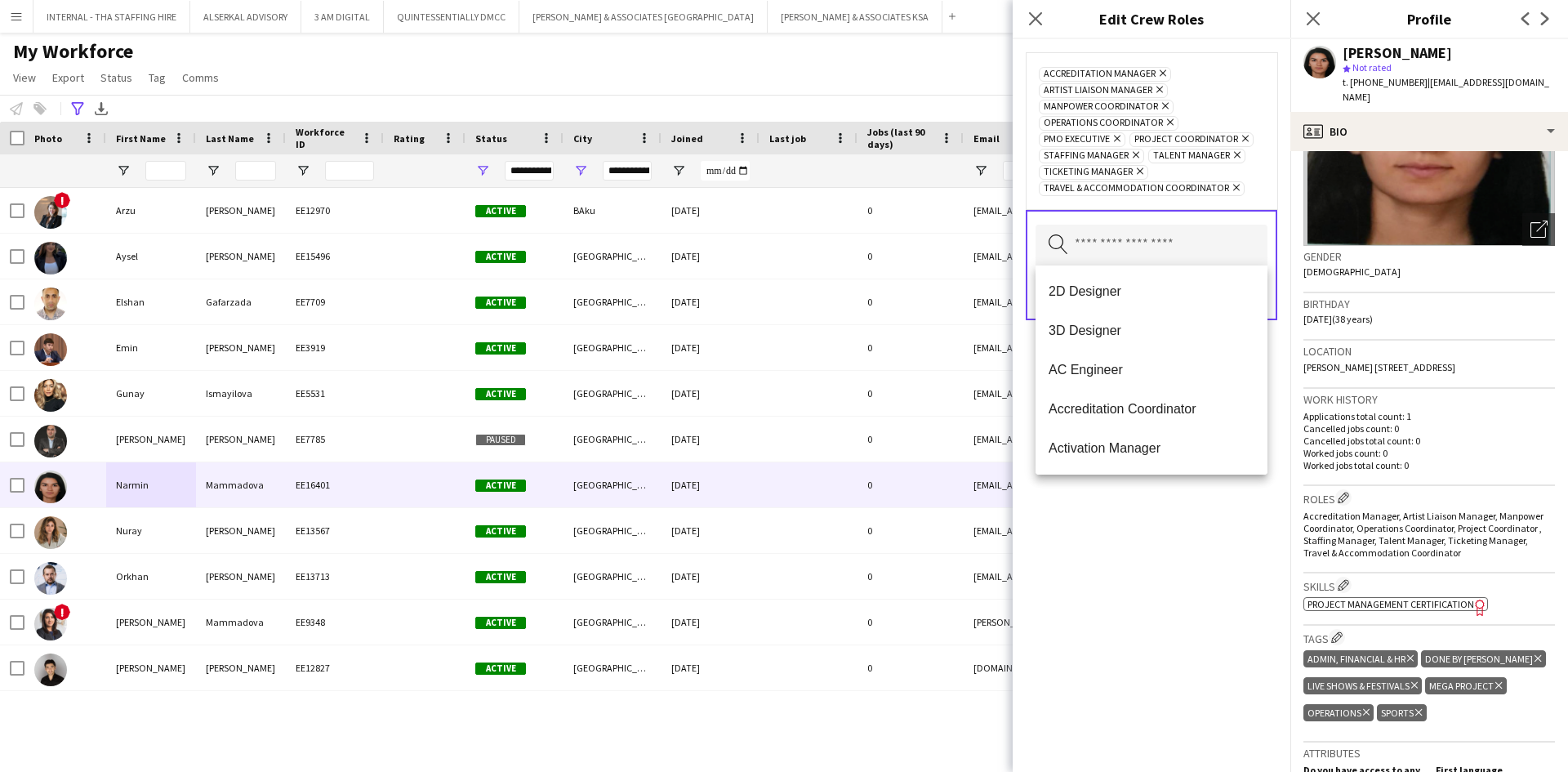
click at [1079, 626] on div "Accreditation Manager Remove Artist Liaison Manager Remove Manpower Coordinator…" at bounding box center [1152, 405] width 278 height 732
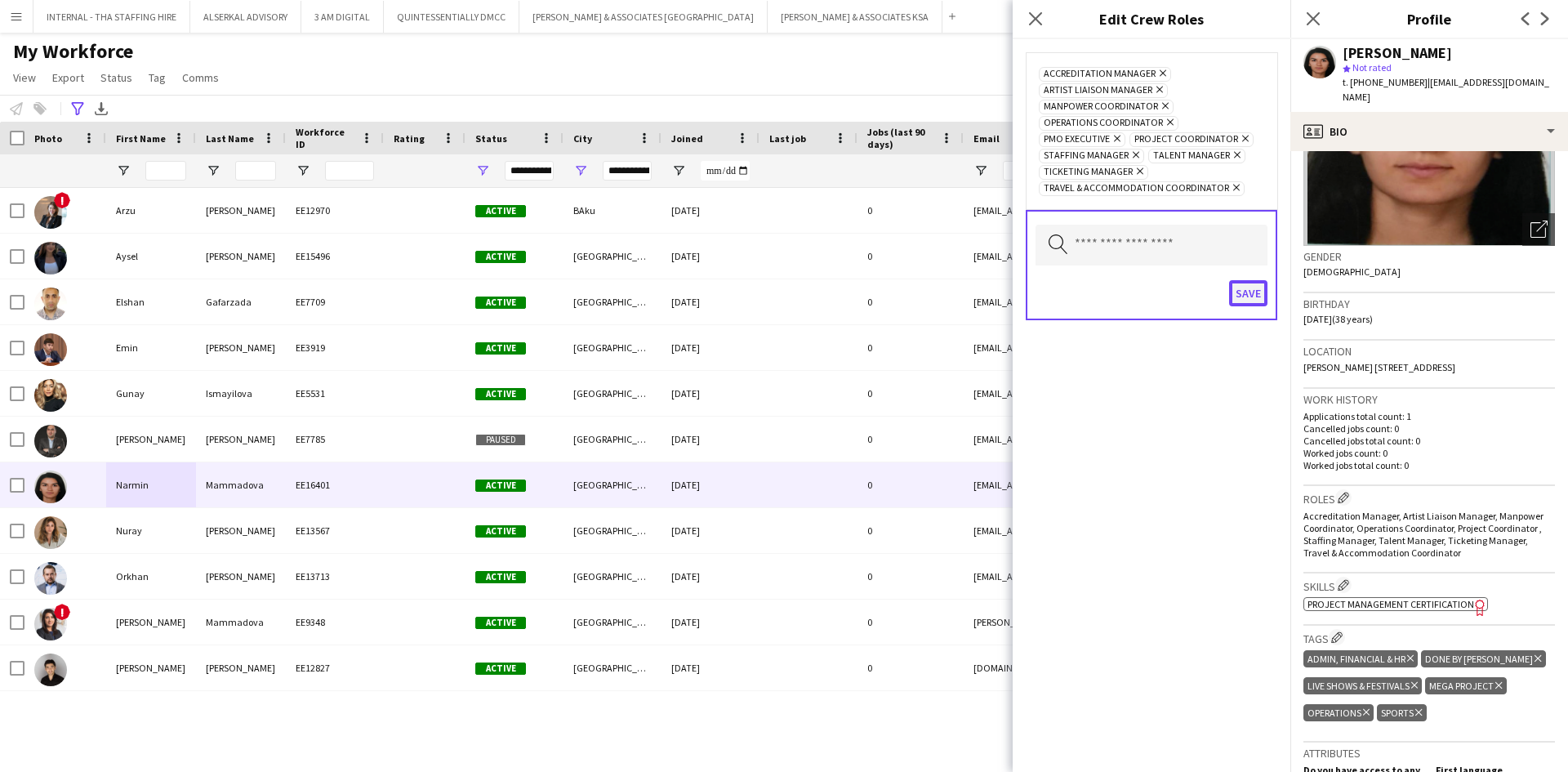
click at [1247, 285] on button "Save" at bounding box center [1249, 293] width 39 height 26
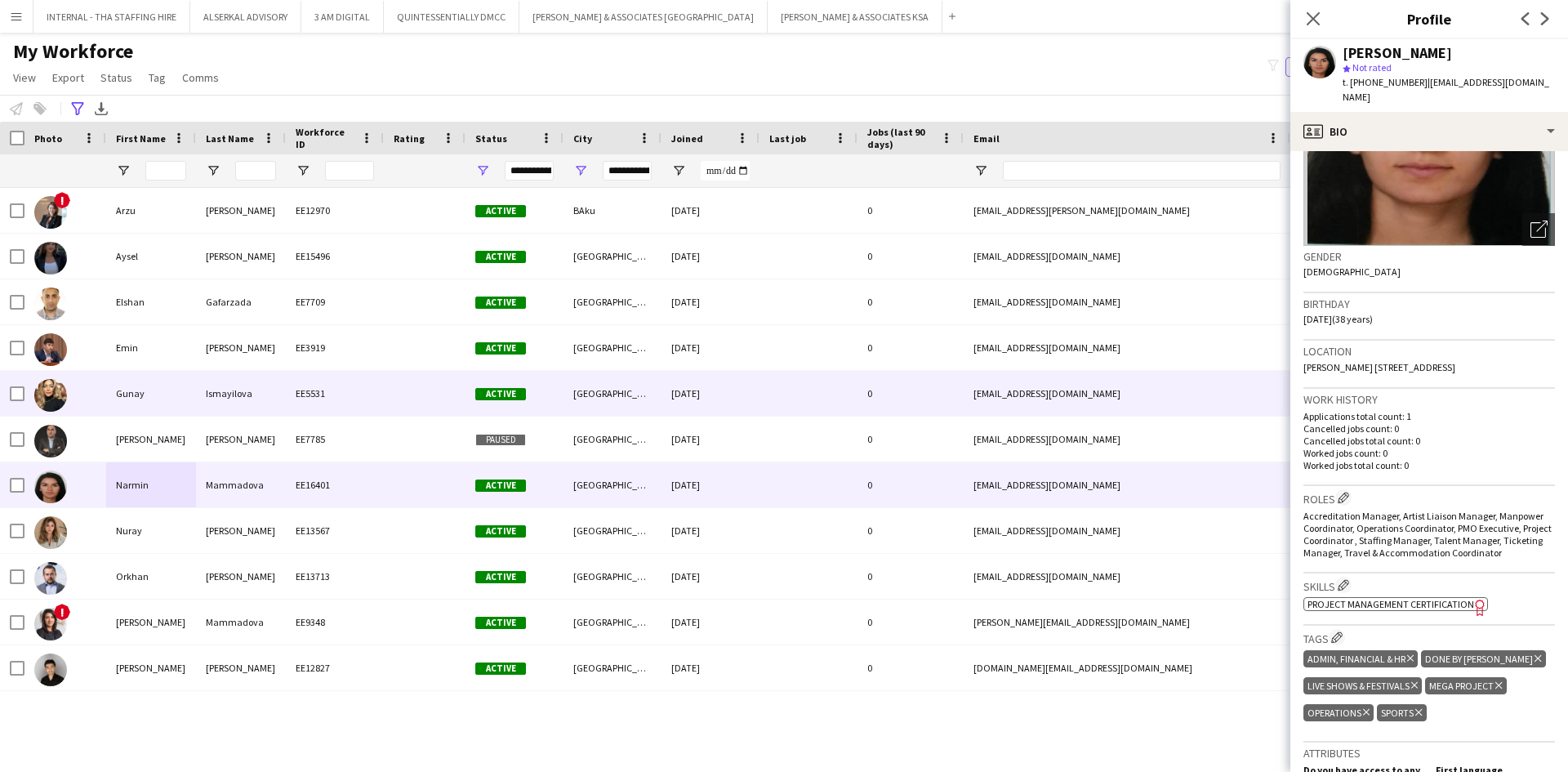
click at [299, 385] on div "EE5531" at bounding box center [334, 393] width 98 height 45
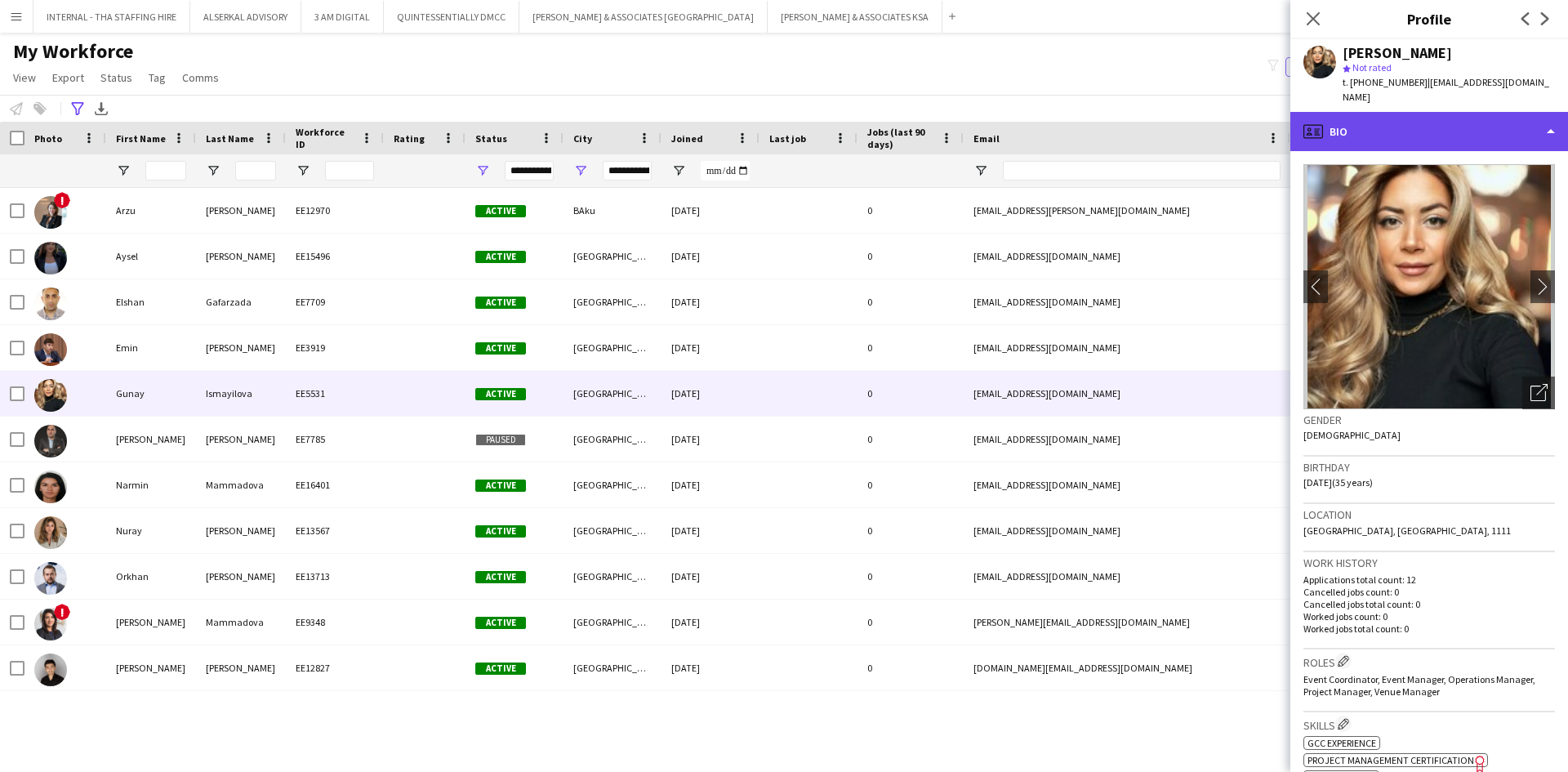
click at [1408, 112] on div "profile Bio" at bounding box center [1429, 131] width 278 height 40
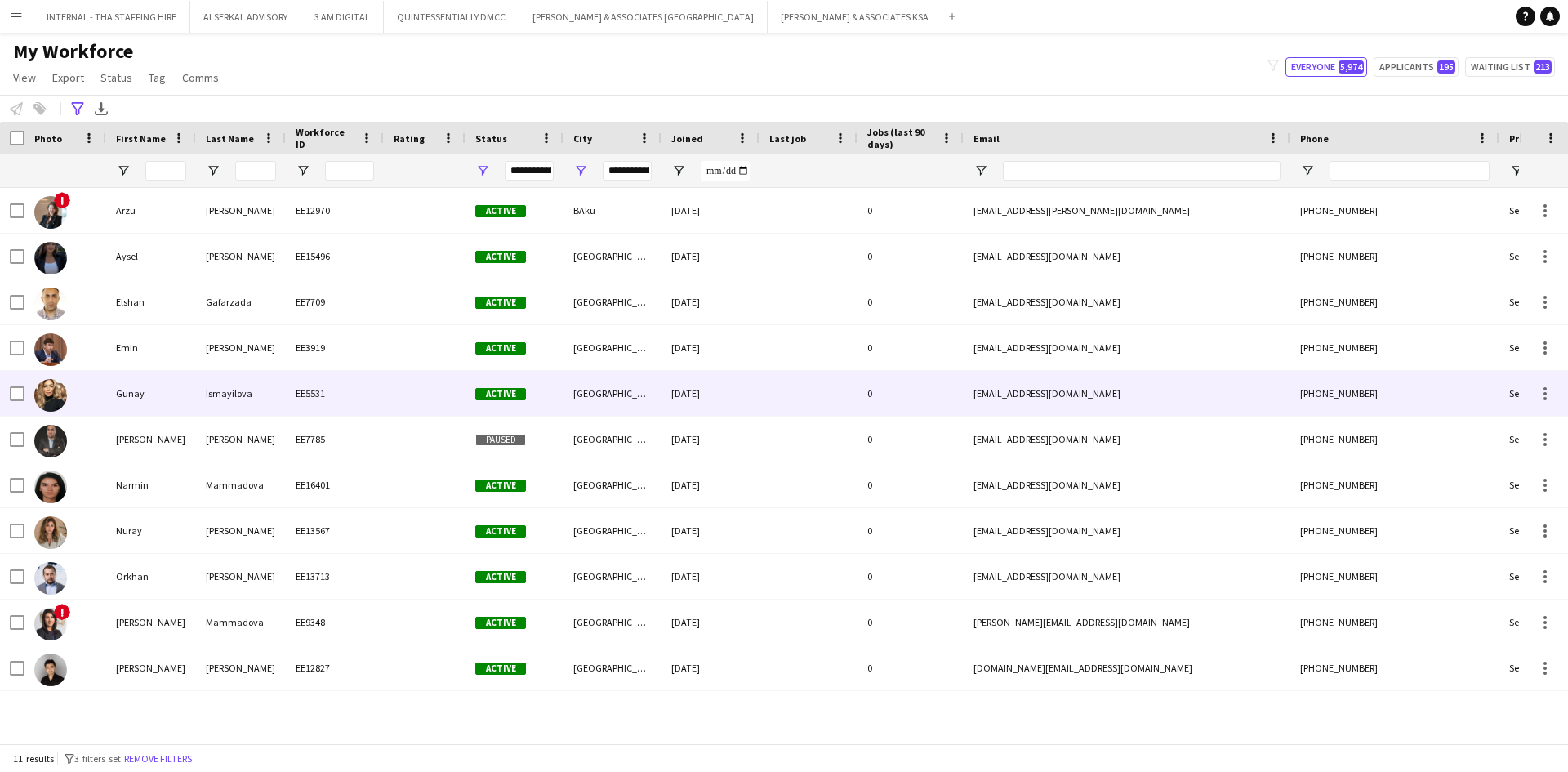
click at [161, 400] on div "Gunay" at bounding box center [151, 393] width 90 height 45
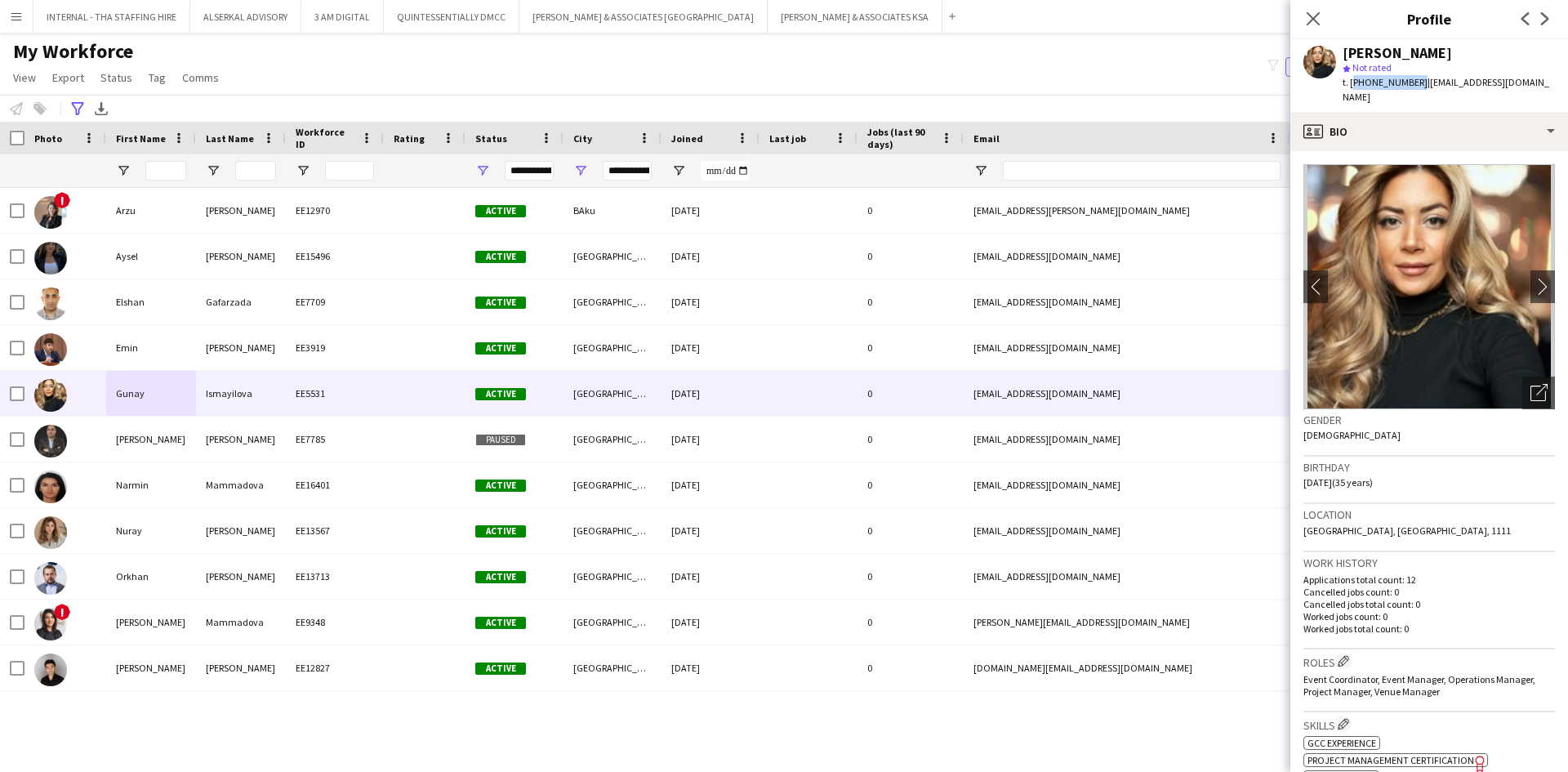
drag, startPoint x: 1413, startPoint y: 83, endPoint x: 1350, endPoint y: 85, distance: 63.0
click at [1350, 85] on span "t. +994705759080" at bounding box center [1385, 81] width 85 height 12
drag, startPoint x: 1538, startPoint y: 81, endPoint x: 1419, endPoint y: 86, distance: 119.1
click at [1419, 86] on div "Gunay Ismayilova star Not rated t. +994705759080 | gismayilova134@gmail.com" at bounding box center [1429, 76] width 278 height 73
copy span "gismayilova134@gmail.com"
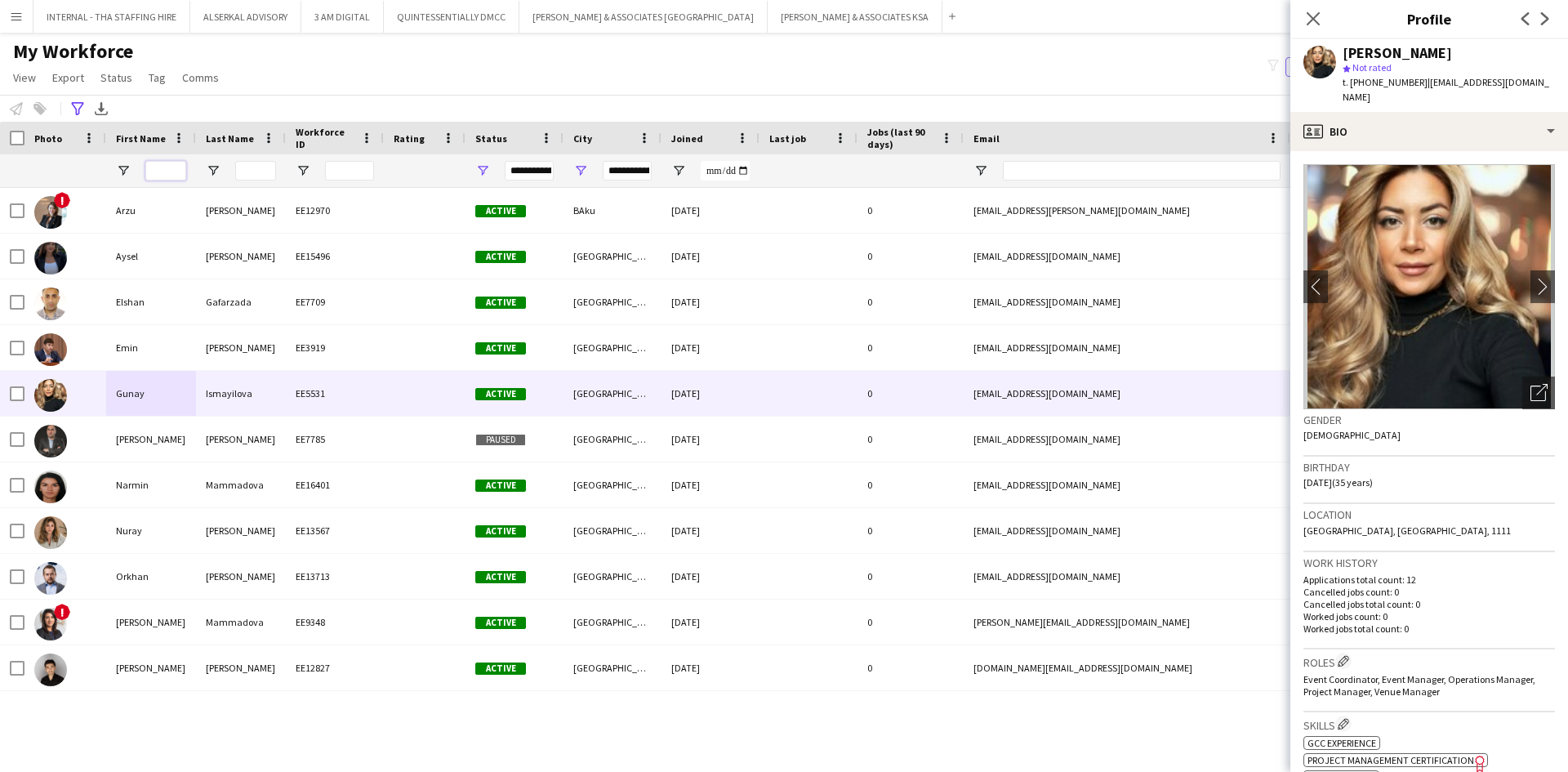
click at [168, 170] on input "First Name Filter Input" at bounding box center [166, 170] width 41 height 19
type input "*****"
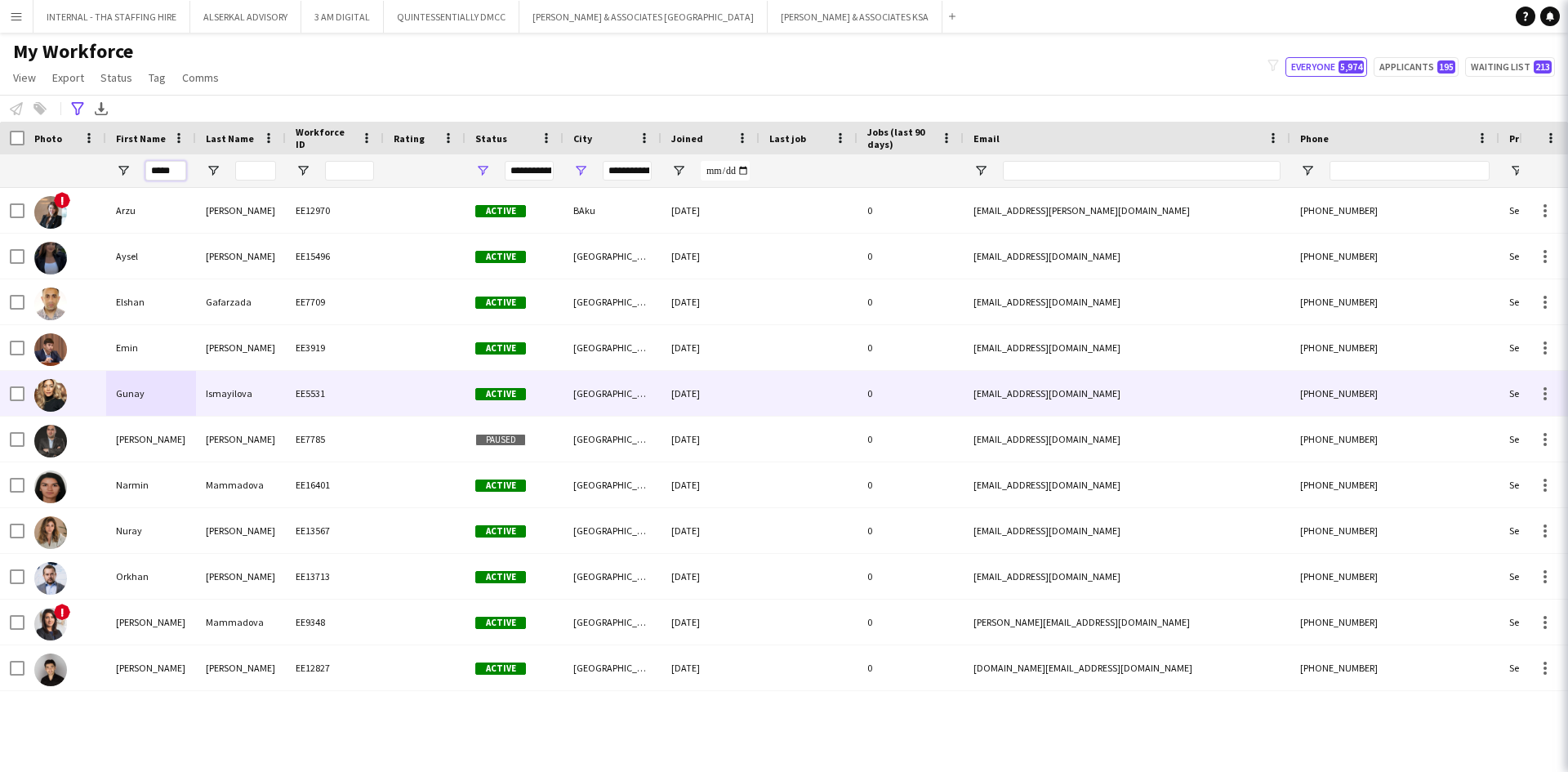
type input "***"
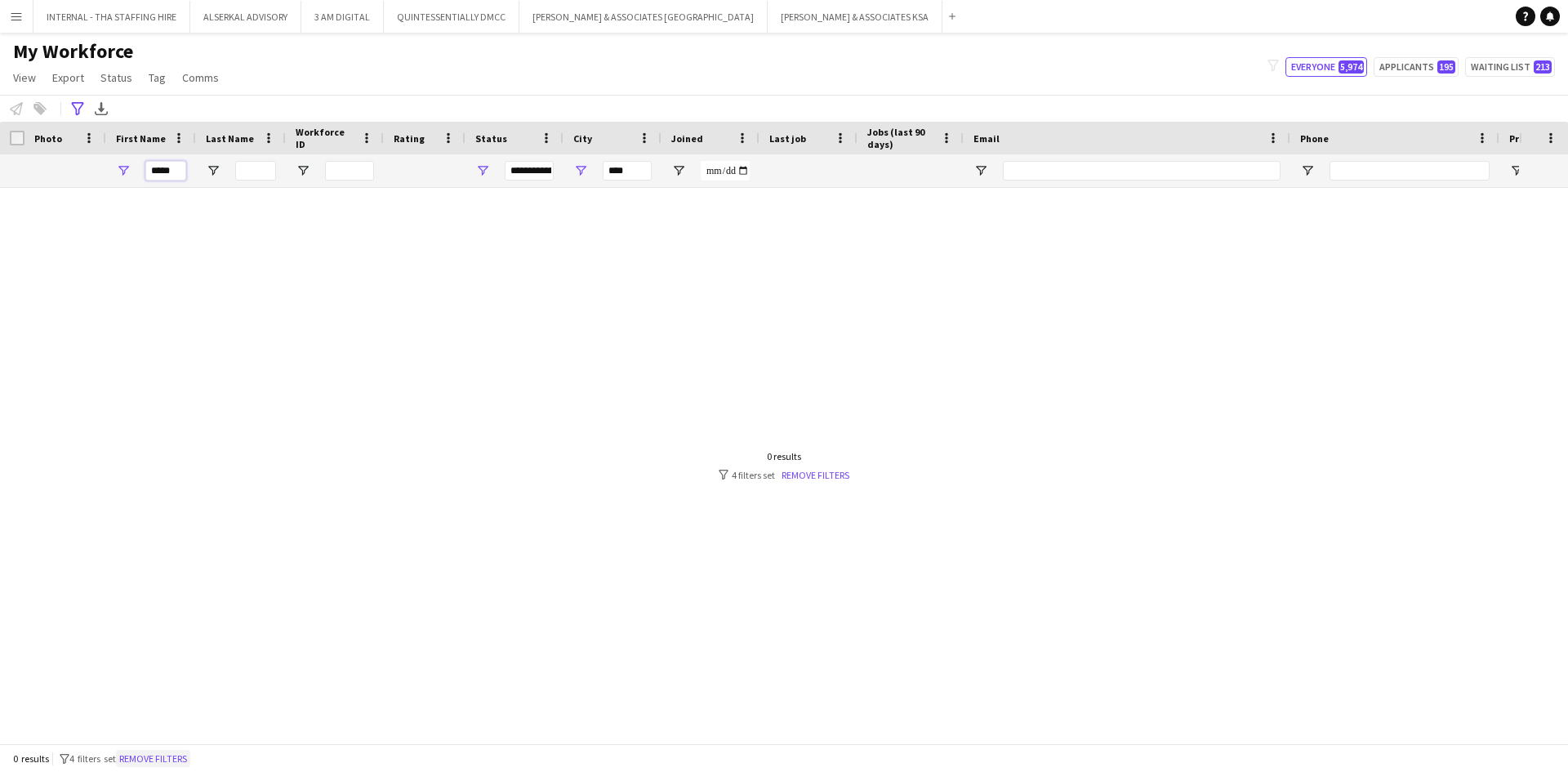
type input "*****"
click at [149, 754] on button "Remove filters" at bounding box center [153, 759] width 75 height 18
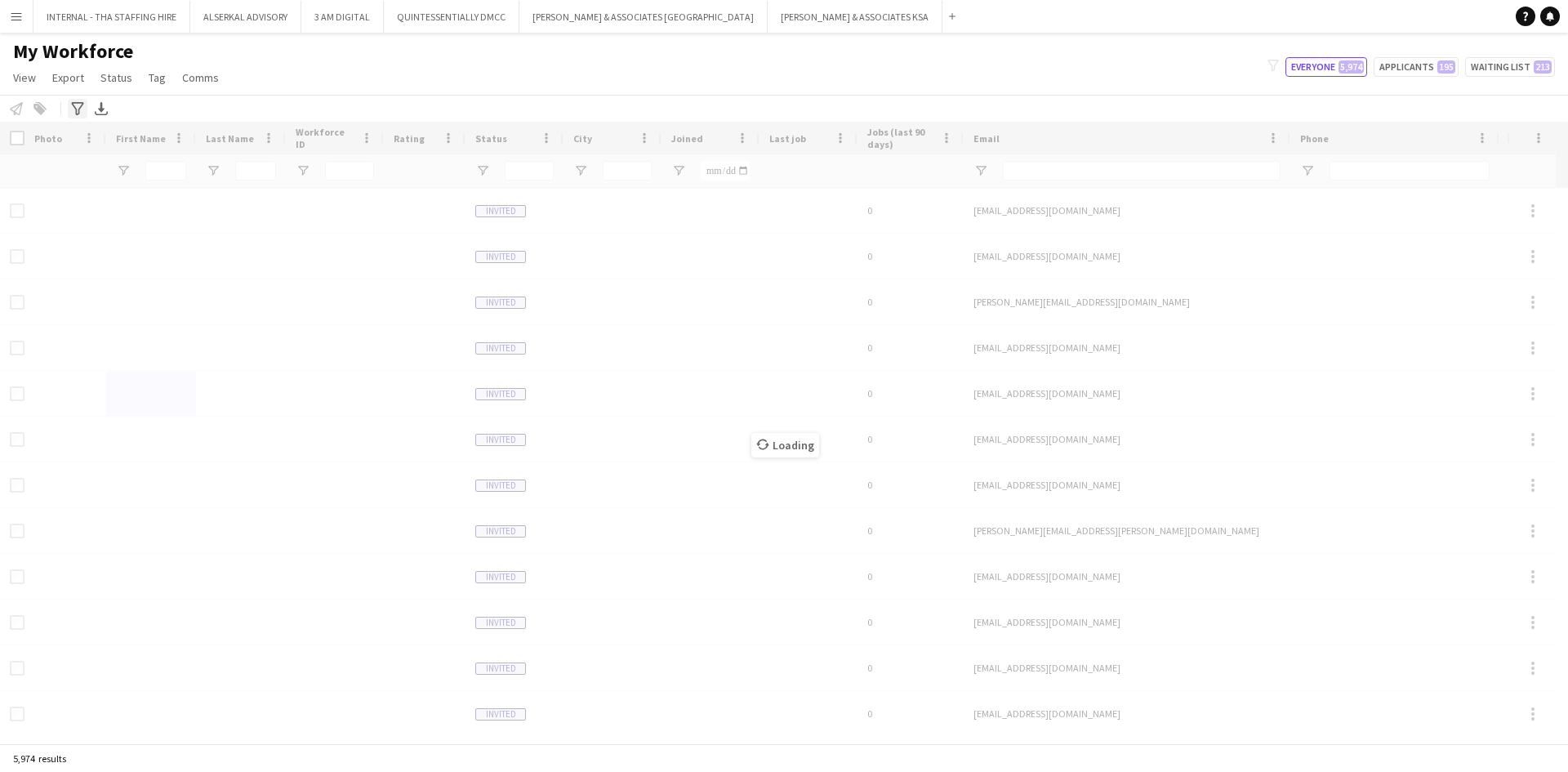
click at [80, 104] on icon "Advanced filters" at bounding box center [77, 109] width 13 height 13
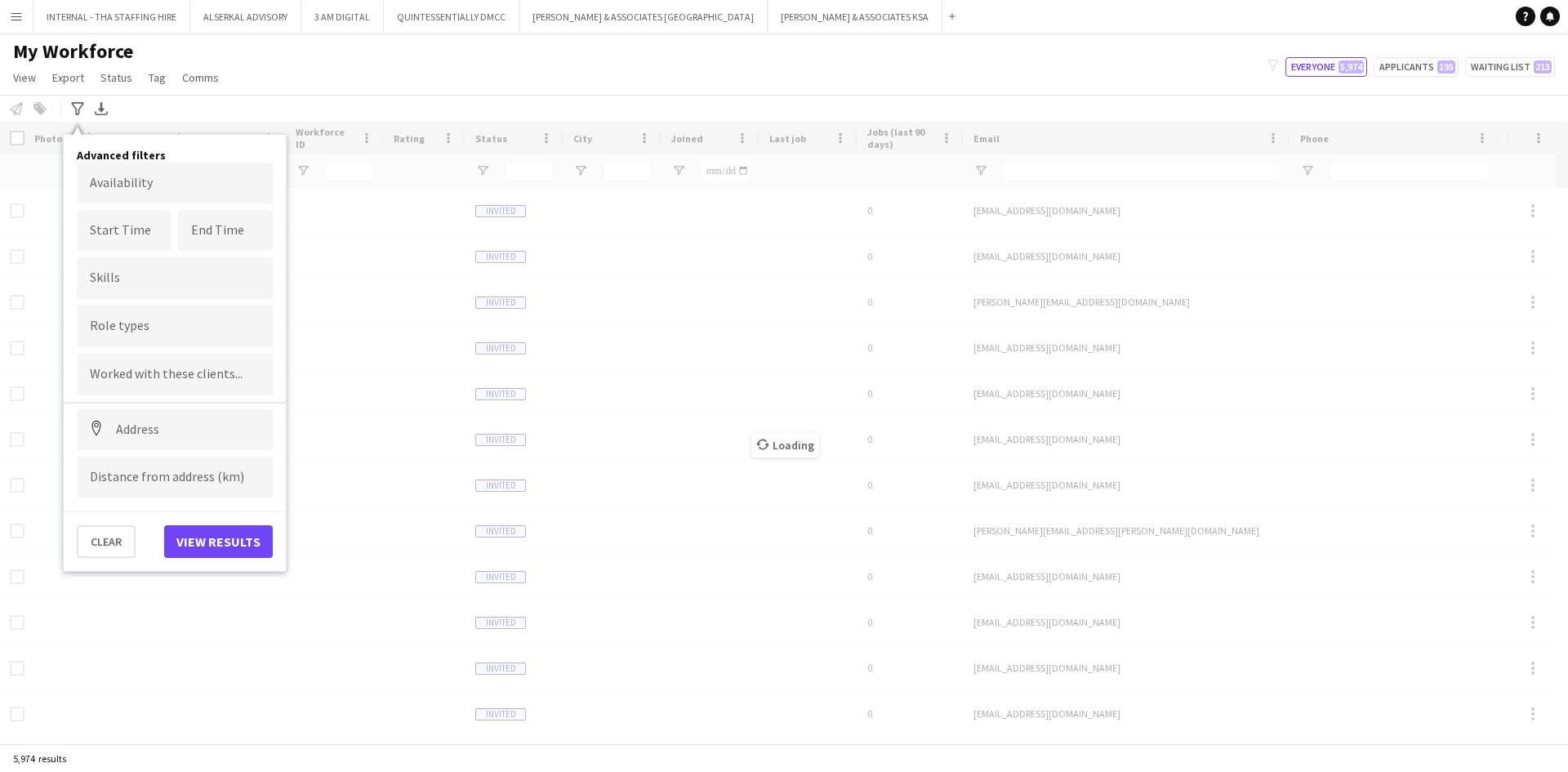
click at [412, 76] on div "My Workforce View Views Default view Julie New view Update view Delete view Edi…" at bounding box center [784, 67] width 1568 height 55
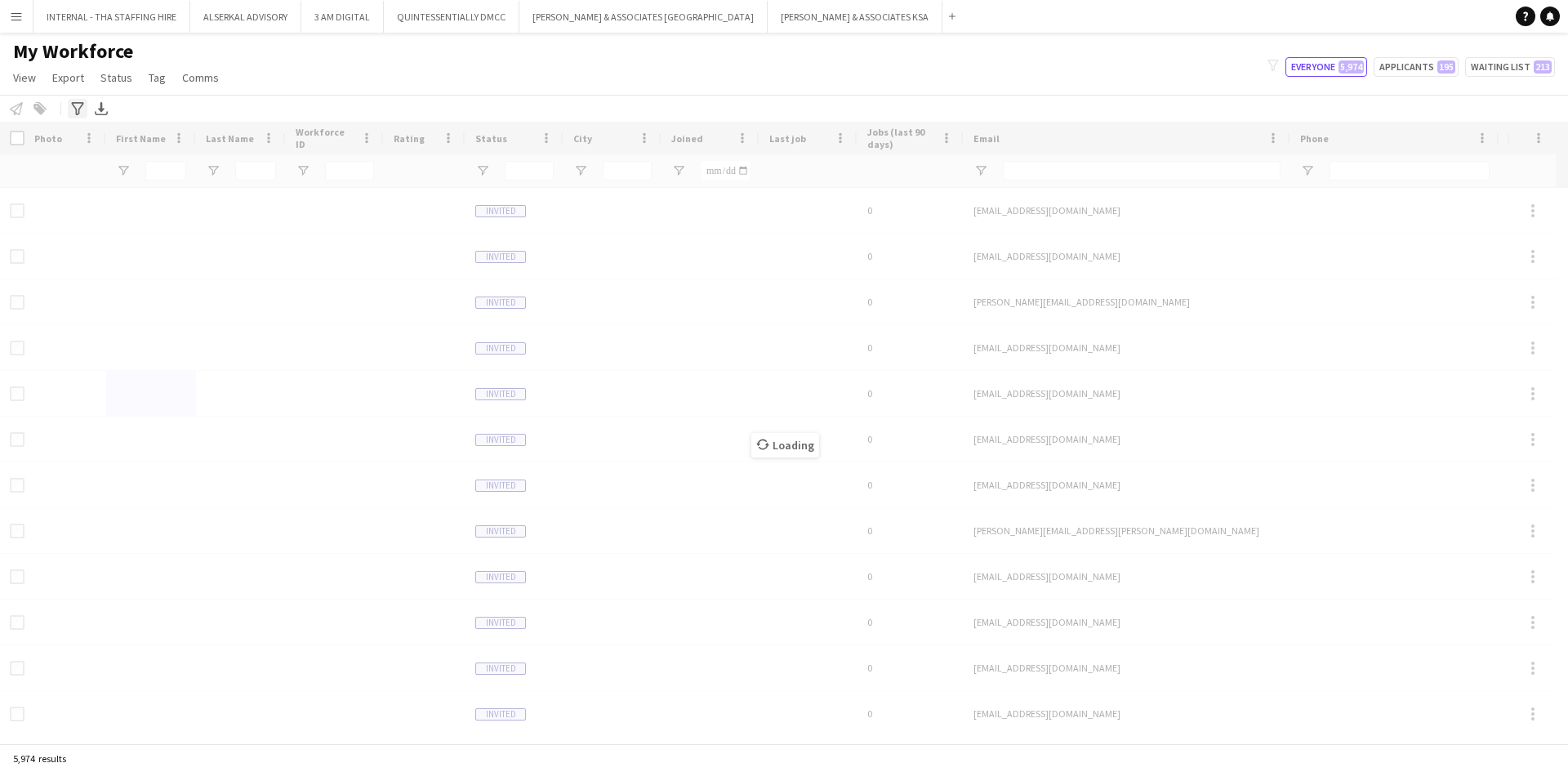
click at [77, 105] on icon "Advanced filters" at bounding box center [77, 109] width 13 height 13
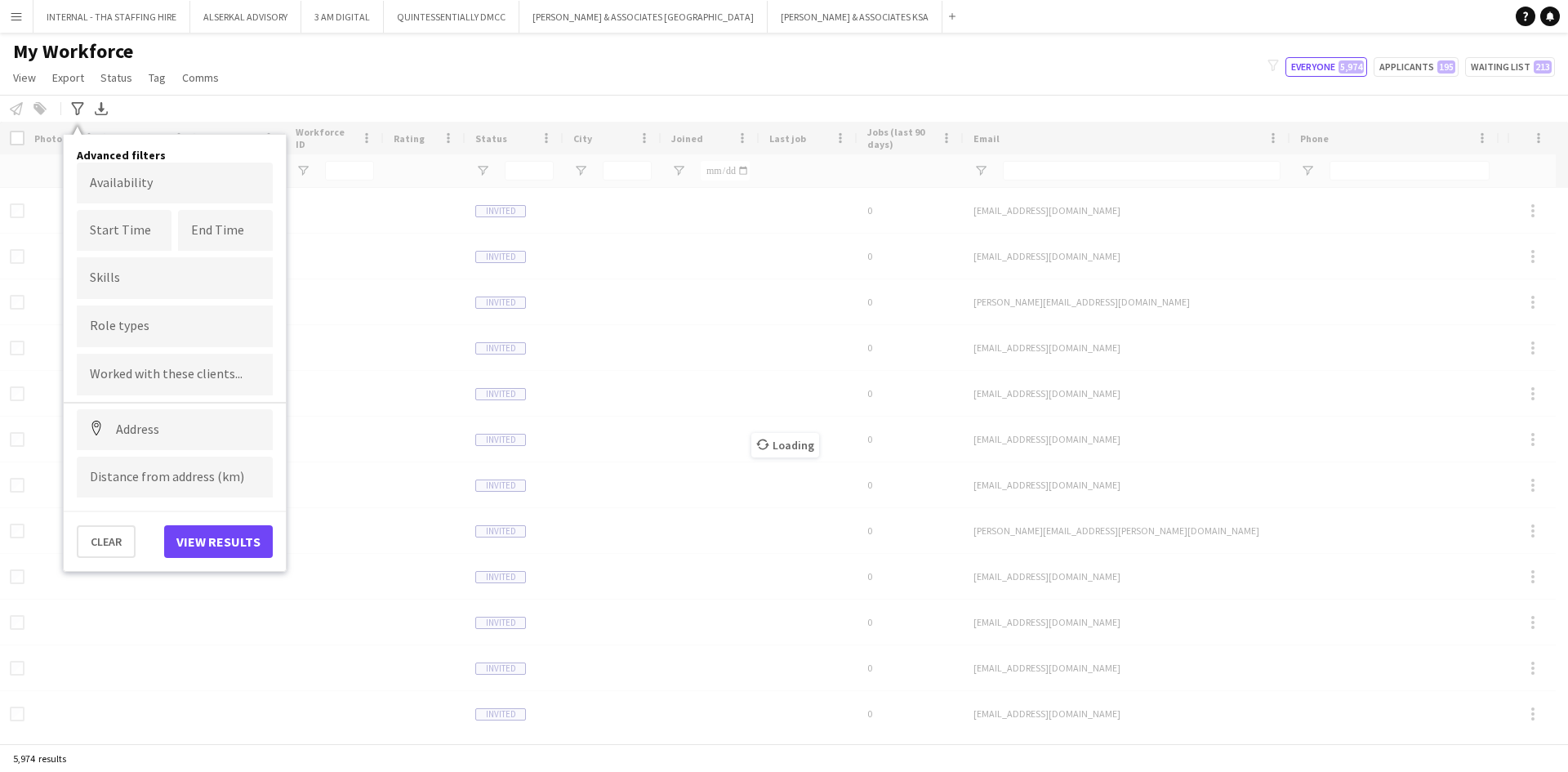
click at [402, 87] on div "My Workforce View Views Default view Julie New view Update view Delete view Edi…" at bounding box center [784, 67] width 1568 height 55
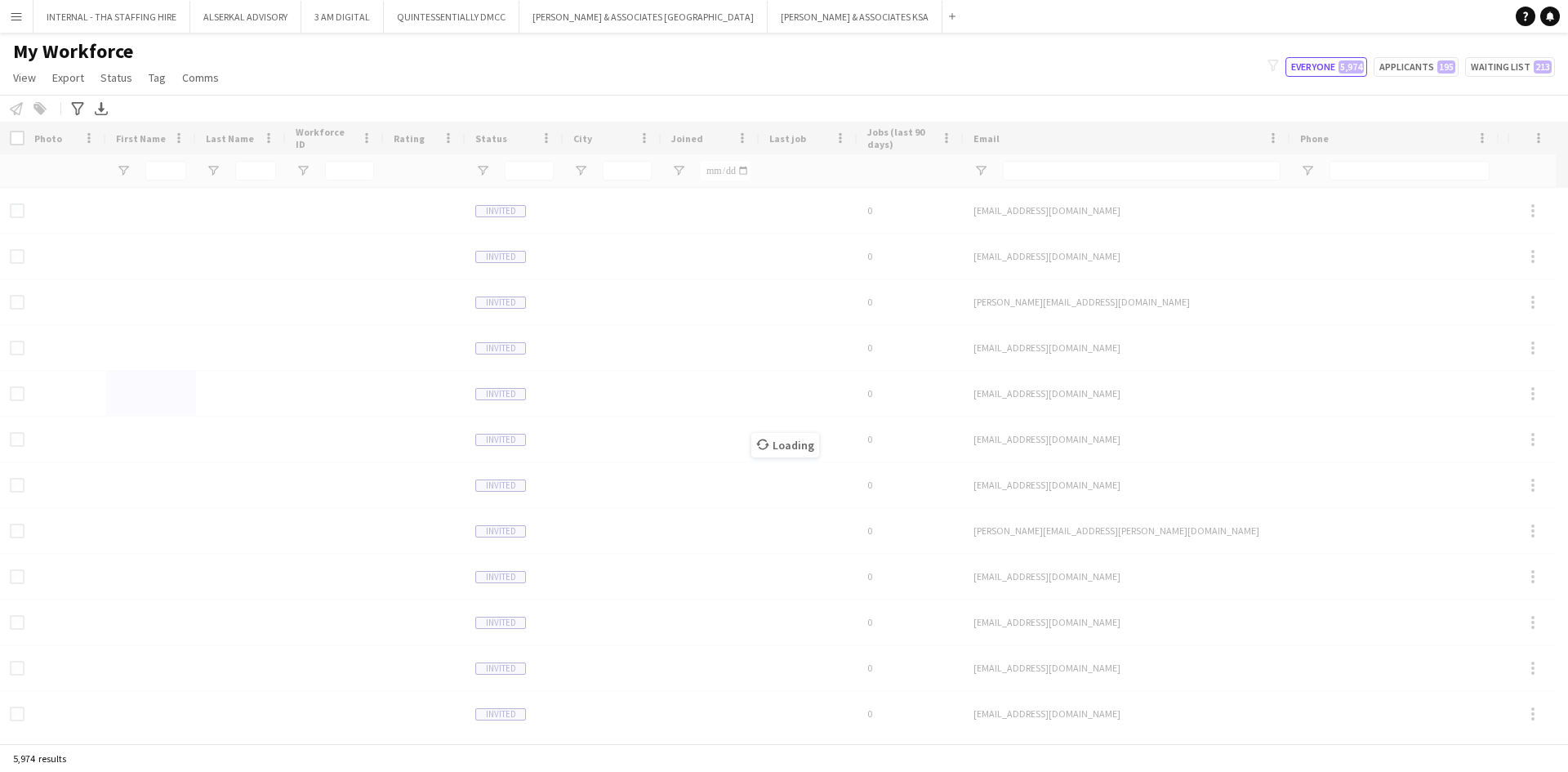
drag, startPoint x: 221, startPoint y: 734, endPoint x: 350, endPoint y: 754, distance: 130.5
click at [350, 743] on app-workforce-table "Press SPACE to select this row. Drag here to set row groups Photo Title Full Na…" at bounding box center [784, 432] width 1568 height 622
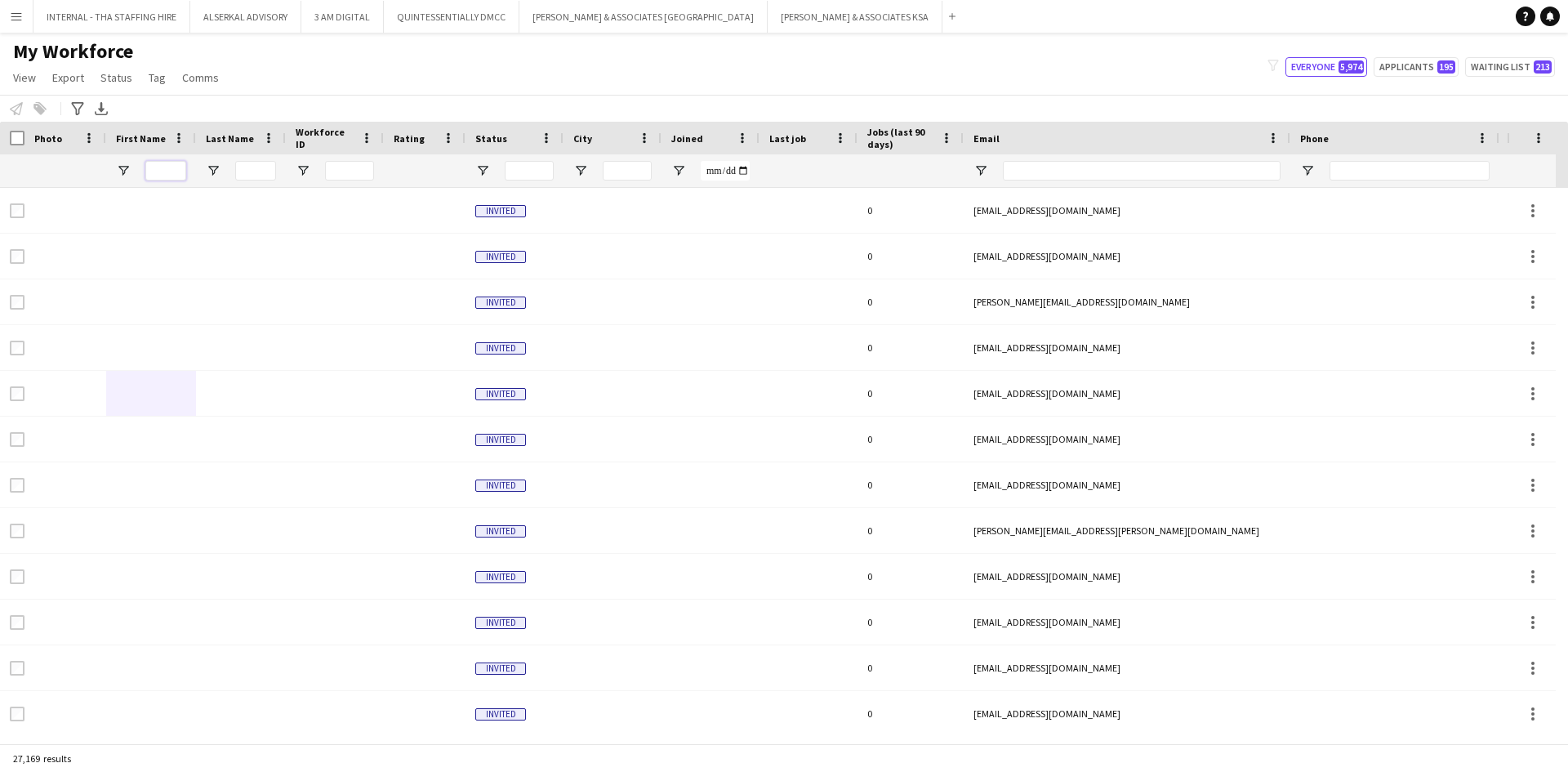
click at [169, 172] on input "First Name Filter Input" at bounding box center [166, 170] width 41 height 19
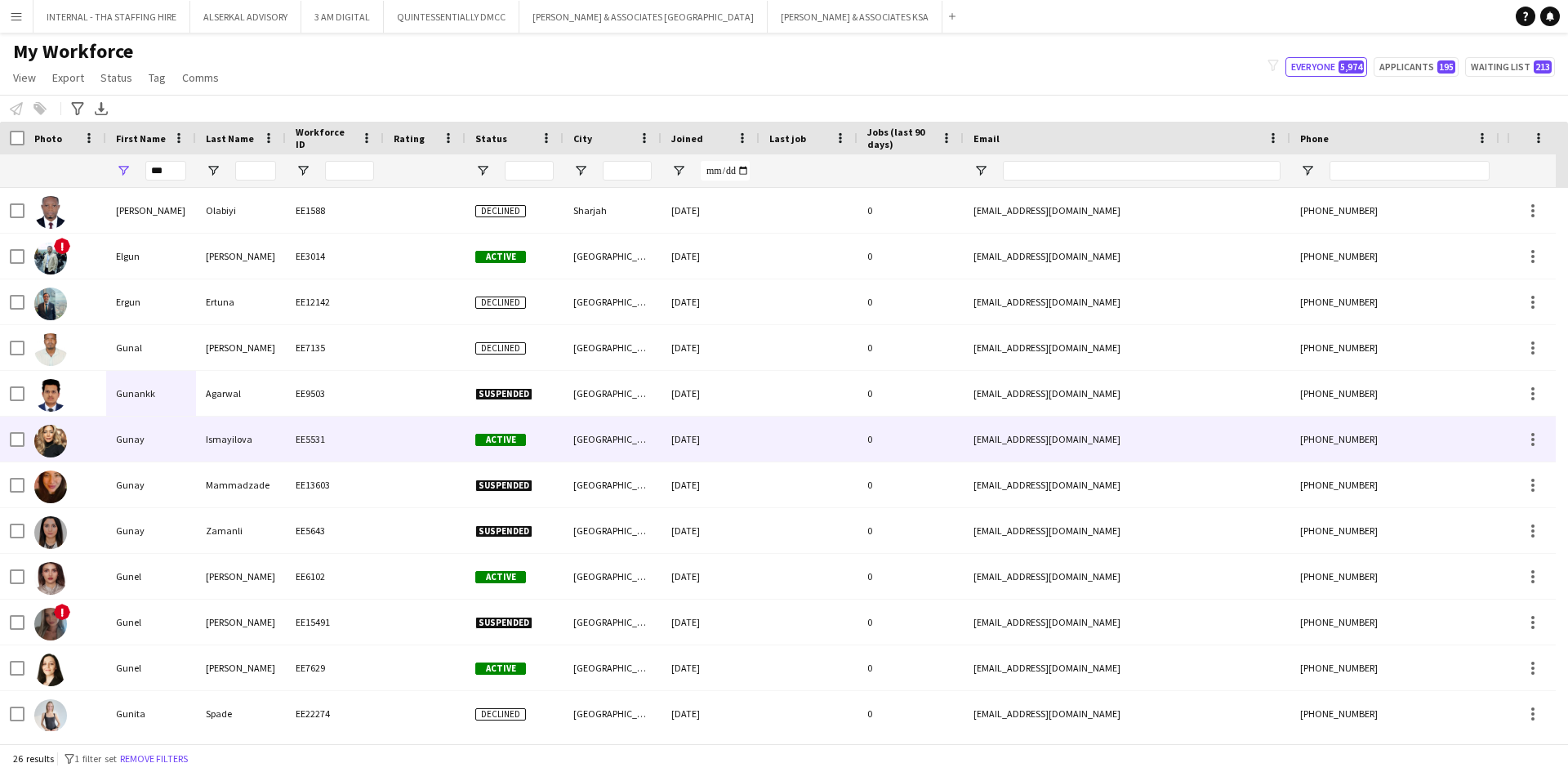
click at [138, 438] on div "Gunay" at bounding box center [151, 439] width 90 height 45
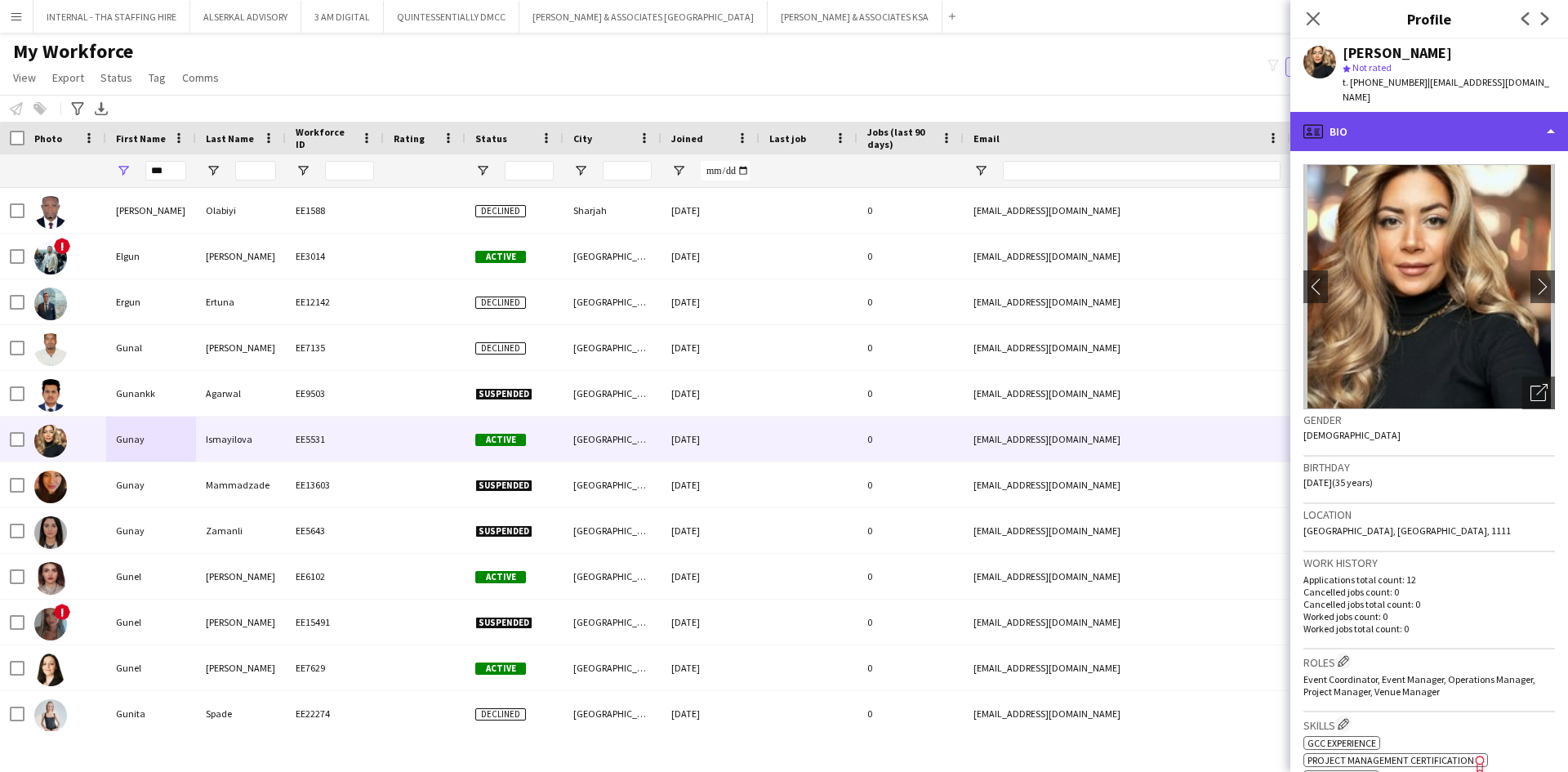
click at [1383, 125] on div "profile Bio" at bounding box center [1429, 131] width 278 height 40
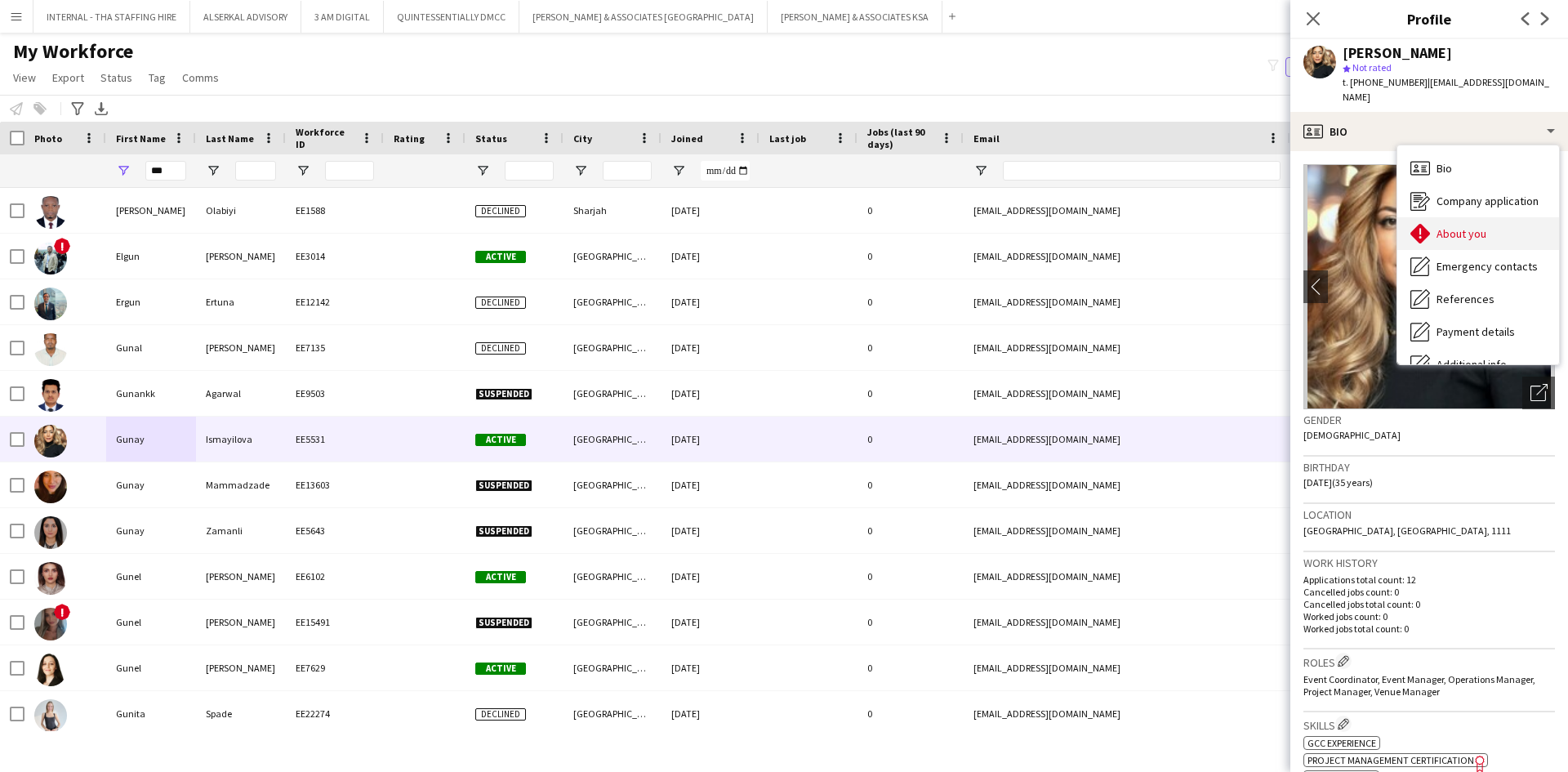
click at [1434, 218] on div "About you About you" at bounding box center [1478, 233] width 162 height 32
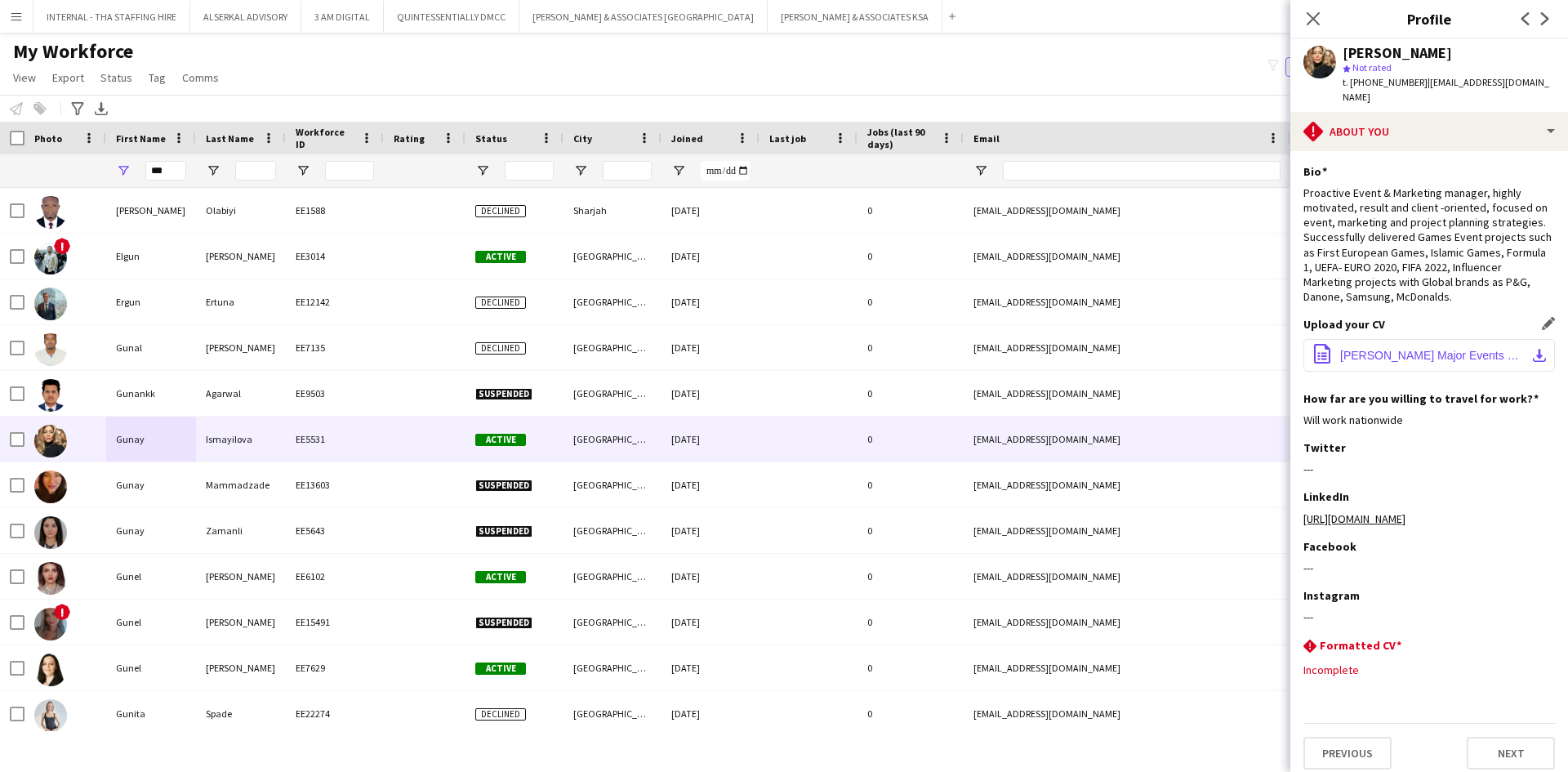
click at [1394, 349] on span "Gunay Ismayilova Major Events Professional.pdf" at bounding box center [1432, 356] width 184 height 13
click at [1407, 349] on span "Gunay Ismayilova Major Events Professional.pdf" at bounding box center [1432, 356] width 184 height 13
drag, startPoint x: 170, startPoint y: 177, endPoint x: 138, endPoint y: 168, distance: 33.2
click at [138, 168] on div "***" at bounding box center [151, 170] width 90 height 32
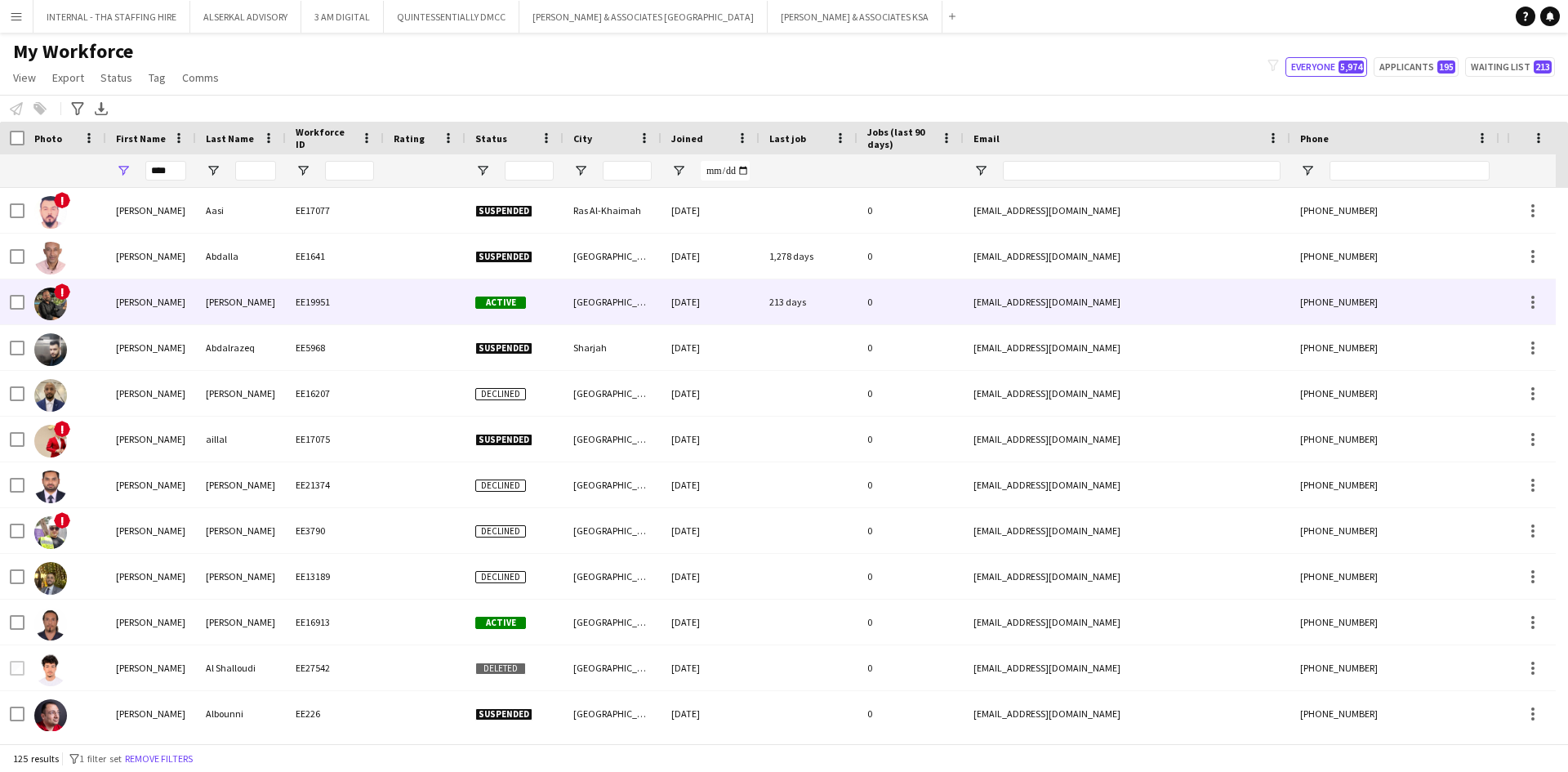
click at [241, 296] on div "[PERSON_NAME]" at bounding box center [241, 301] width 90 height 45
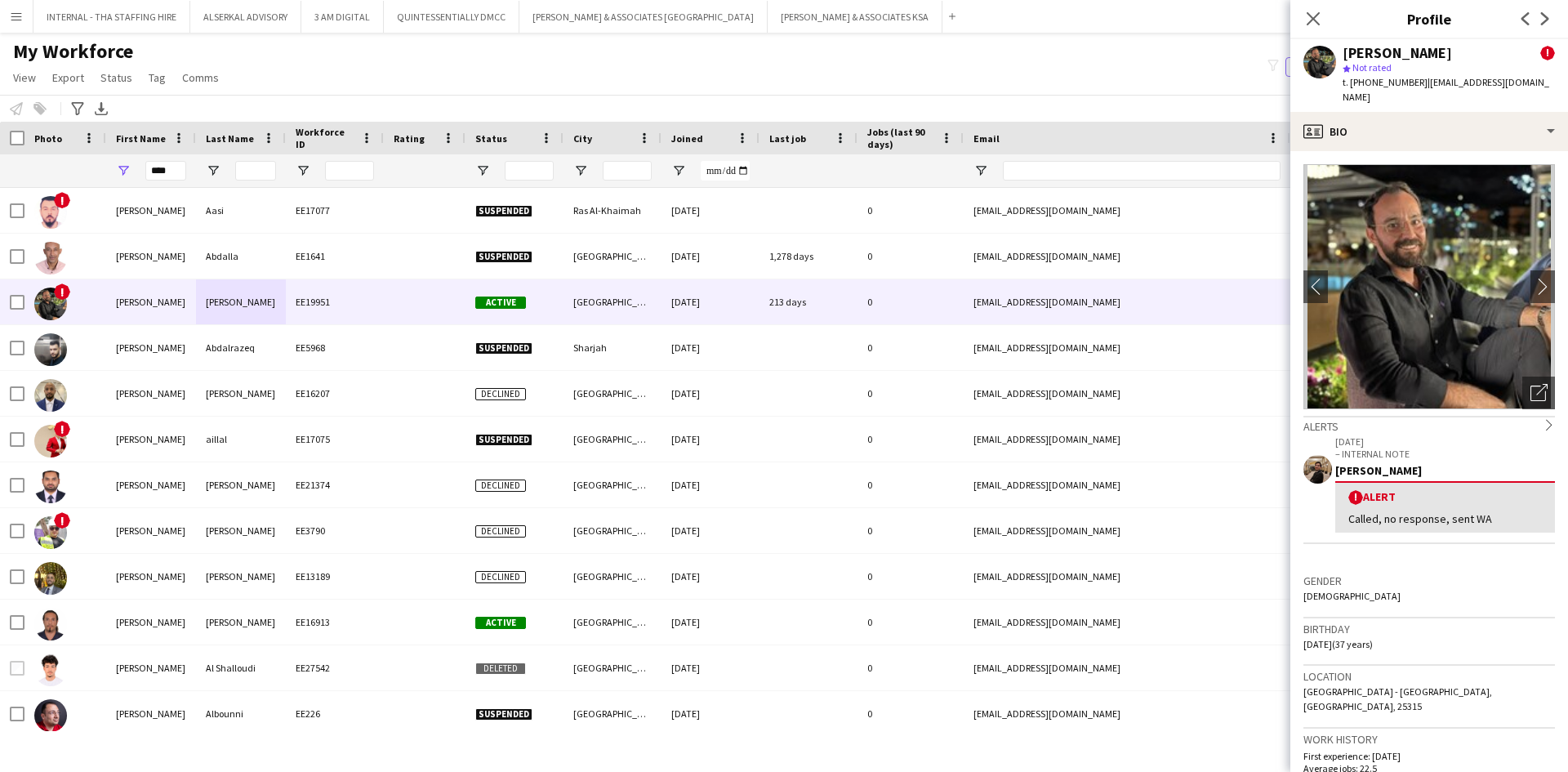
drag, startPoint x: 1412, startPoint y: 85, endPoint x: 1352, endPoint y: 88, distance: 60.1
click at [1352, 88] on span "t. [PHONE_NUMBER]" at bounding box center [1385, 81] width 85 height 12
copy span "[PHONE_NUMBER]"
drag, startPoint x: 168, startPoint y: 170, endPoint x: 122, endPoint y: 160, distance: 47.1
click at [122, 160] on div "****" at bounding box center [151, 170] width 90 height 32
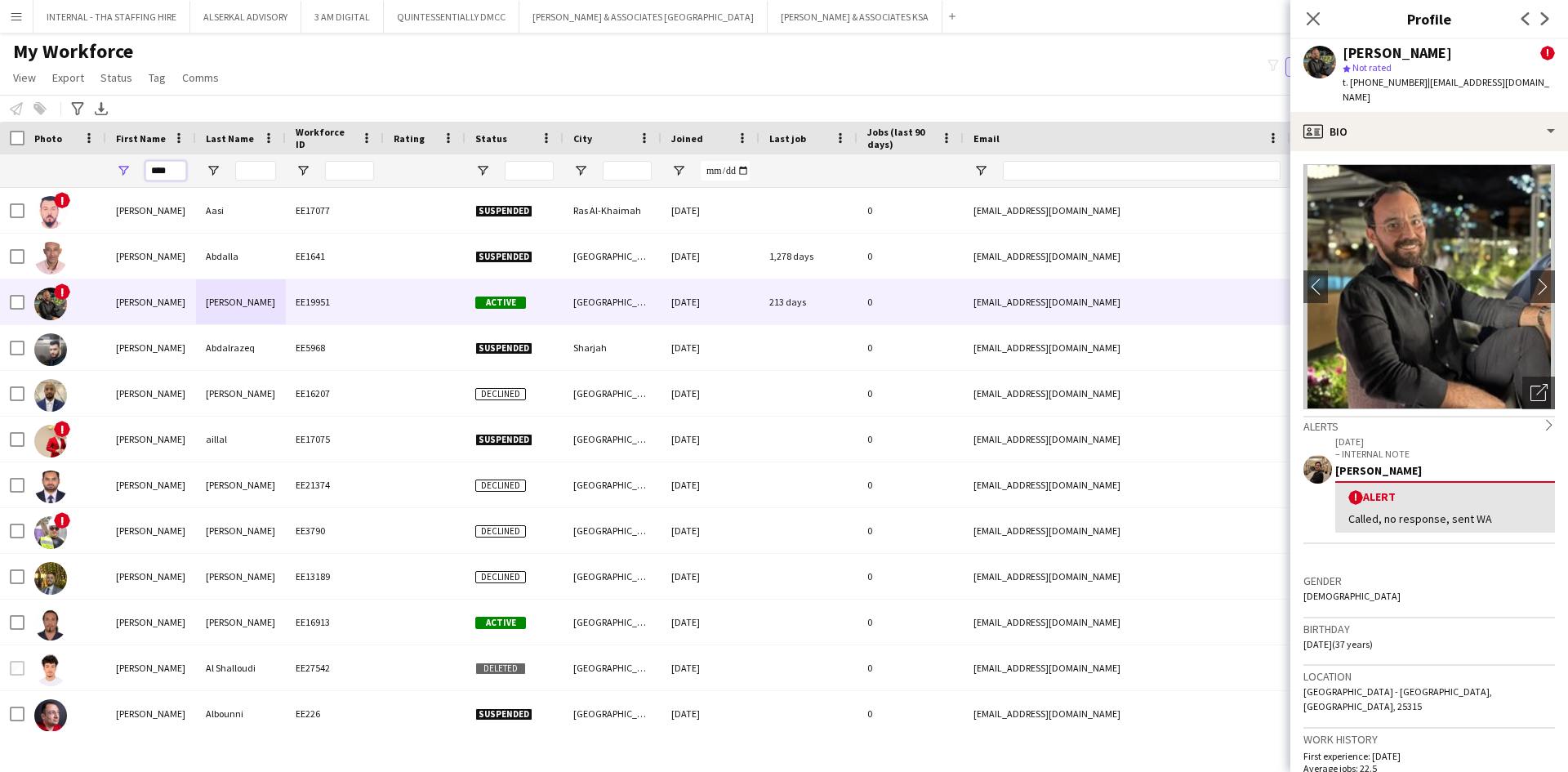
drag, startPoint x: 182, startPoint y: 170, endPoint x: 134, endPoint y: 159, distance: 49.2
click at [137, 162] on div "****" at bounding box center [151, 170] width 90 height 32
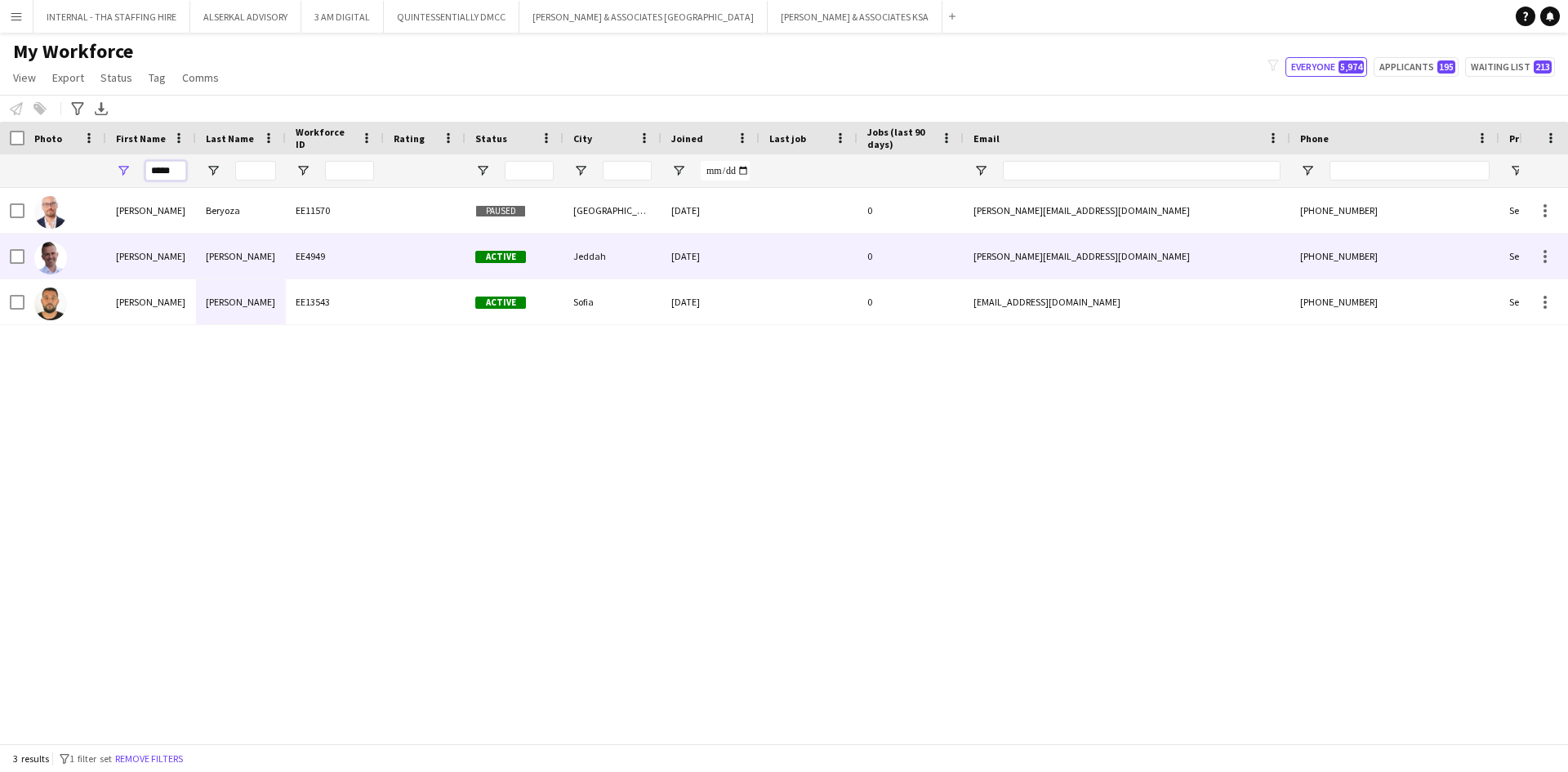
type input "*****"
click at [201, 262] on div "Dmitriev" at bounding box center [241, 256] width 90 height 45
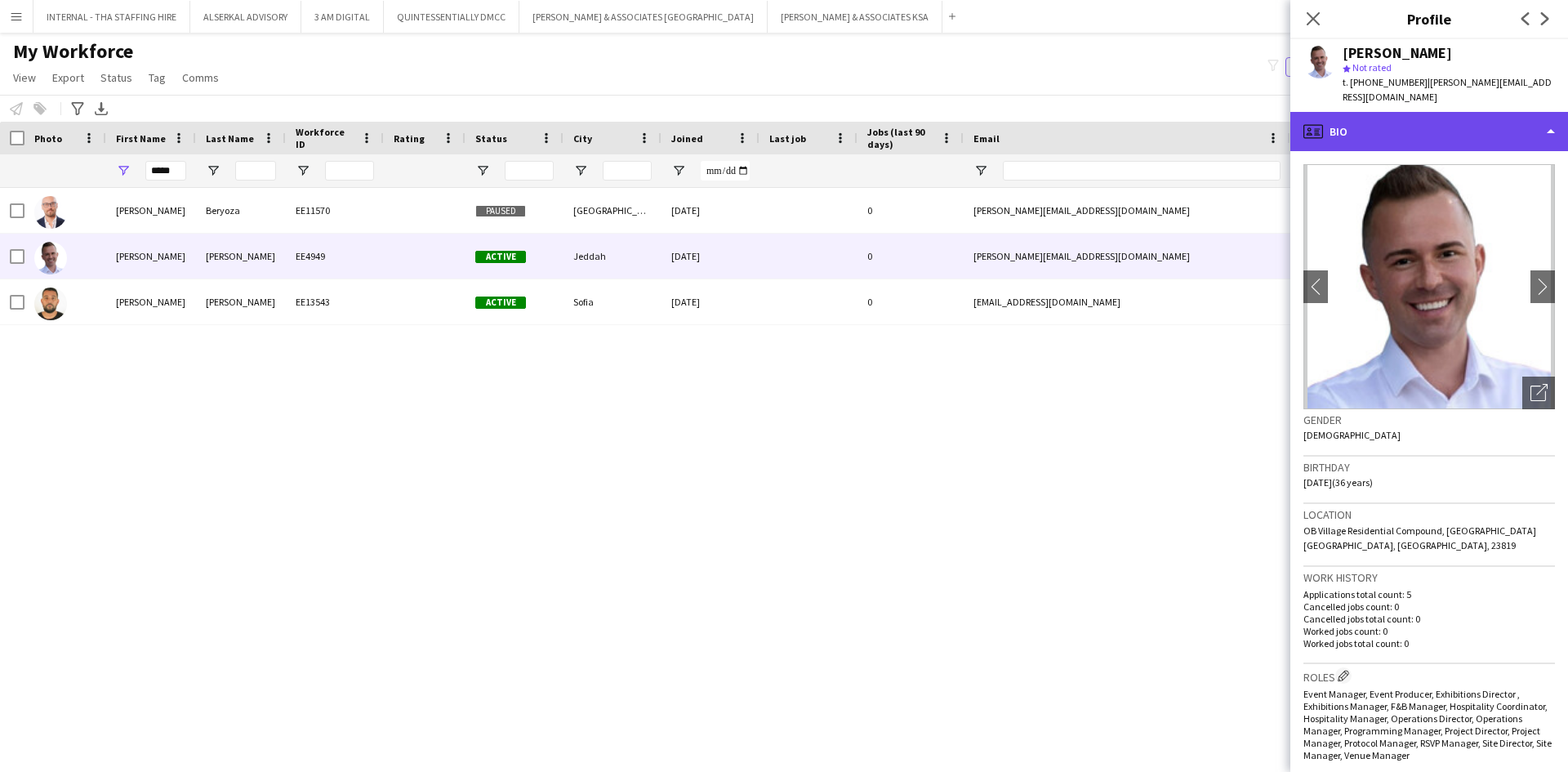
click at [1398, 111] on div "profile Bio" at bounding box center [1429, 131] width 278 height 40
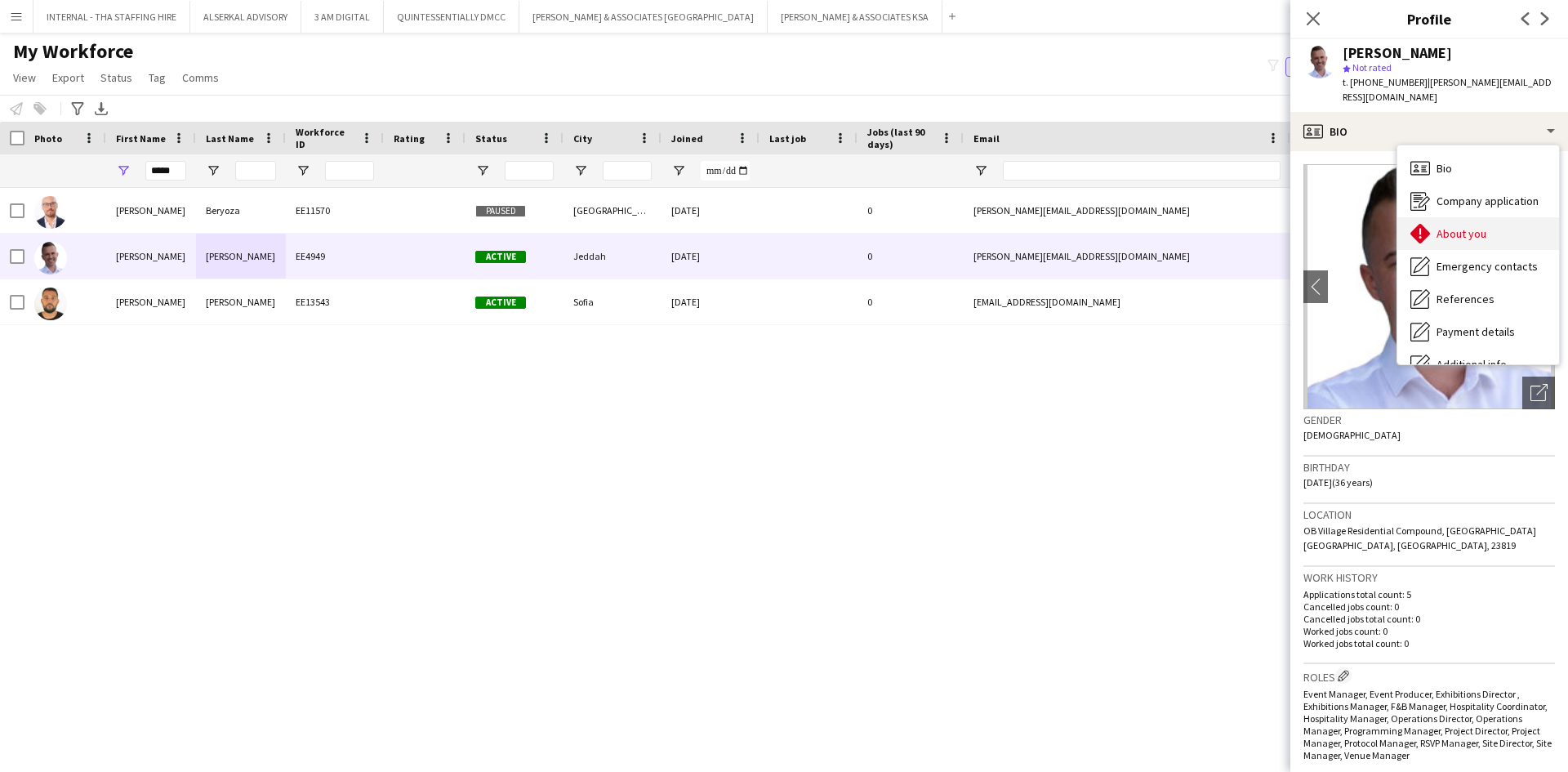
click at [1439, 227] on span "About you" at bounding box center [1461, 234] width 50 height 15
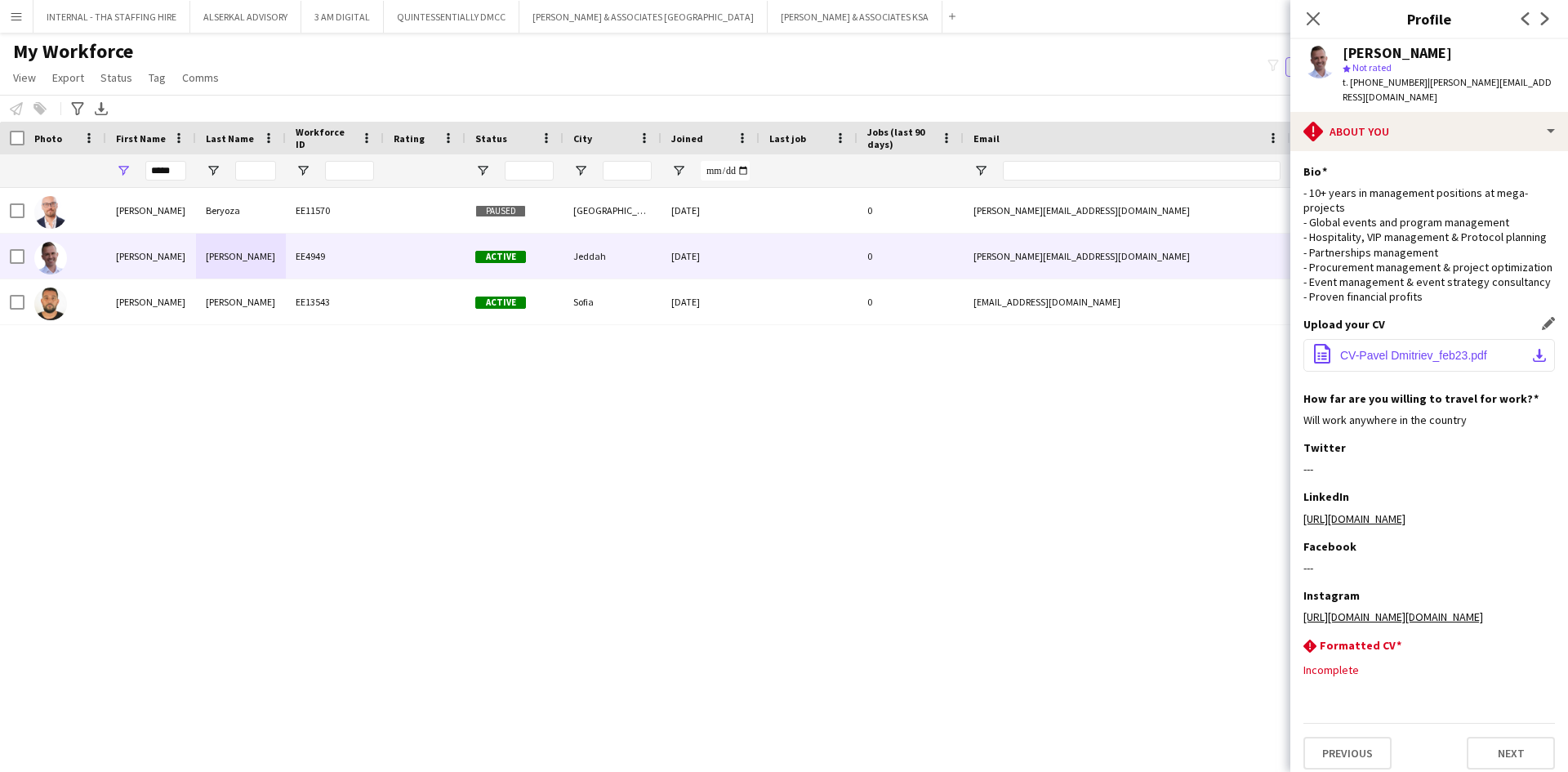
click at [1407, 362] on span "CV-Pavel Dmitriev_feb23.pdf" at bounding box center [1413, 356] width 147 height 13
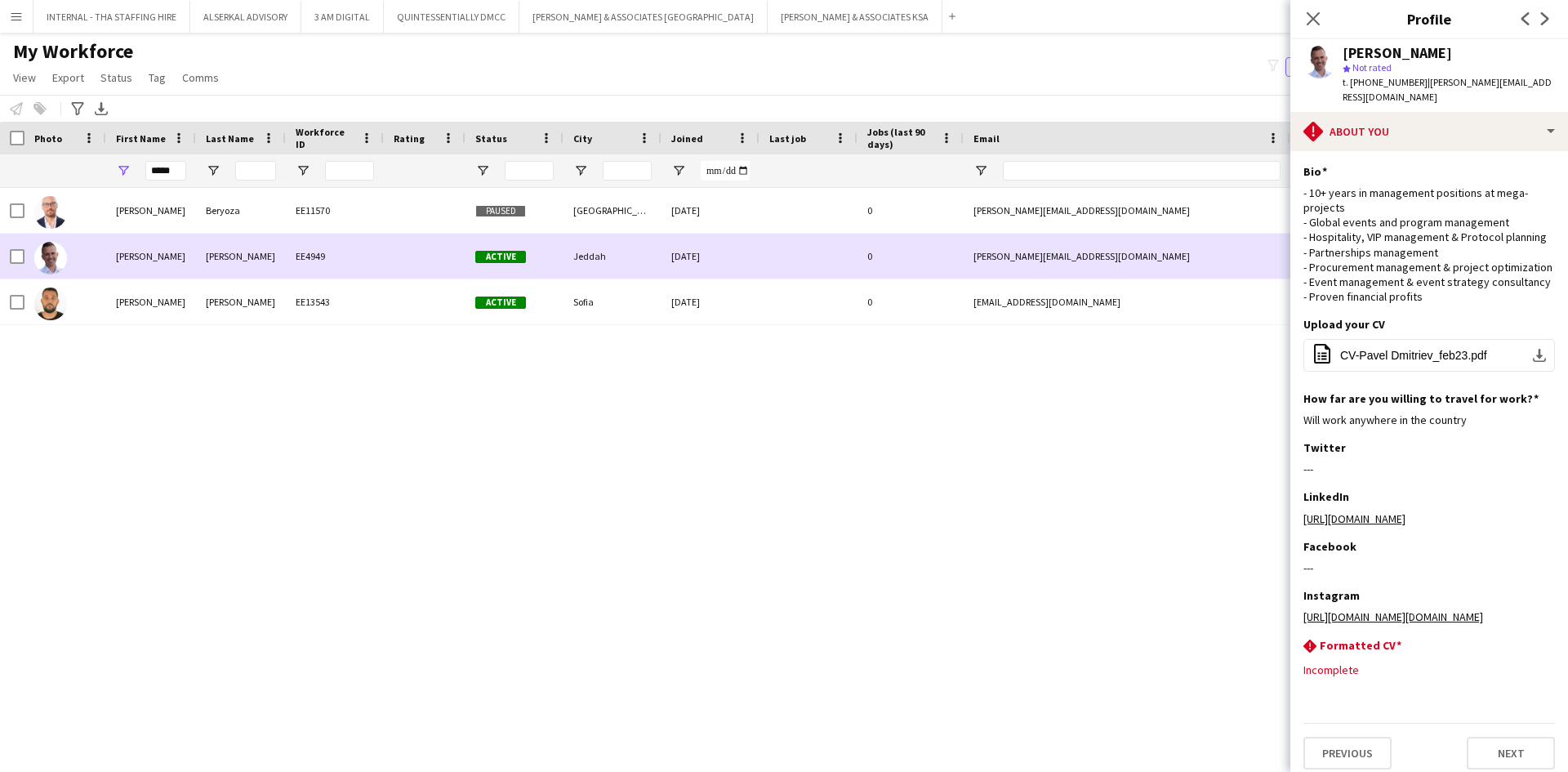
click at [172, 256] on div "Pavel" at bounding box center [151, 256] width 90 height 45
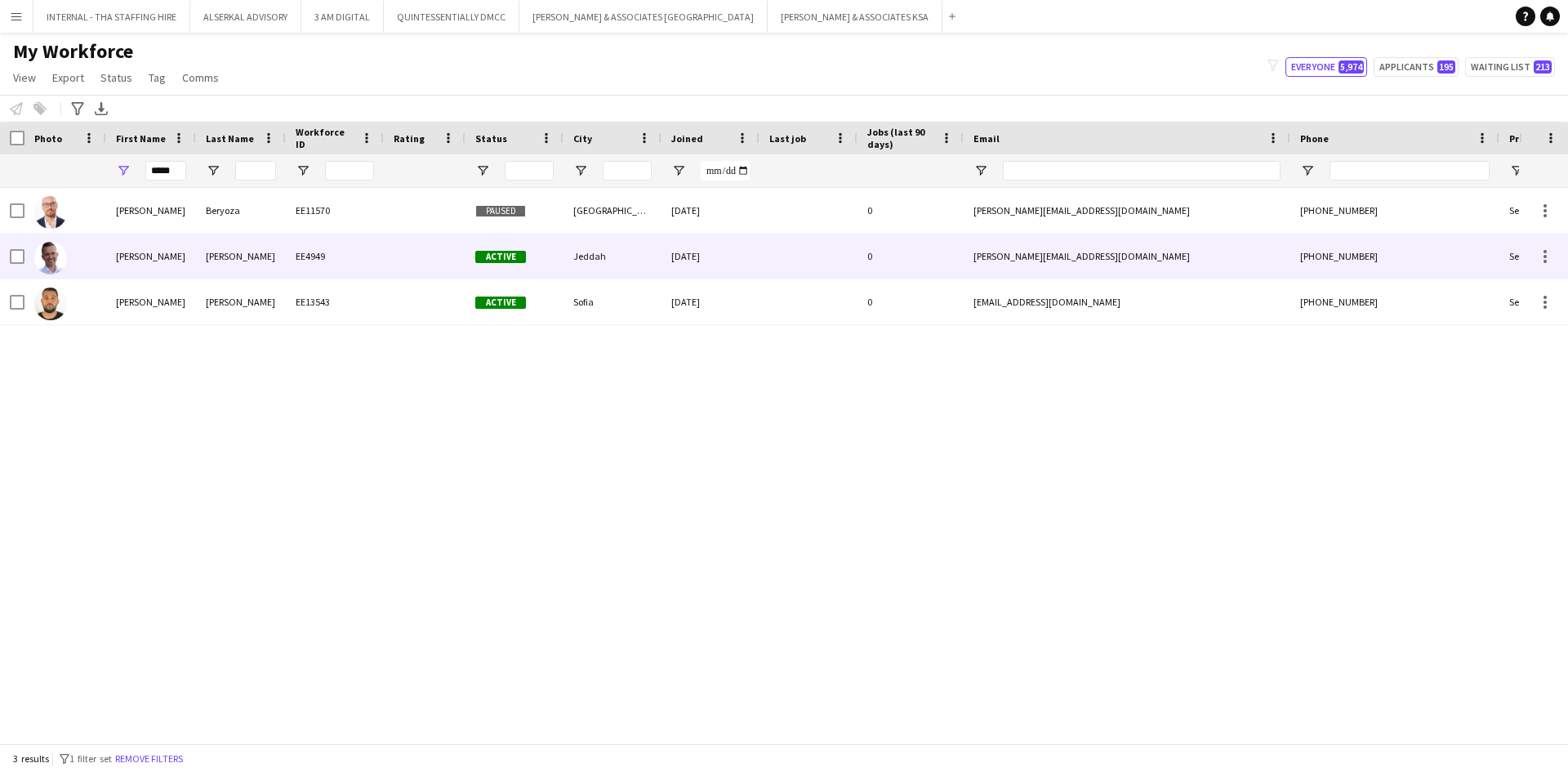
click at [172, 256] on div "Pavel" at bounding box center [151, 256] width 90 height 45
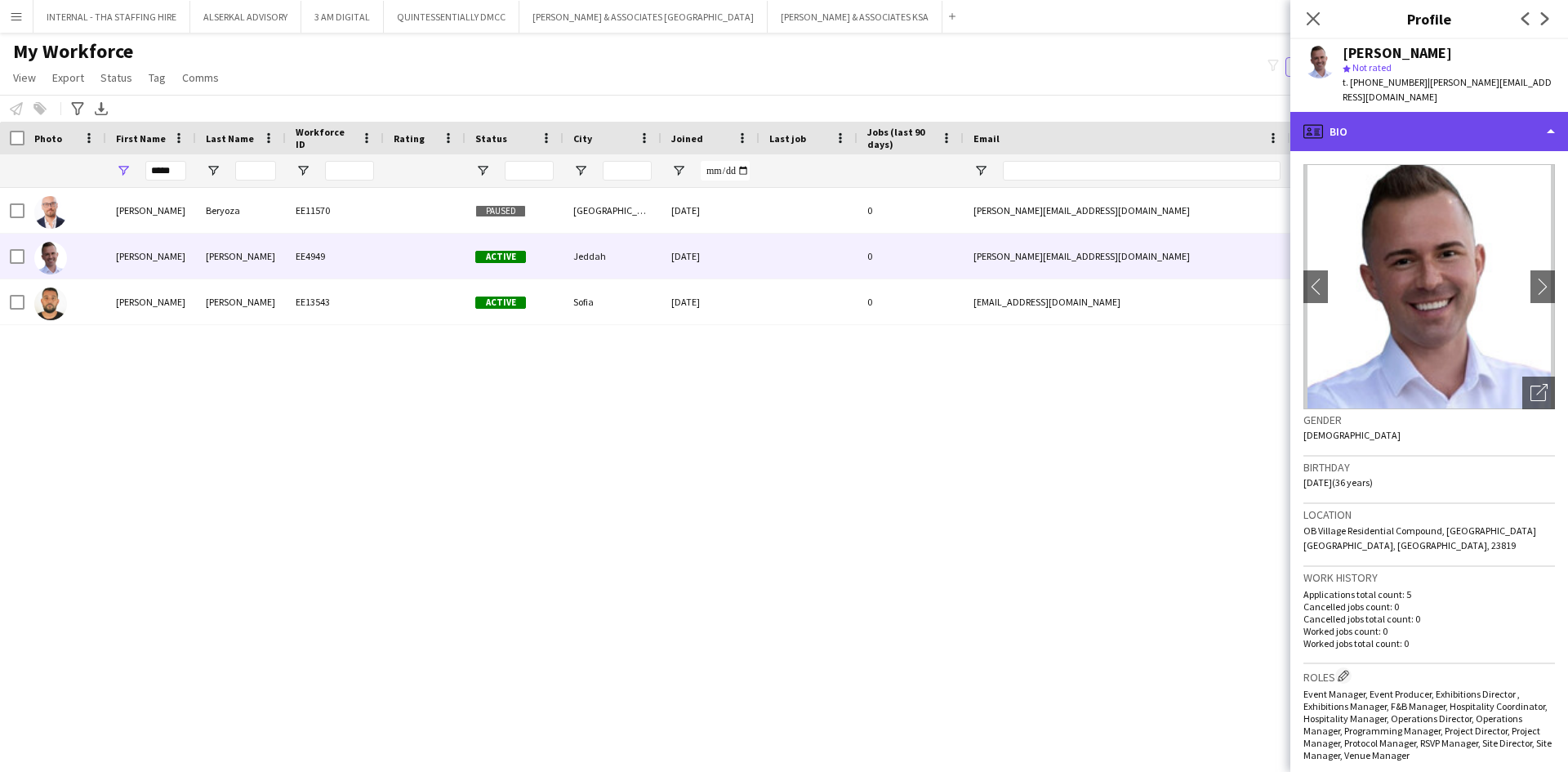
click at [1398, 111] on div "profile Bio" at bounding box center [1429, 131] width 278 height 40
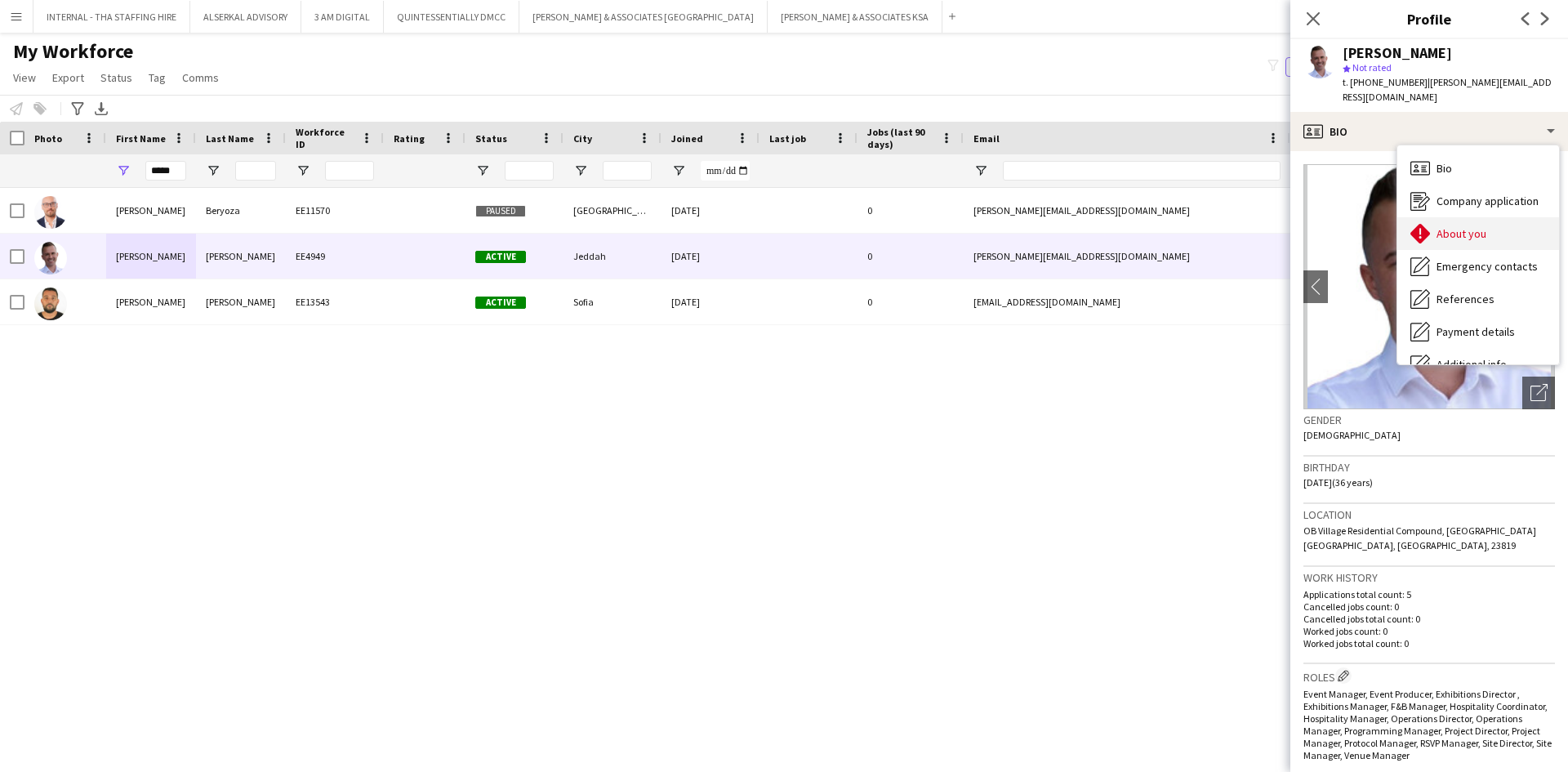
click at [1478, 227] on span "About you" at bounding box center [1461, 234] width 50 height 15
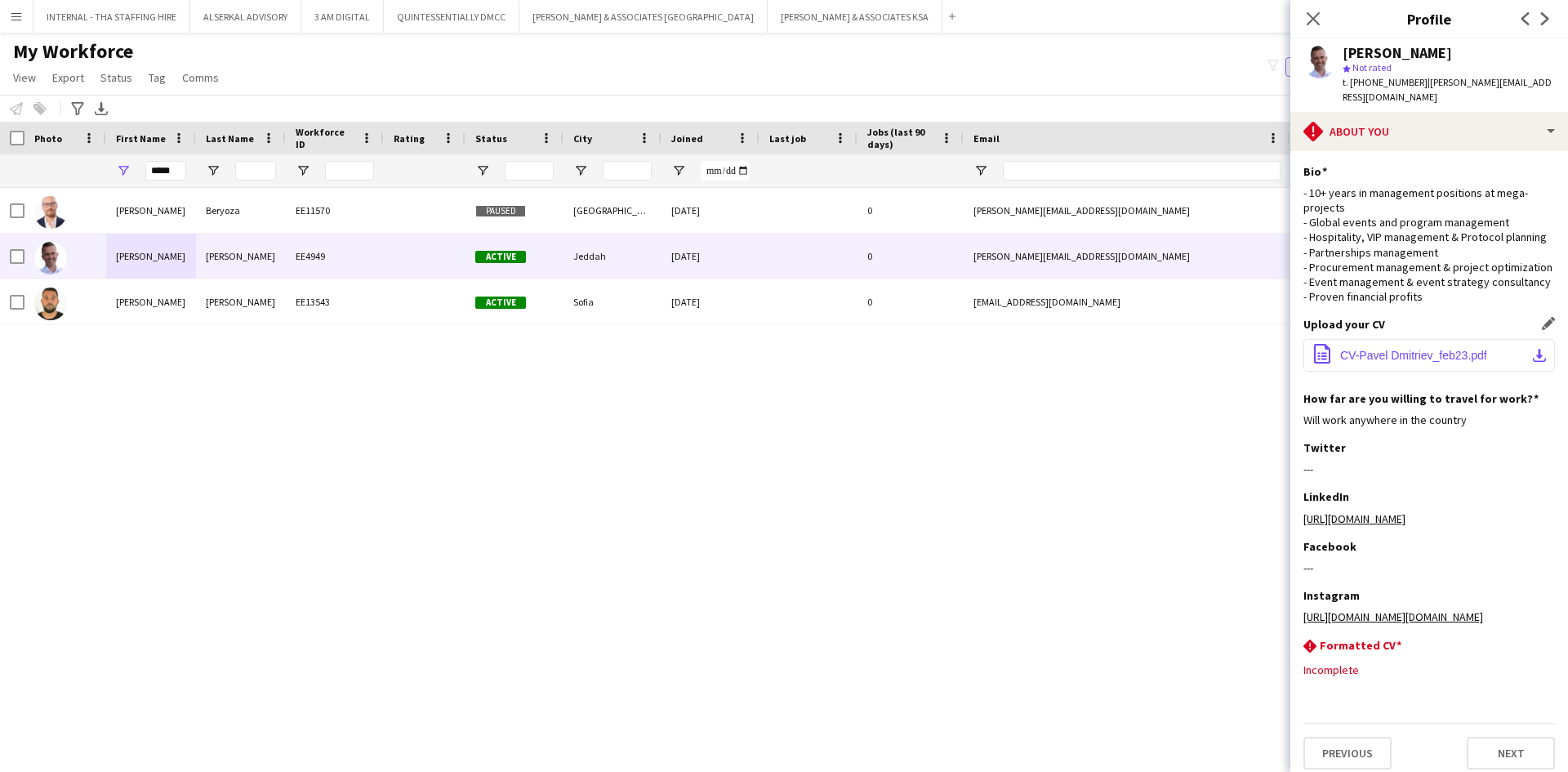
click at [1395, 362] on span "CV-Pavel Dmitriev_feb23.pdf" at bounding box center [1413, 356] width 147 height 13
